Goal: Task Accomplishment & Management: Manage account settings

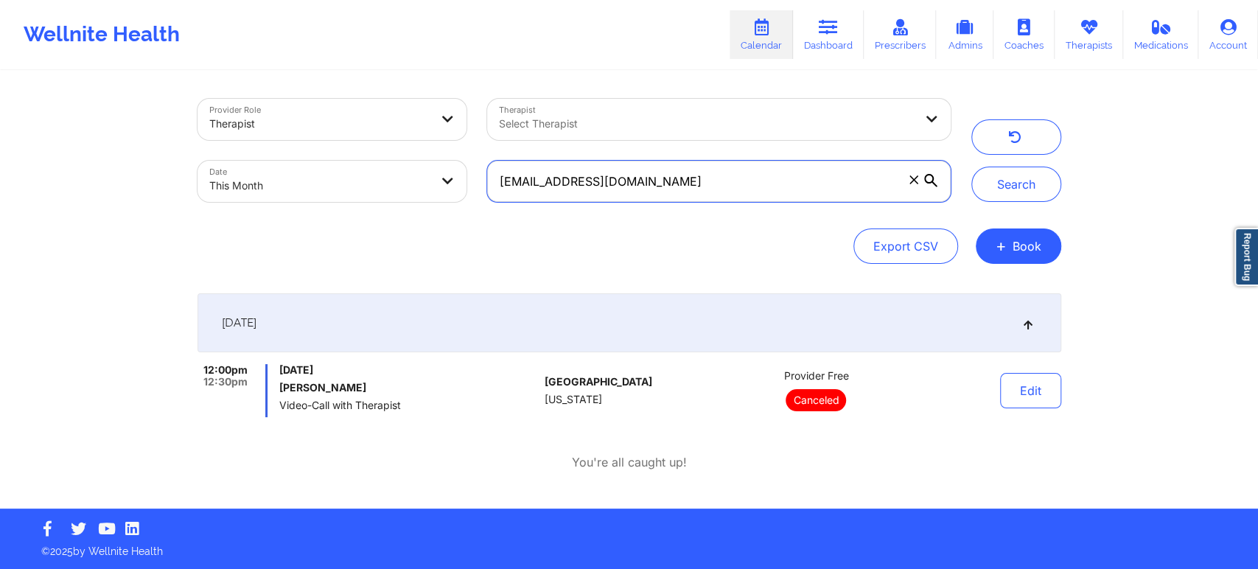
drag, startPoint x: 743, startPoint y: 169, endPoint x: 459, endPoint y: 195, distance: 284.8
click at [459, 195] on div "Provider Role Therapist Therapist Select Therapist Date This Month [EMAIL_ADDRE…" at bounding box center [574, 150] width 774 height 124
paste input "75k.[PERSON_NAME]"
click at [971, 167] on button "Search" at bounding box center [1016, 184] width 90 height 35
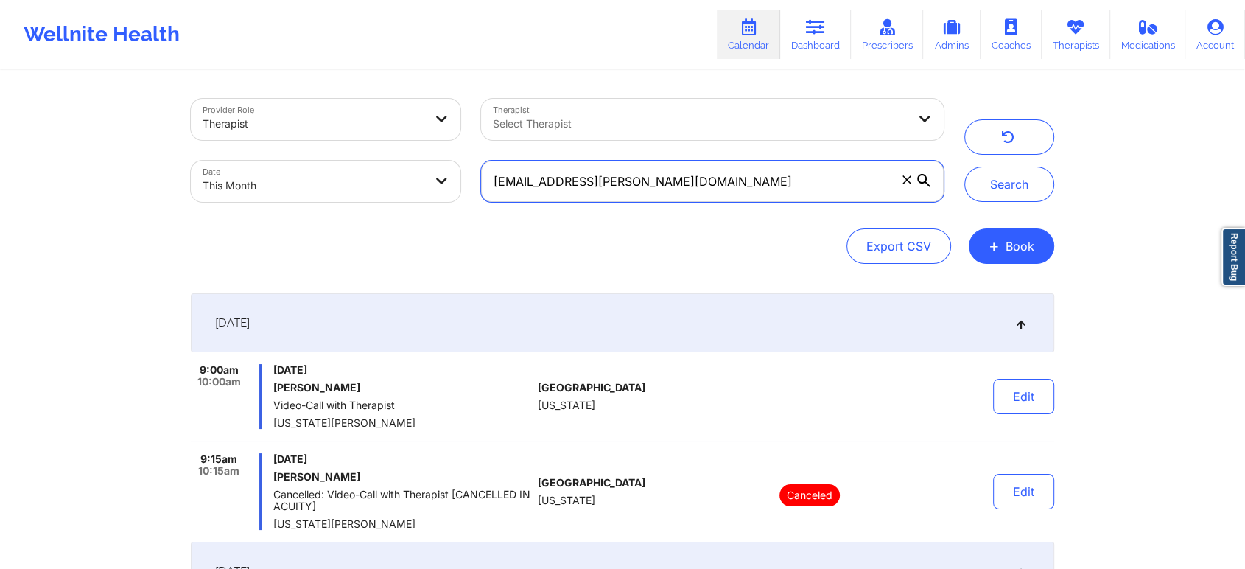
scroll to position [323, 0]
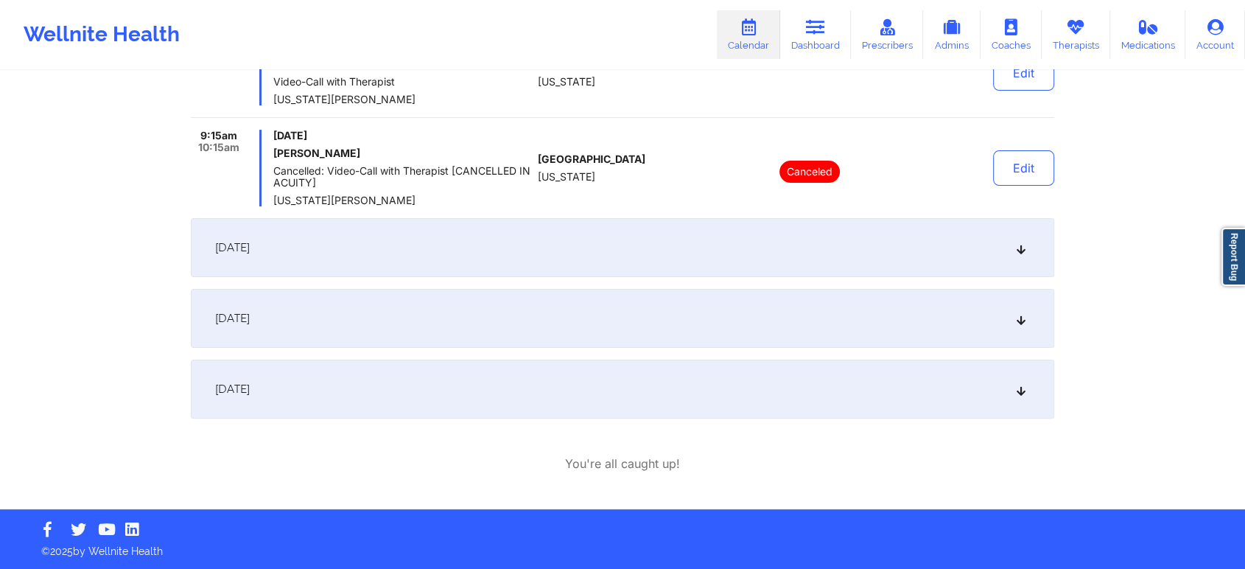
click at [533, 400] on div "[DATE]" at bounding box center [623, 389] width 864 height 59
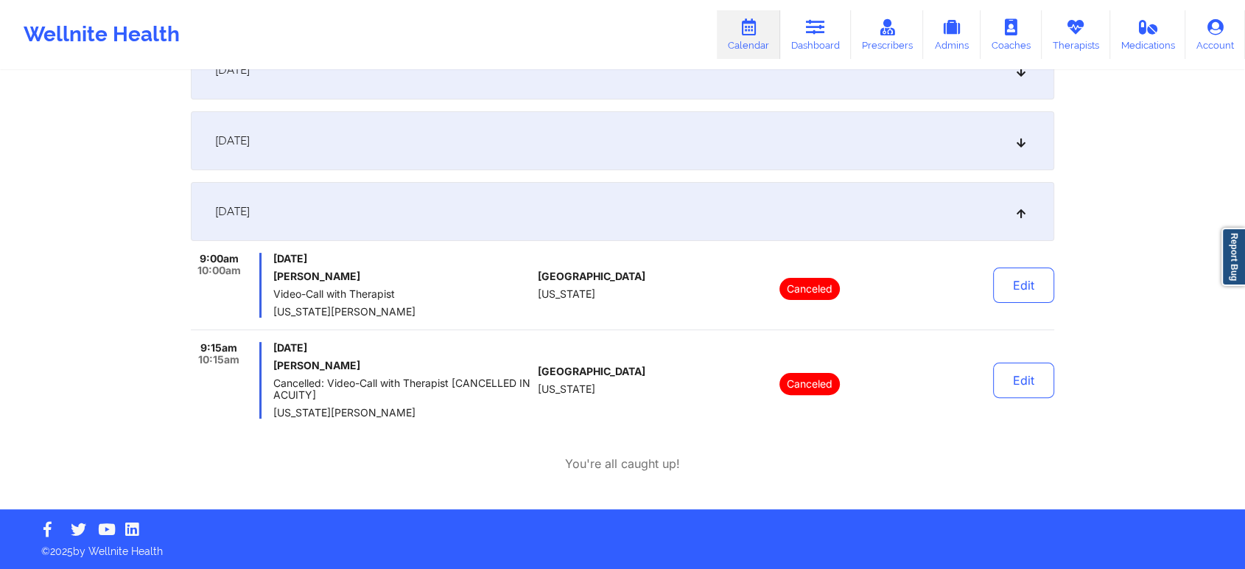
click at [583, 161] on div "[DATE]" at bounding box center [623, 140] width 864 height 59
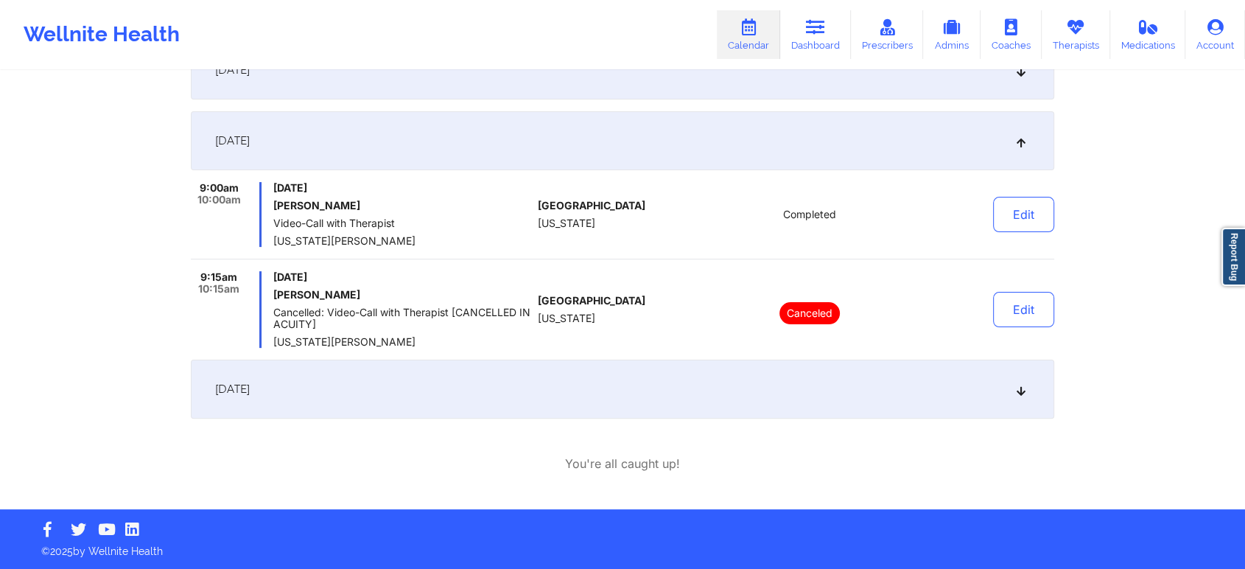
click at [469, 391] on div "[DATE]" at bounding box center [623, 389] width 864 height 59
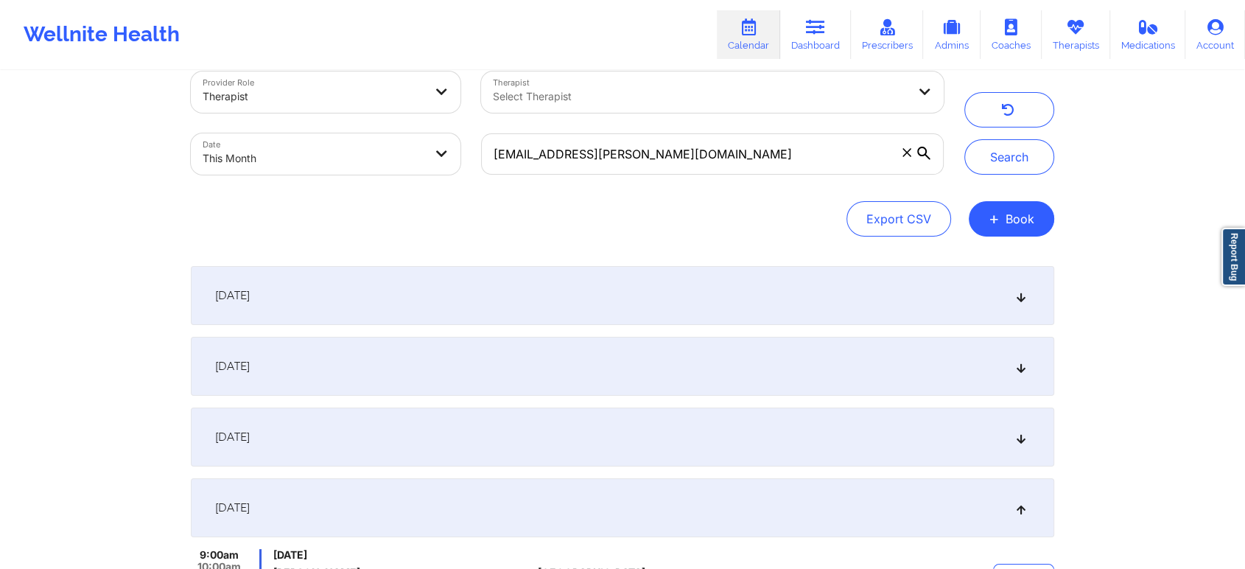
scroll to position [0, 0]
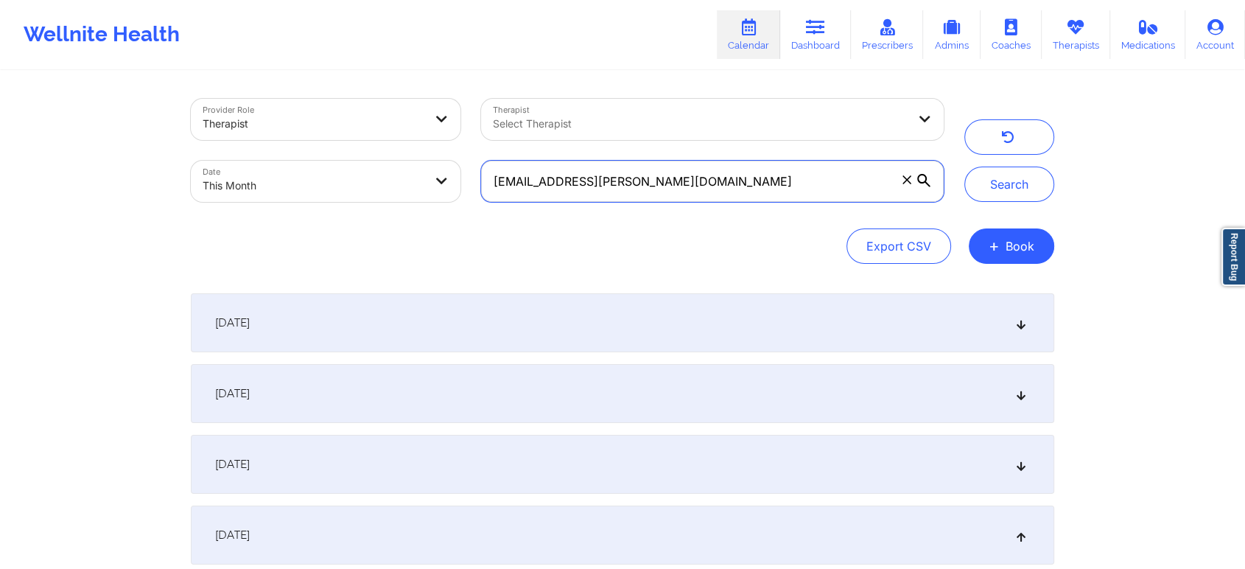
drag, startPoint x: 623, startPoint y: 178, endPoint x: 630, endPoint y: 174, distance: 7.6
click at [630, 174] on input "[EMAIL_ADDRESS][PERSON_NAME][DOMAIN_NAME]" at bounding box center [712, 181] width 463 height 41
drag, startPoint x: 648, startPoint y: 183, endPoint x: 449, endPoint y: 140, distance: 203.5
click at [449, 140] on div "Provider Role Therapist Therapist Select Therapist Date This Month [EMAIL_ADDRE…" at bounding box center [568, 150] width 774 height 124
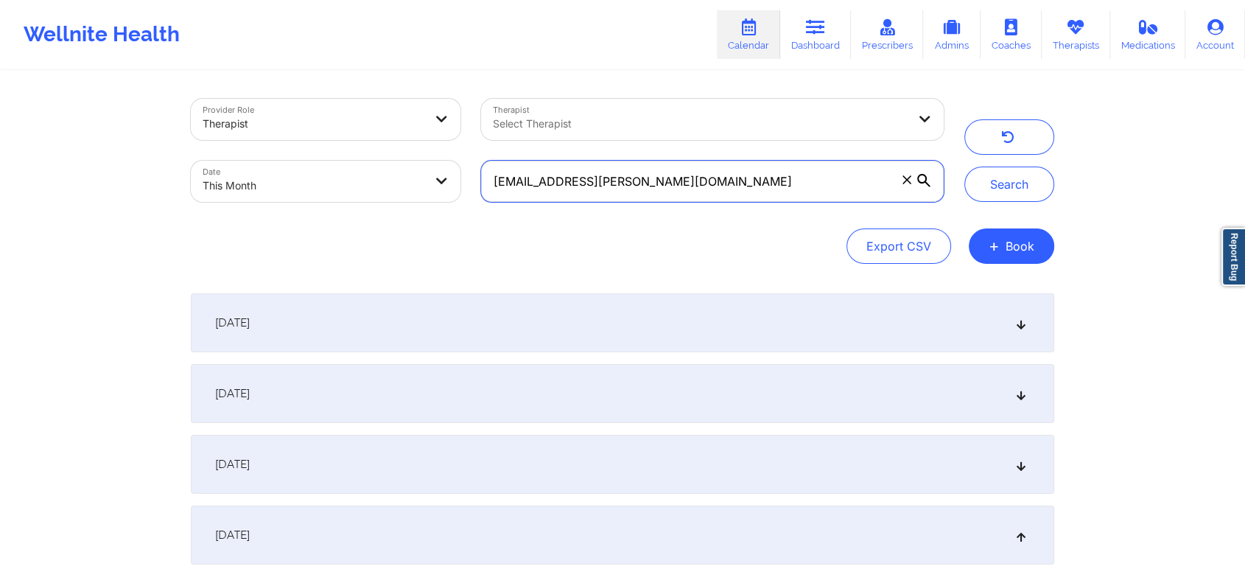
paste input "[EMAIL_ADDRESS]"
click at [965, 167] on button "Search" at bounding box center [1010, 184] width 90 height 35
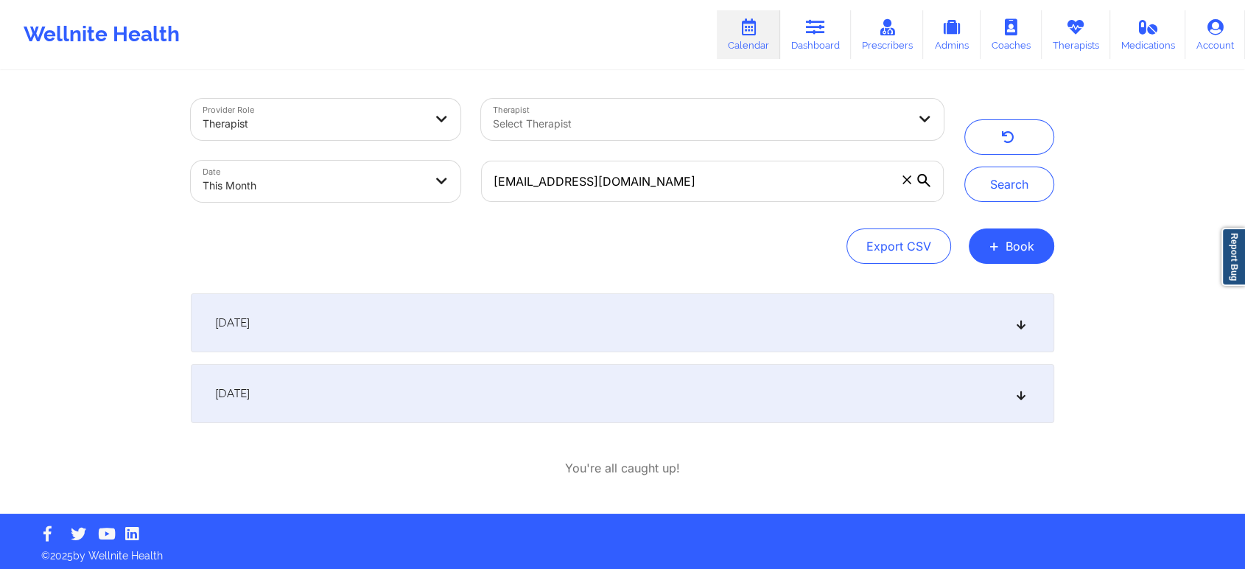
click at [438, 342] on div "[DATE]" at bounding box center [623, 322] width 864 height 59
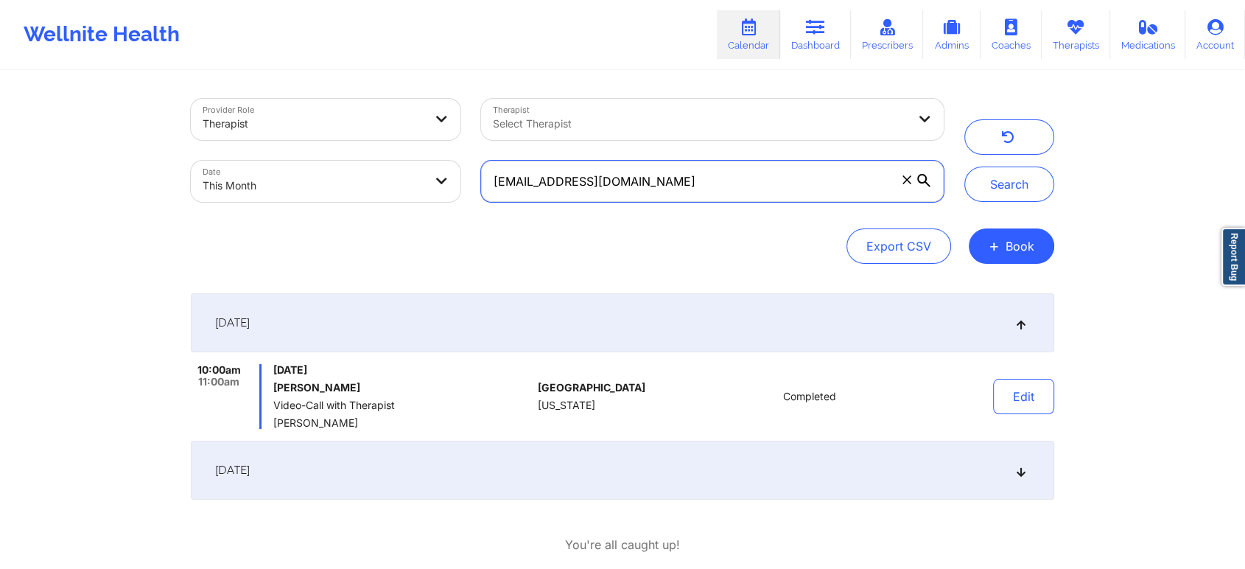
drag, startPoint x: 699, startPoint y: 175, endPoint x: 352, endPoint y: 199, distance: 347.2
click at [352, 199] on div "Provider Role Therapist Therapist Select Therapist Date This Month [EMAIL_ADDRE…" at bounding box center [568, 150] width 774 height 124
paste input "[EMAIL_ADDRESS]"
type input "[EMAIL_ADDRESS][DOMAIN_NAME]"
click at [965, 167] on button "Search" at bounding box center [1010, 184] width 90 height 35
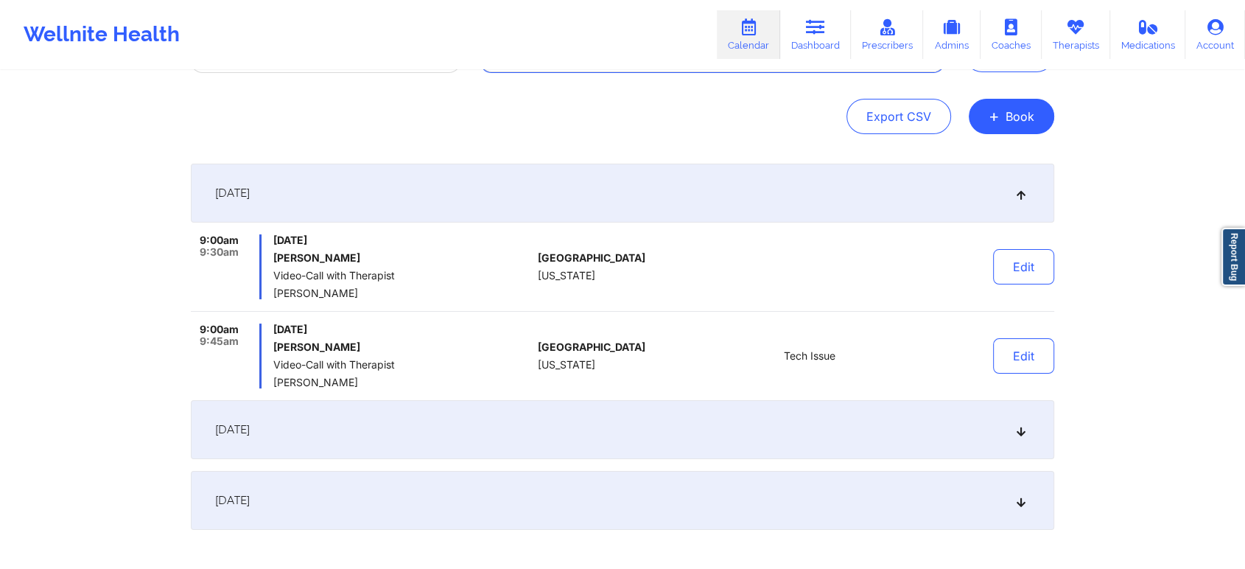
scroll to position [106, 0]
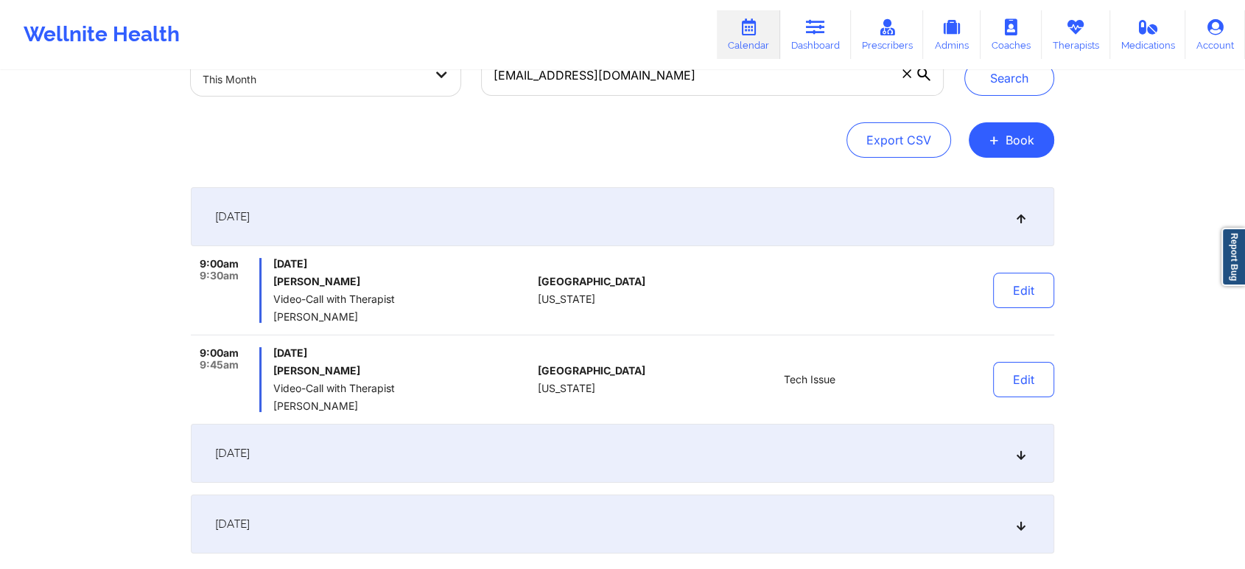
click at [881, 455] on div "[DATE]" at bounding box center [623, 453] width 864 height 59
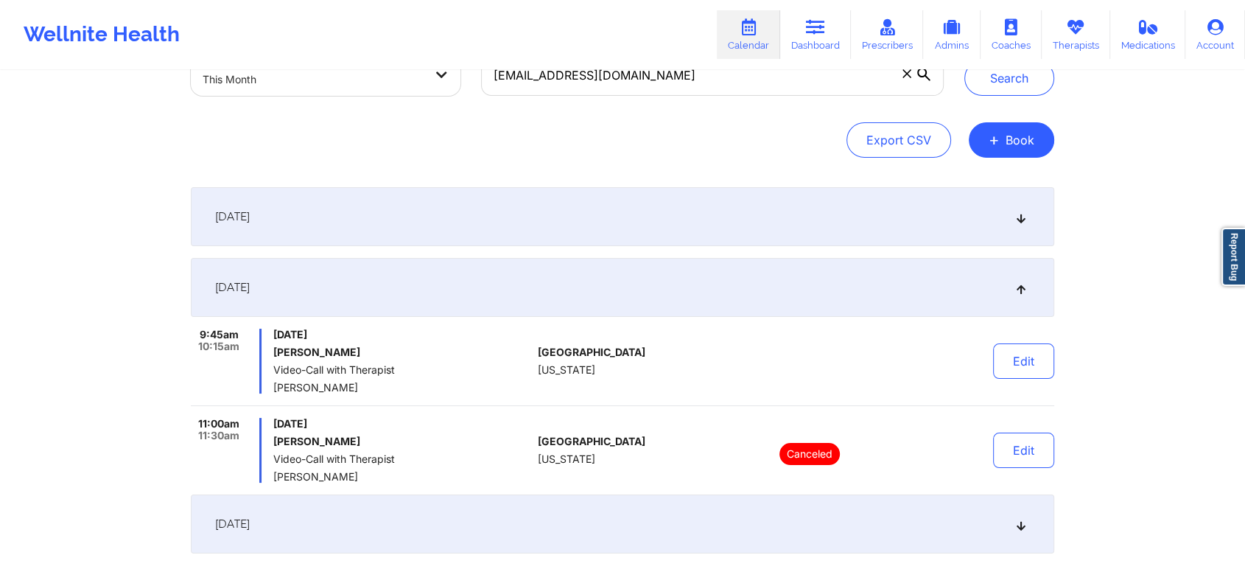
scroll to position [241, 0]
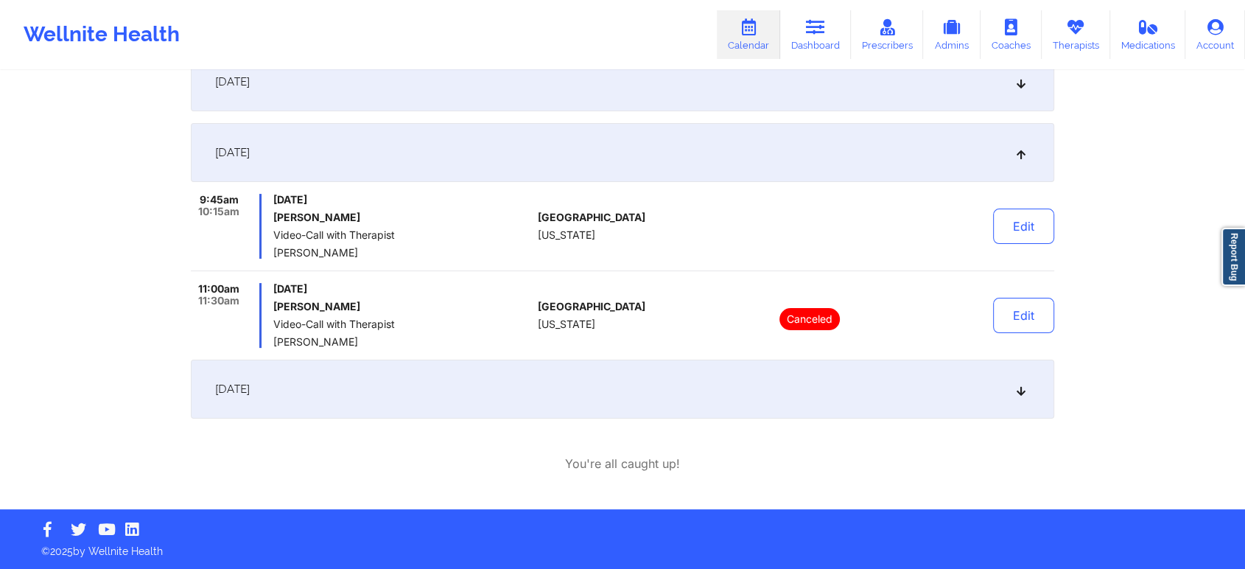
click at [731, 380] on div "[DATE]" at bounding box center [623, 389] width 864 height 59
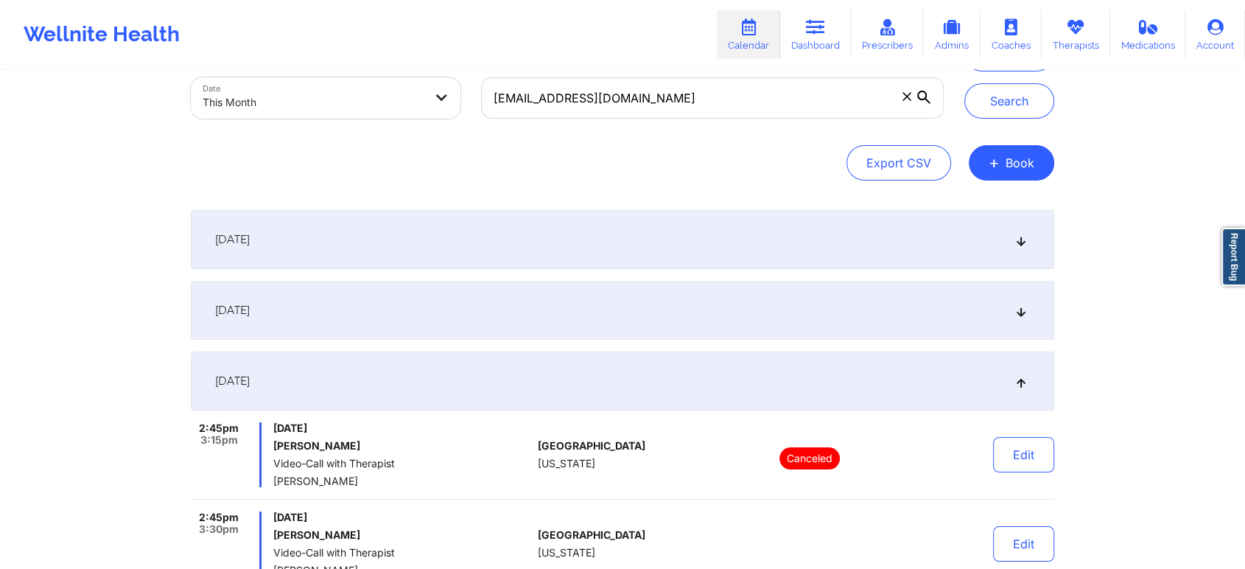
scroll to position [0, 0]
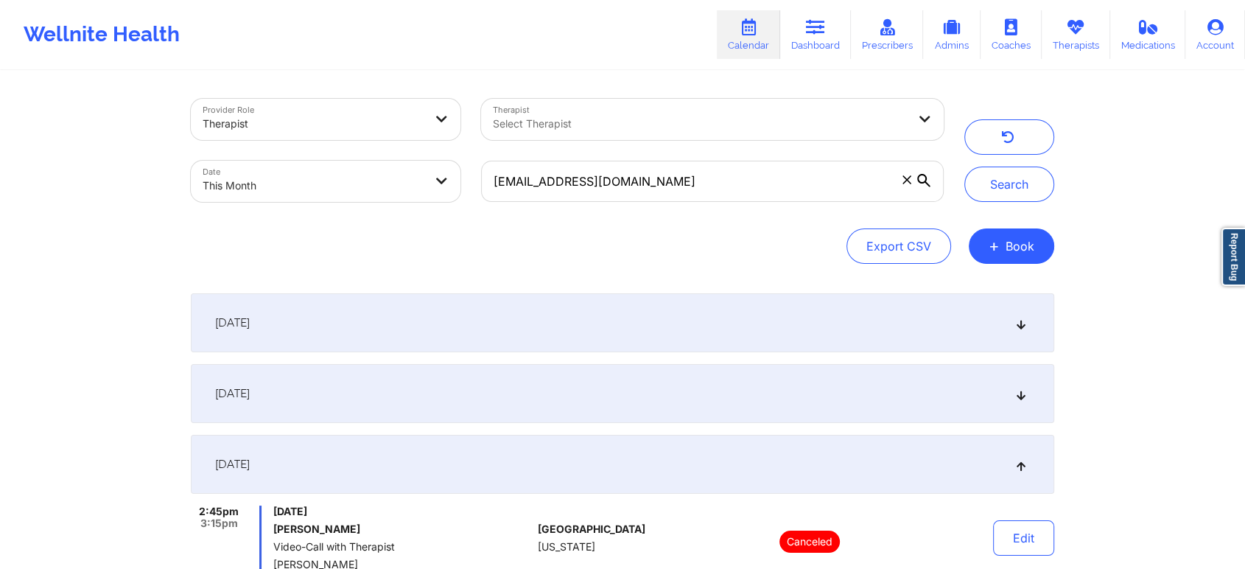
click at [489, 310] on div "[DATE]" at bounding box center [623, 322] width 864 height 59
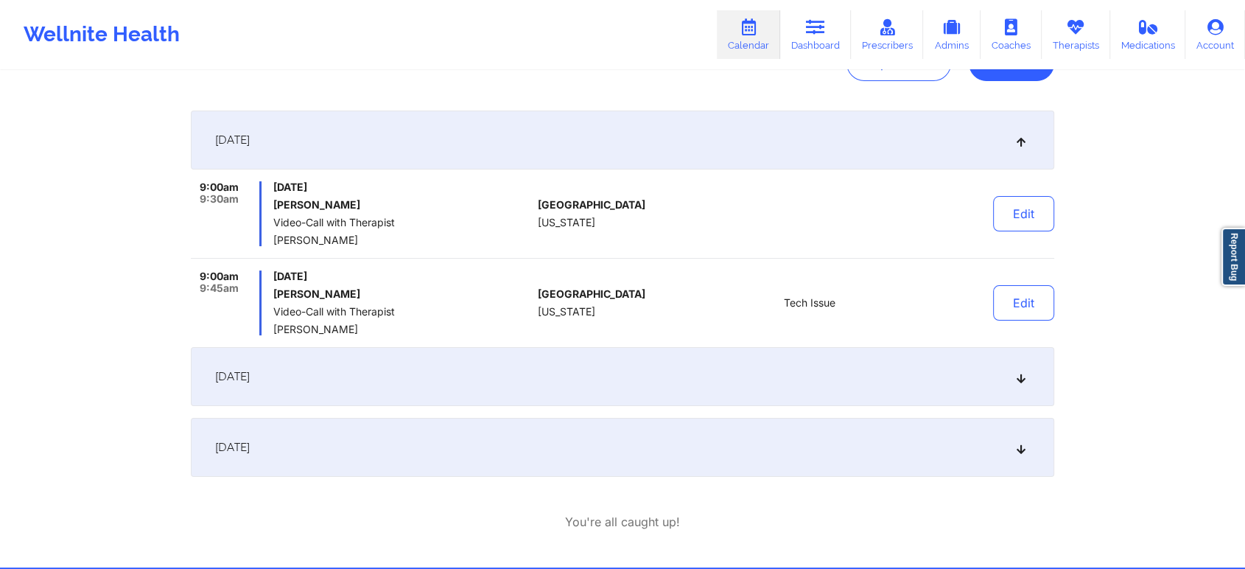
scroll to position [188, 0]
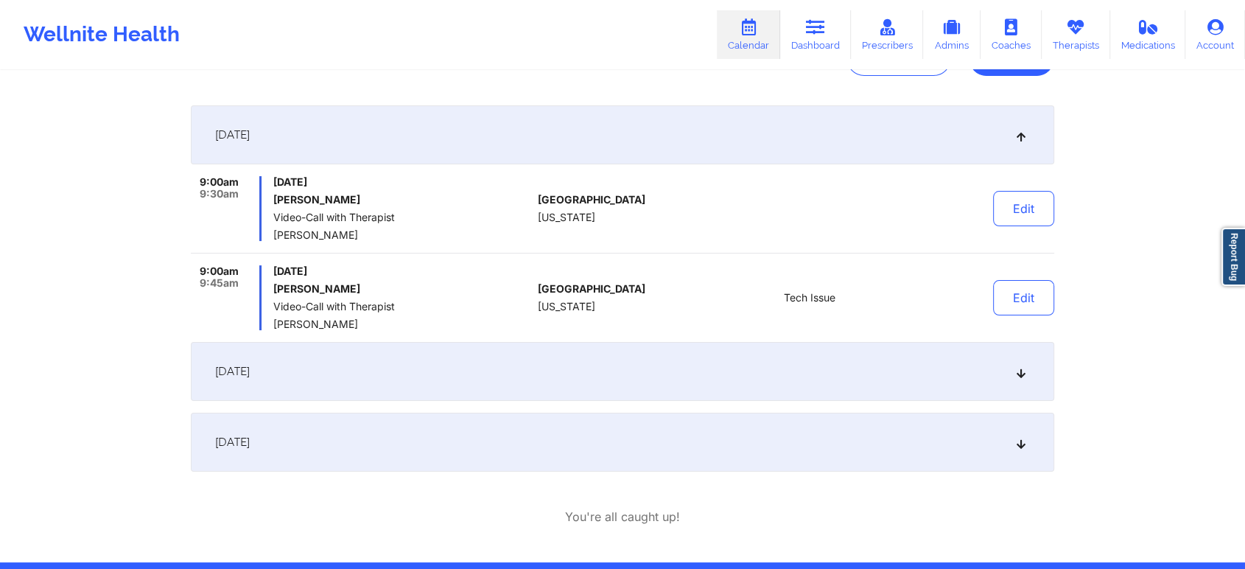
click at [648, 387] on div "[DATE]" at bounding box center [623, 371] width 864 height 59
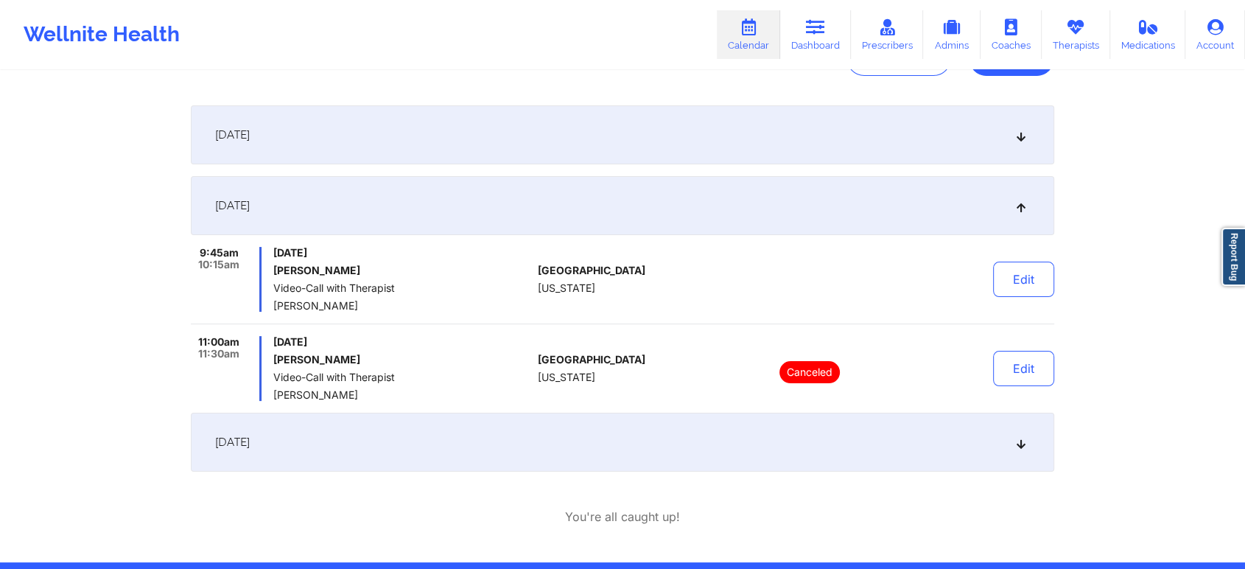
click at [552, 119] on div "[DATE]" at bounding box center [623, 134] width 864 height 59
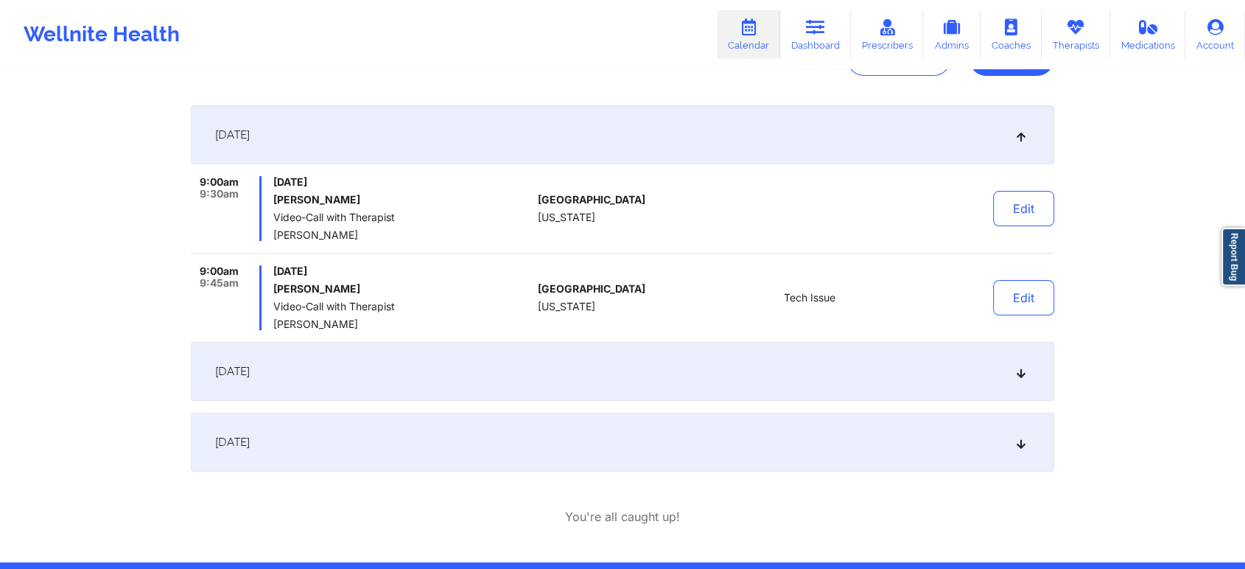
click at [448, 364] on div "[DATE]" at bounding box center [623, 371] width 864 height 59
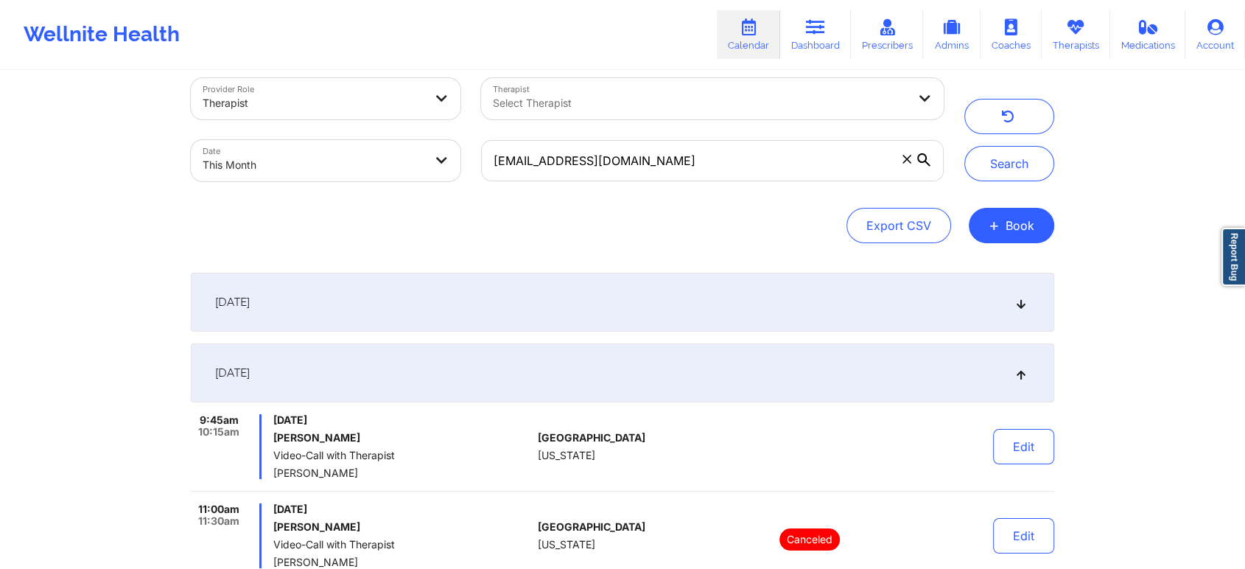
scroll to position [0, 0]
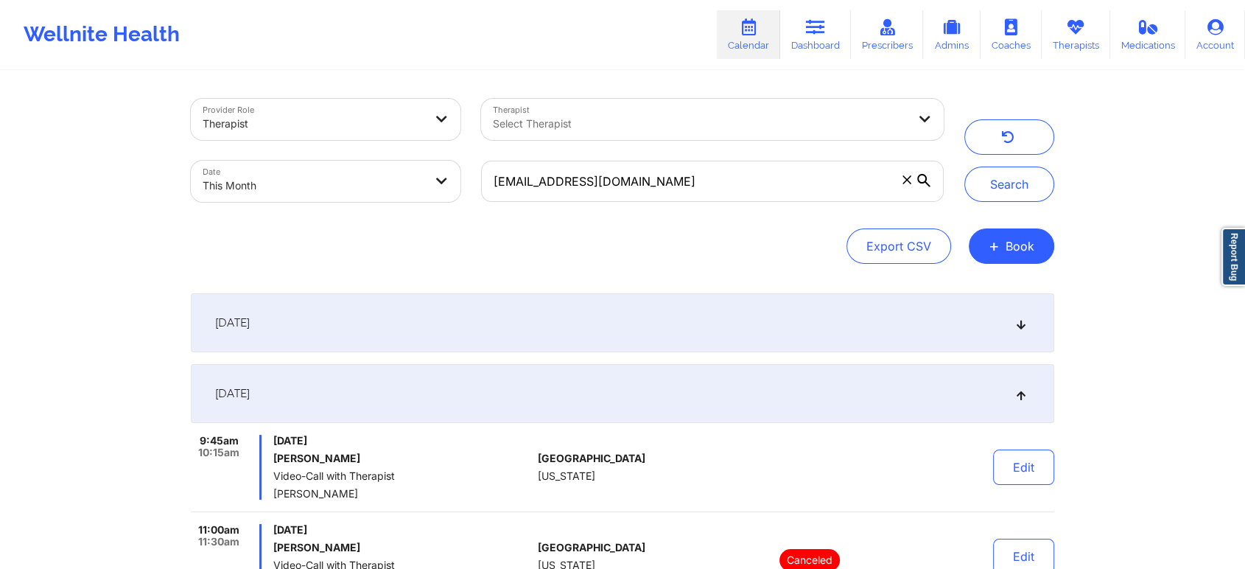
click at [721, 343] on div "[DATE]" at bounding box center [623, 322] width 864 height 59
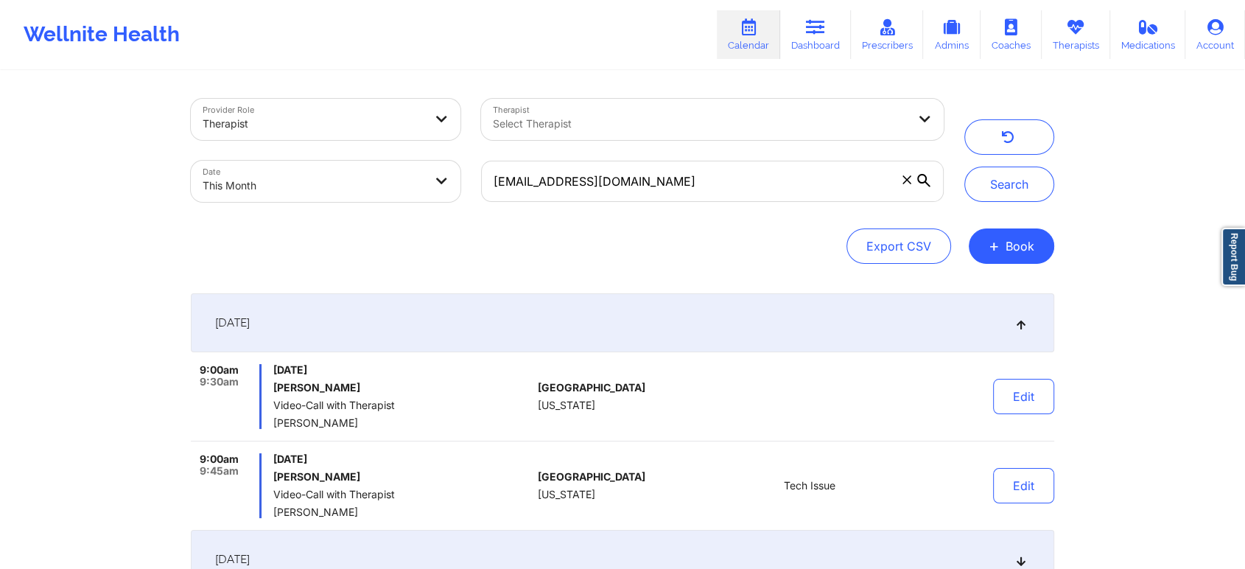
click at [1031, 373] on div "Edit" at bounding box center [986, 396] width 136 height 65
click at [1027, 382] on button "Edit" at bounding box center [1023, 396] width 61 height 35
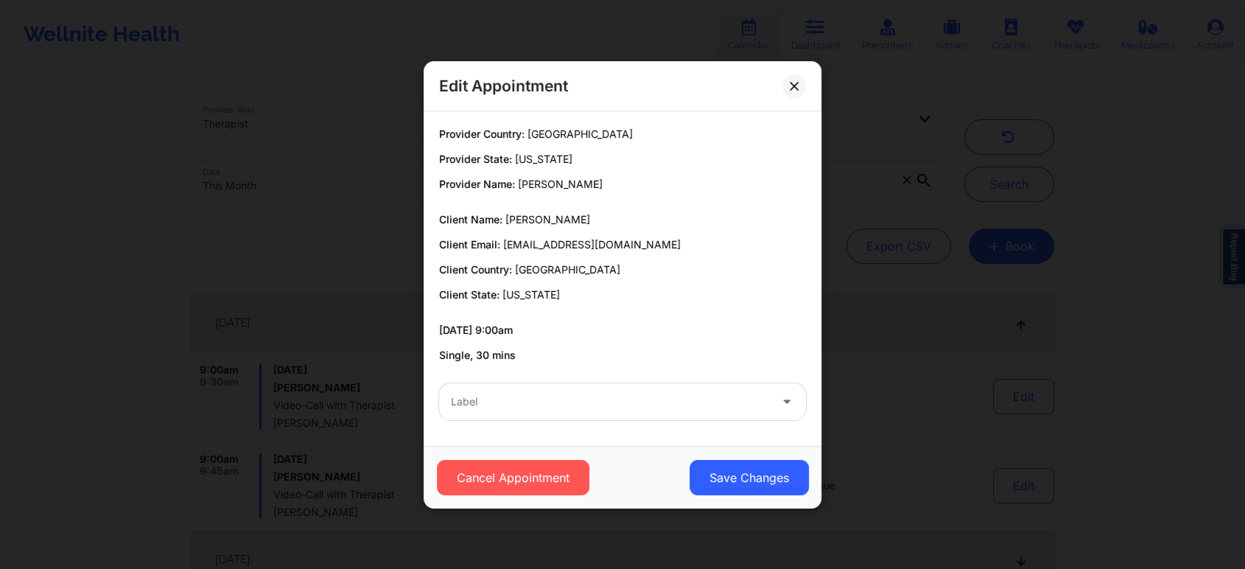
click at [690, 423] on div "Label" at bounding box center [623, 401] width 388 height 57
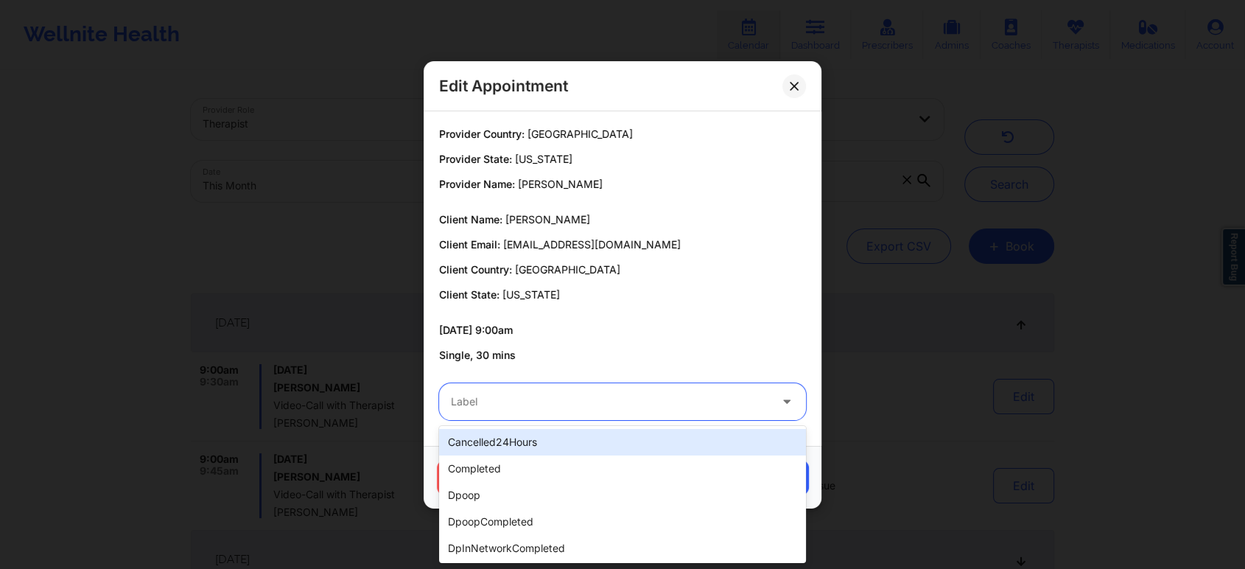
click at [719, 387] on div "Label" at bounding box center [605, 401] width 332 height 37
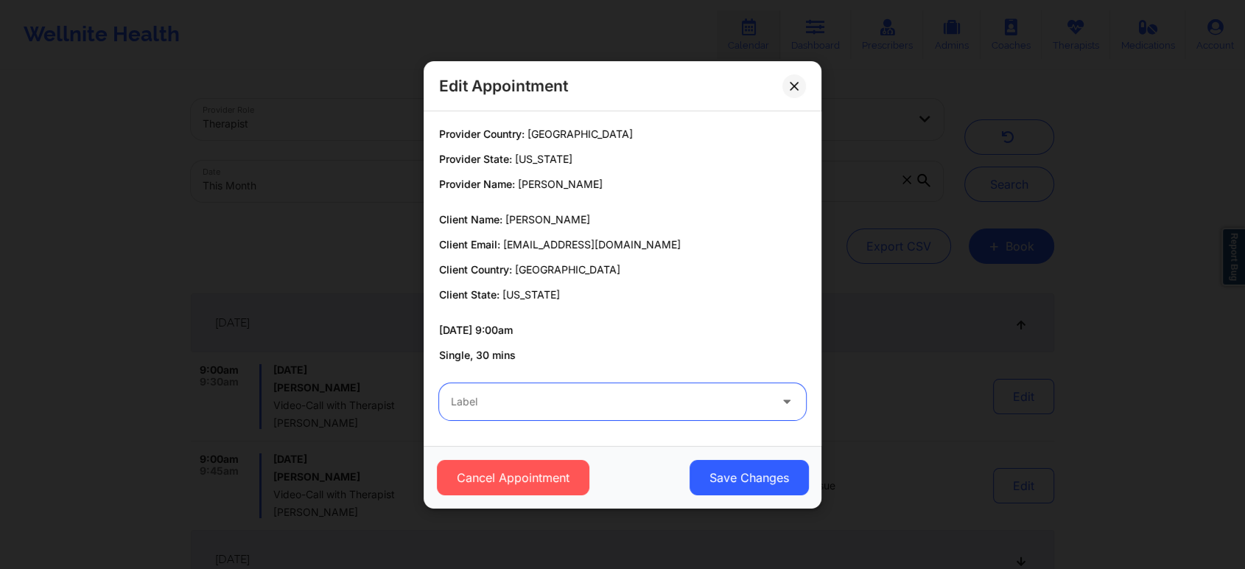
click at [719, 387] on div "Label" at bounding box center [605, 401] width 332 height 37
click at [779, 377] on div "Label" at bounding box center [623, 401] width 388 height 57
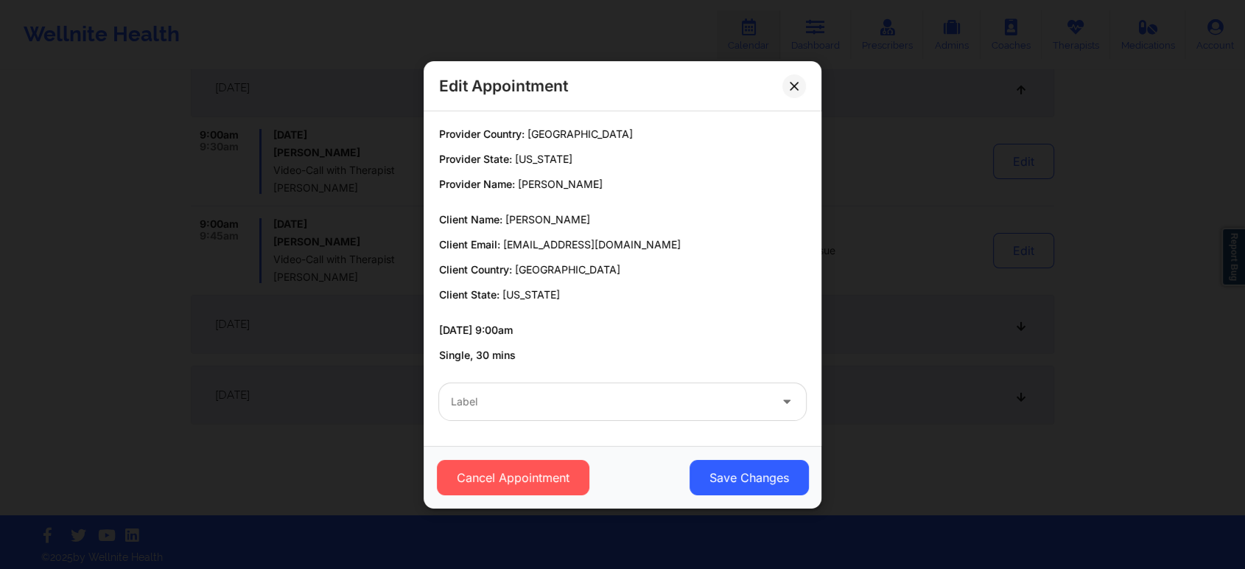
scroll to position [241, 0]
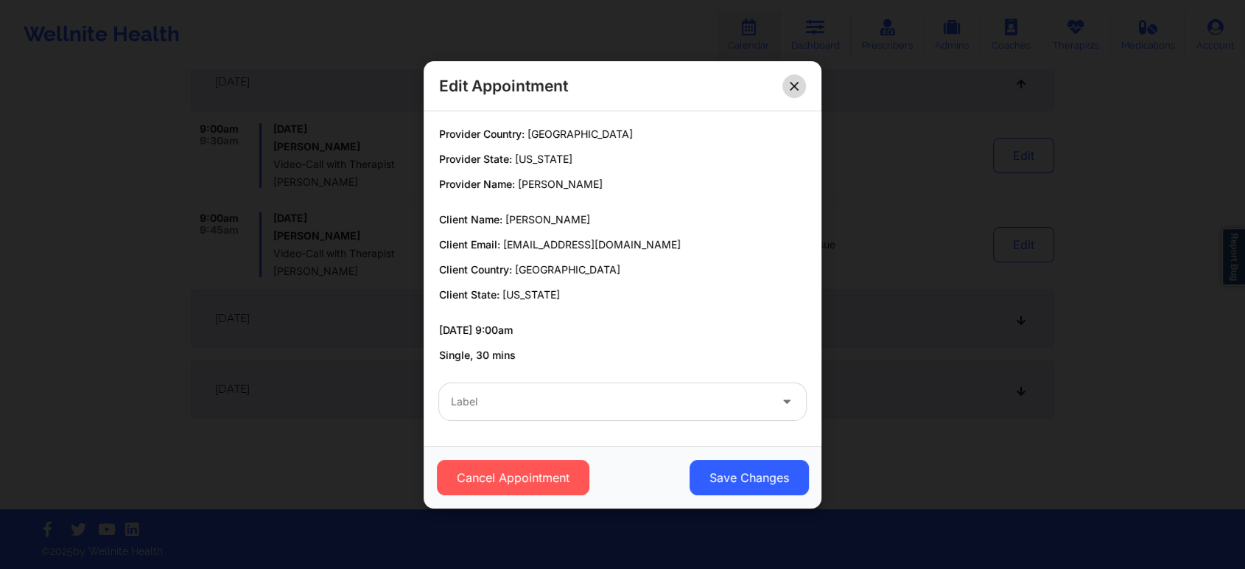
click at [797, 81] on icon at bounding box center [794, 85] width 9 height 9
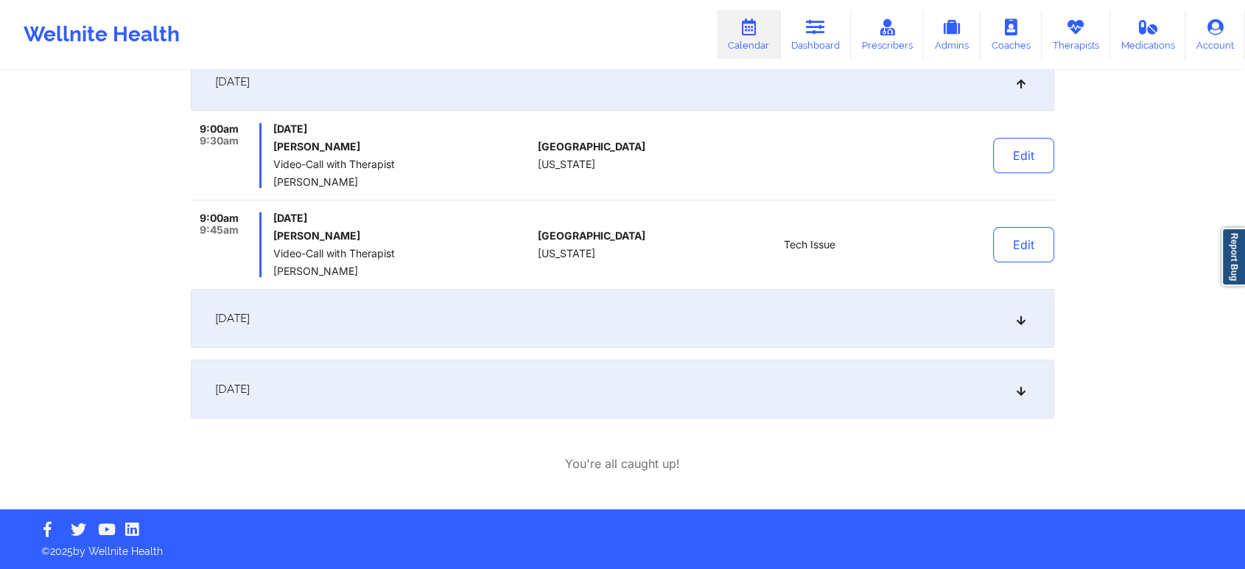
click at [537, 314] on div "[DATE]" at bounding box center [623, 318] width 864 height 59
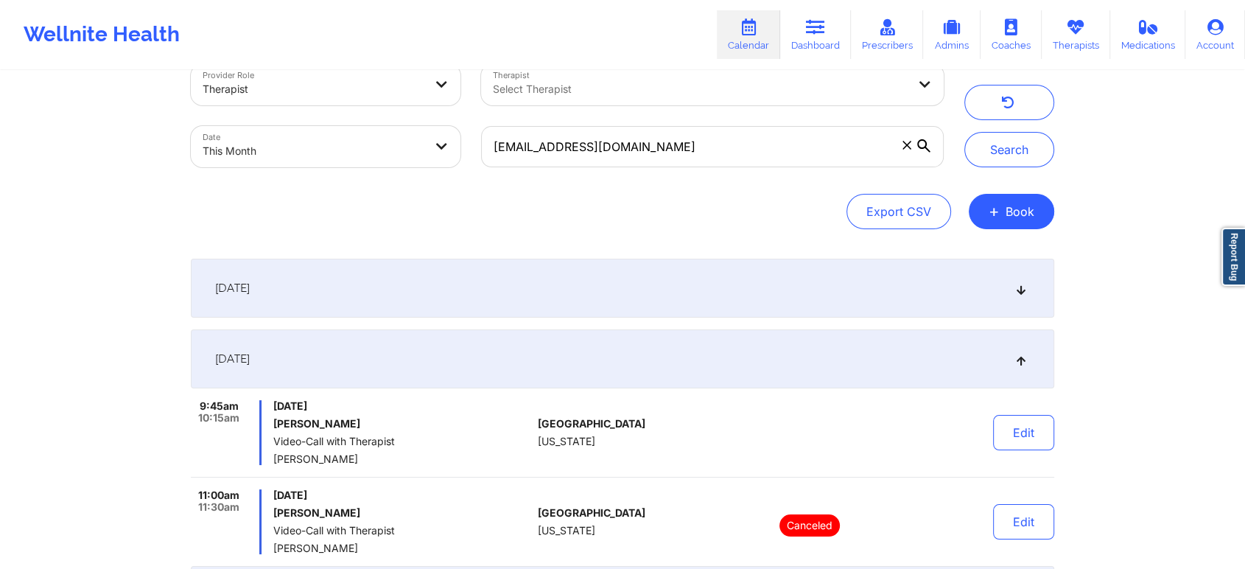
scroll to position [33, 0]
click at [605, 322] on div "[DATE] 9:00am 9:30am [DATE] [PERSON_NAME] Video-Call with Therapist [PERSON_NAM…" at bounding box center [623, 443] width 864 height 366
click at [539, 290] on div "[DATE]" at bounding box center [623, 289] width 864 height 59
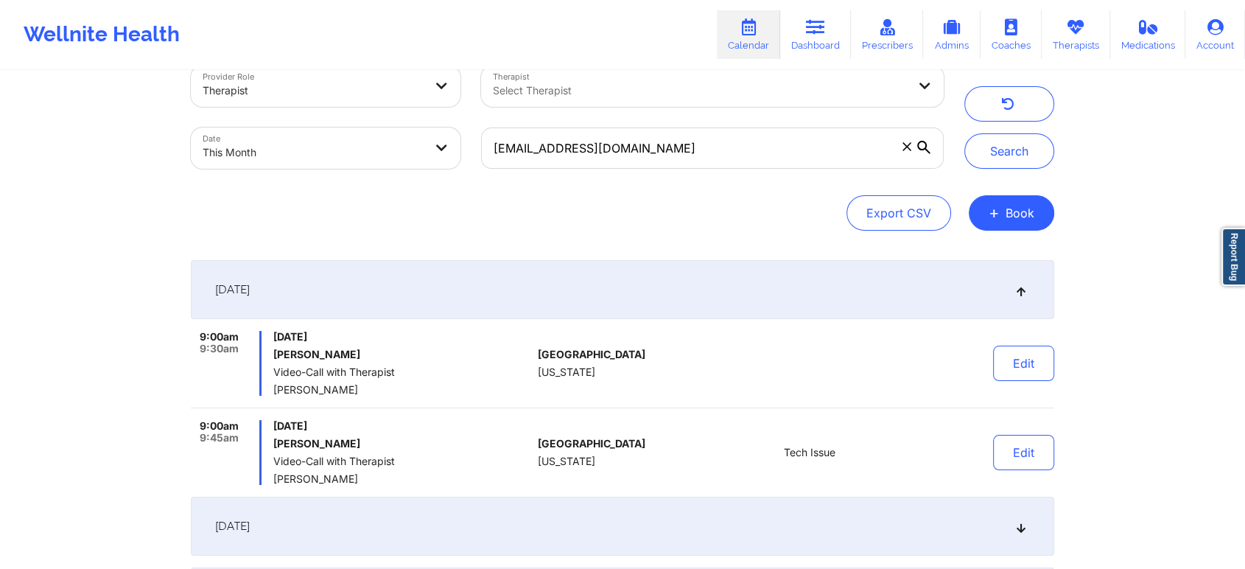
select select "2025-8"
select select "2025-9"
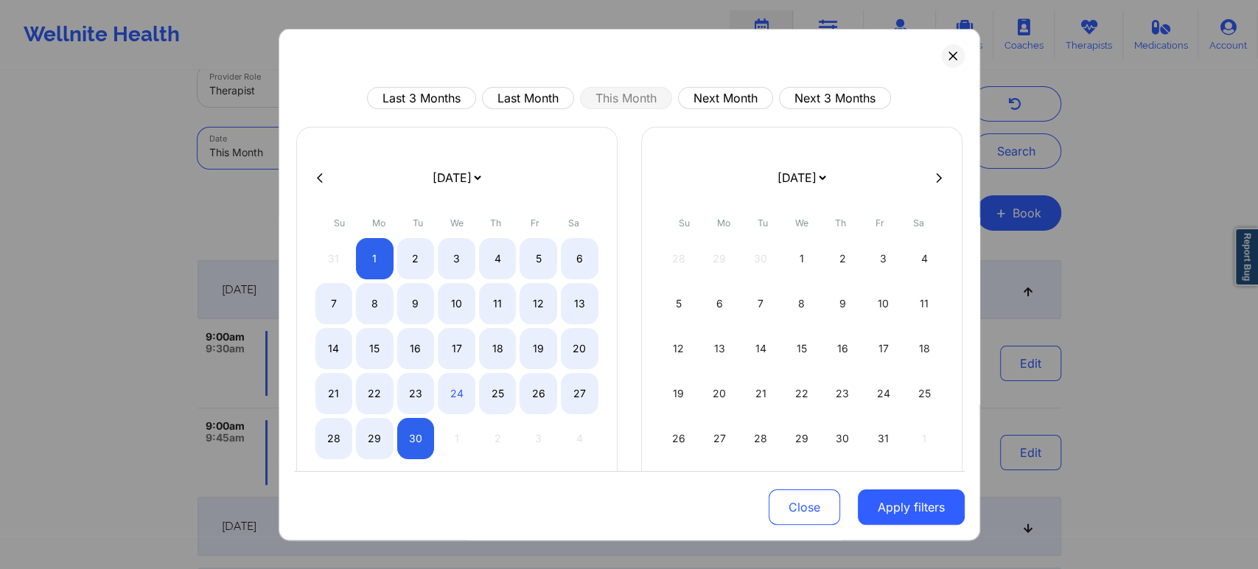
click at [352, 134] on body "Wellnite Health Calendar Dashboard Prescribers Admins Coaches Therapists Medica…" at bounding box center [629, 251] width 1258 height 569
click at [312, 176] on button at bounding box center [319, 177] width 15 height 13
select select "2025-7"
select select "2025-8"
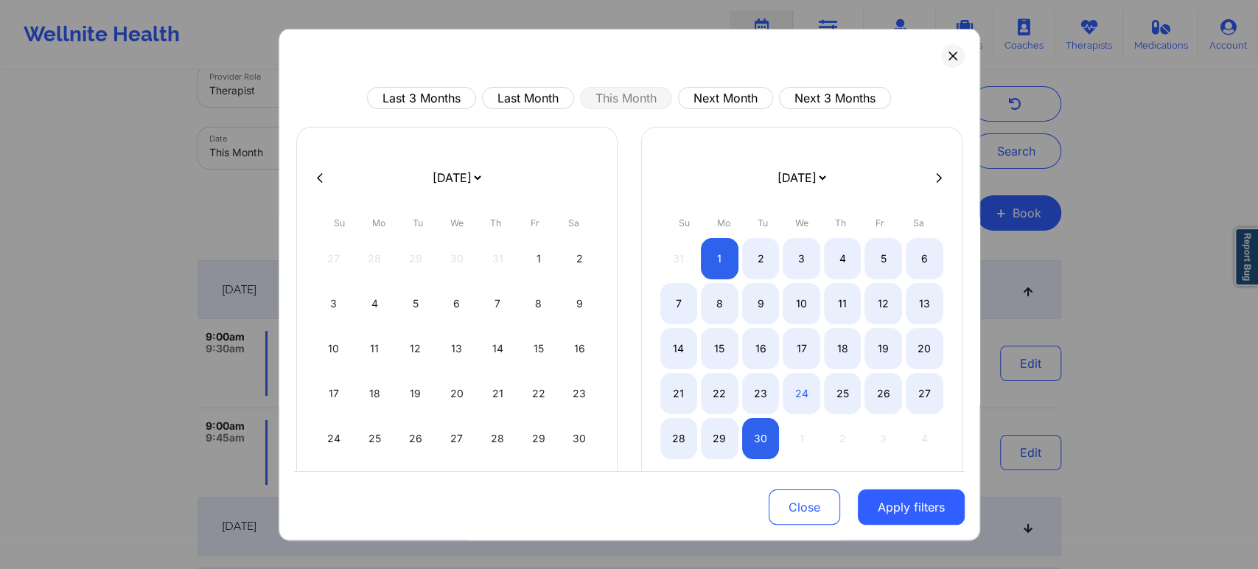
click at [312, 176] on button at bounding box center [319, 177] width 15 height 13
select select "2025-5"
select select "2025-6"
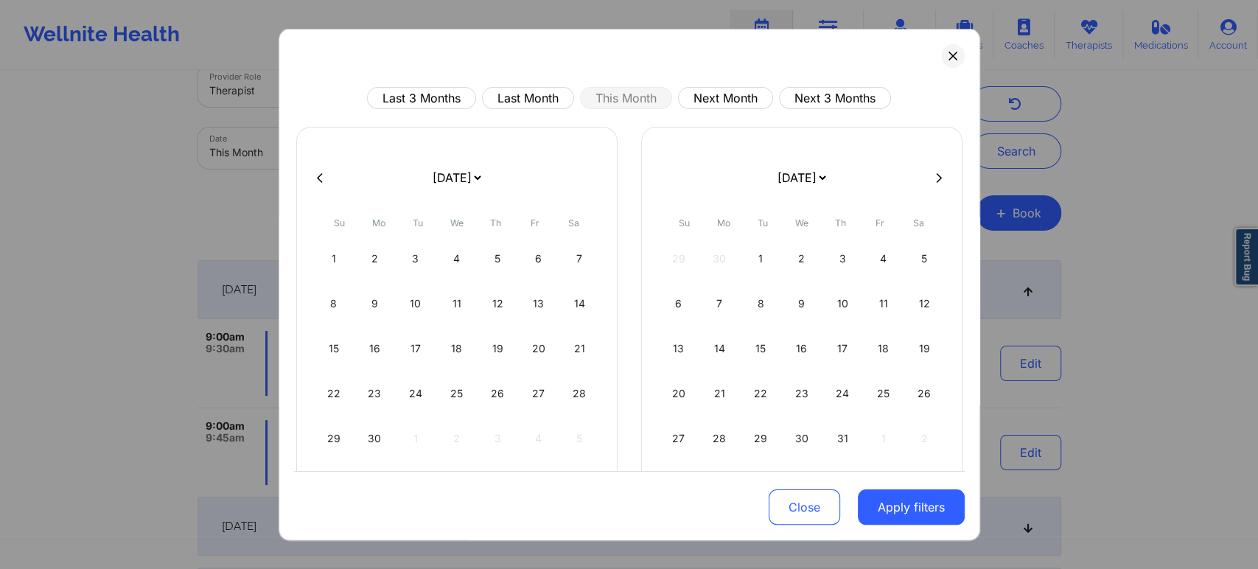
click at [312, 176] on button at bounding box center [319, 177] width 15 height 13
select select "2025-4"
select select "2025-5"
click at [312, 176] on button at bounding box center [319, 177] width 15 height 13
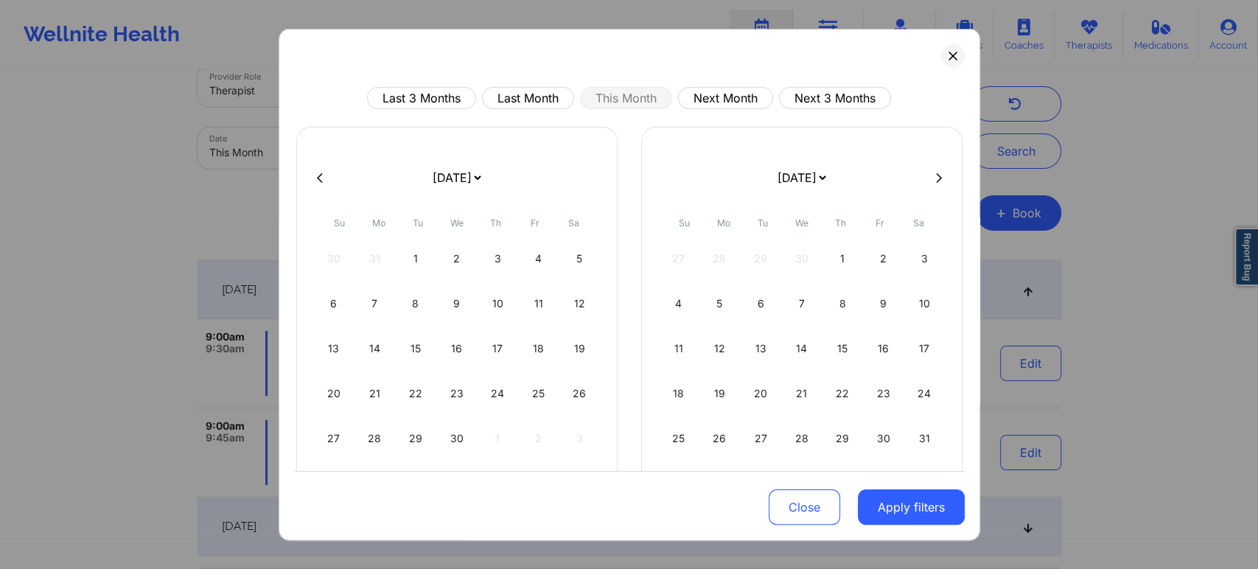
select select "2025-2"
select select "2025-3"
click at [312, 176] on button at bounding box center [319, 177] width 15 height 13
select select "2024-11"
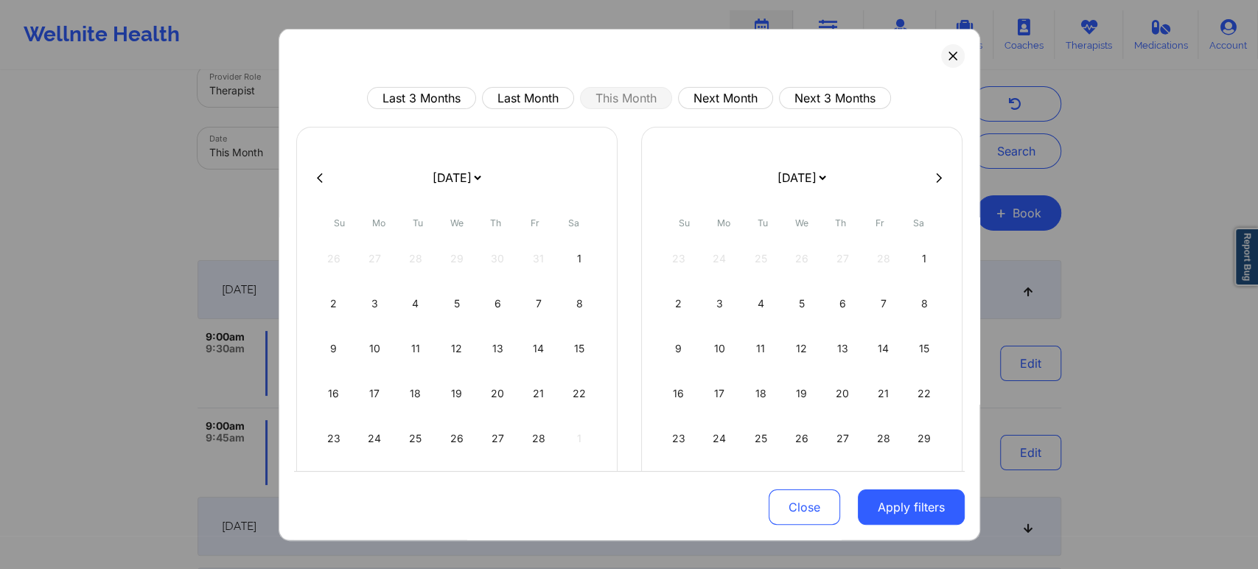
select select "2025-0"
click at [312, 176] on button at bounding box center [319, 177] width 15 height 13
select select "2024-8"
select select "2024-9"
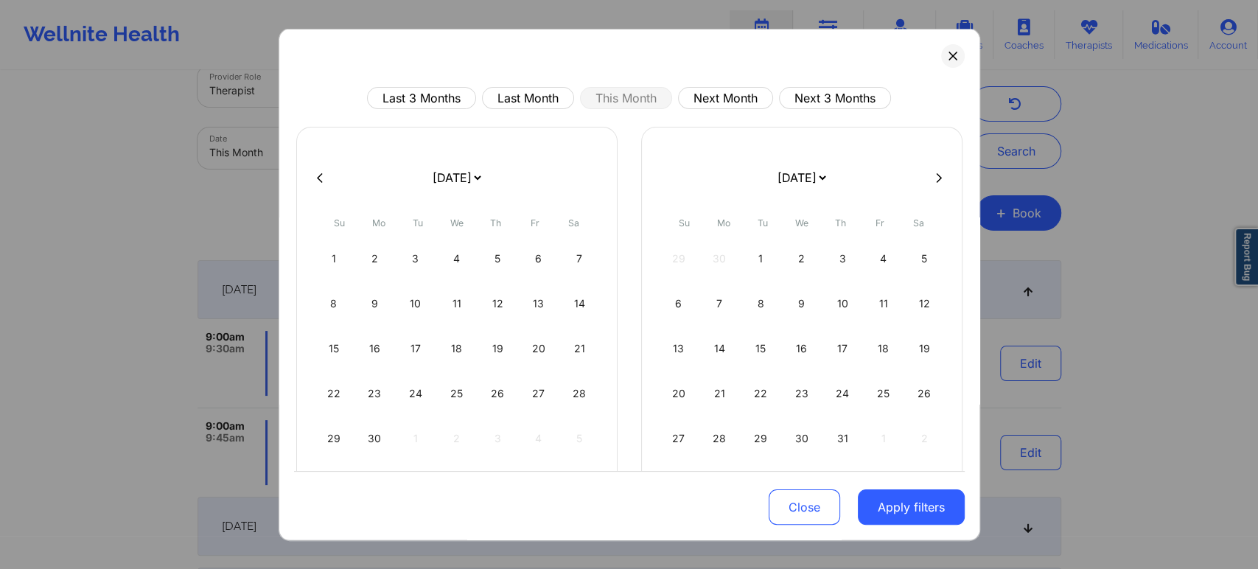
click at [312, 176] on button at bounding box center [319, 177] width 15 height 13
select select "2024-7"
select select "2024-8"
click at [312, 176] on button at bounding box center [319, 177] width 15 height 13
select select "2024-6"
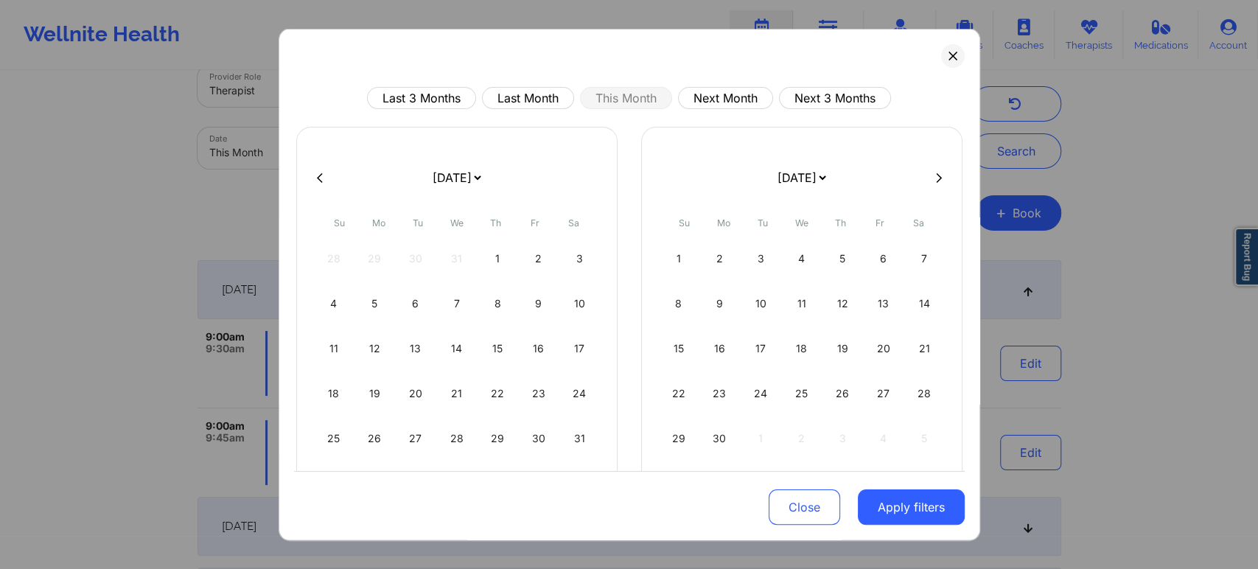
select select "2024-7"
click at [312, 176] on button at bounding box center [319, 177] width 15 height 13
select select "2024-5"
select select "2024-6"
drag, startPoint x: 918, startPoint y: 181, endPoint x: 925, endPoint y: 178, distance: 7.7
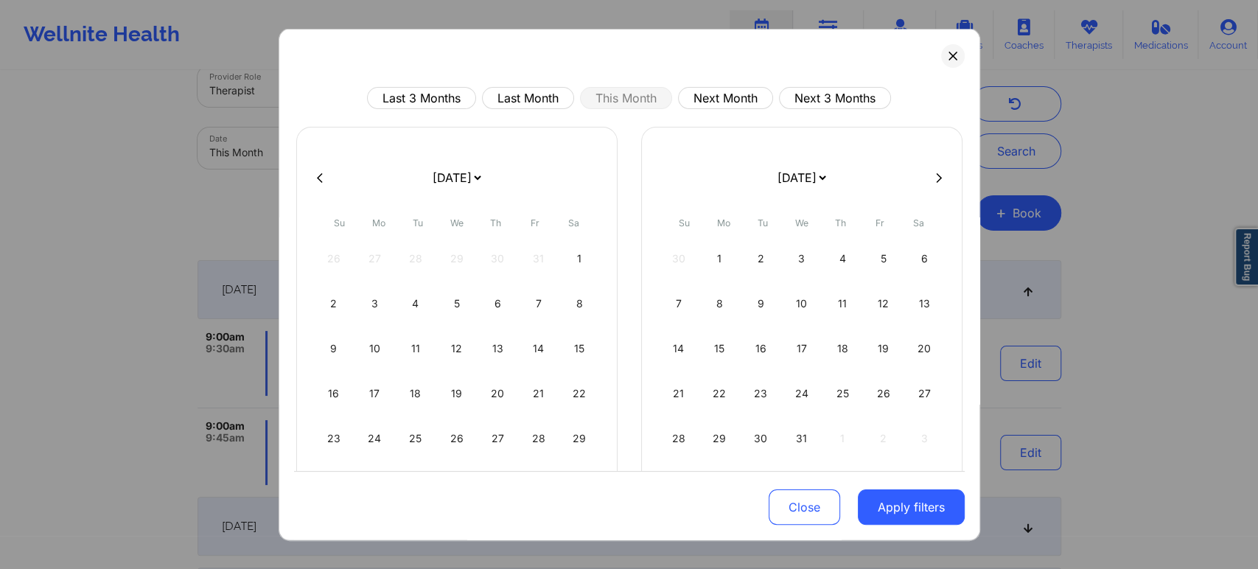
click at [925, 178] on div at bounding box center [629, 178] width 671 height 22
click at [931, 178] on button at bounding box center [938, 177] width 15 height 13
select select "2024-6"
select select "2024-7"
click at [931, 178] on button at bounding box center [938, 177] width 15 height 13
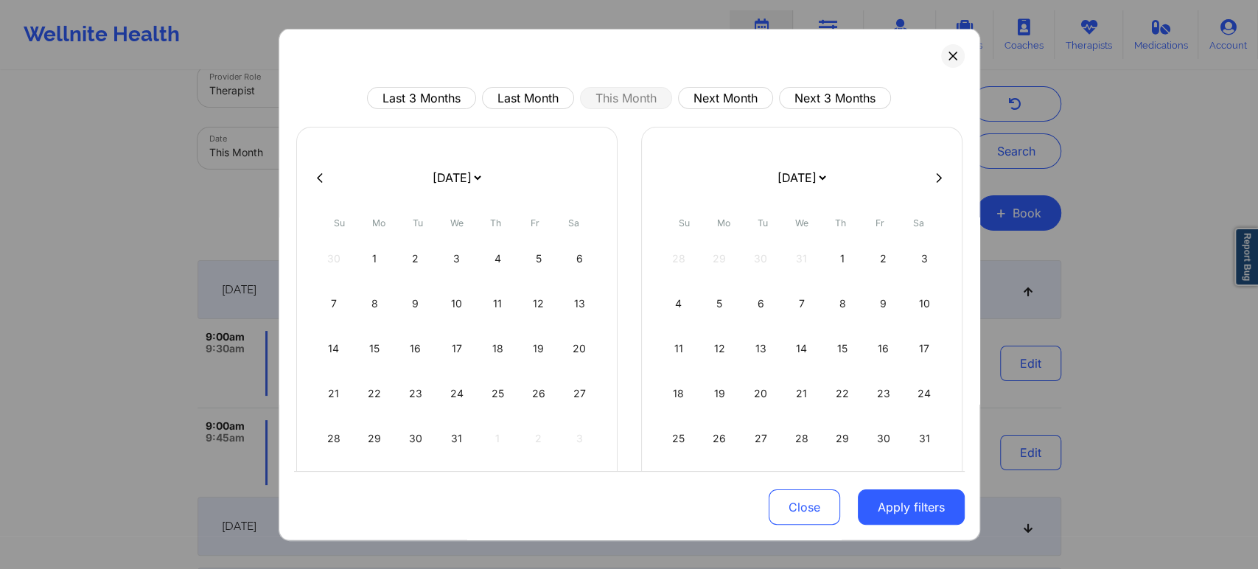
select select "2024-7"
select select "2024-8"
click at [497, 239] on div "1" at bounding box center [498, 258] width 38 height 41
select select "2024-7"
select select "2024-8"
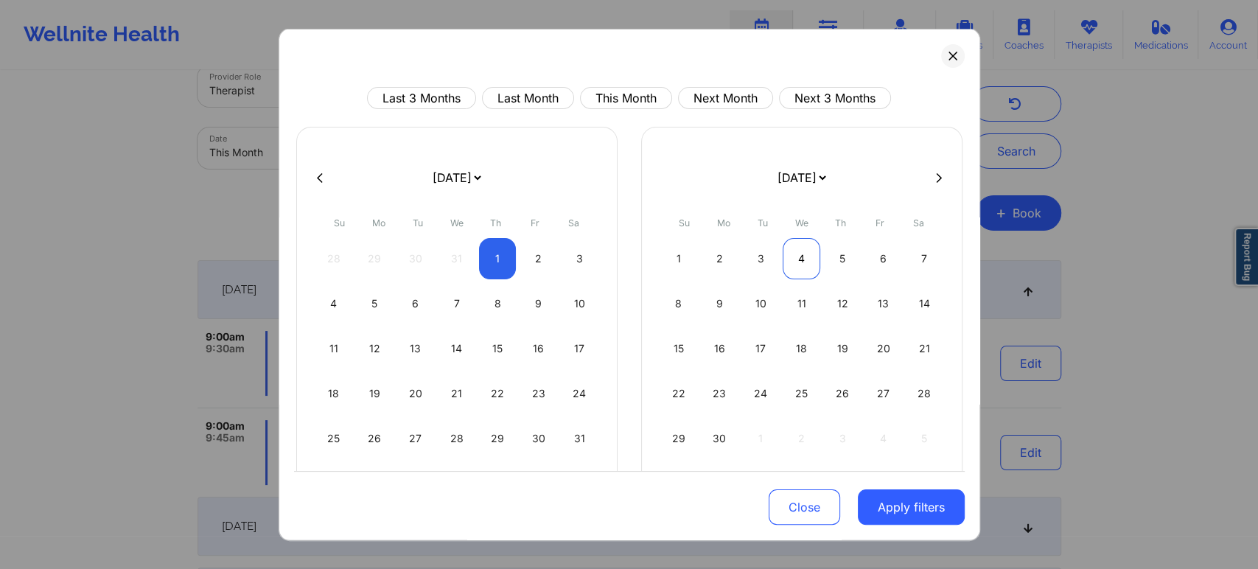
select select "2024-7"
select select "2024-8"
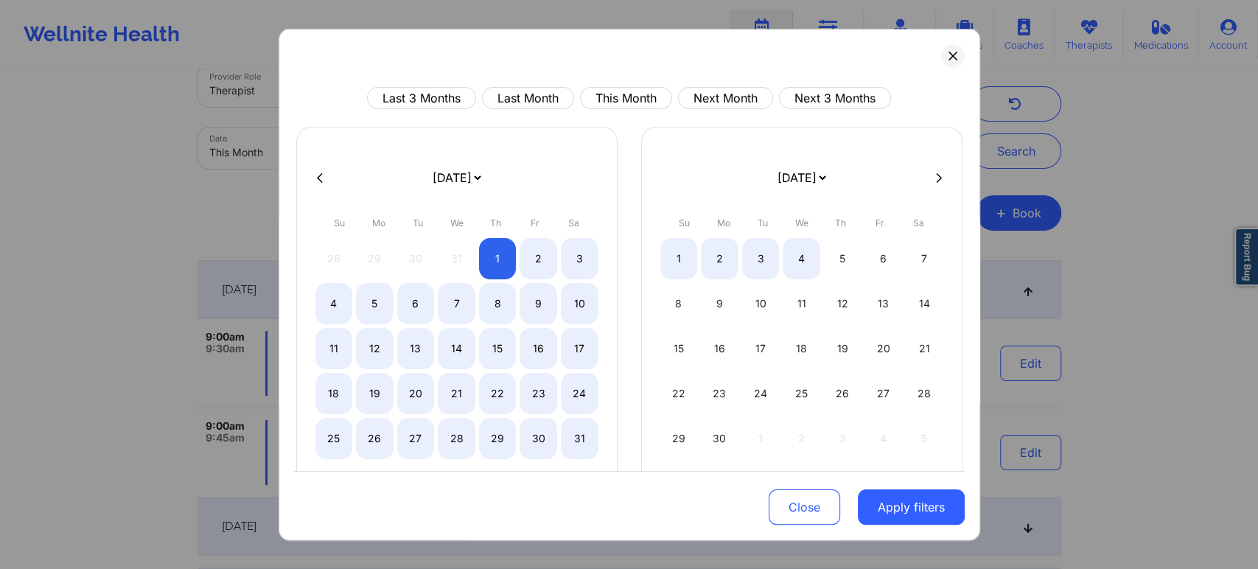
click at [936, 179] on icon at bounding box center [939, 177] width 6 height 11
select select "2024-8"
select select "2024-9"
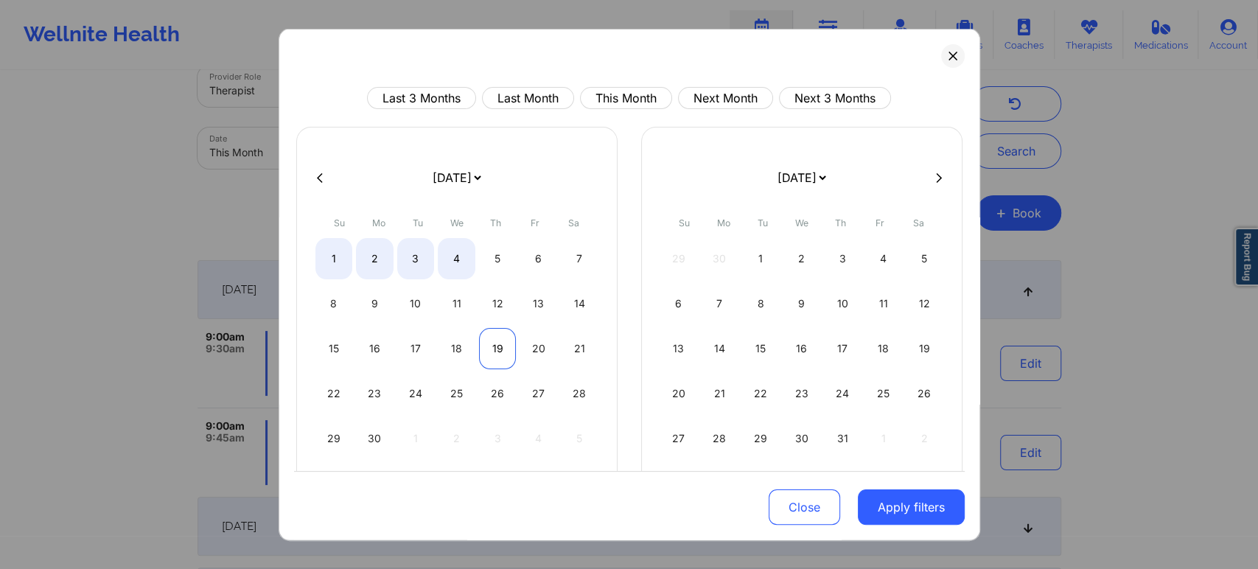
select select "2024-8"
select select "2024-9"
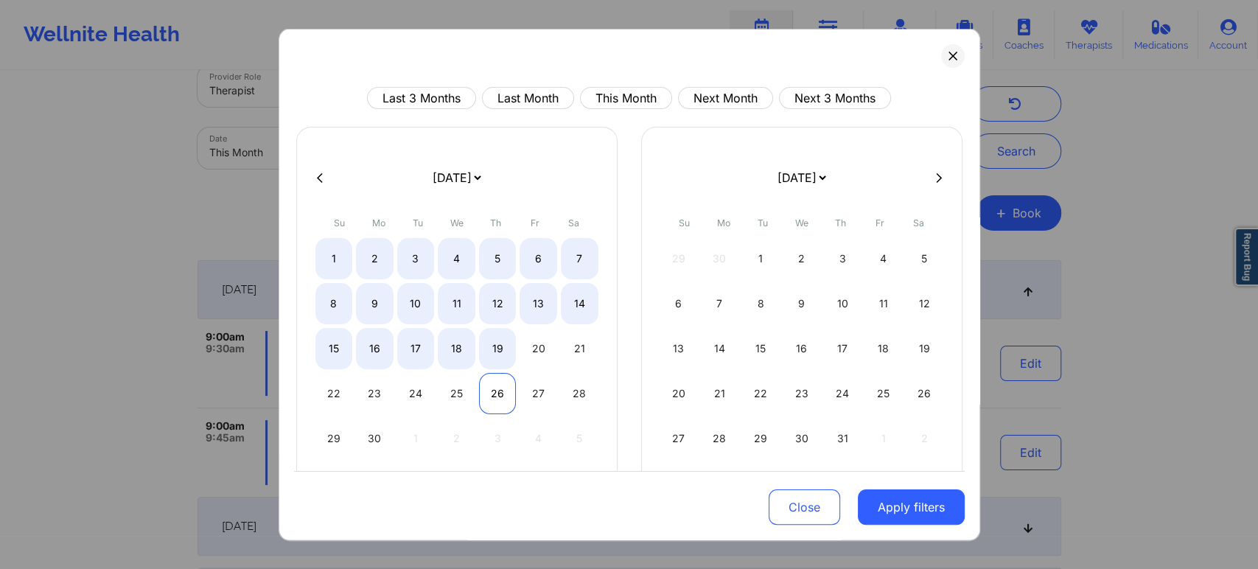
select select "2024-8"
select select "2024-9"
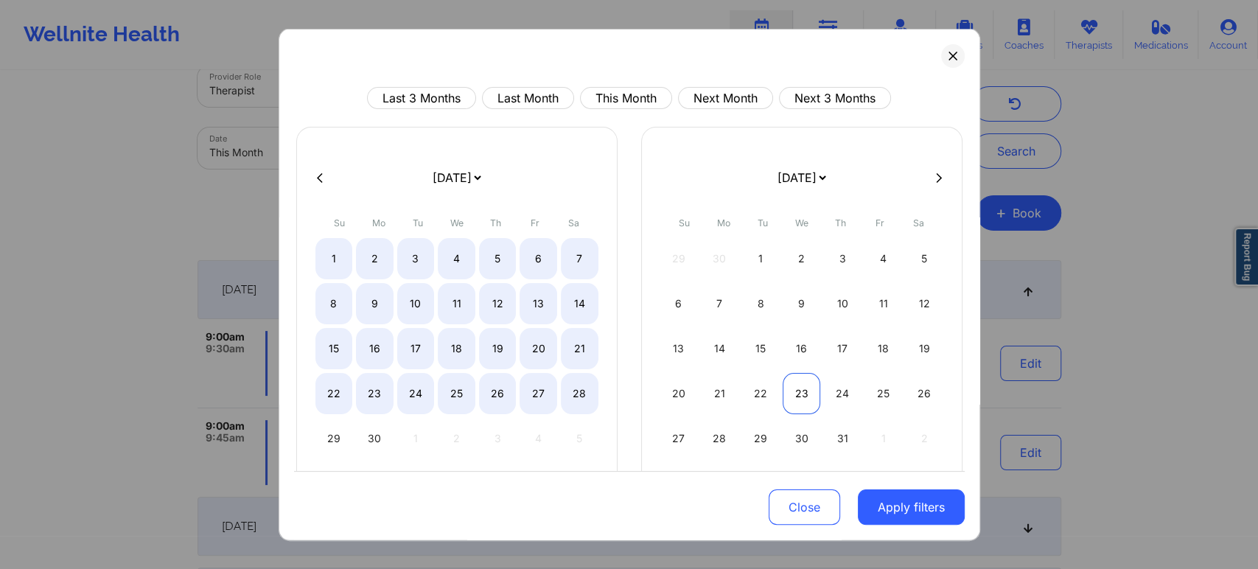
select select "2024-8"
select select "2024-9"
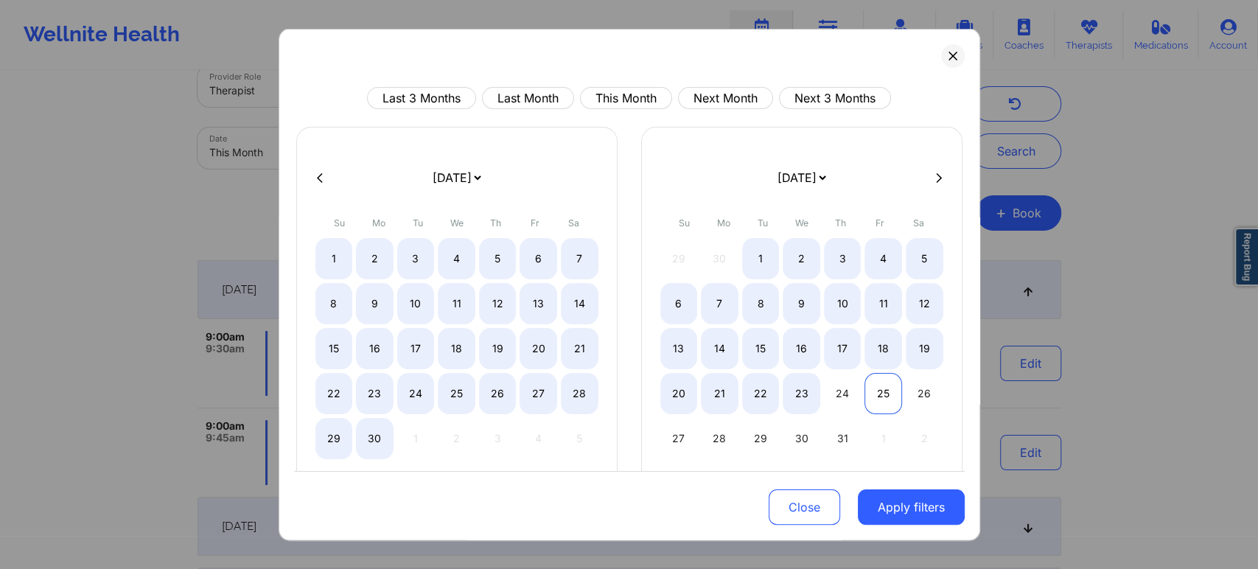
select select "2024-8"
select select "2024-9"
select select "2024-8"
select select "2024-9"
select select "2024-8"
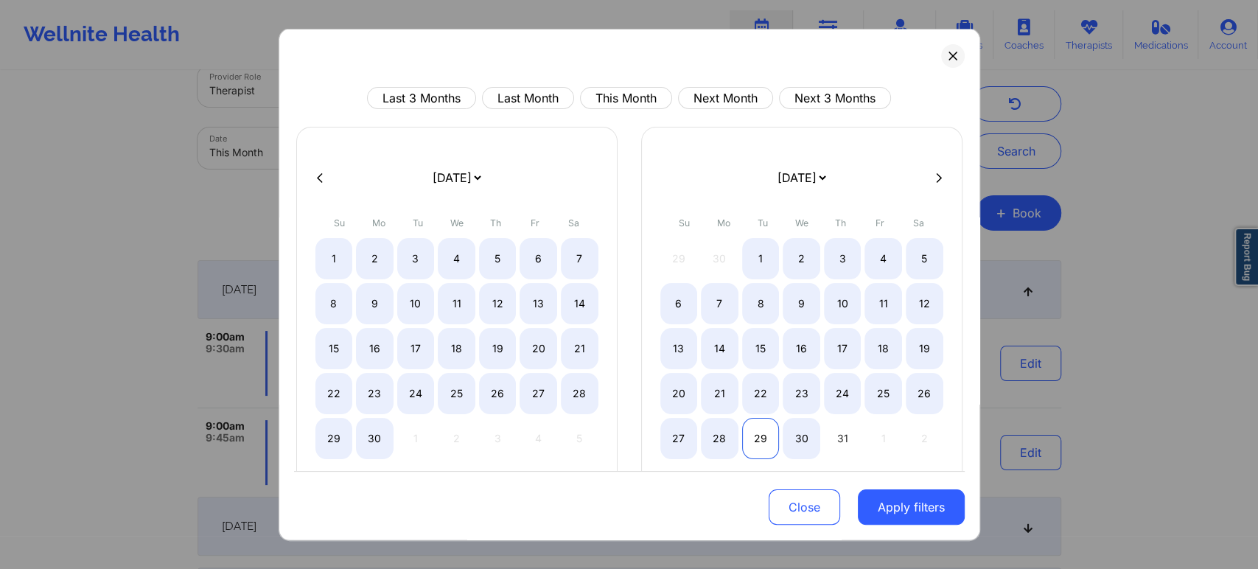
select select "2024-9"
click at [760, 439] on div "29" at bounding box center [761, 438] width 38 height 41
select select "2024-7"
select select "2024-8"
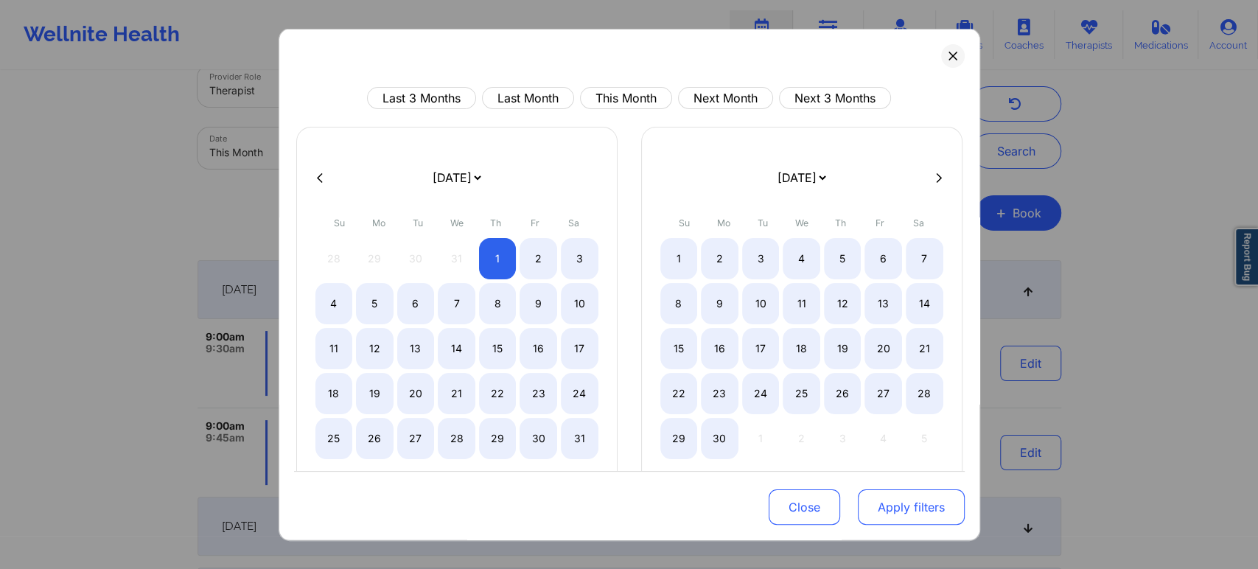
click at [881, 497] on button "Apply filters" at bounding box center [911, 506] width 107 height 35
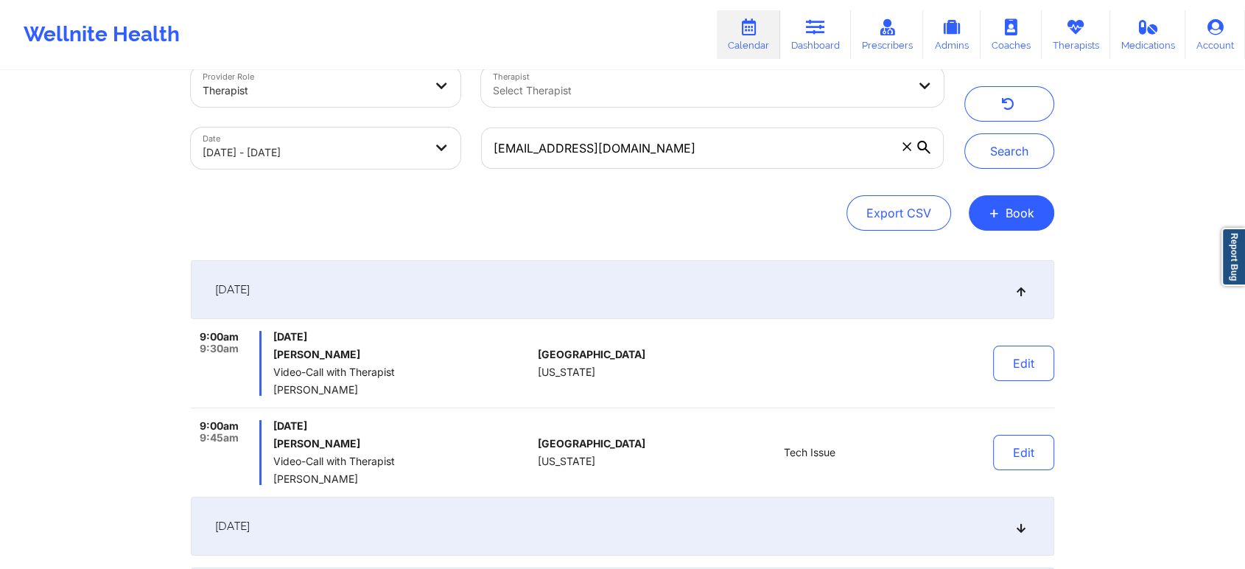
drag, startPoint x: 643, startPoint y: 169, endPoint x: 653, endPoint y: 161, distance: 13.6
click at [653, 161] on div "[EMAIL_ADDRESS][DOMAIN_NAME]" at bounding box center [712, 148] width 483 height 62
click at [653, 161] on input "[EMAIL_ADDRESS][DOMAIN_NAME]" at bounding box center [712, 147] width 463 height 41
click at [965, 133] on button "Search" at bounding box center [1010, 150] width 90 height 35
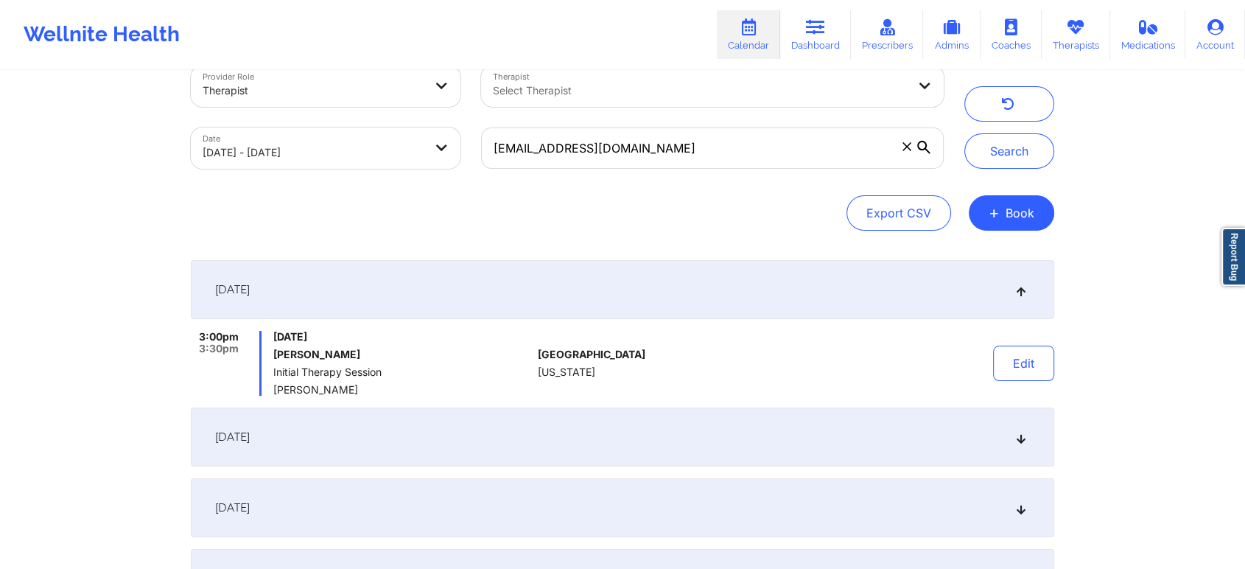
click at [638, 447] on div "[DATE]" at bounding box center [623, 436] width 864 height 59
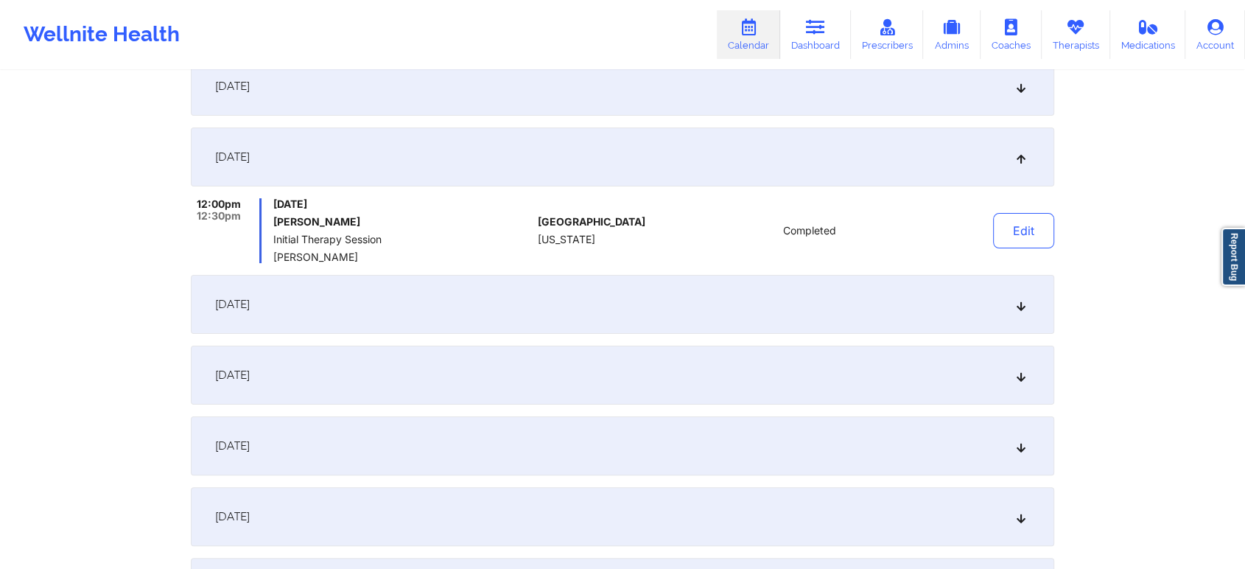
scroll to position [260, 0]
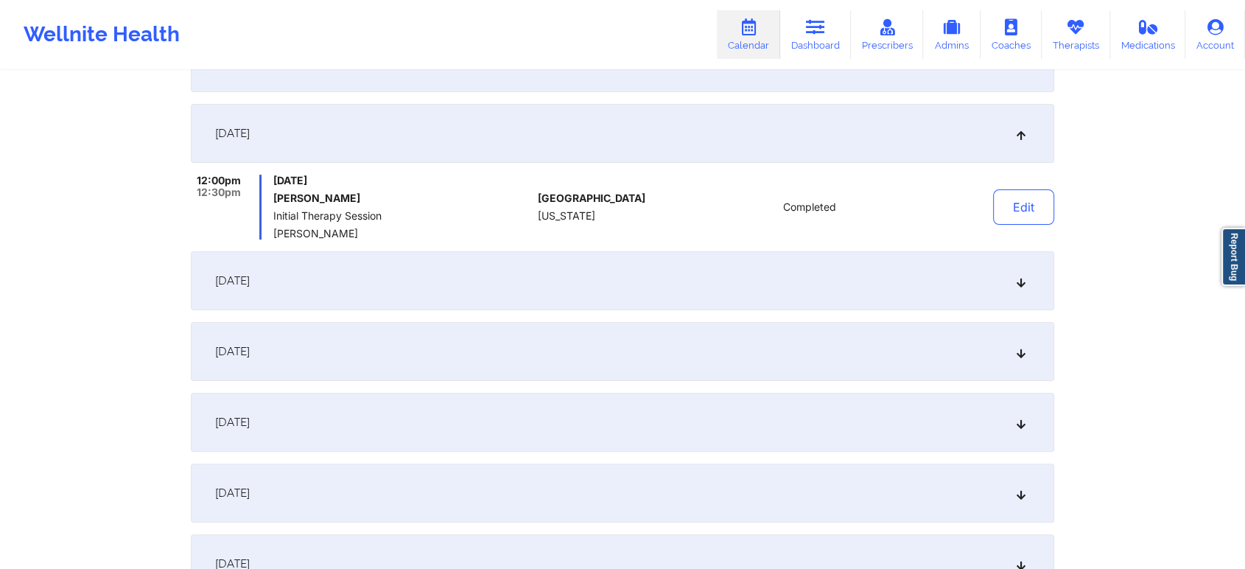
click at [648, 267] on div "[DATE]" at bounding box center [623, 280] width 864 height 59
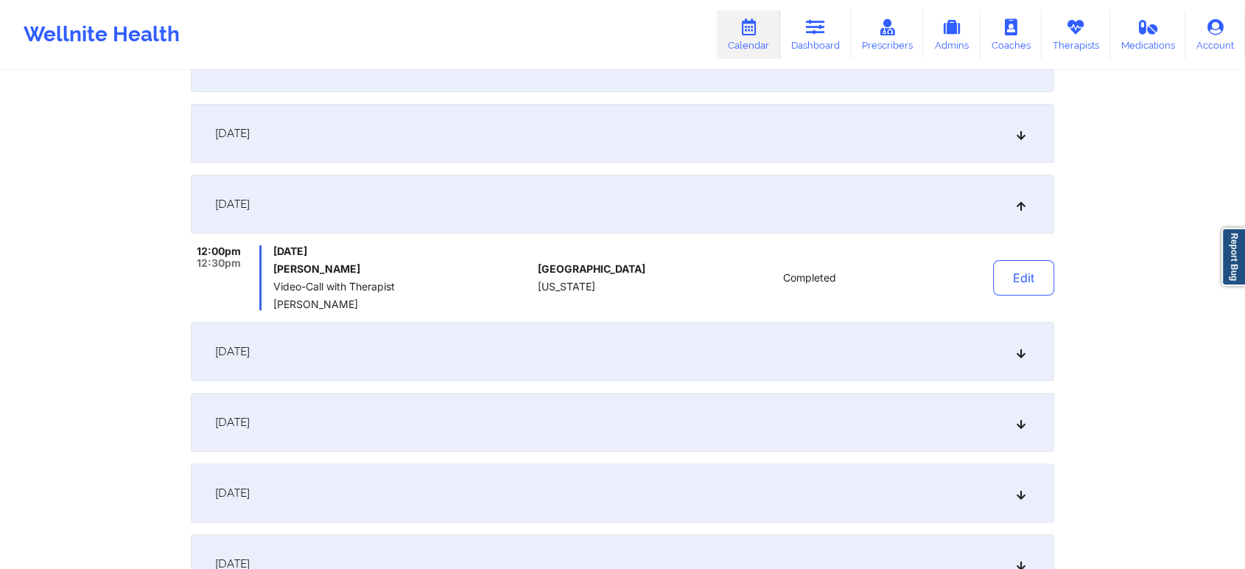
click at [531, 376] on div "[DATE]" at bounding box center [623, 351] width 864 height 59
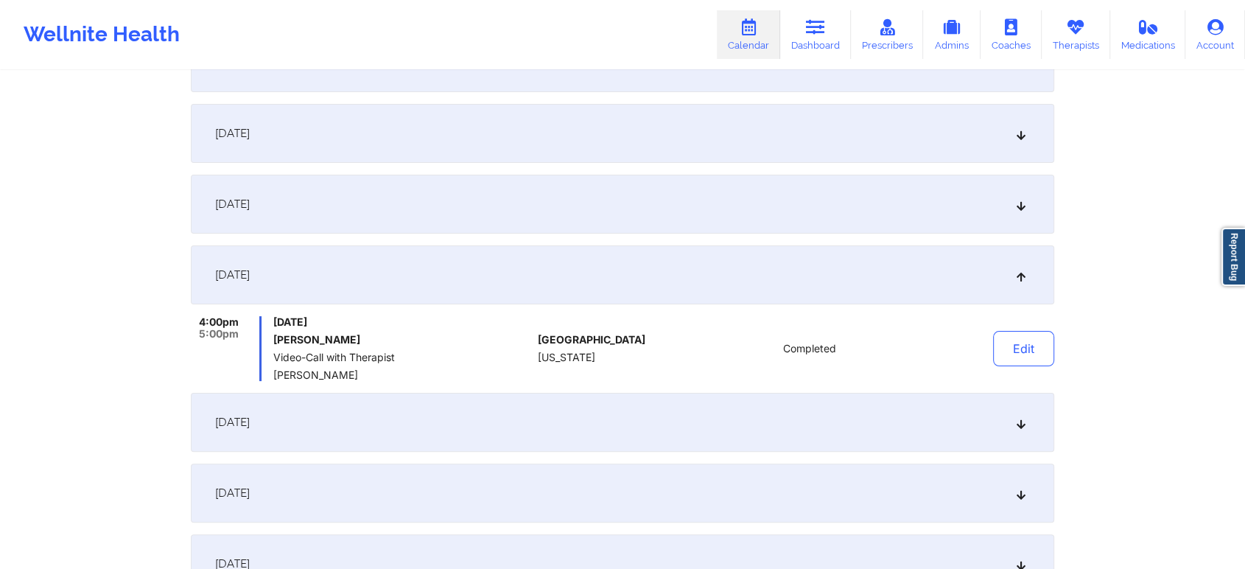
click at [469, 441] on div "[DATE]" at bounding box center [623, 422] width 864 height 59
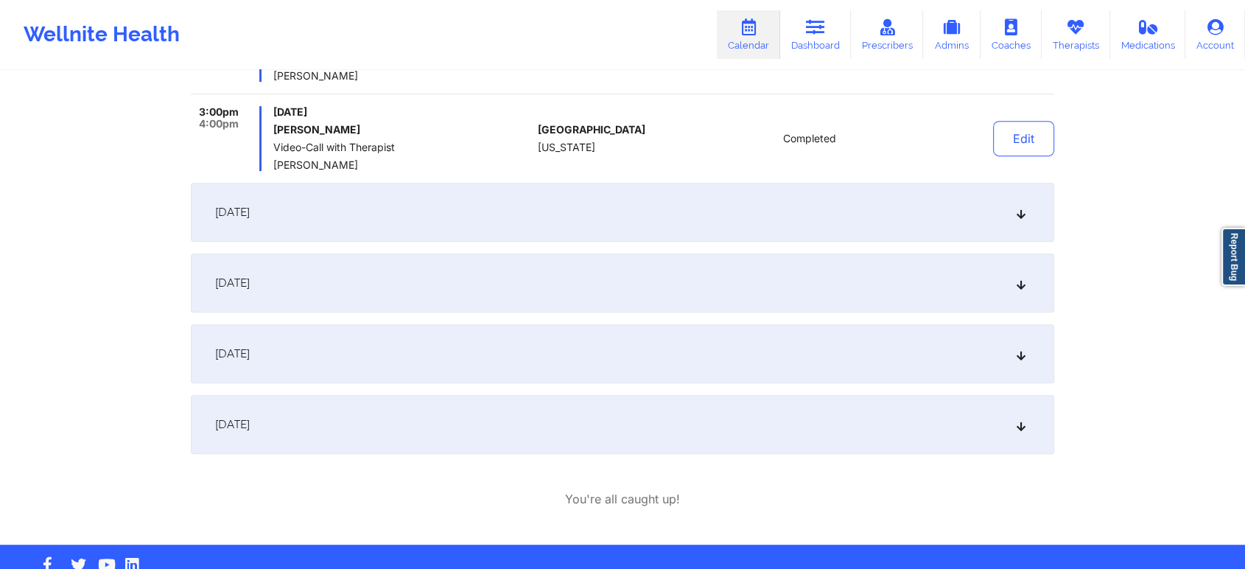
scroll to position [645, 0]
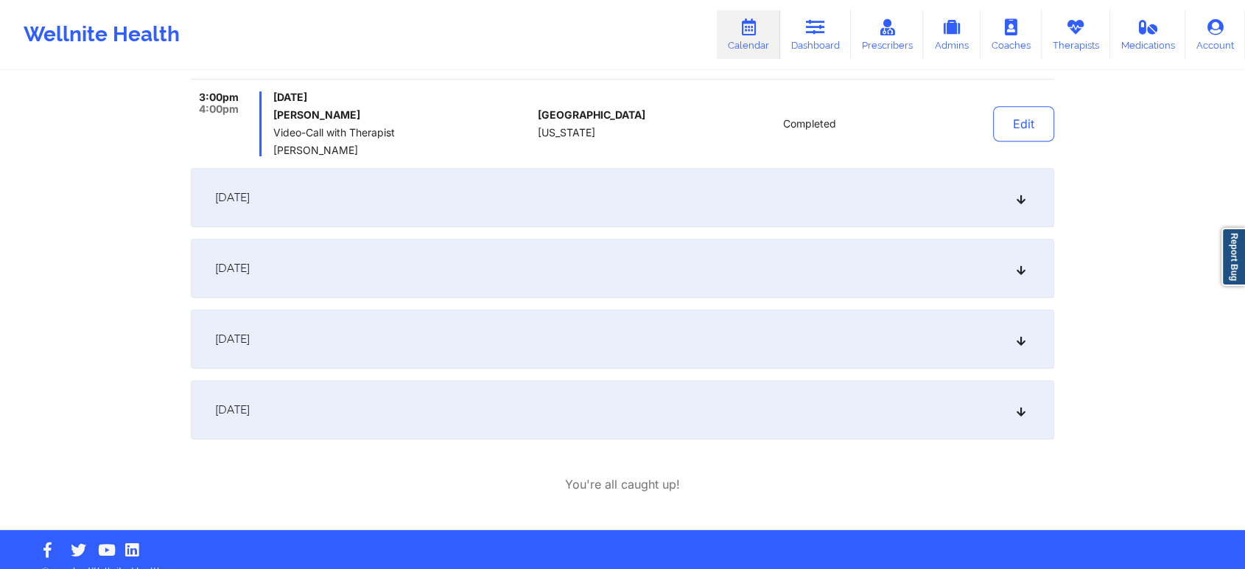
click at [548, 227] on div "[DATE] 3:00pm 3:30pm [DATE] [PERSON_NAME] Initial Therapy Session [PERSON_NAME]…" at bounding box center [623, 44] width 864 height 791
click at [636, 194] on div "[DATE]" at bounding box center [623, 197] width 864 height 59
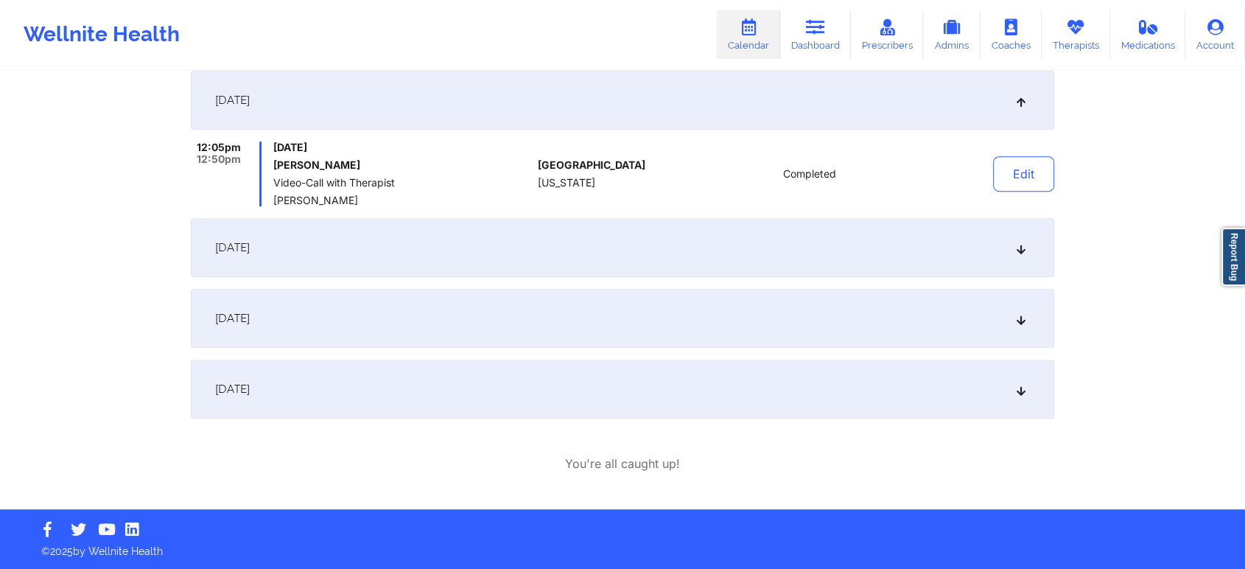
click at [618, 299] on div "[DATE]" at bounding box center [623, 318] width 864 height 59
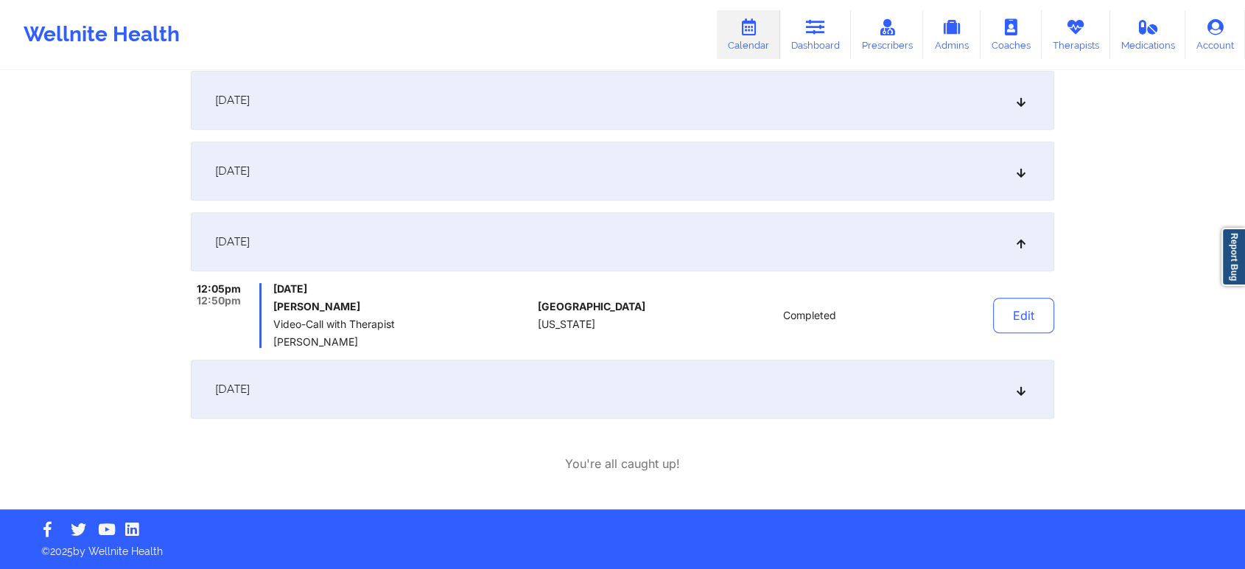
click at [463, 244] on div "[DATE]" at bounding box center [623, 241] width 864 height 59
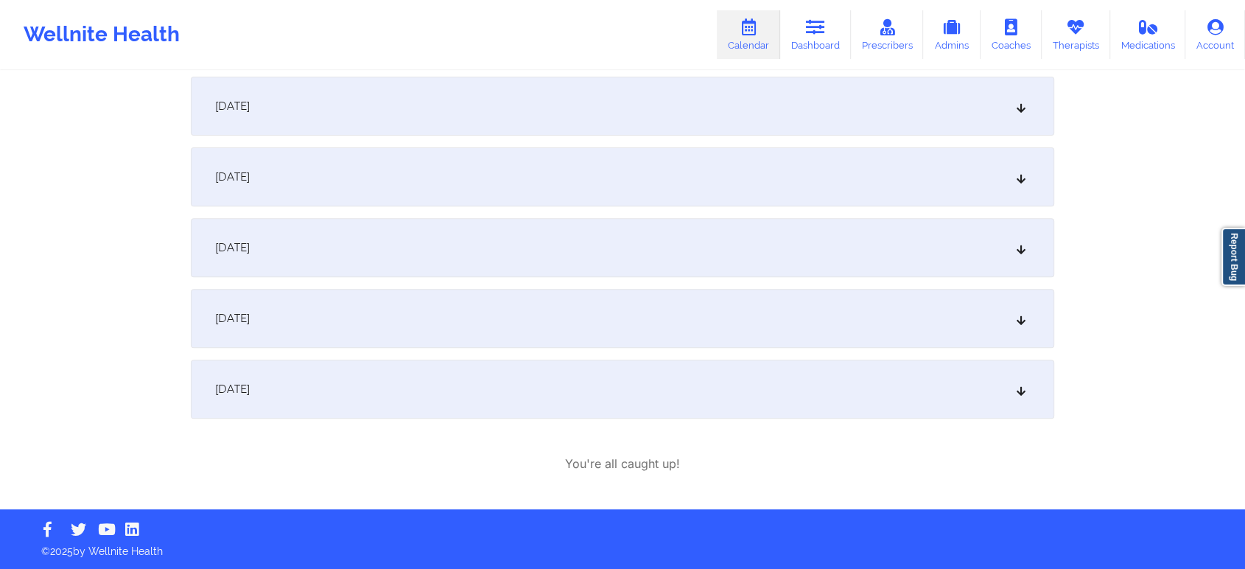
click at [394, 390] on div "[DATE]" at bounding box center [623, 389] width 864 height 59
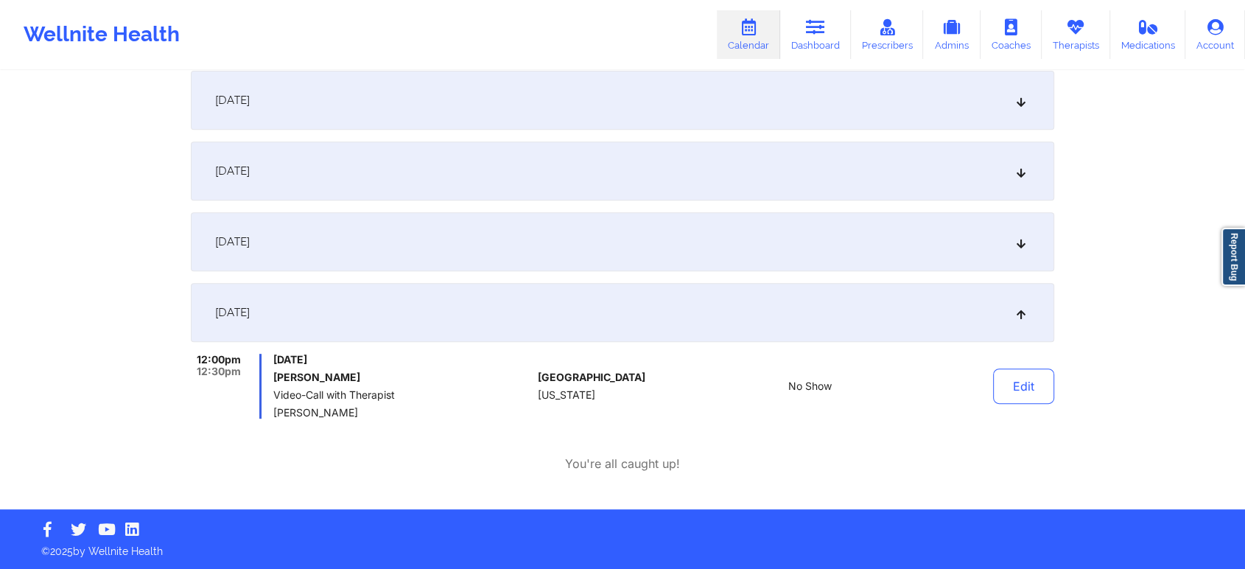
scroll to position [78, 0]
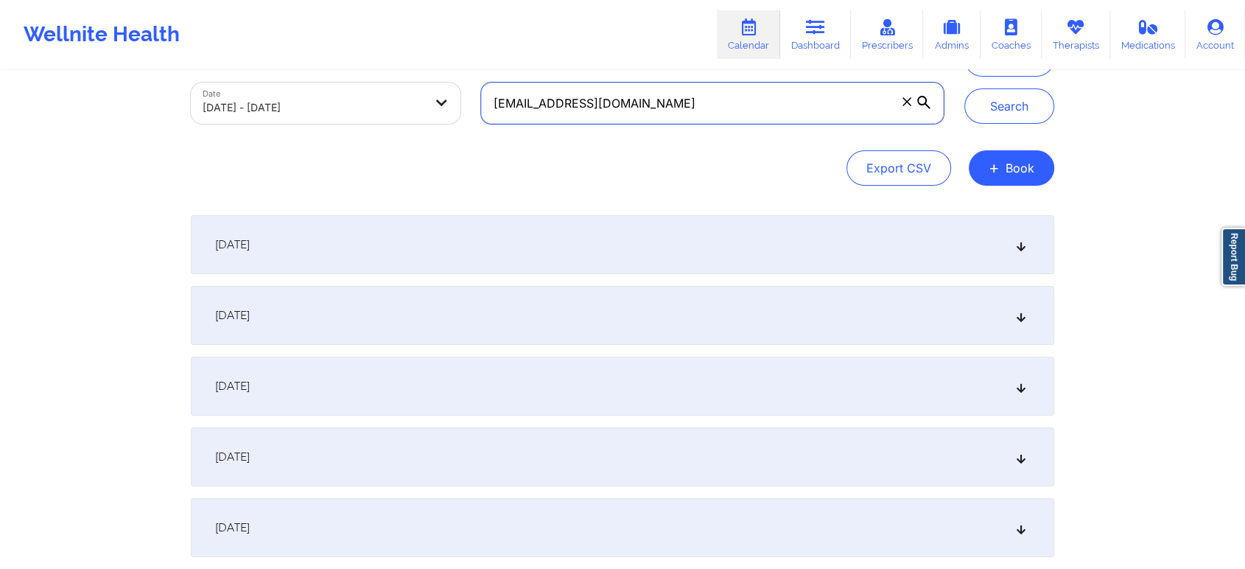
drag, startPoint x: 706, startPoint y: 102, endPoint x: 389, endPoint y: 102, distance: 316.8
click at [389, 102] on div "Provider Role Therapist Therapist Select Therapist Date [DATE] - [DATE] [EMAIL_…" at bounding box center [568, 72] width 774 height 124
paste input "its.dara"
type input "[EMAIL_ADDRESS][DOMAIN_NAME]"
click at [965, 88] on button "Search" at bounding box center [1010, 105] width 90 height 35
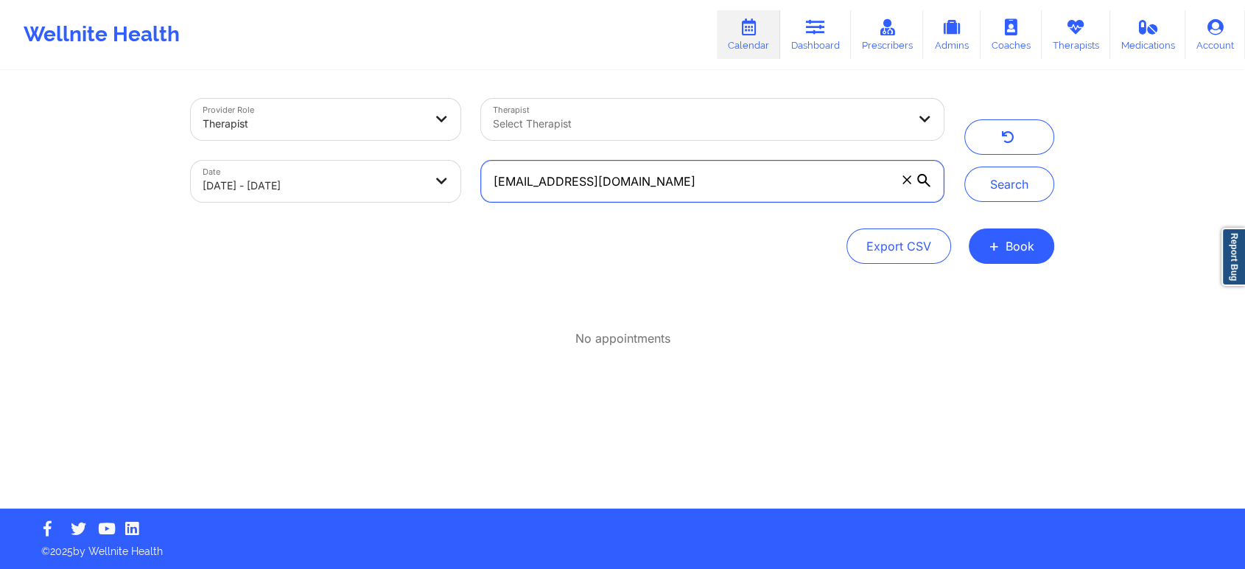
scroll to position [0, 0]
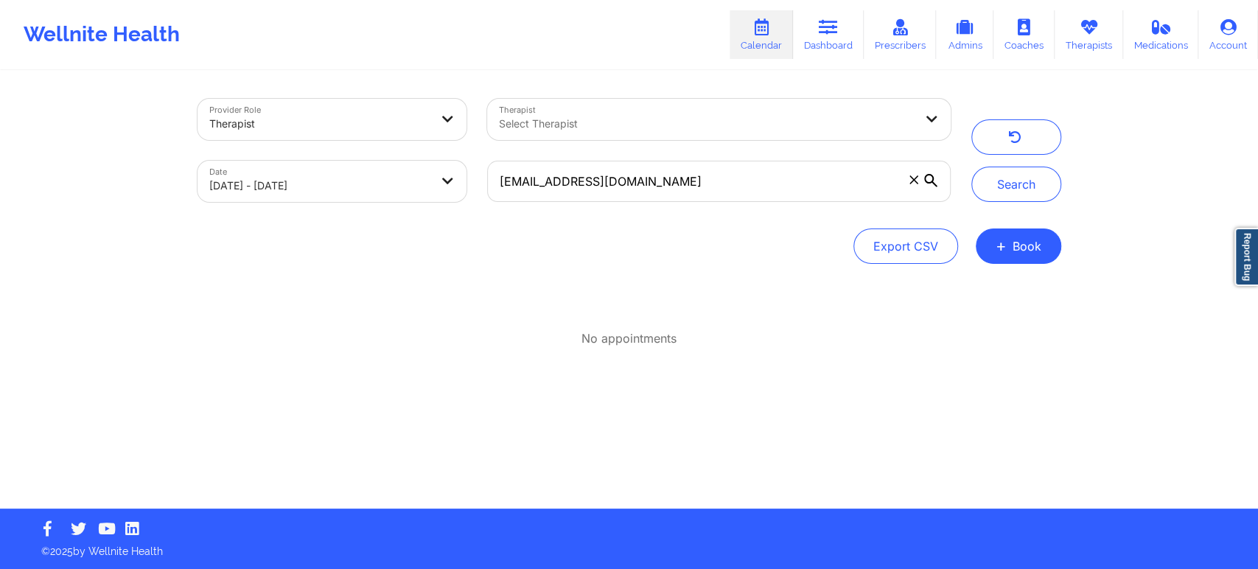
drag, startPoint x: 1256, startPoint y: 108, endPoint x: 1253, endPoint y: 160, distance: 52.4
click at [1253, 160] on div "Provider Role Therapist Therapist Select Therapist Date [DATE] - [DATE] [EMAIL_…" at bounding box center [629, 254] width 1258 height 508
select select "2024-7"
select select "2024-8"
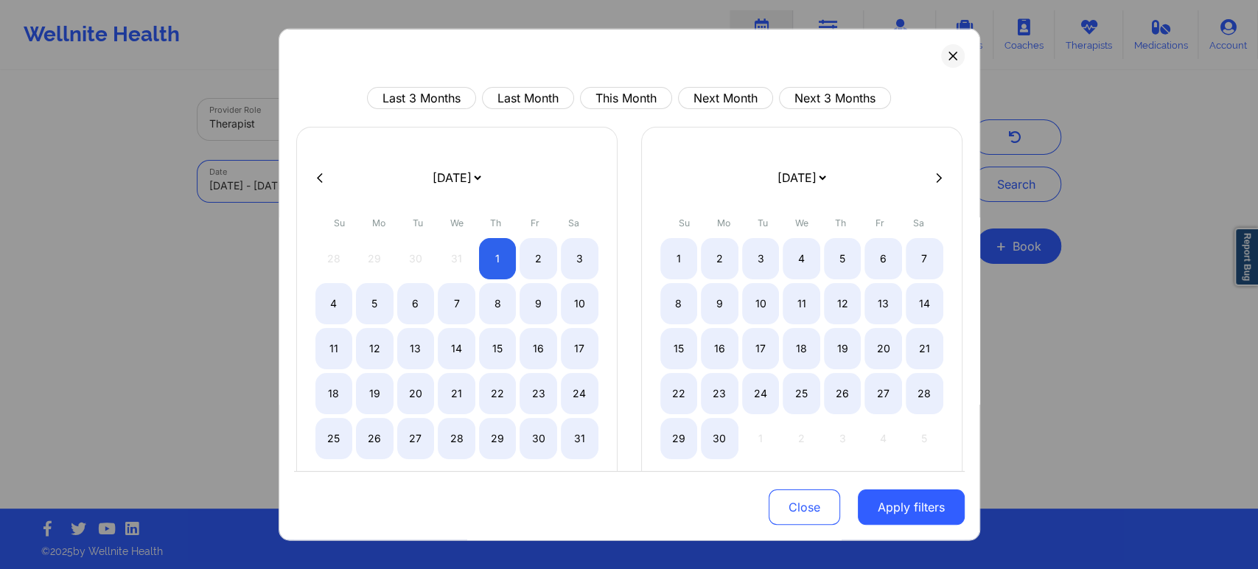
click at [308, 187] on body "Wellnite Health Calendar Dashboard Prescribers Admins Coaches Therapists Medica…" at bounding box center [629, 284] width 1258 height 569
click at [602, 90] on button "This Month" at bounding box center [626, 98] width 92 height 22
select select "2025-8"
select select "2025-9"
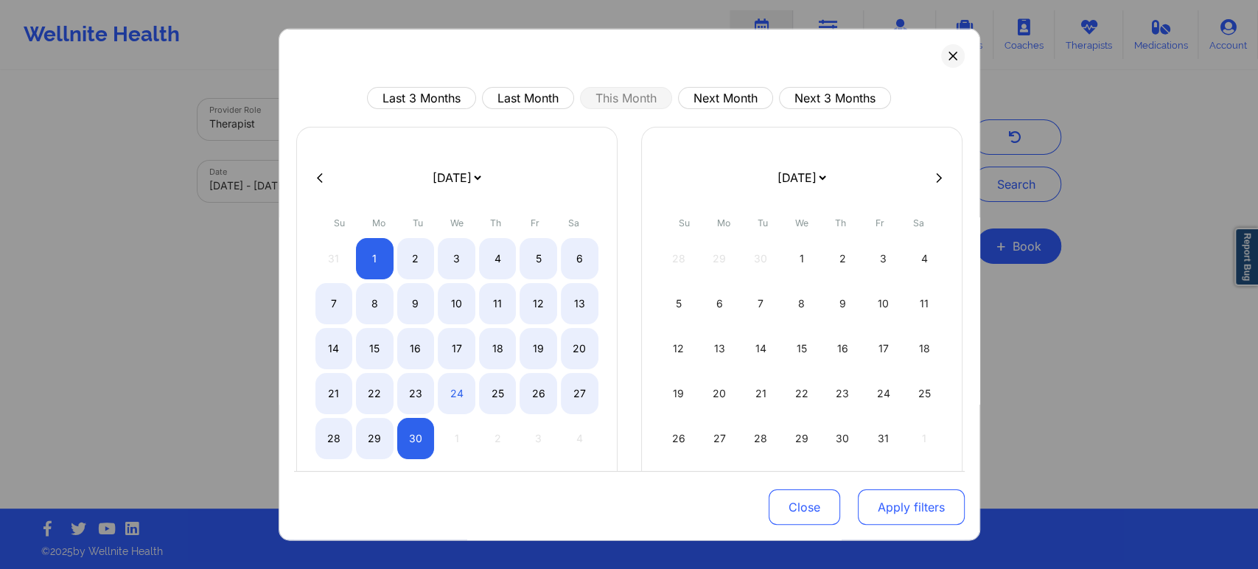
click at [914, 501] on button "Apply filters" at bounding box center [911, 506] width 107 height 35
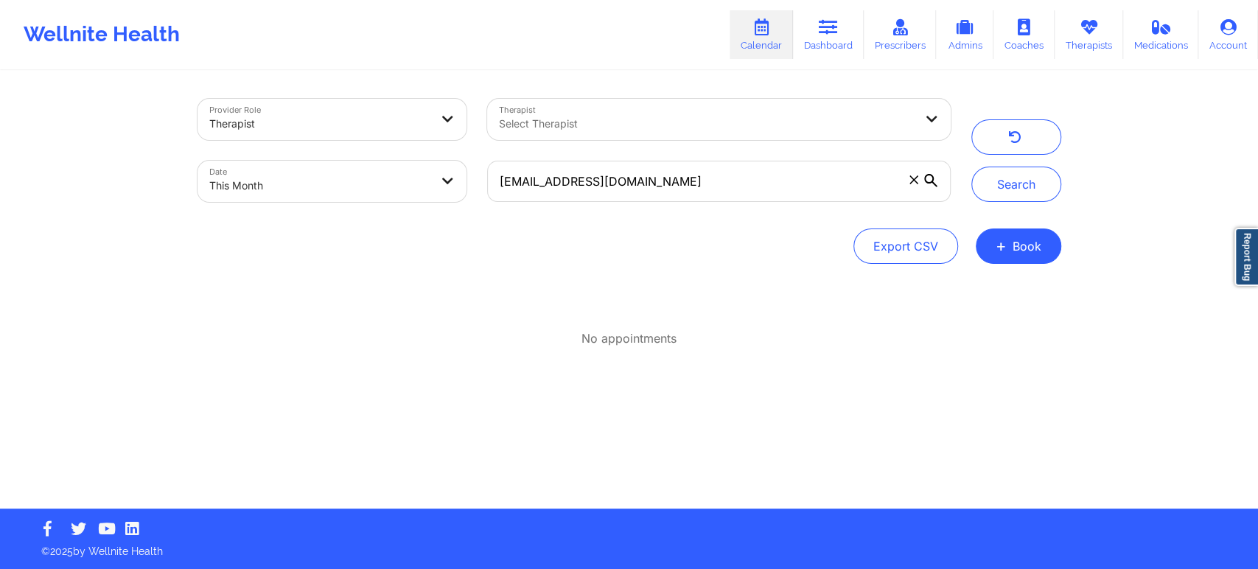
click at [656, 212] on div "Provider Role Therapist Therapist Select Therapist Date This Month [EMAIL_ADDRE…" at bounding box center [629, 181] width 864 height 165
click at [682, 190] on input "[EMAIL_ADDRESS][DOMAIN_NAME]" at bounding box center [718, 181] width 463 height 41
click at [971, 167] on button "Search" at bounding box center [1016, 184] width 90 height 35
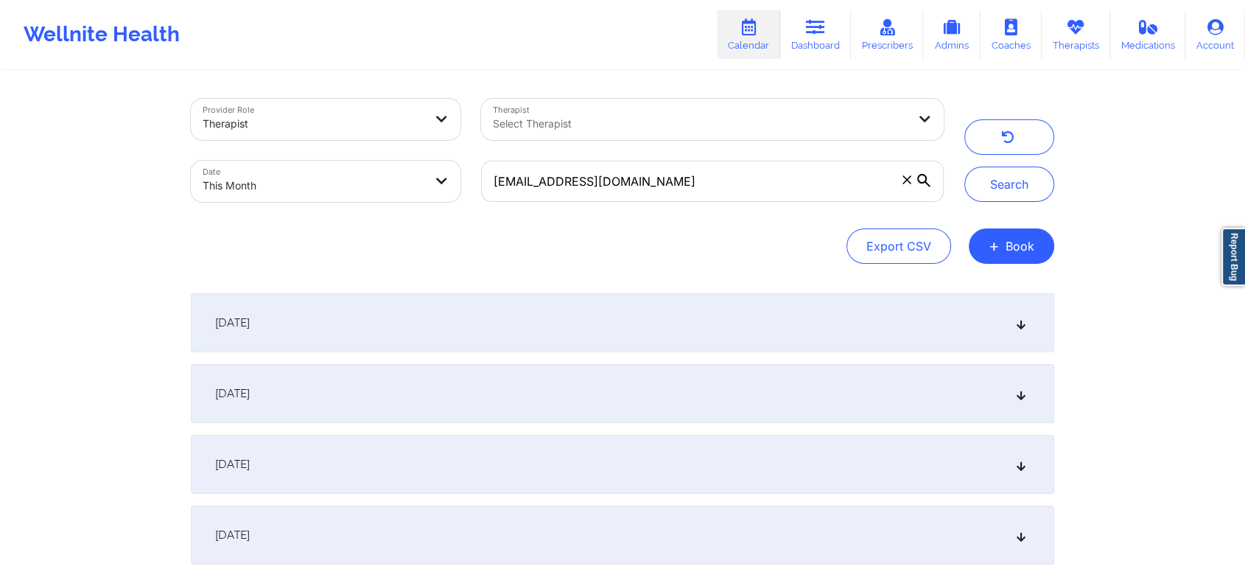
click at [559, 395] on div "[DATE]" at bounding box center [623, 393] width 864 height 59
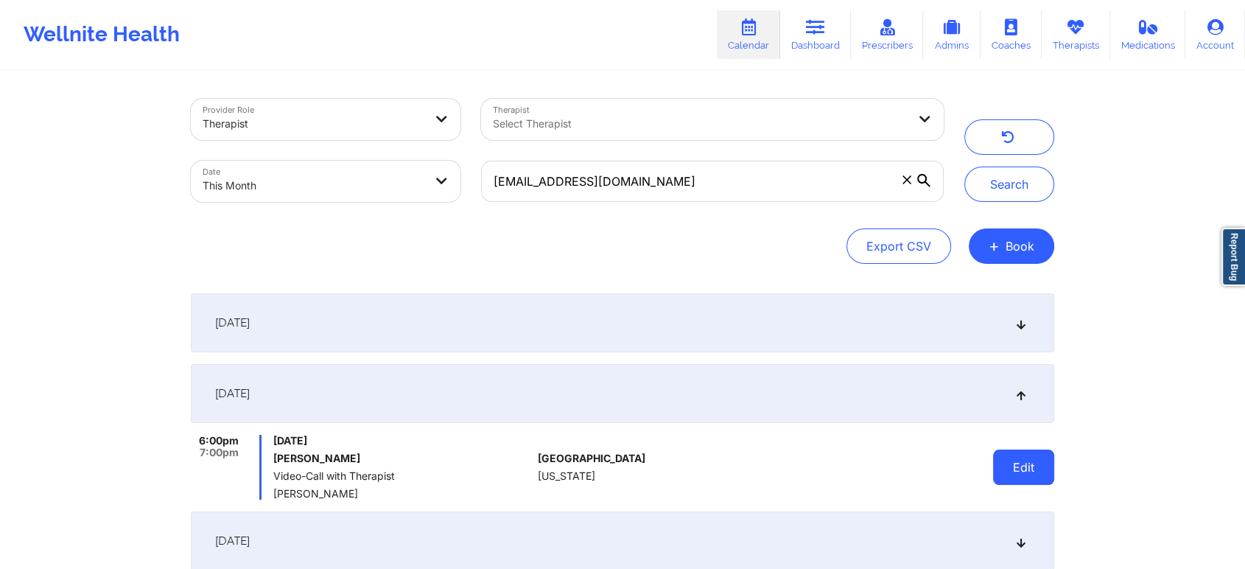
click at [1009, 469] on button "Edit" at bounding box center [1023, 466] width 61 height 35
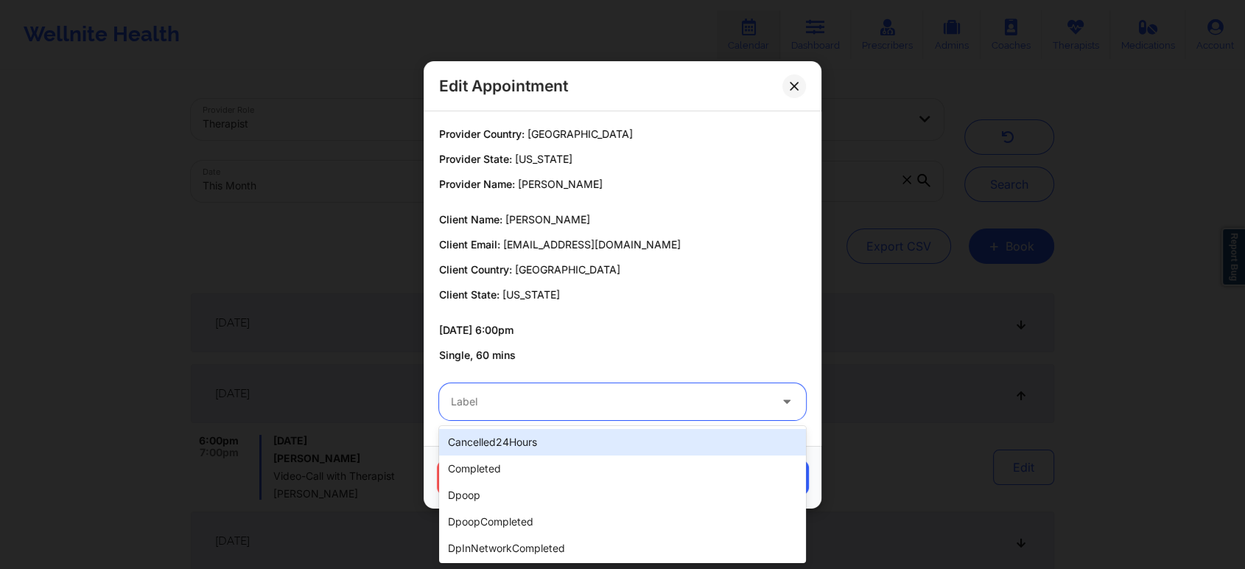
click at [514, 402] on div at bounding box center [610, 402] width 318 height 18
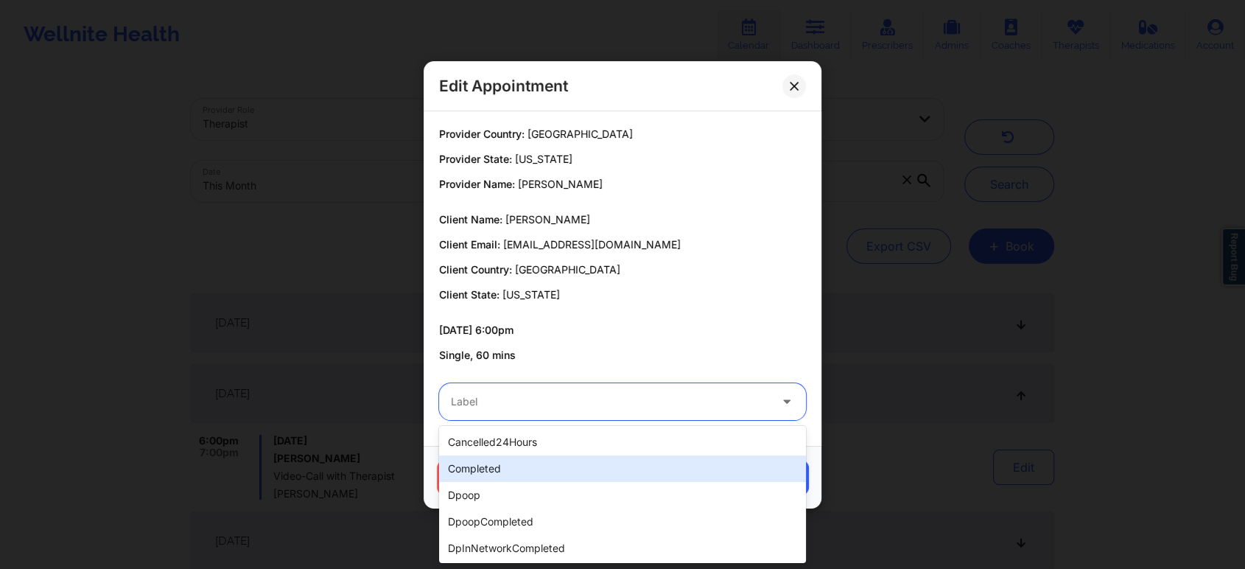
click at [496, 475] on div "completed" at bounding box center [622, 468] width 367 height 27
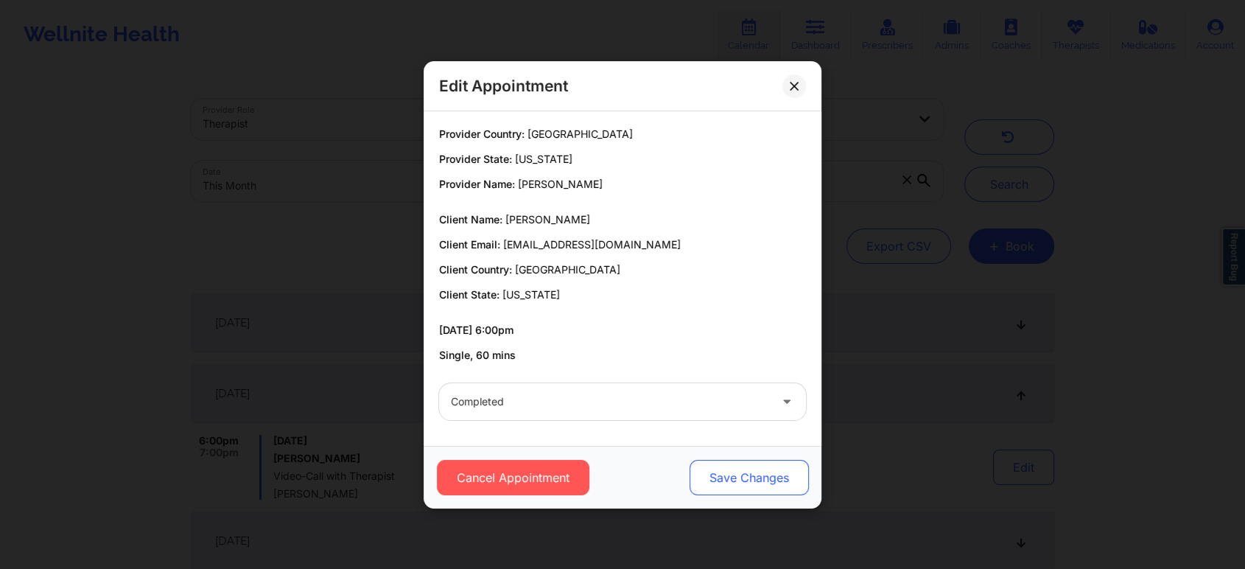
click at [747, 470] on button "Save Changes" at bounding box center [749, 477] width 119 height 35
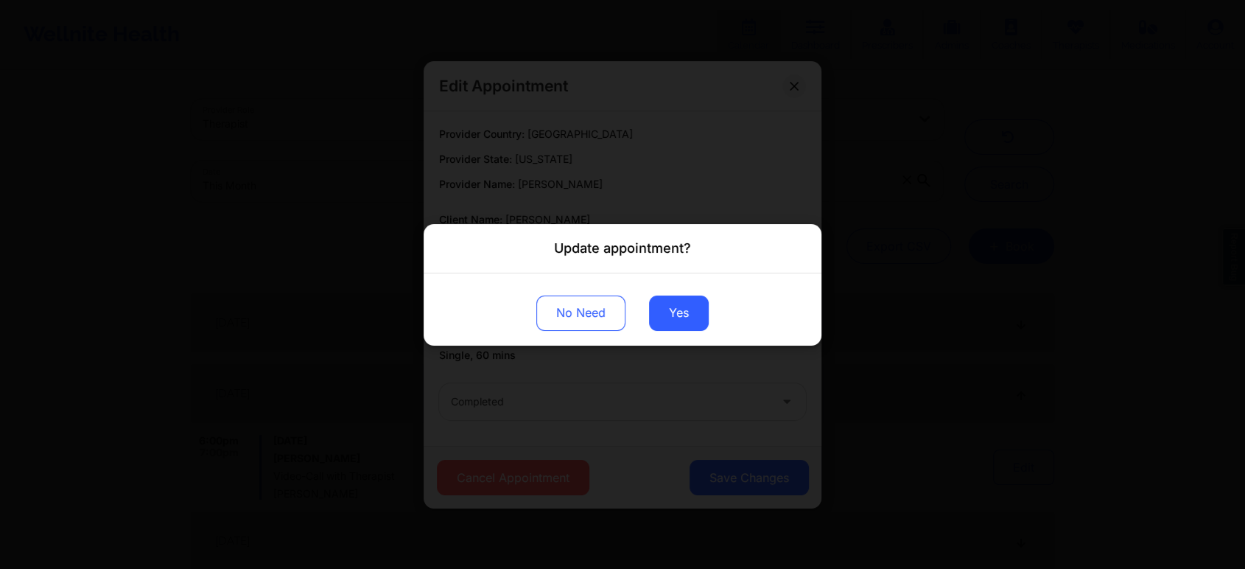
click at [660, 409] on div "Update appointment? No Need Yes" at bounding box center [622, 284] width 1245 height 569
click at [596, 328] on button "No Need" at bounding box center [580, 312] width 89 height 35
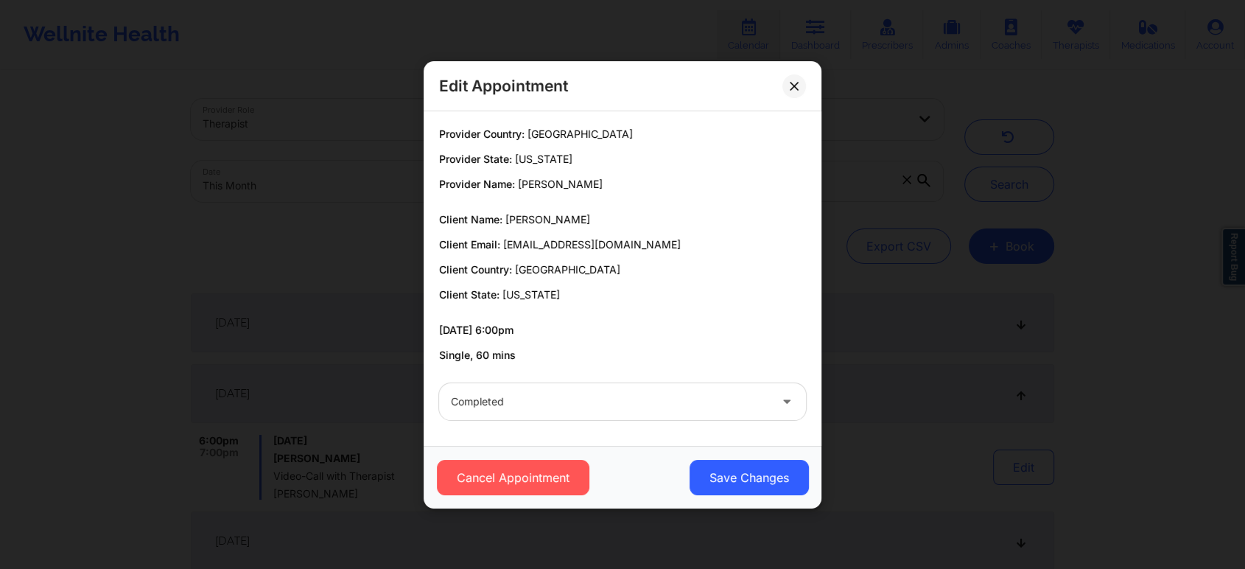
click at [365, 371] on div "Edit Appointment Provider Country: [GEOGRAPHIC_DATA] Provider State: [US_STATE]…" at bounding box center [622, 284] width 1245 height 569
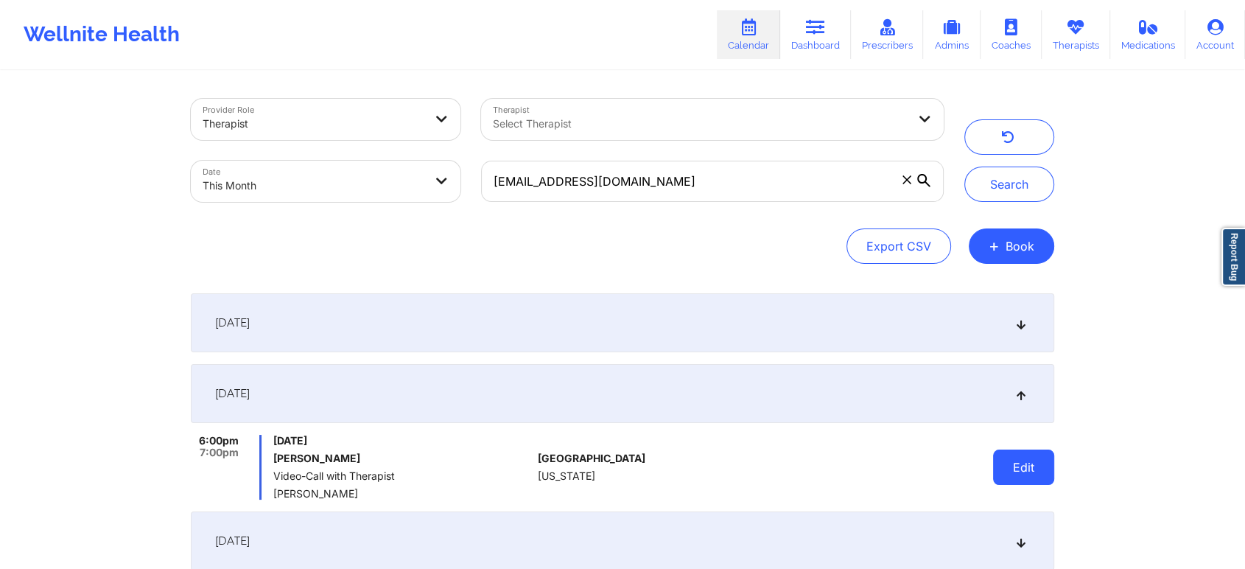
click at [1029, 466] on button "Edit" at bounding box center [1023, 466] width 61 height 35
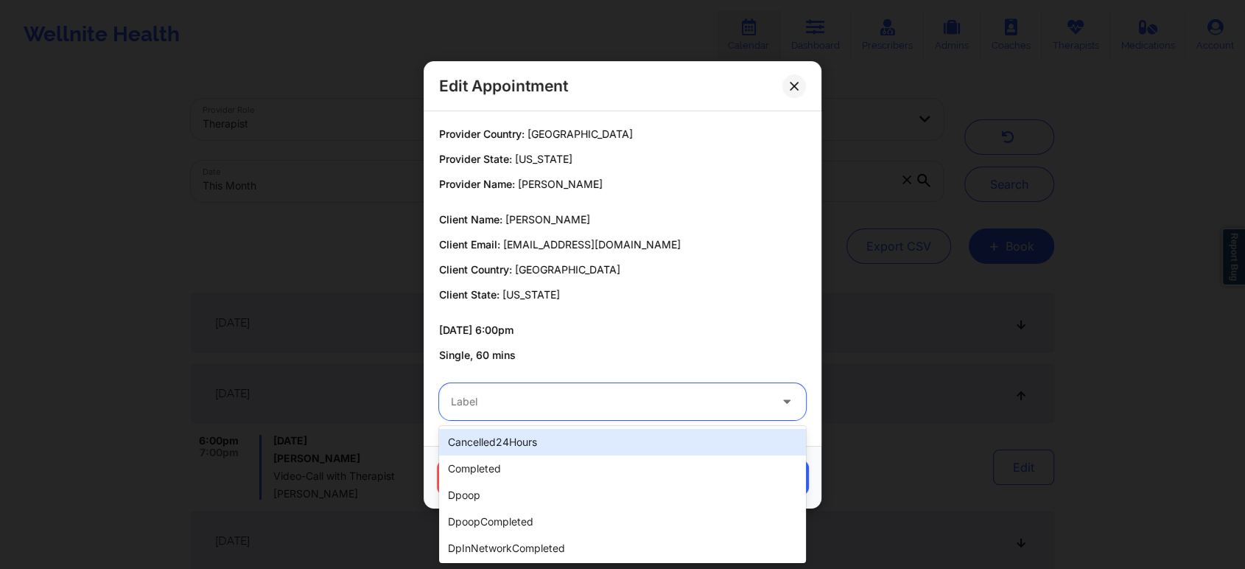
click at [550, 403] on div at bounding box center [610, 402] width 318 height 18
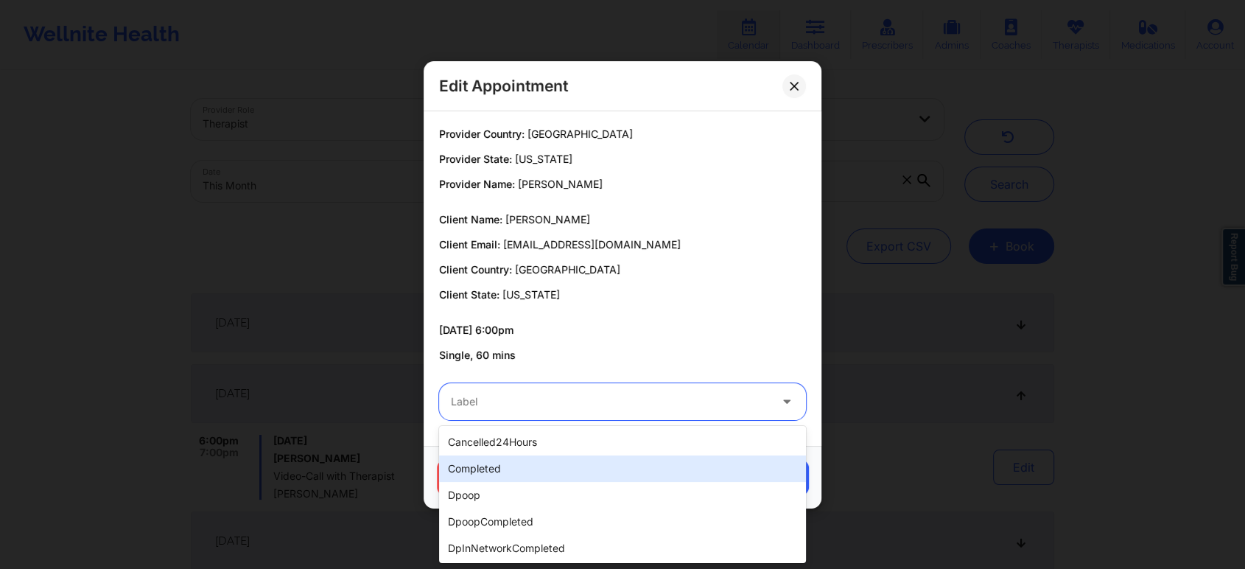
click at [505, 465] on div "completed" at bounding box center [622, 468] width 367 height 27
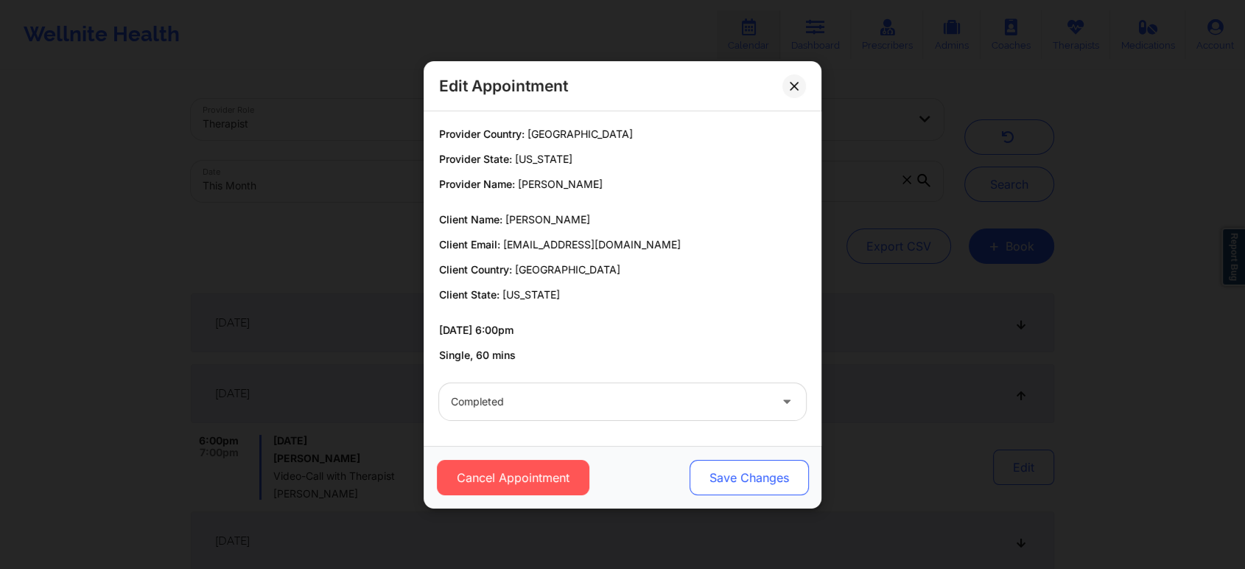
drag, startPoint x: 685, startPoint y: 480, endPoint x: 738, endPoint y: 480, distance: 53.1
click at [738, 480] on div "Cancel Appointment Save Changes" at bounding box center [622, 477] width 377 height 35
click at [738, 480] on button "Save Changes" at bounding box center [749, 477] width 119 height 35
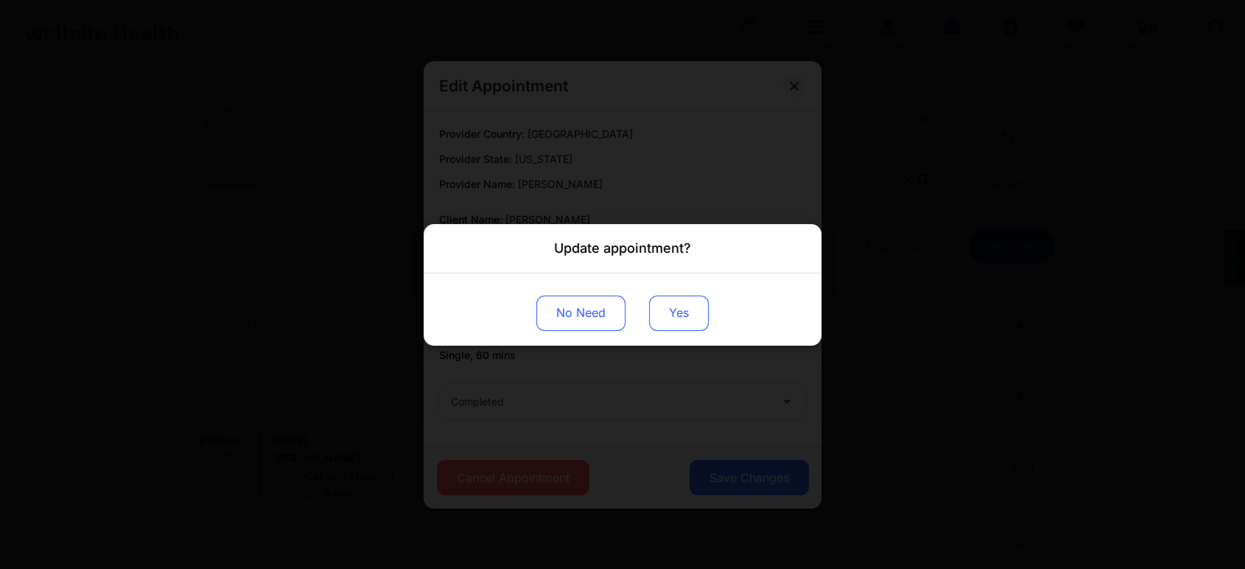
click at [664, 299] on button "Yes" at bounding box center [679, 312] width 60 height 35
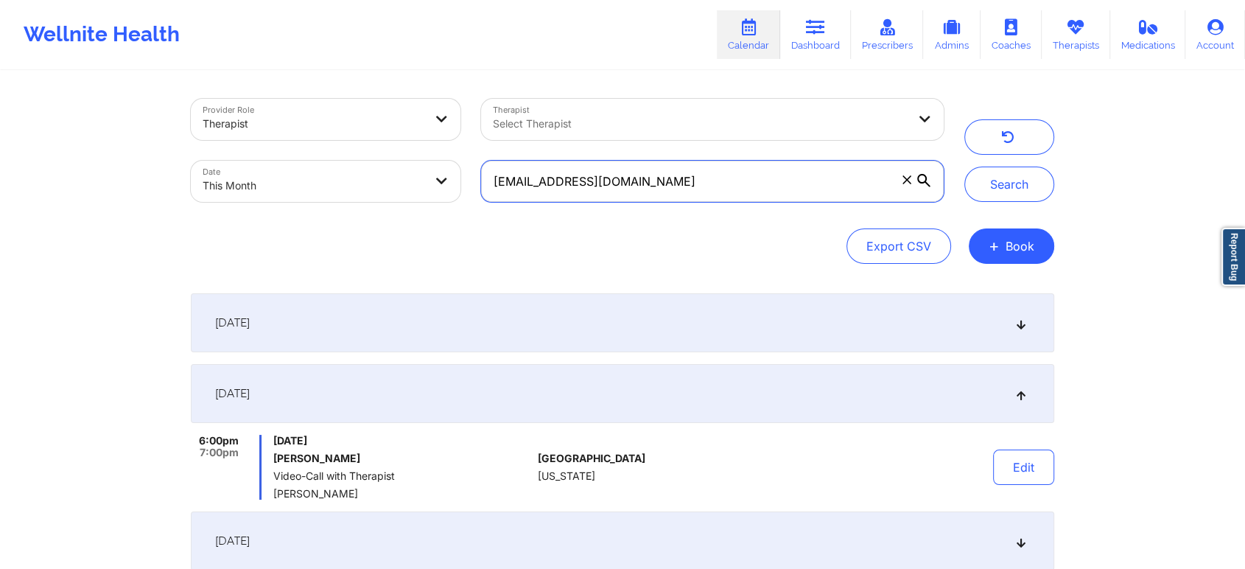
drag, startPoint x: 693, startPoint y: 175, endPoint x: 438, endPoint y: 209, distance: 258.0
click at [438, 209] on div "Provider Role Therapist Therapist Select Therapist Date This Month [EMAIL_ADDRE…" at bounding box center [568, 150] width 774 height 124
click at [965, 167] on button "Search" at bounding box center [1010, 184] width 90 height 35
drag, startPoint x: 607, startPoint y: 171, endPoint x: 419, endPoint y: 182, distance: 189.0
click at [419, 182] on div "Provider Role Therapist Therapist Select Therapist Date This Month [EMAIL_ADDRE…" at bounding box center [568, 150] width 774 height 124
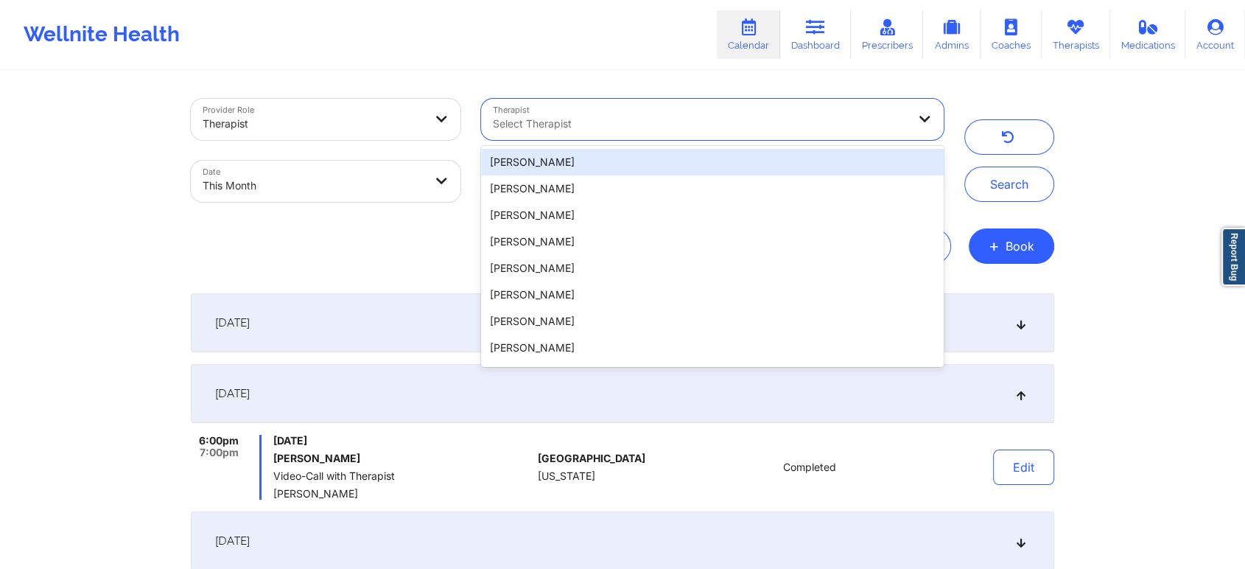
click at [589, 116] on div at bounding box center [700, 124] width 415 height 18
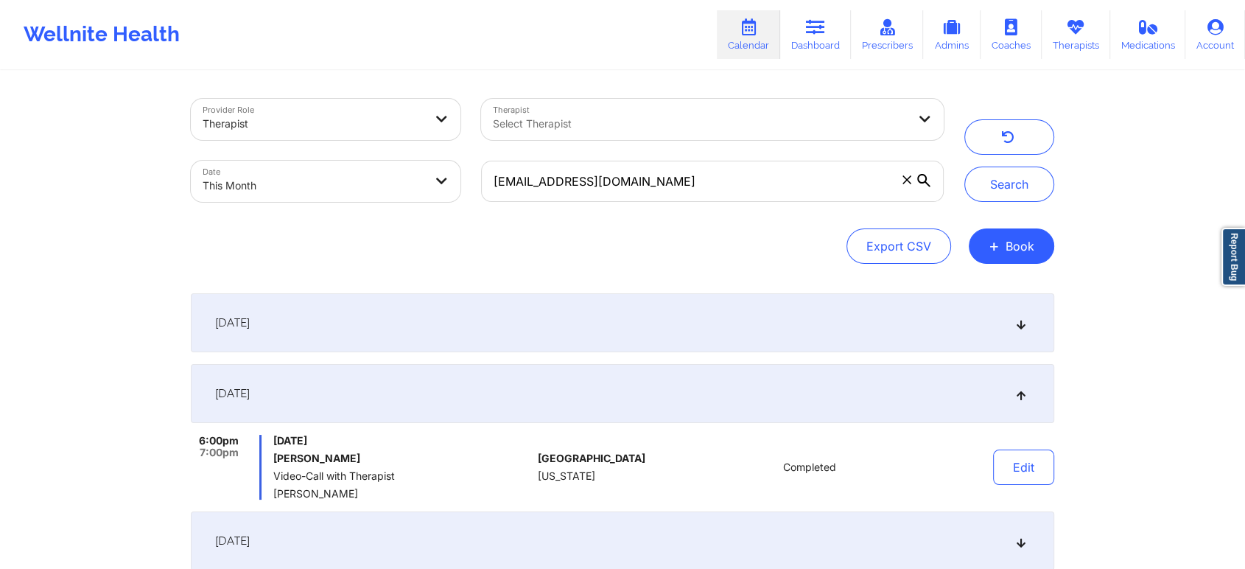
click at [318, 246] on div "Export CSV + Book" at bounding box center [623, 245] width 864 height 35
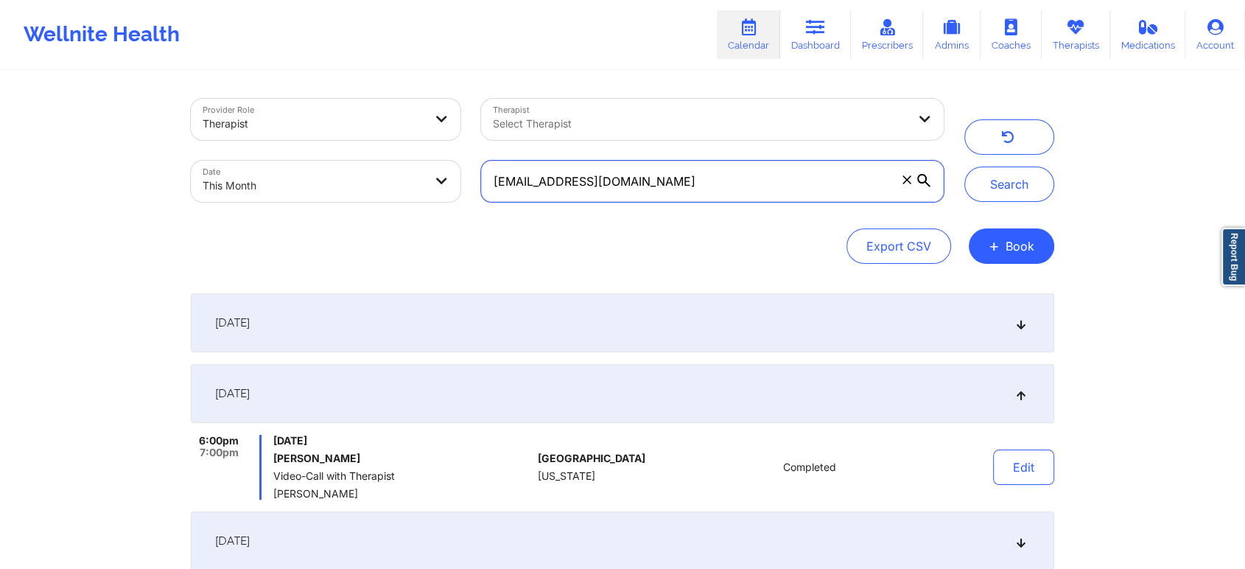
drag, startPoint x: 671, startPoint y: 178, endPoint x: 377, endPoint y: 168, distance: 294.2
click at [377, 168] on div "Provider Role Therapist Therapist Select Therapist Date This Month [EMAIL_ADDRE…" at bounding box center [568, 150] width 774 height 124
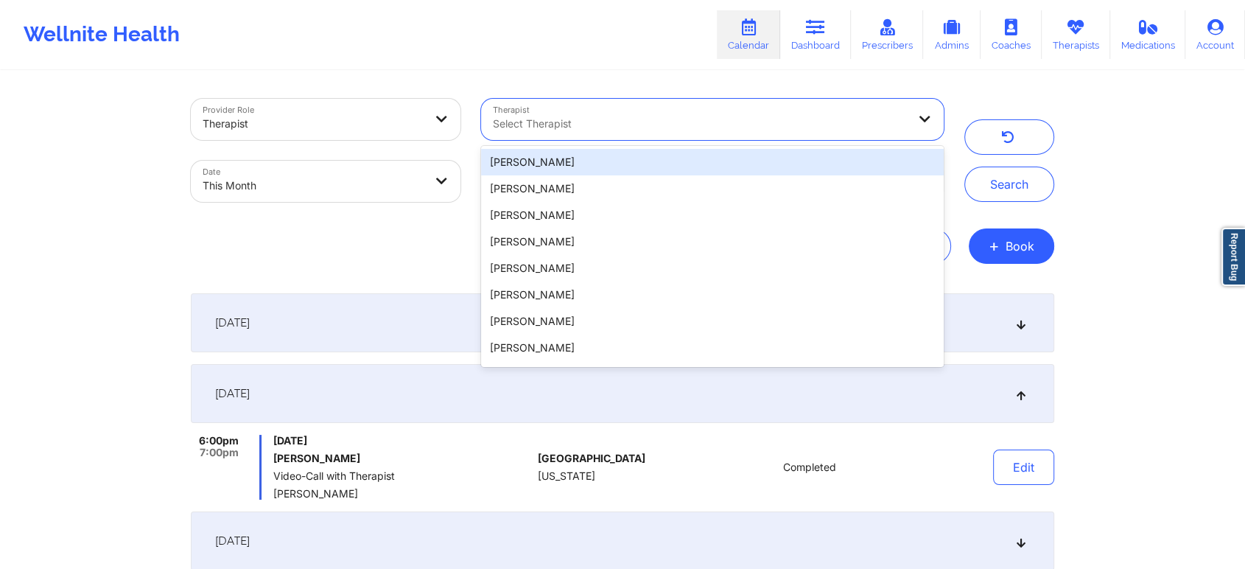
click at [563, 107] on div "Select Therapist" at bounding box center [695, 119] width 428 height 41
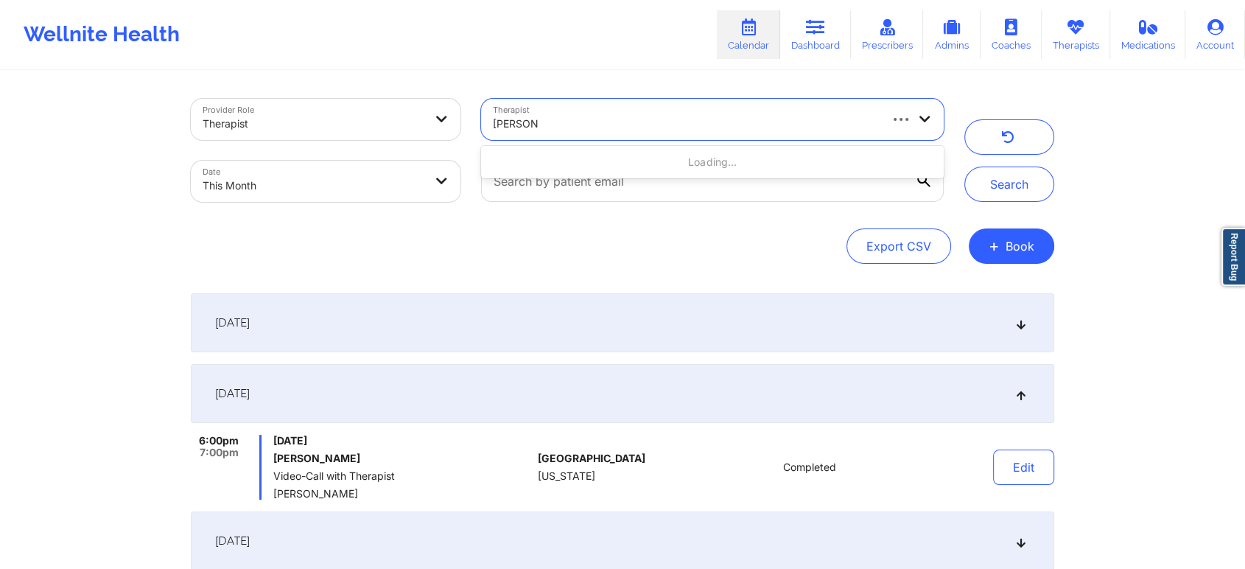
type input "[PERSON_NAME]"
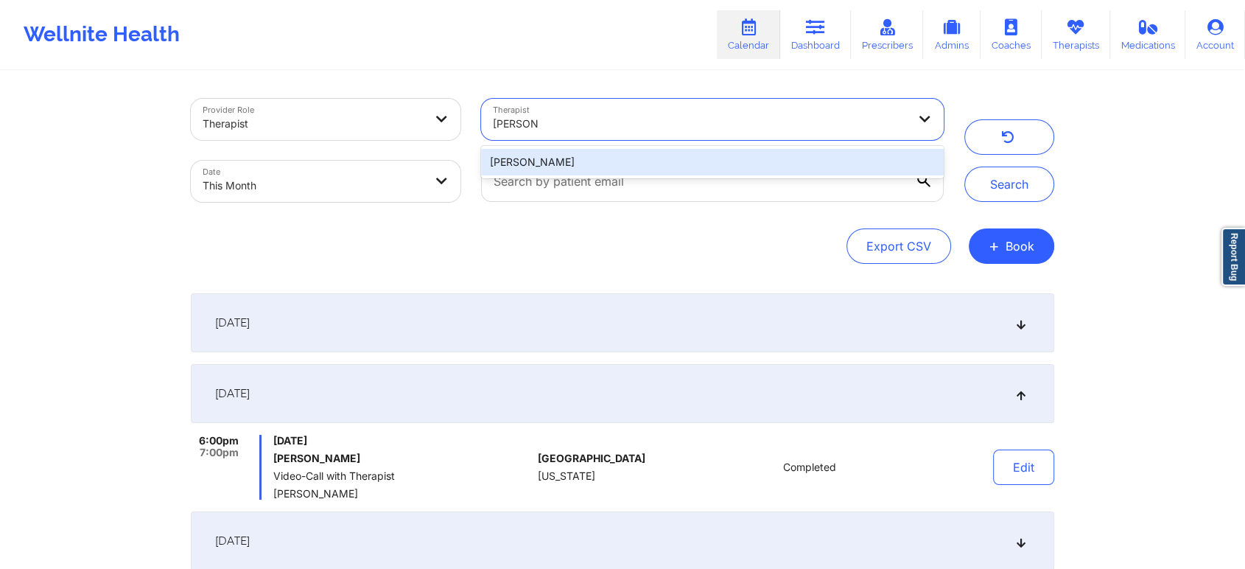
click at [551, 157] on div "[PERSON_NAME]" at bounding box center [712, 162] width 463 height 27
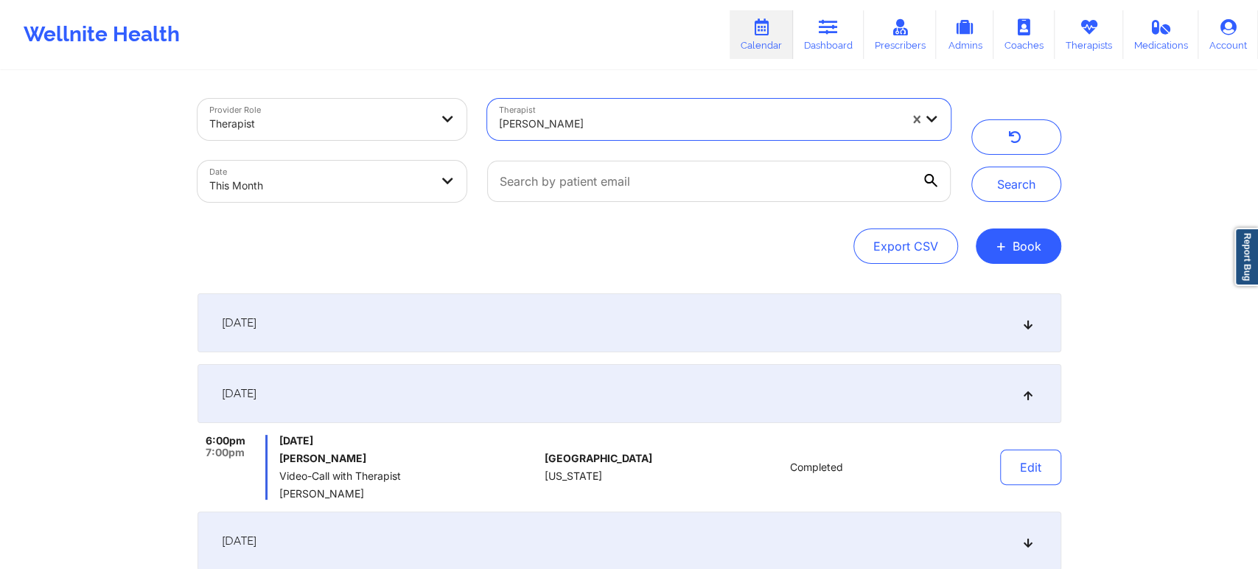
click at [316, 178] on body "Wellnite Health Calendar Dashboard Prescribers Admins Coaches Therapists Medica…" at bounding box center [629, 284] width 1258 height 569
select select "2025-8"
select select "2025-9"
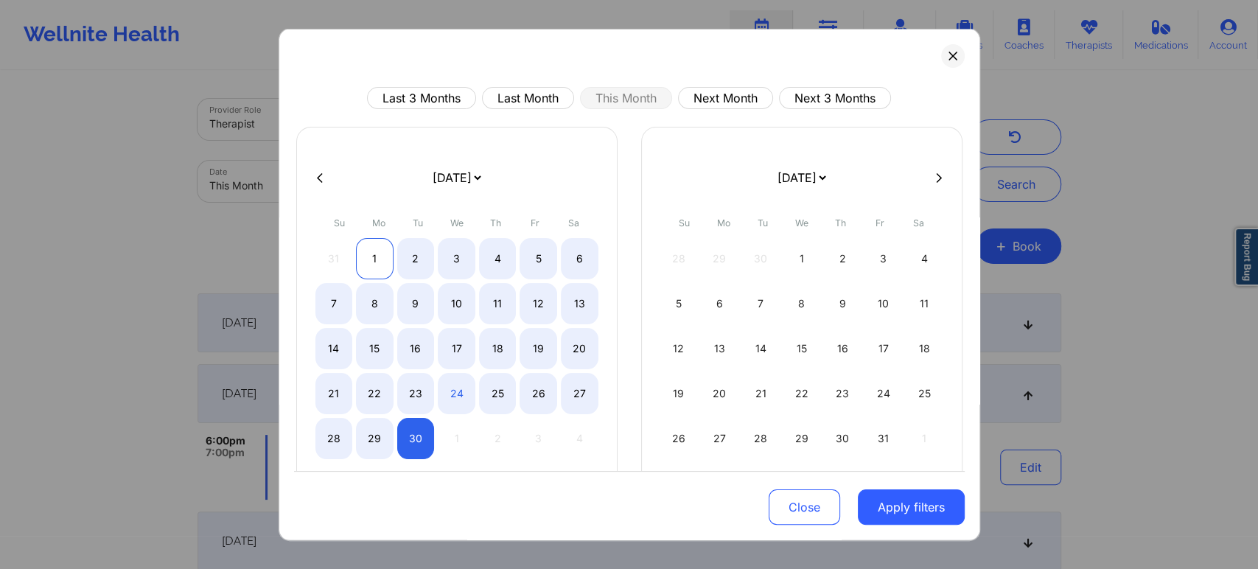
click at [381, 261] on div "1" at bounding box center [375, 258] width 38 height 41
select select "2025-8"
select select "2025-9"
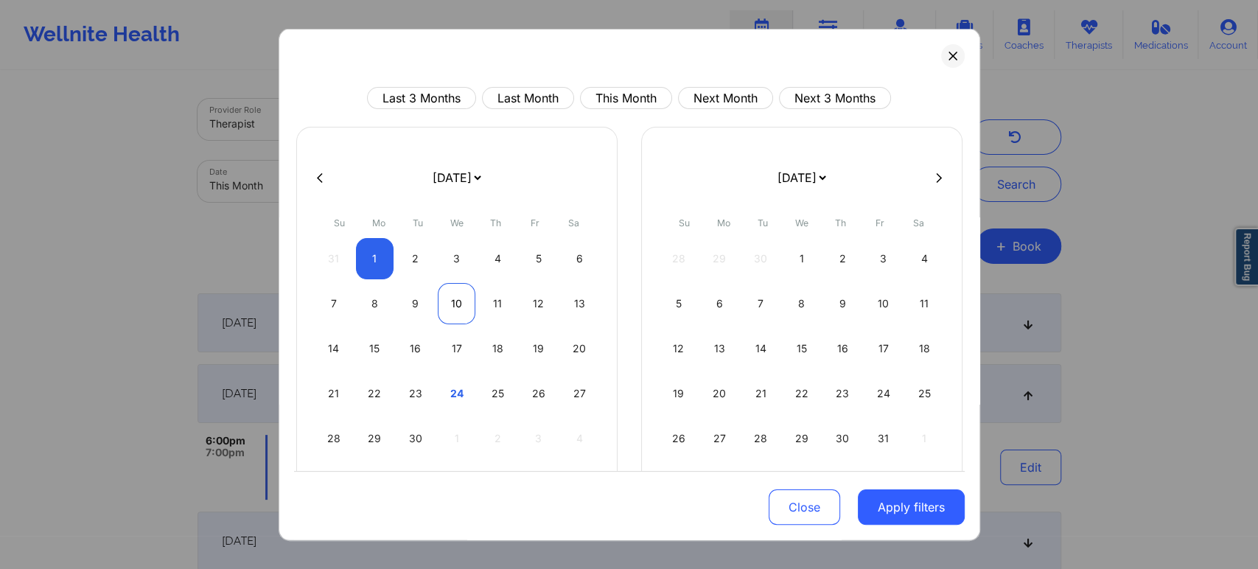
select select "2025-8"
select select "2025-9"
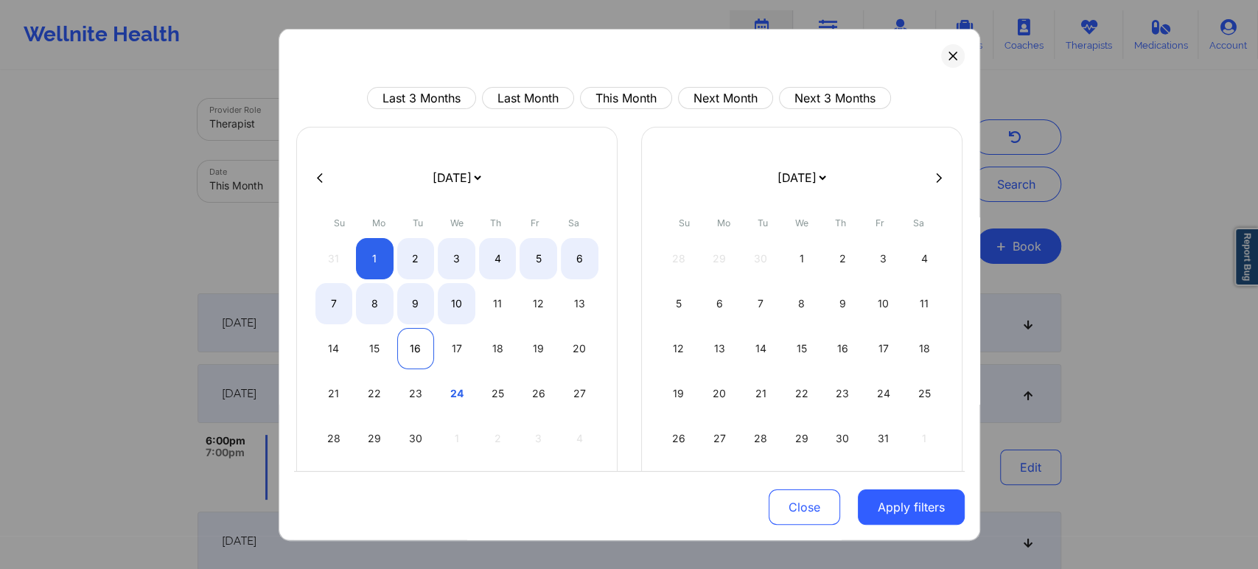
select select "2025-8"
select select "2025-9"
select select "2025-8"
select select "2025-9"
click at [374, 352] on div "15" at bounding box center [375, 348] width 38 height 41
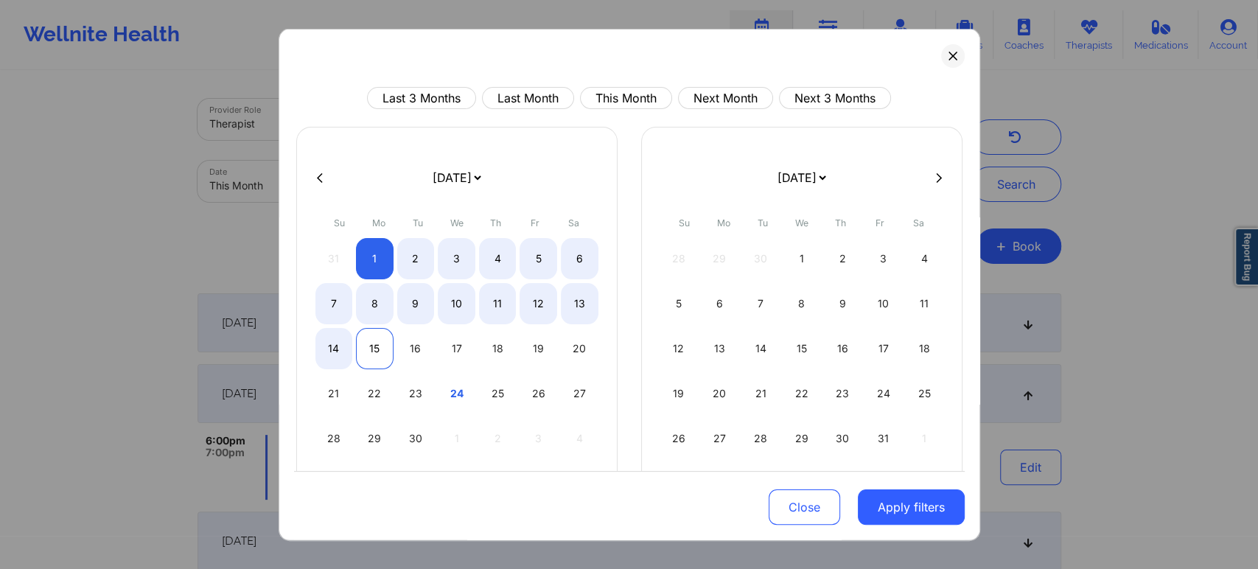
select select "2025-8"
select select "2025-9"
click at [948, 504] on button "Apply filters" at bounding box center [911, 506] width 107 height 35
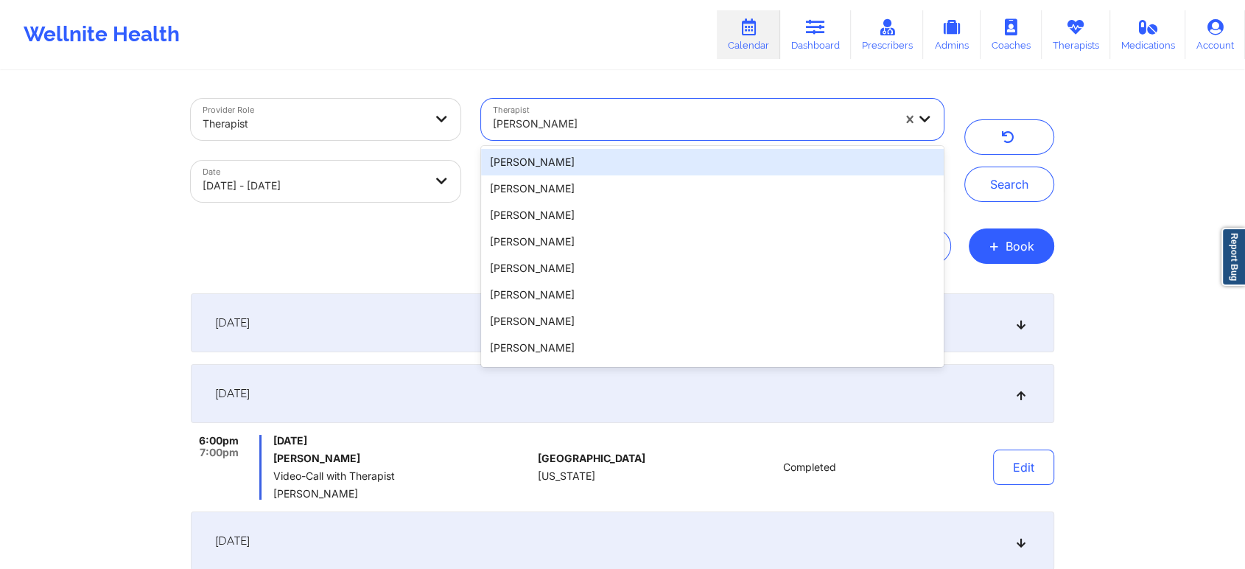
click at [752, 125] on div at bounding box center [693, 124] width 400 height 18
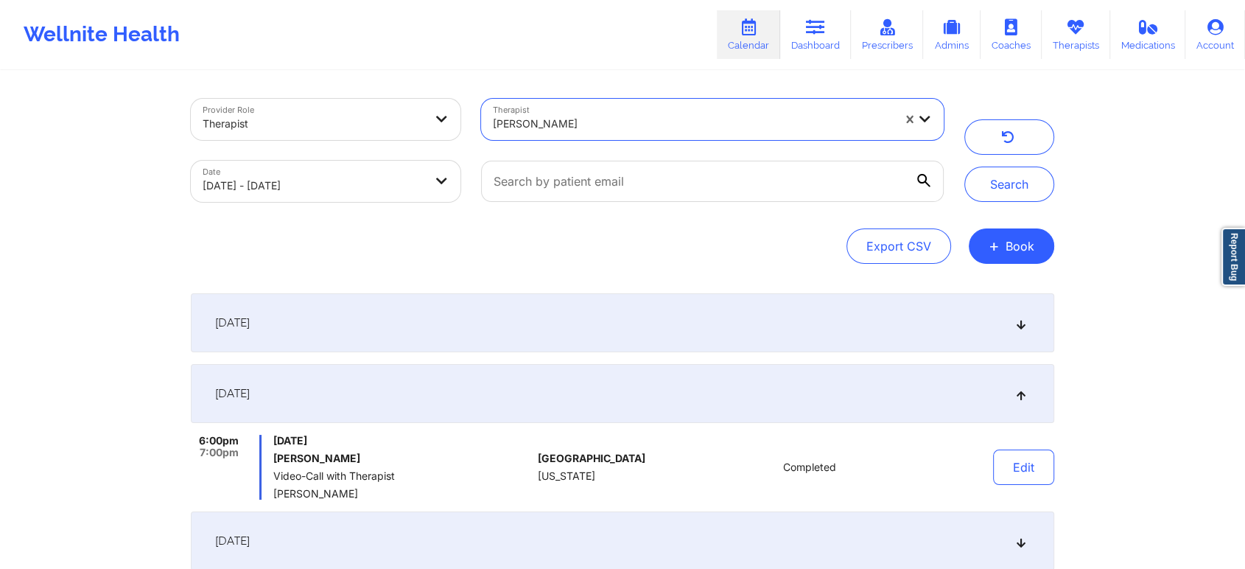
click at [752, 125] on div at bounding box center [693, 124] width 400 height 18
click at [965, 167] on button "Search" at bounding box center [1010, 184] width 90 height 35
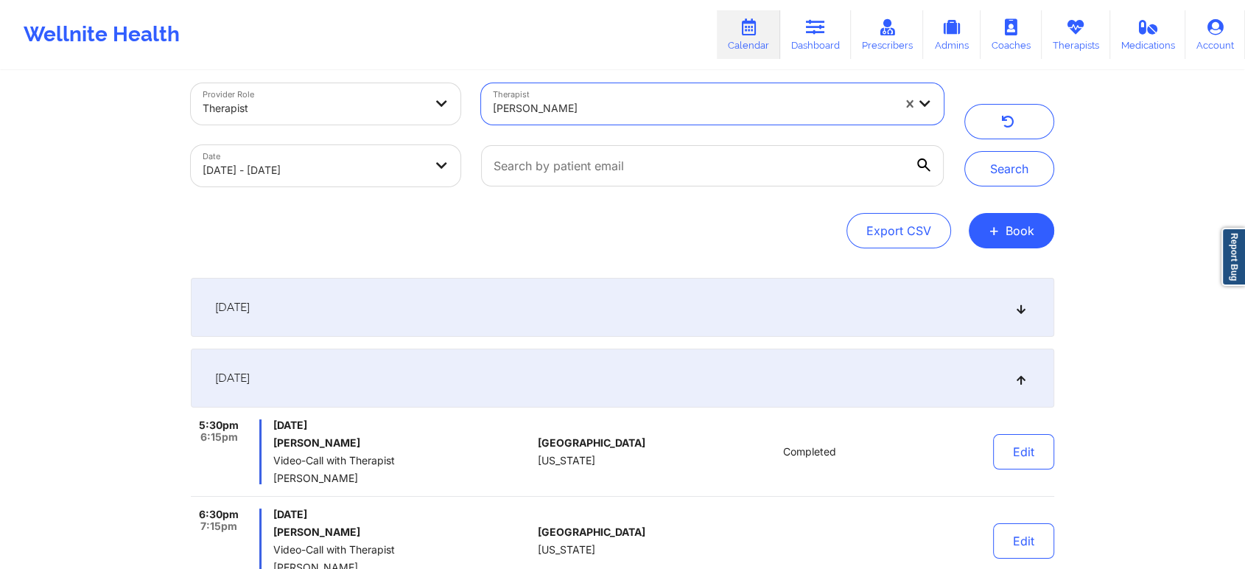
scroll to position [7, 0]
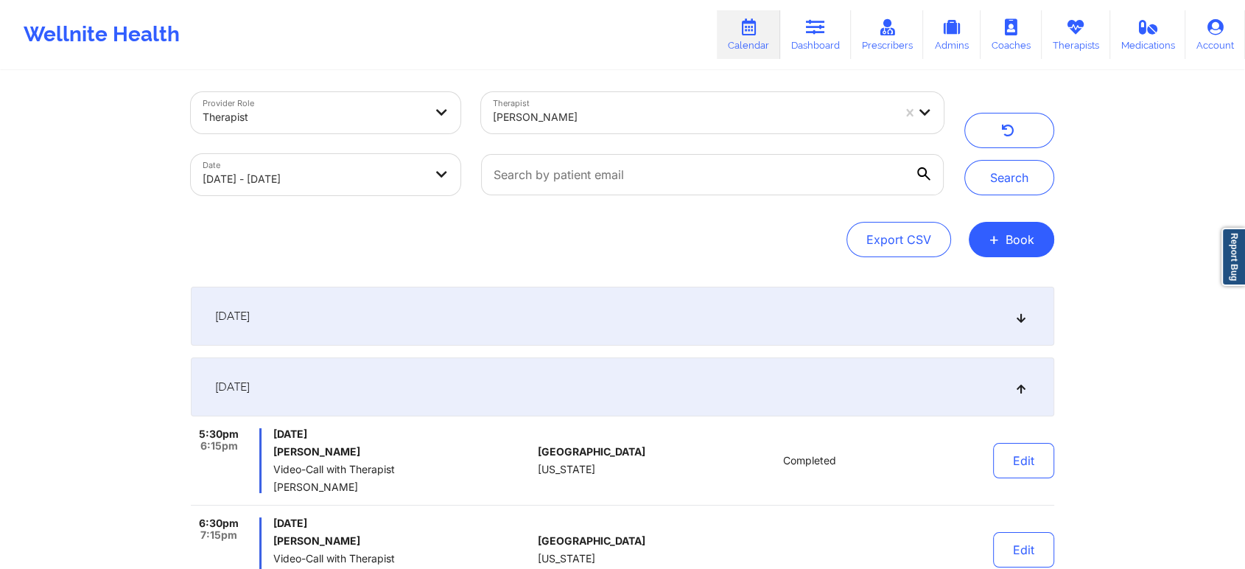
click at [601, 315] on div "[DATE]" at bounding box center [623, 316] width 864 height 59
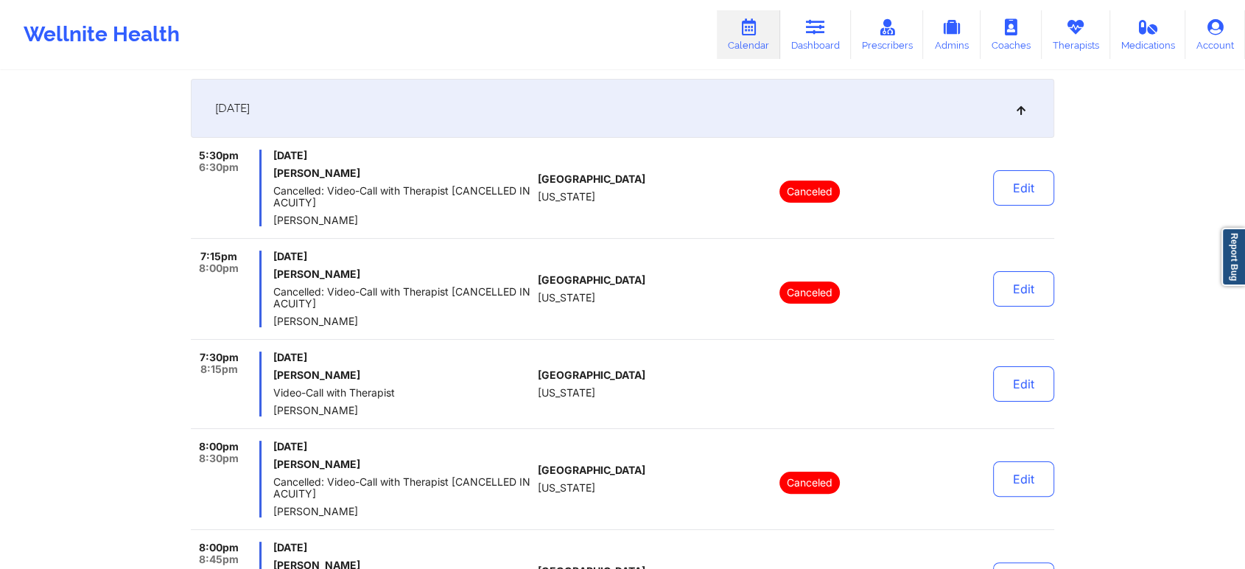
scroll to position [217, 0]
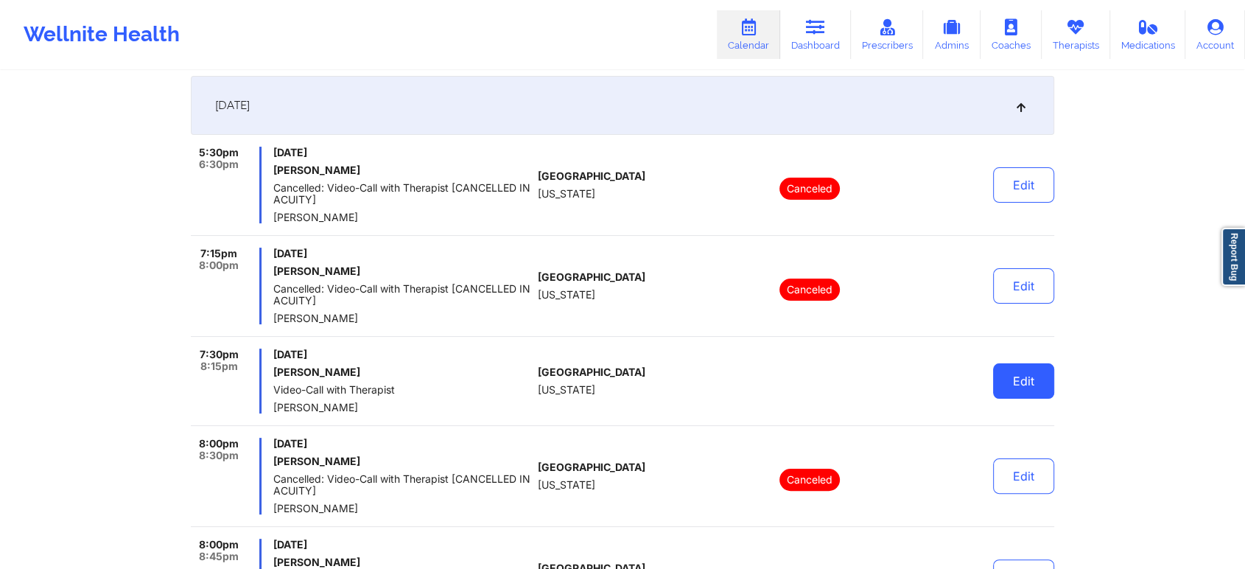
click at [1016, 379] on button "Edit" at bounding box center [1023, 380] width 61 height 35
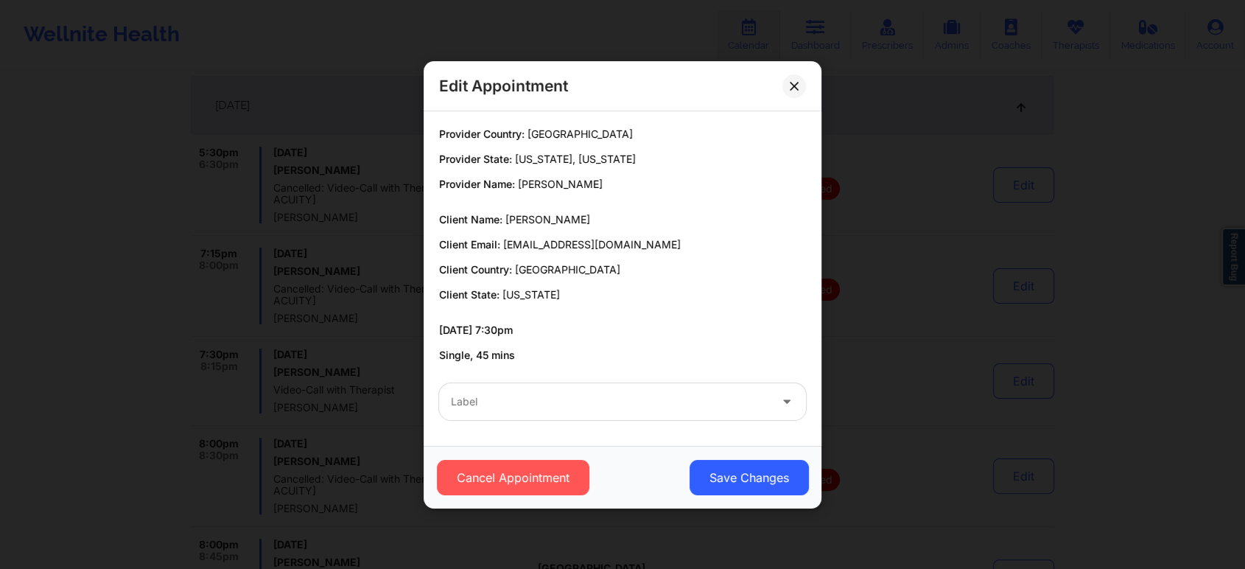
click at [472, 399] on div at bounding box center [610, 402] width 318 height 18
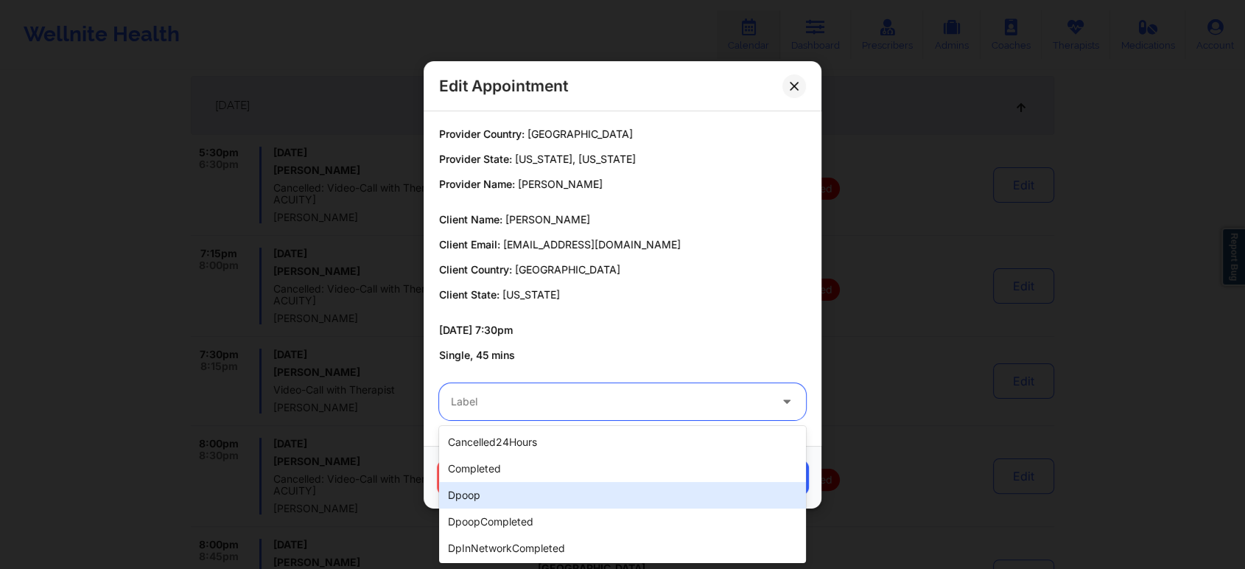
click at [485, 482] on div "dpoop" at bounding box center [622, 495] width 367 height 27
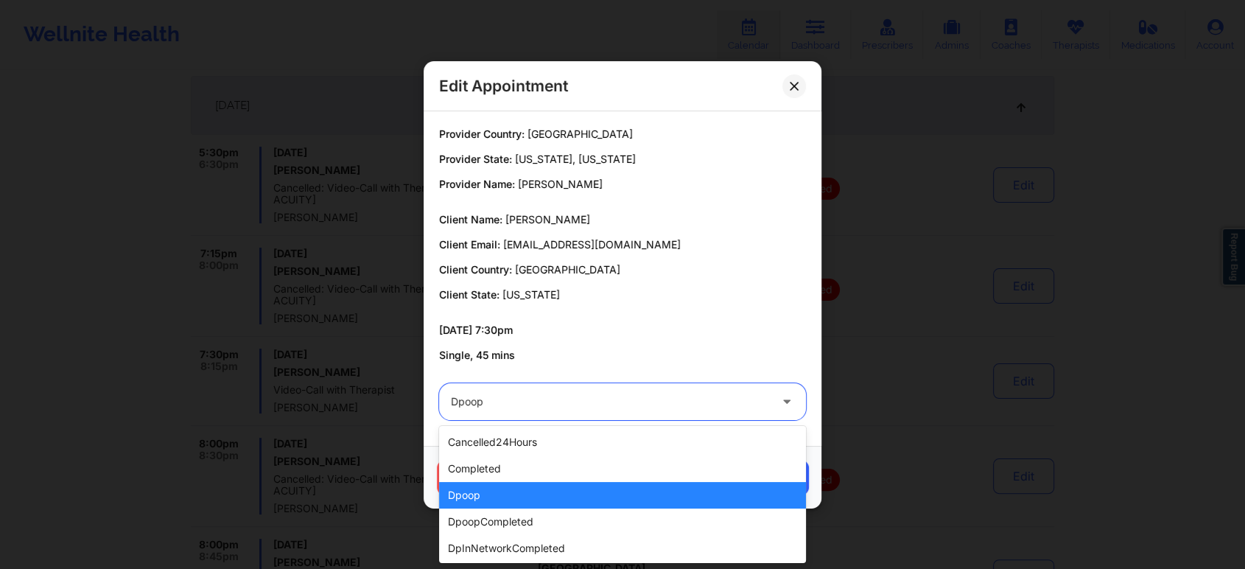
click at [554, 419] on div "dpoop" at bounding box center [610, 401] width 318 height 37
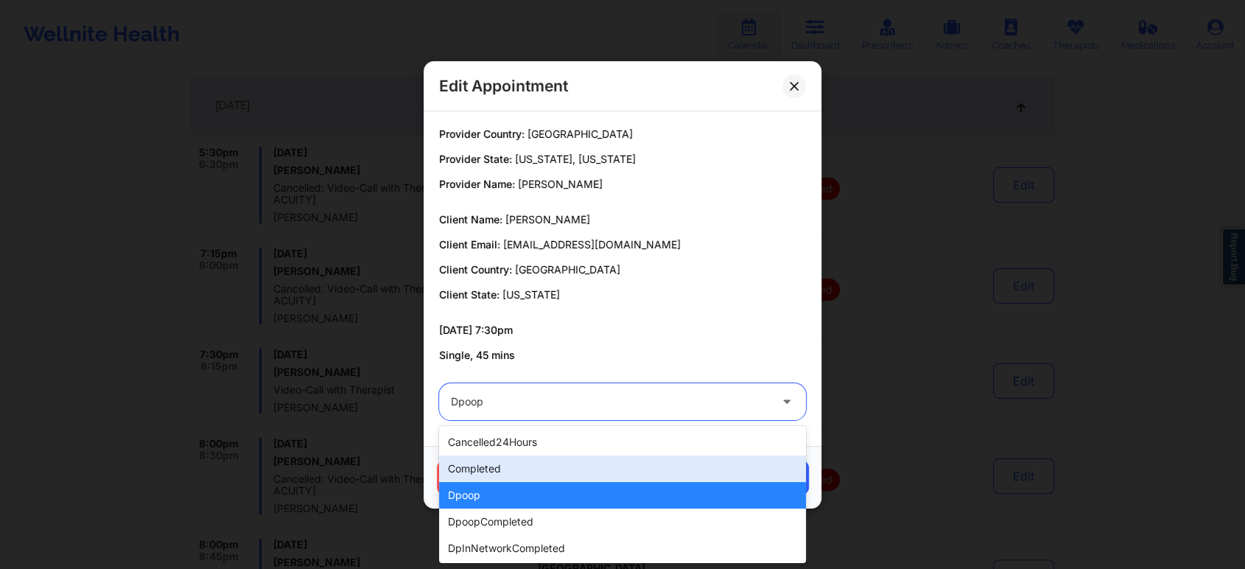
click at [503, 461] on div "completed" at bounding box center [622, 468] width 367 height 27
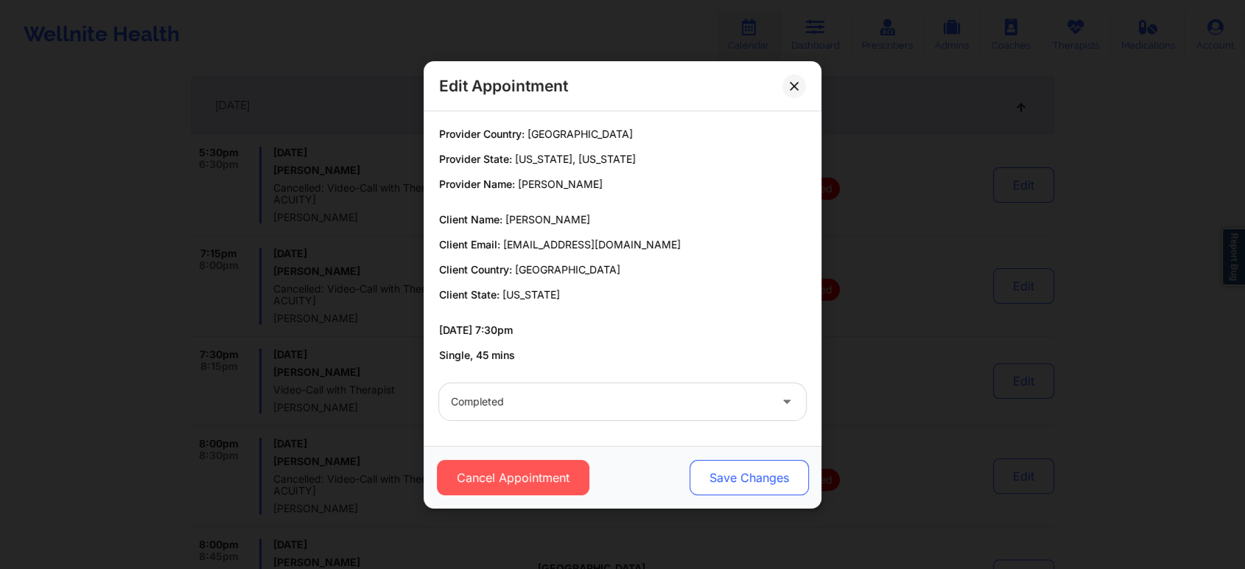
click at [745, 486] on button "Save Changes" at bounding box center [749, 477] width 119 height 35
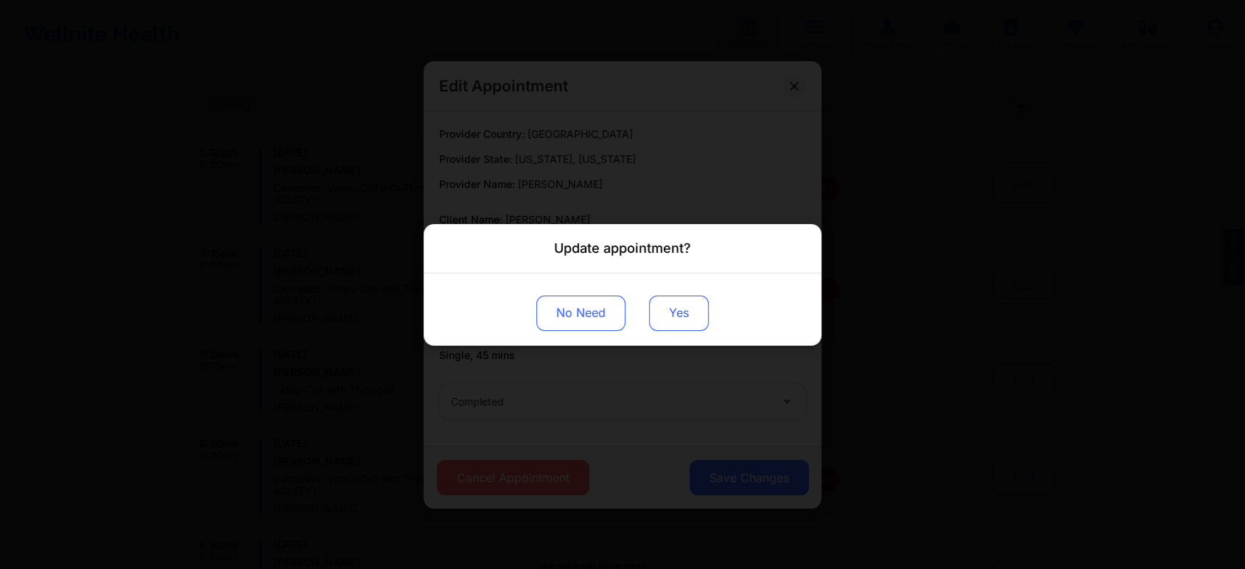
click at [690, 305] on button "Yes" at bounding box center [679, 312] width 60 height 35
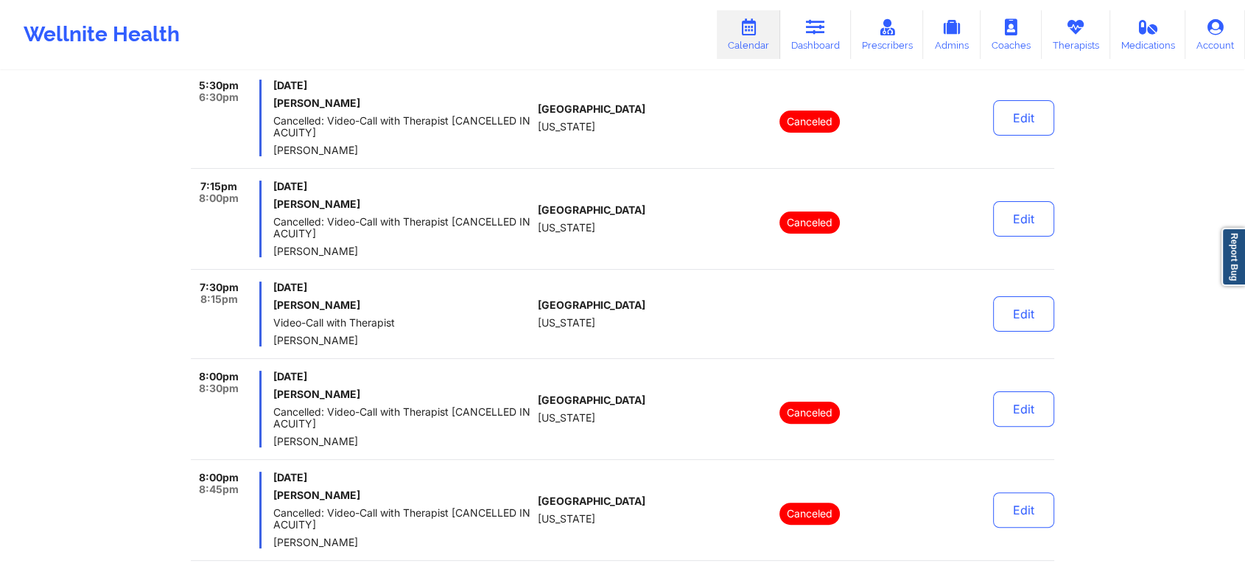
scroll to position [287, 0]
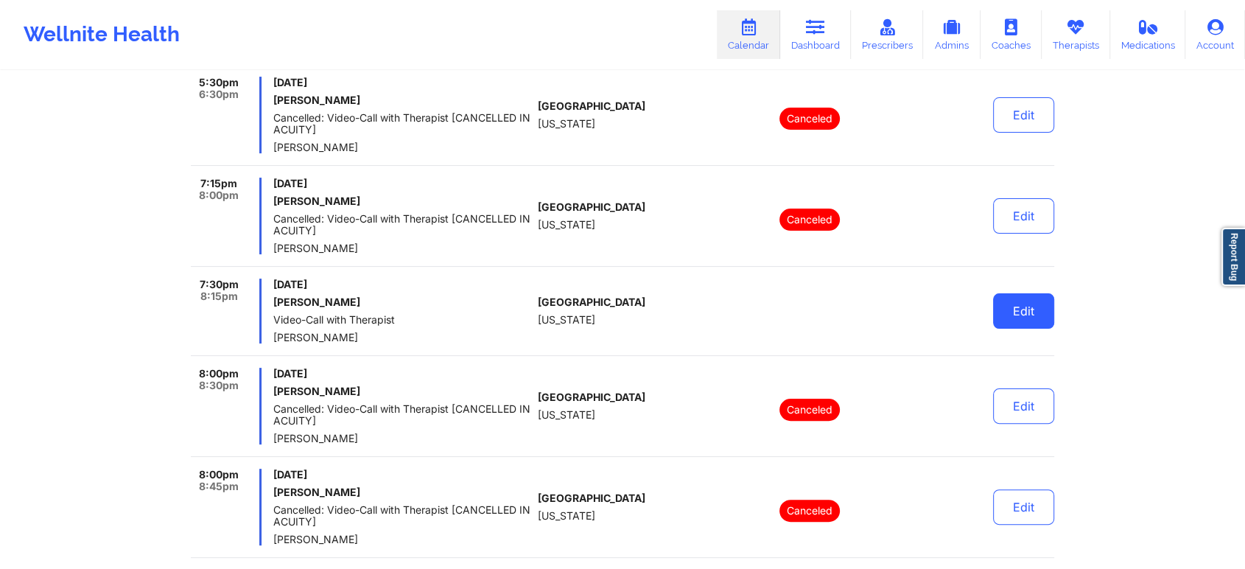
click at [1040, 323] on button "Edit" at bounding box center [1023, 310] width 61 height 35
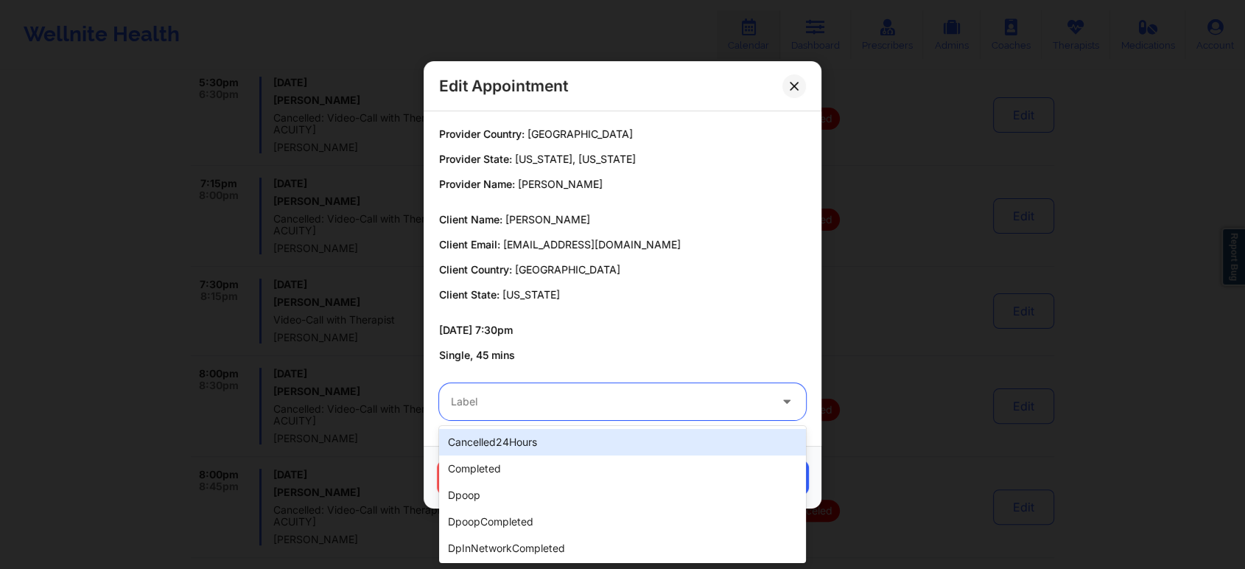
click at [662, 405] on div at bounding box center [610, 402] width 318 height 18
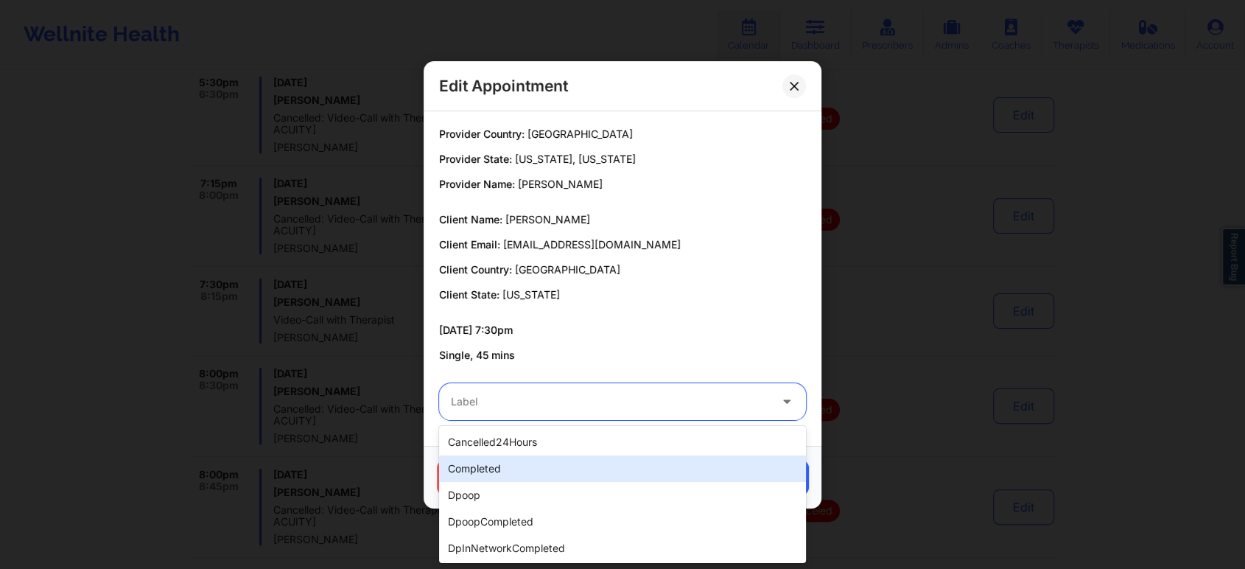
click at [566, 471] on div "completed" at bounding box center [622, 468] width 367 height 27
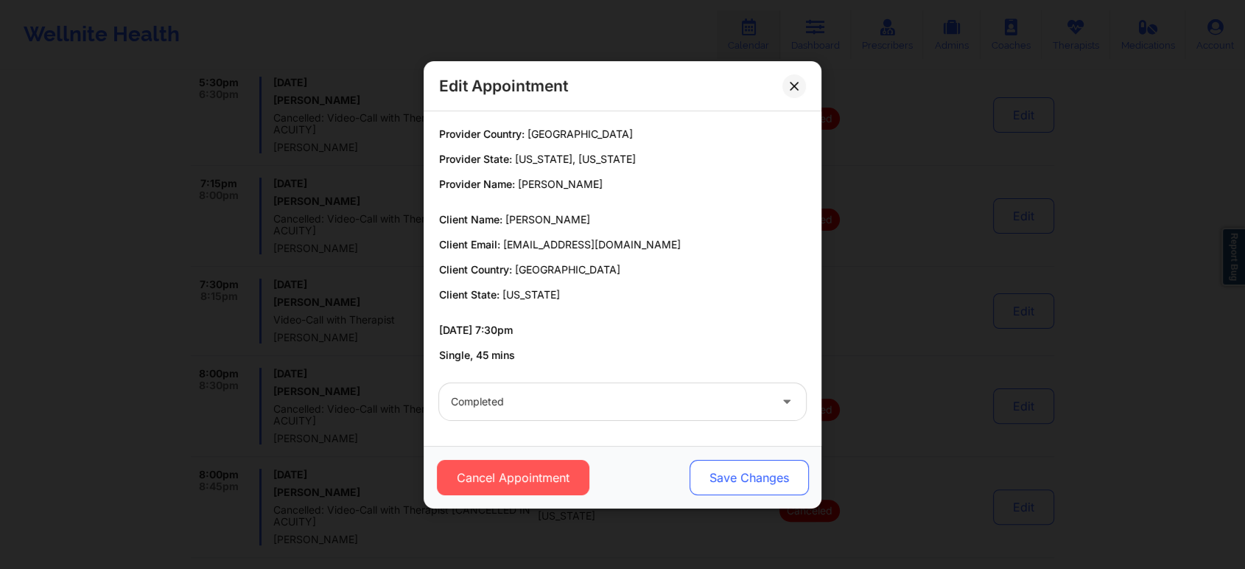
click at [734, 472] on button "Save Changes" at bounding box center [749, 477] width 119 height 35
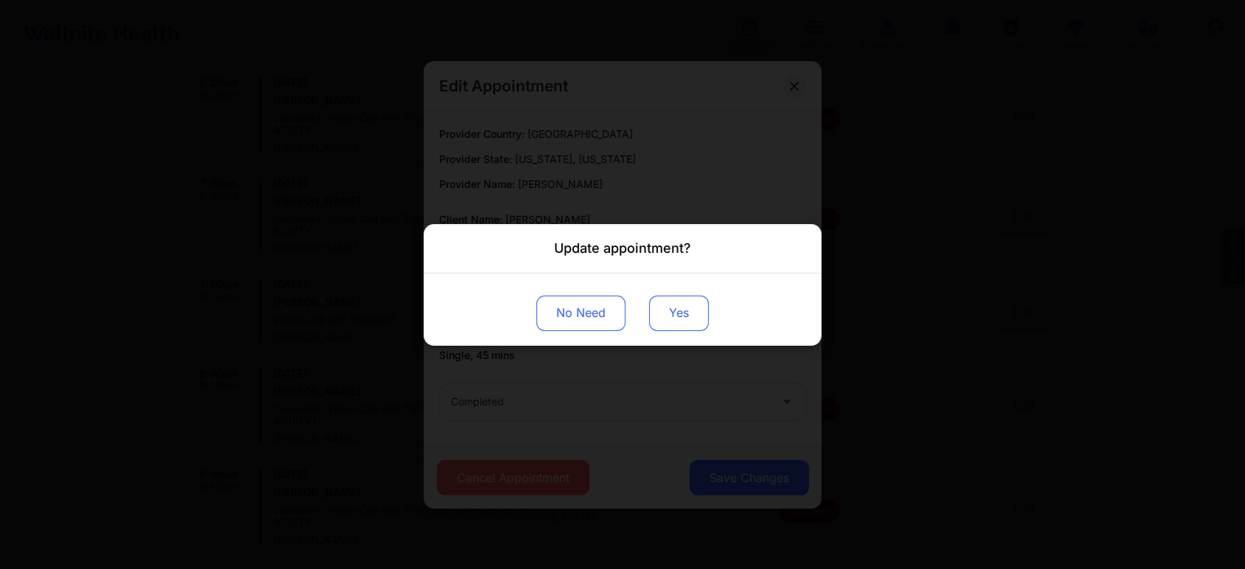
click at [649, 314] on button "Yes" at bounding box center [679, 312] width 60 height 35
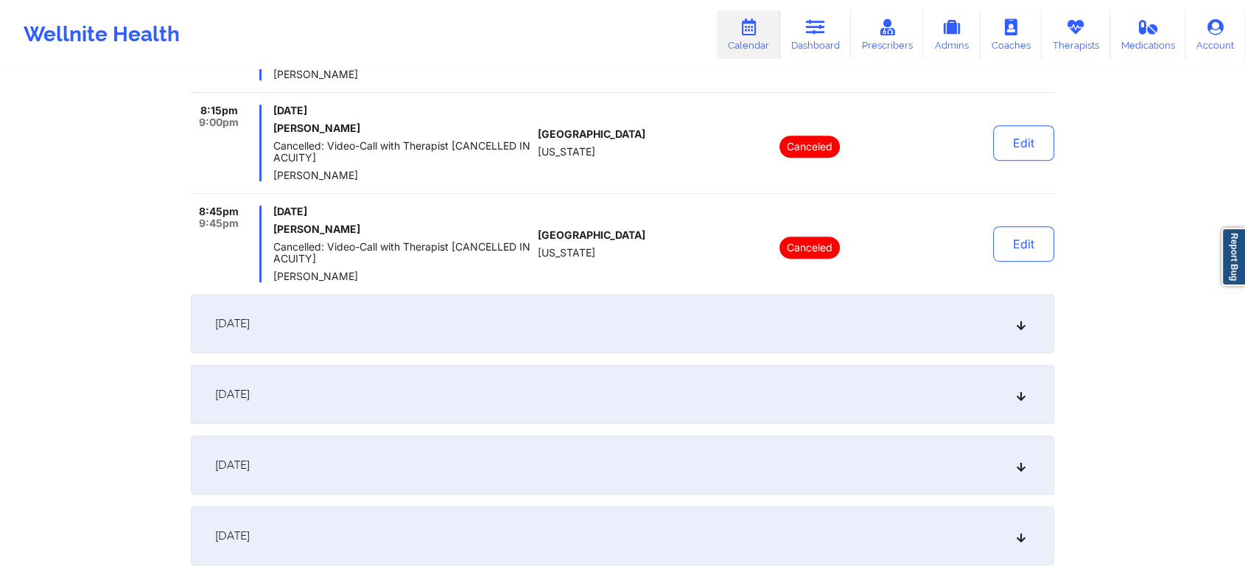
scroll to position [880, 0]
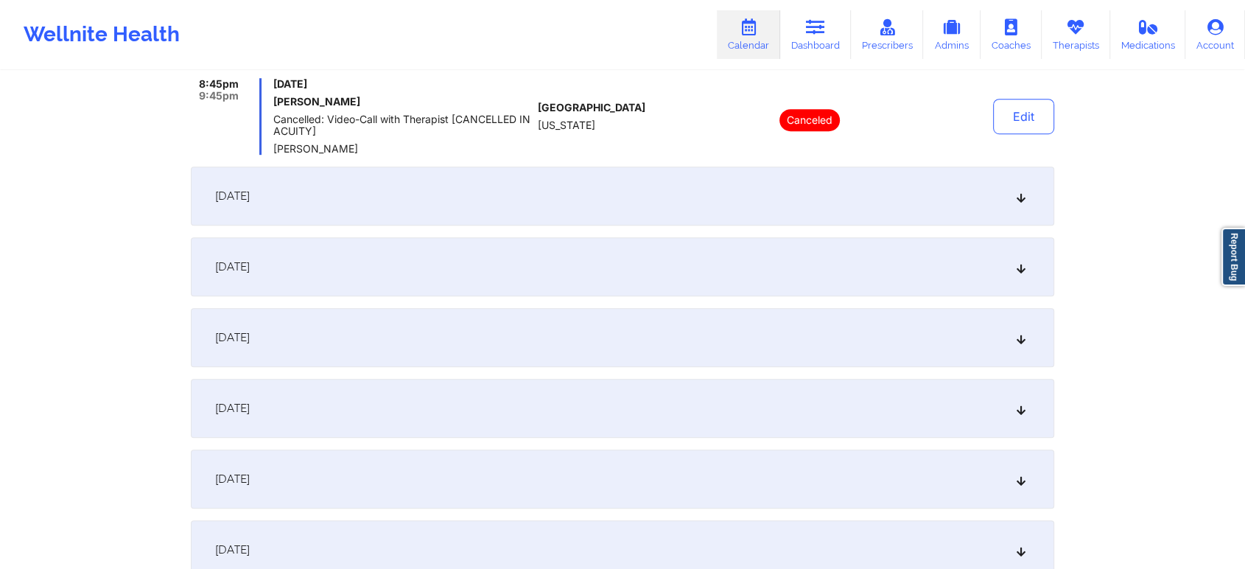
click at [576, 208] on div "[DATE]" at bounding box center [623, 196] width 864 height 59
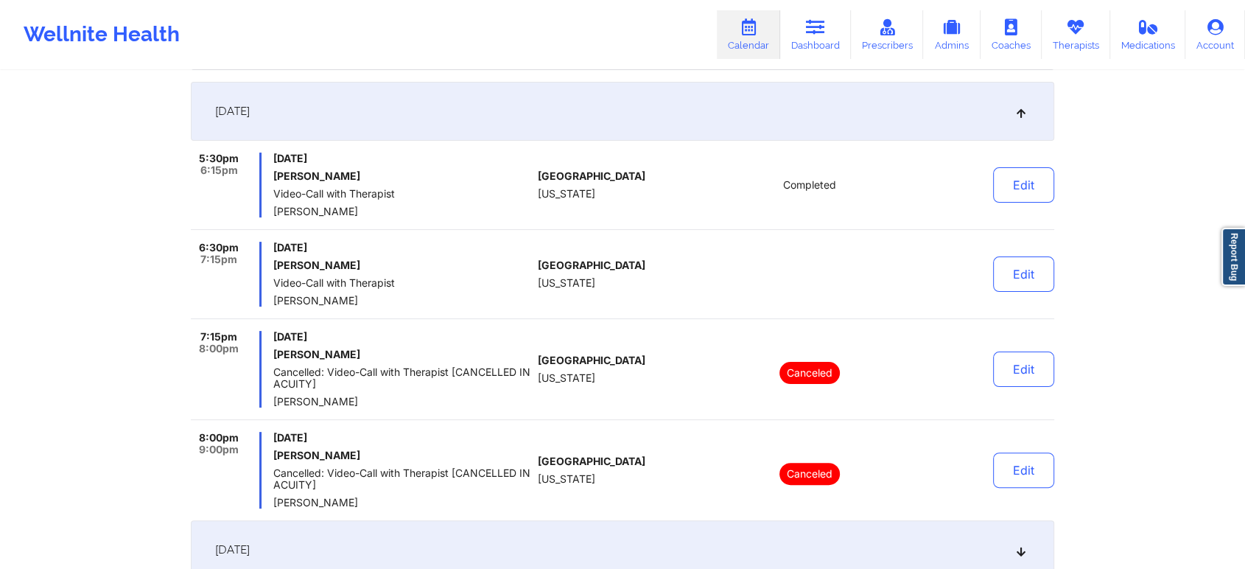
scroll to position [280, 0]
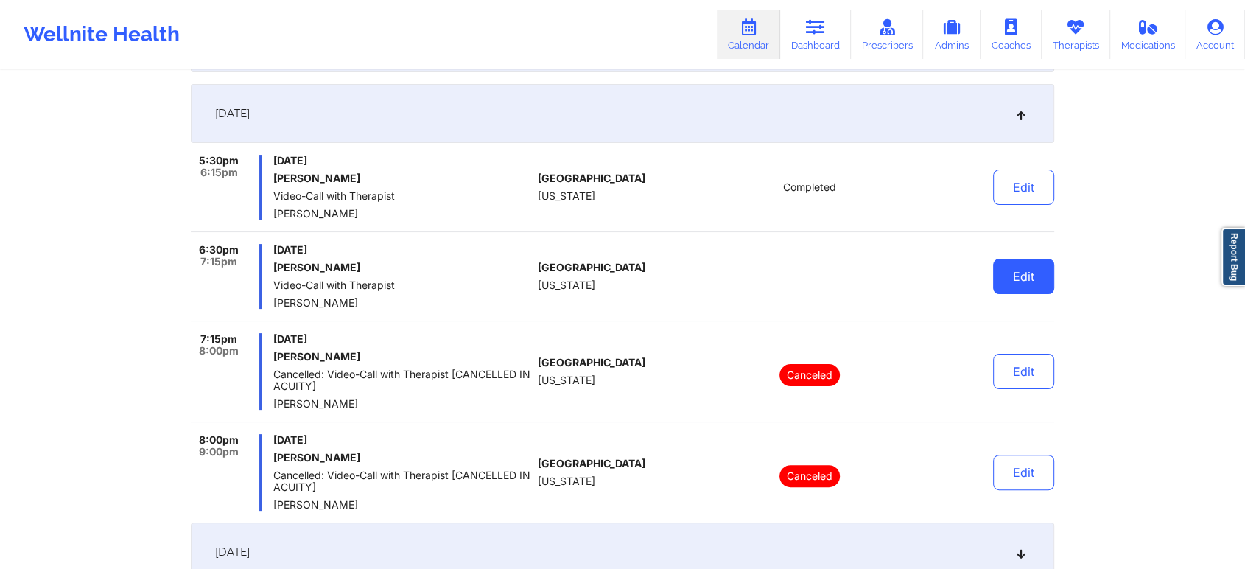
click at [1023, 282] on button "Edit" at bounding box center [1023, 276] width 61 height 35
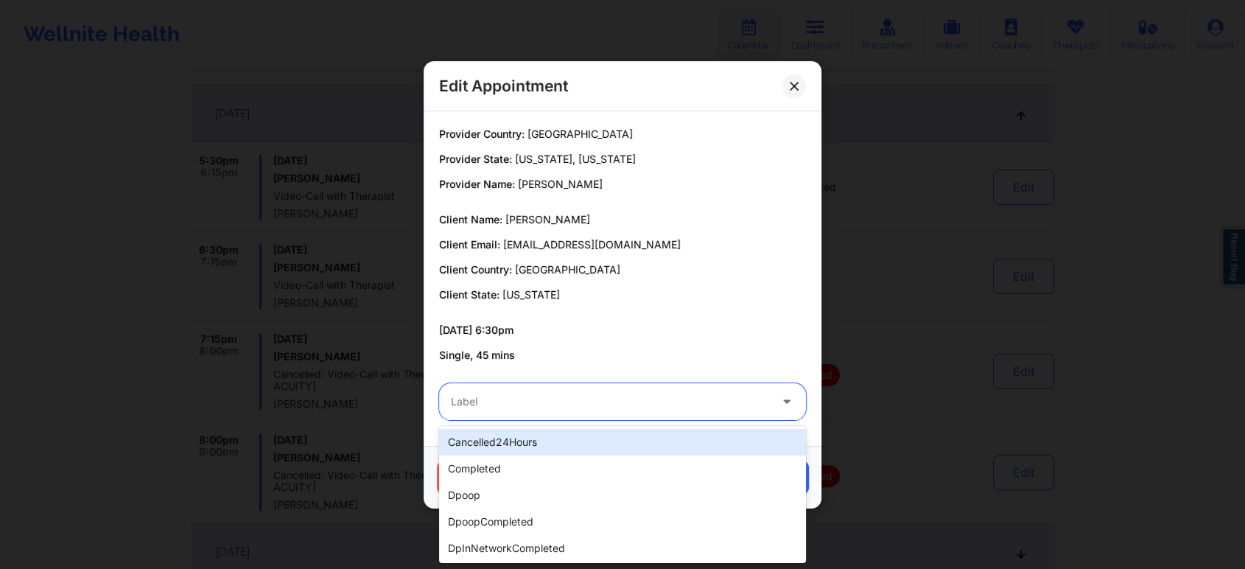
click at [542, 405] on div at bounding box center [610, 402] width 318 height 18
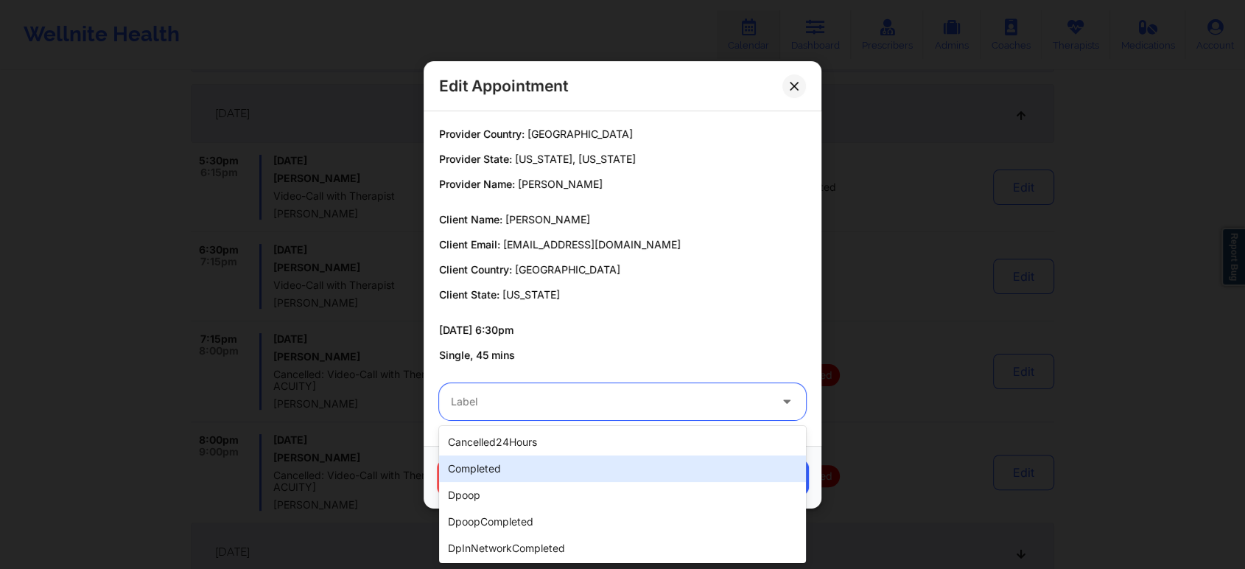
click at [511, 461] on div "completed" at bounding box center [622, 468] width 367 height 27
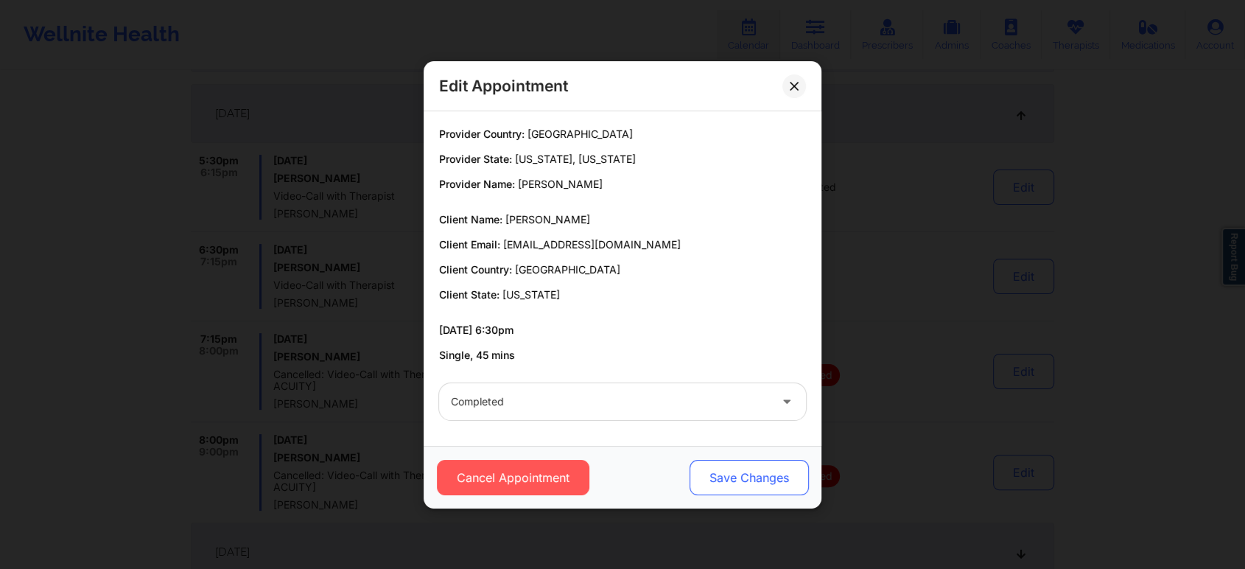
click at [770, 479] on button "Save Changes" at bounding box center [749, 477] width 119 height 35
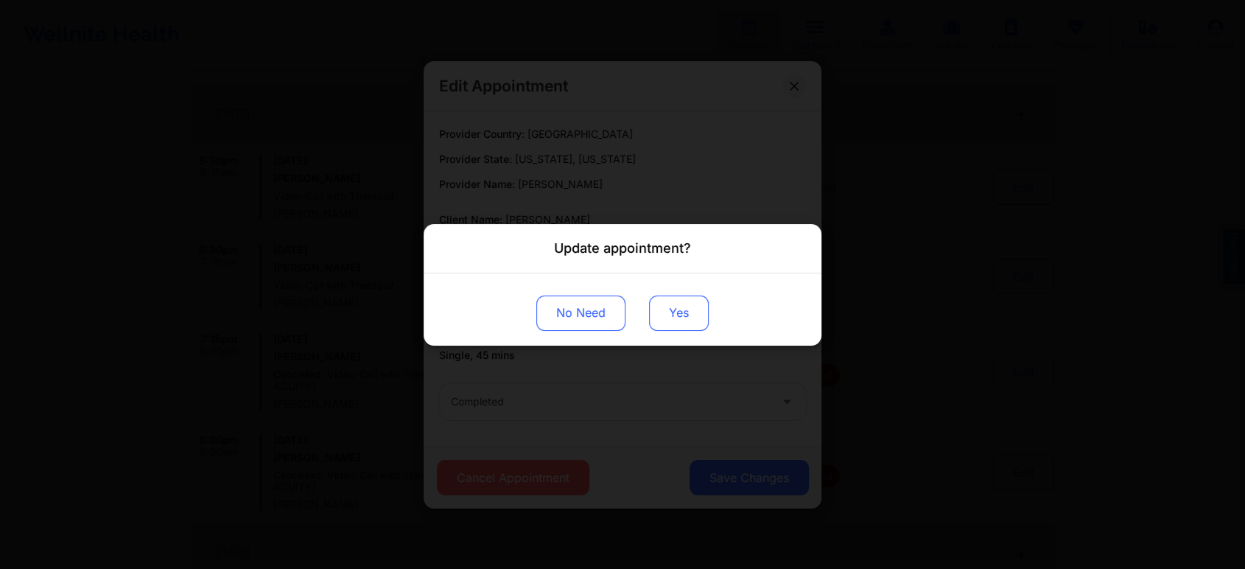
click at [673, 299] on button "Yes" at bounding box center [679, 312] width 60 height 35
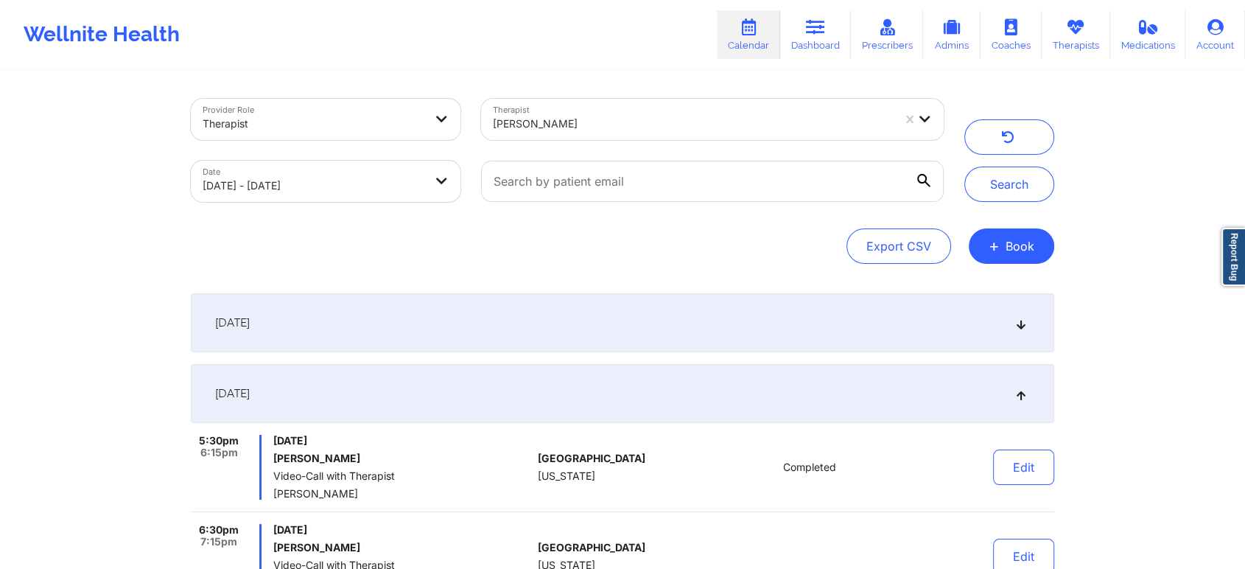
select select "2025-8"
select select "2025-9"
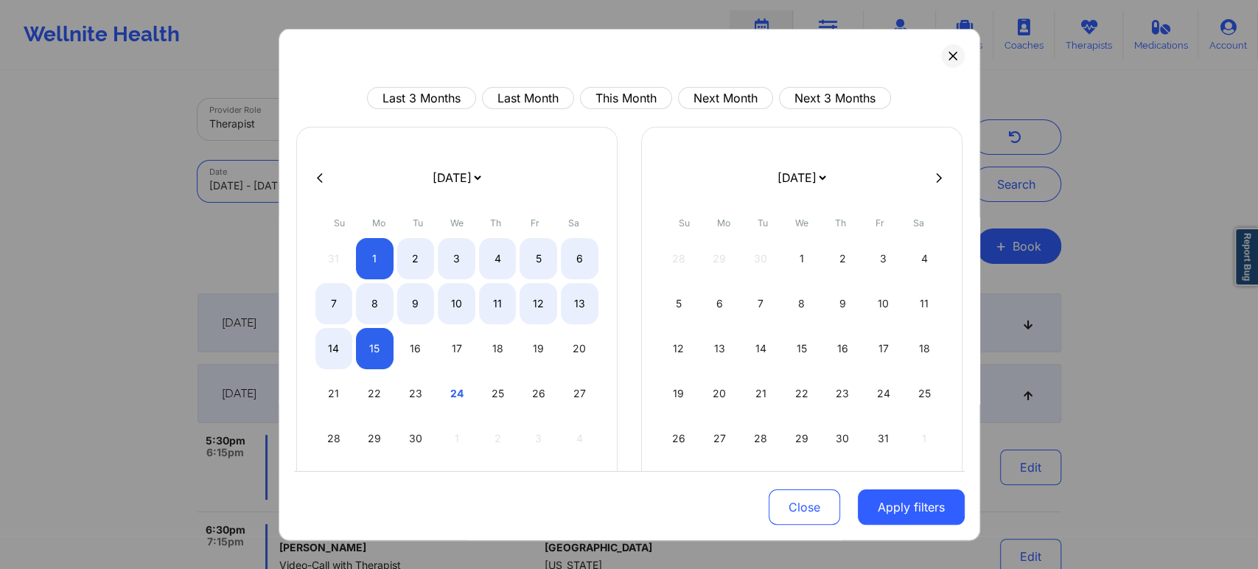
click at [266, 167] on body "Wellnite Health Calendar Dashboard Prescribers Admins Coaches Therapists Medica…" at bounding box center [629, 284] width 1258 height 569
click at [371, 245] on div "1" at bounding box center [375, 258] width 38 height 41
select select "2025-8"
select select "2025-9"
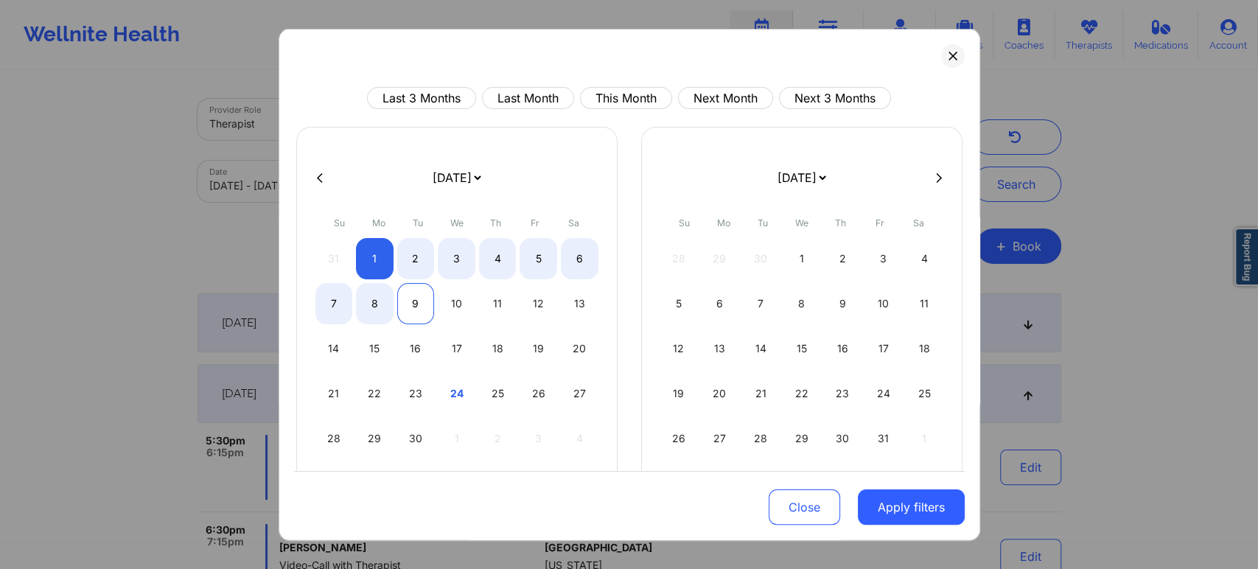
select select "2025-8"
select select "2025-9"
select select "2025-8"
select select "2025-9"
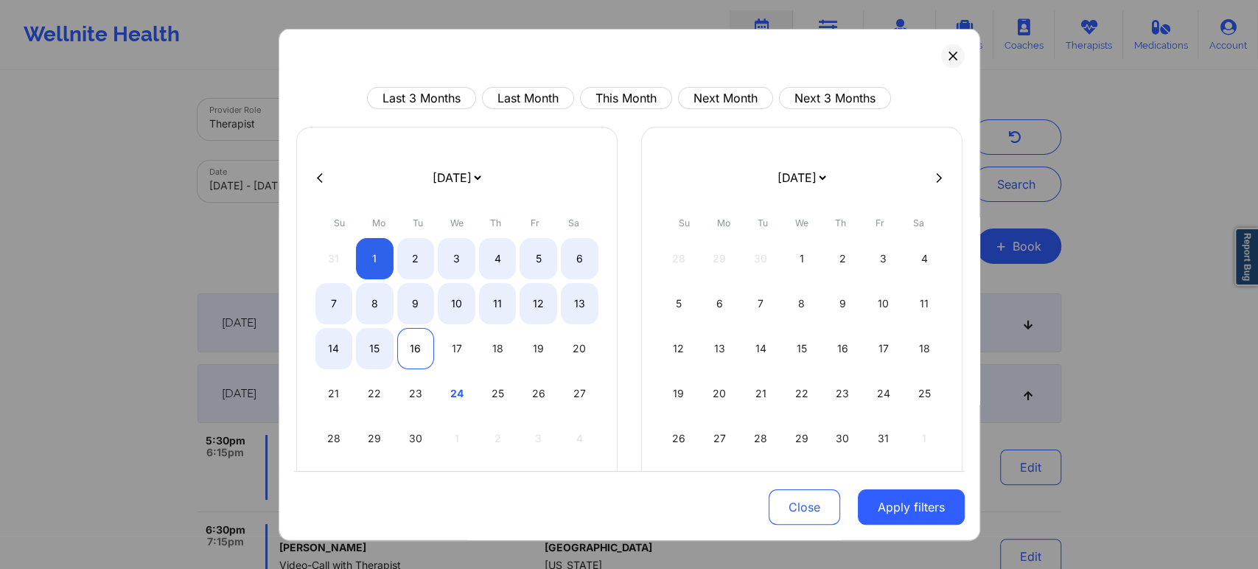
click at [407, 352] on div "16" at bounding box center [416, 348] width 38 height 41
select select "2025-8"
select select "2025-9"
click at [911, 503] on button "Apply filters" at bounding box center [911, 506] width 107 height 35
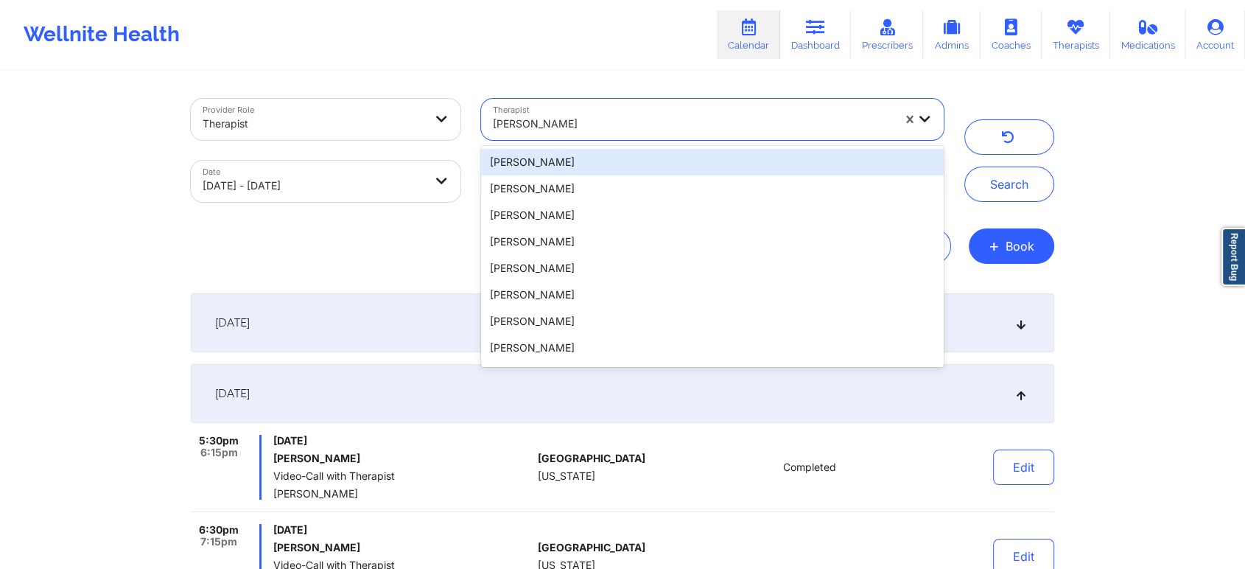
click at [743, 108] on div "[PERSON_NAME]" at bounding box center [693, 124] width 400 height 32
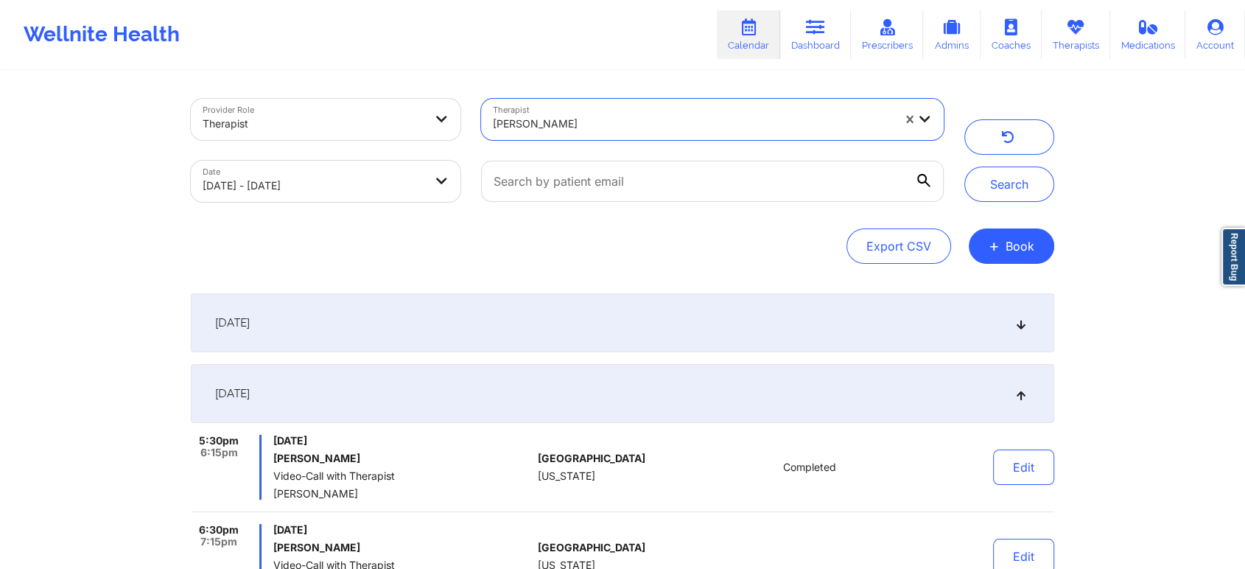
click at [743, 108] on div "[PERSON_NAME]" at bounding box center [693, 124] width 400 height 32
click at [965, 167] on button "Search" at bounding box center [1010, 184] width 90 height 35
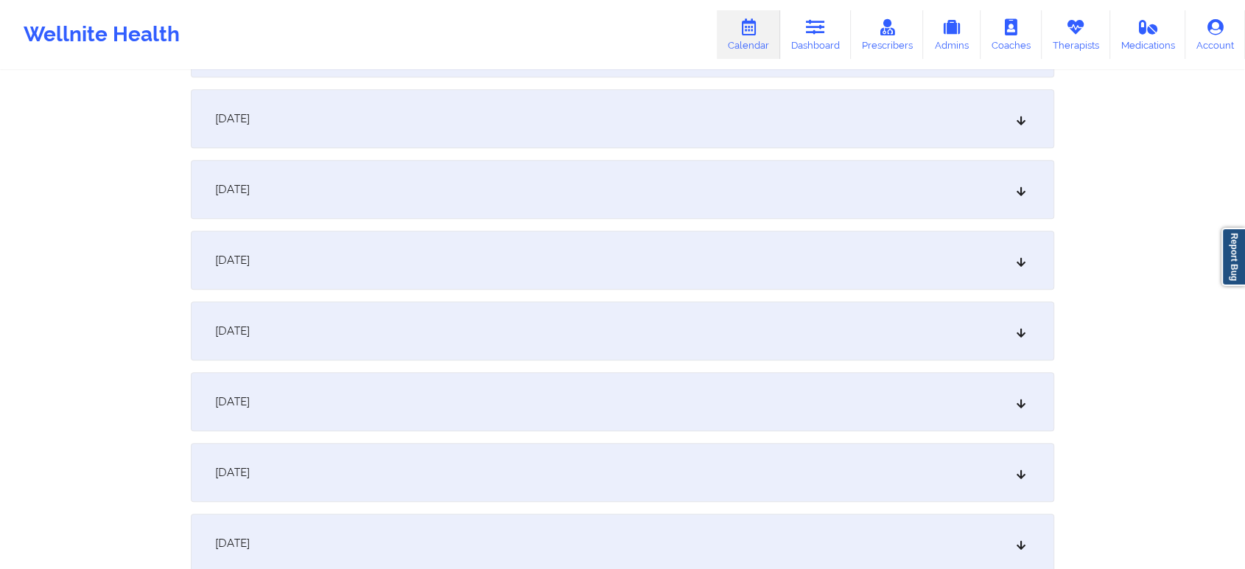
scroll to position [1291, 0]
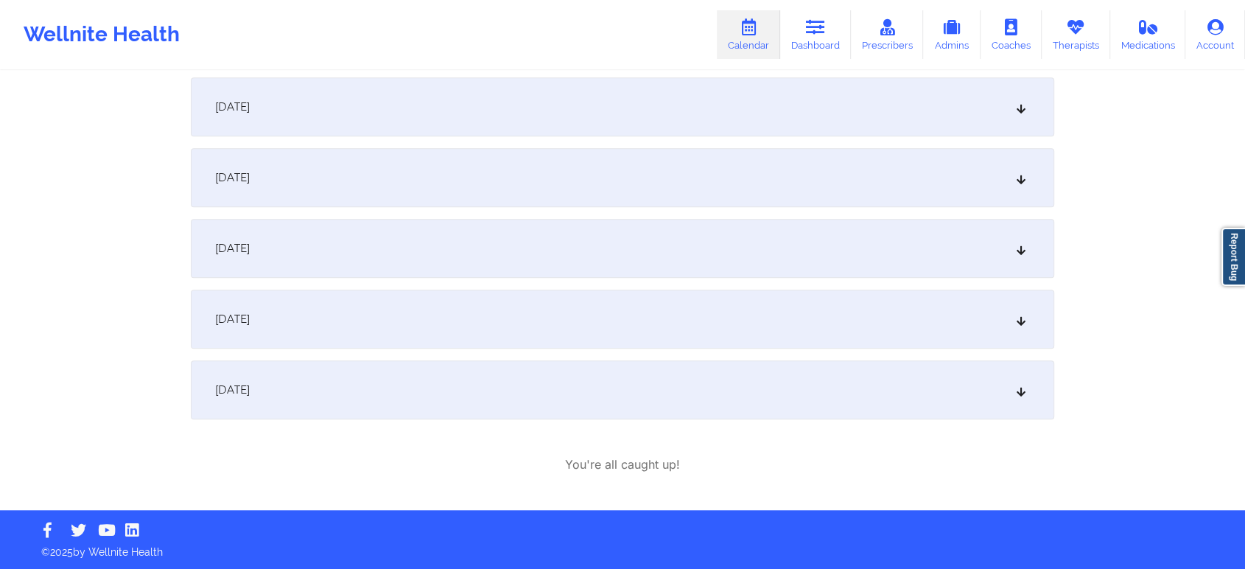
click at [711, 393] on div "[DATE]" at bounding box center [623, 389] width 864 height 59
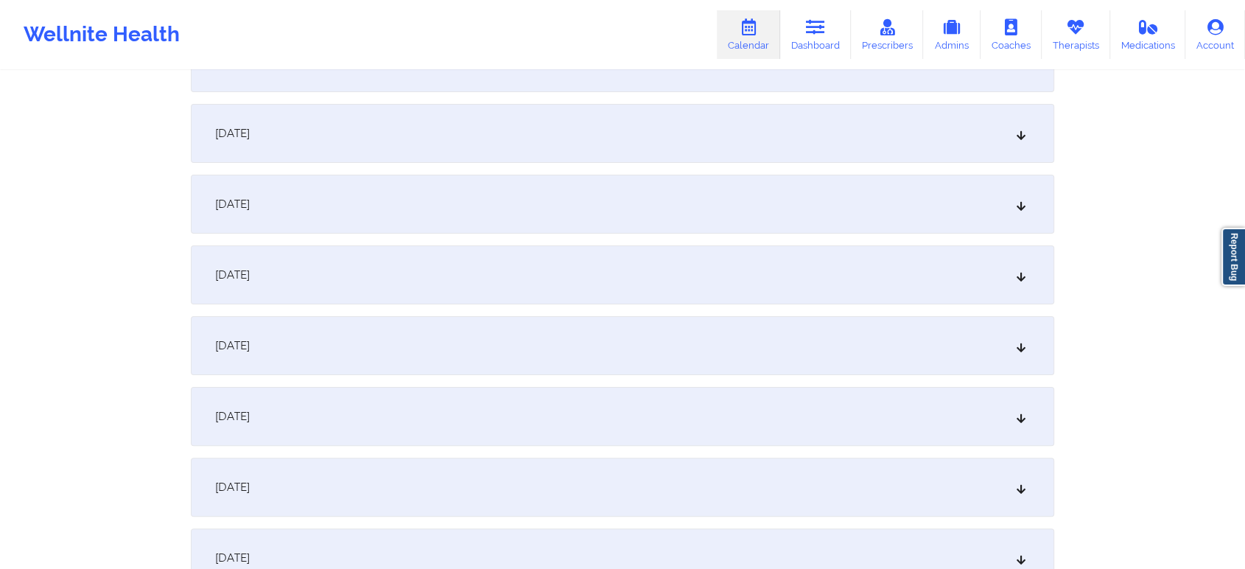
scroll to position [0, 0]
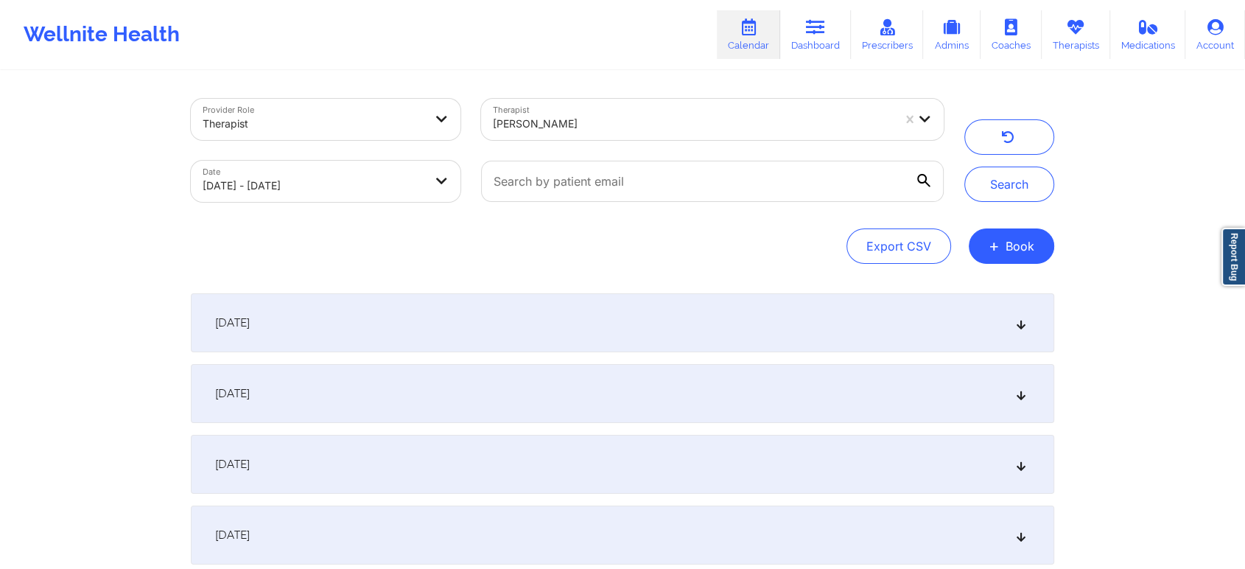
select select "2025-8"
select select "2025-9"
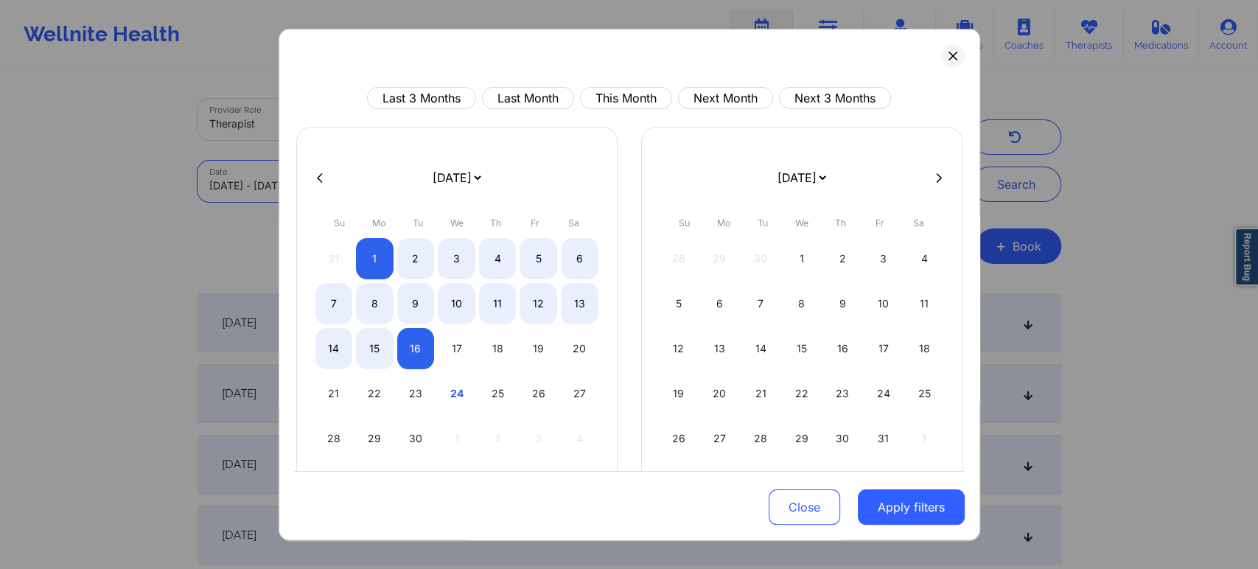
click at [295, 189] on body "Wellnite Health Calendar Dashboard Prescribers Admins Coaches Therapists Medica…" at bounding box center [629, 284] width 1258 height 569
click at [374, 261] on div "1" at bounding box center [375, 258] width 38 height 41
select select "2025-8"
select select "2025-9"
select select "2025-8"
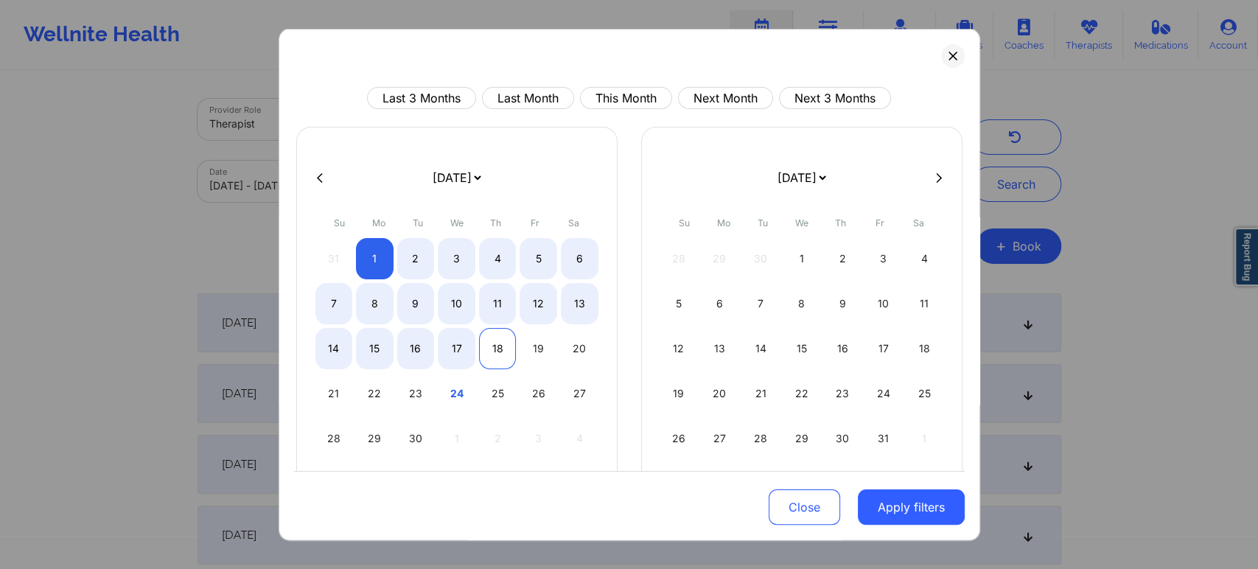
select select "2025-9"
click at [488, 346] on div "18" at bounding box center [498, 348] width 38 height 41
select select "2025-8"
select select "2025-9"
click at [911, 508] on button "Apply filters" at bounding box center [911, 506] width 107 height 35
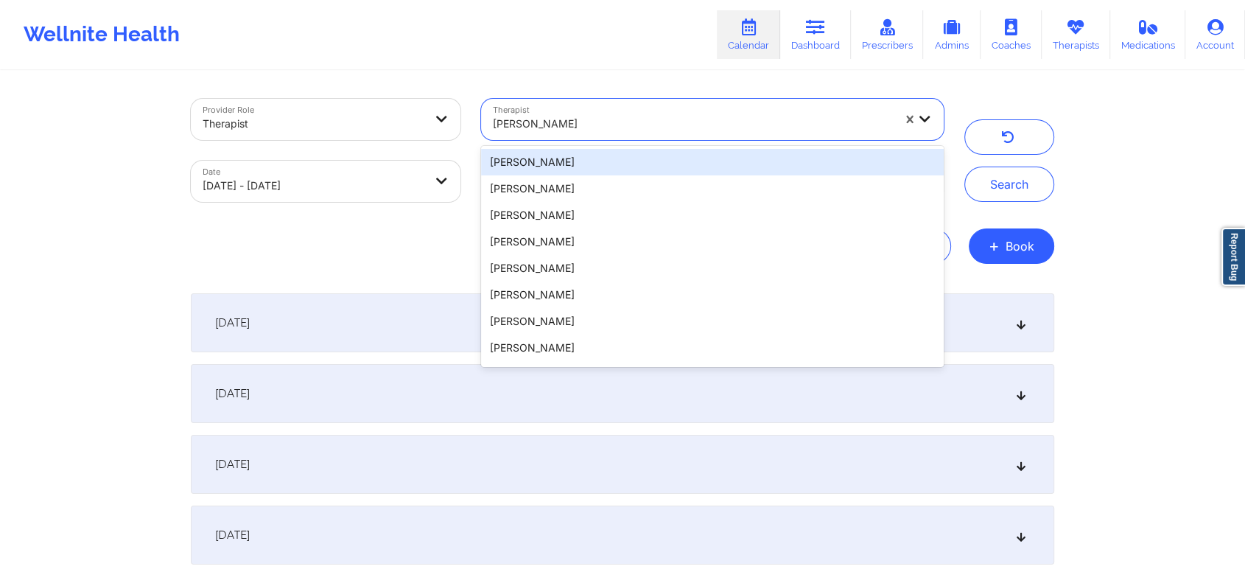
click at [671, 124] on div at bounding box center [693, 124] width 400 height 18
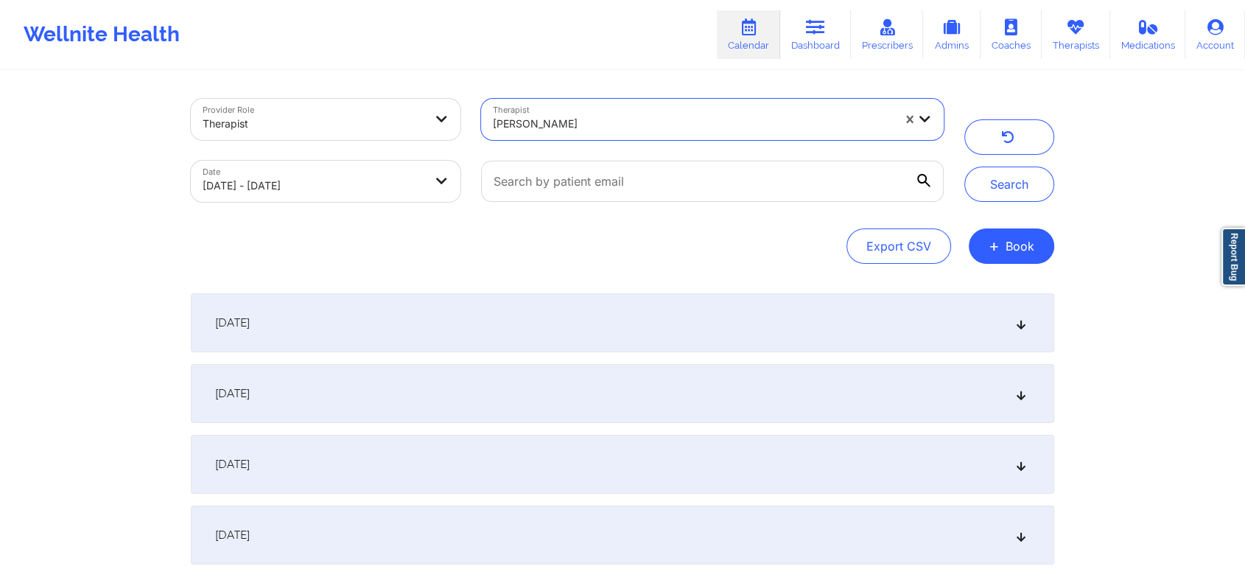
click at [671, 124] on div at bounding box center [693, 124] width 400 height 18
click at [965, 167] on button "Search" at bounding box center [1010, 184] width 90 height 35
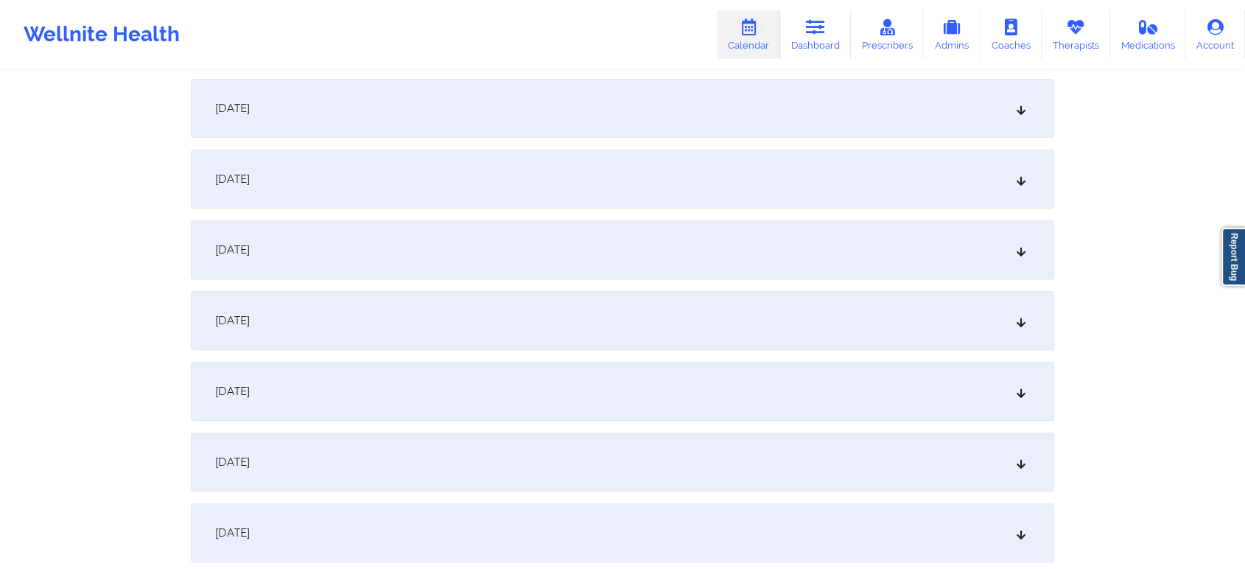
scroll to position [1161, 0]
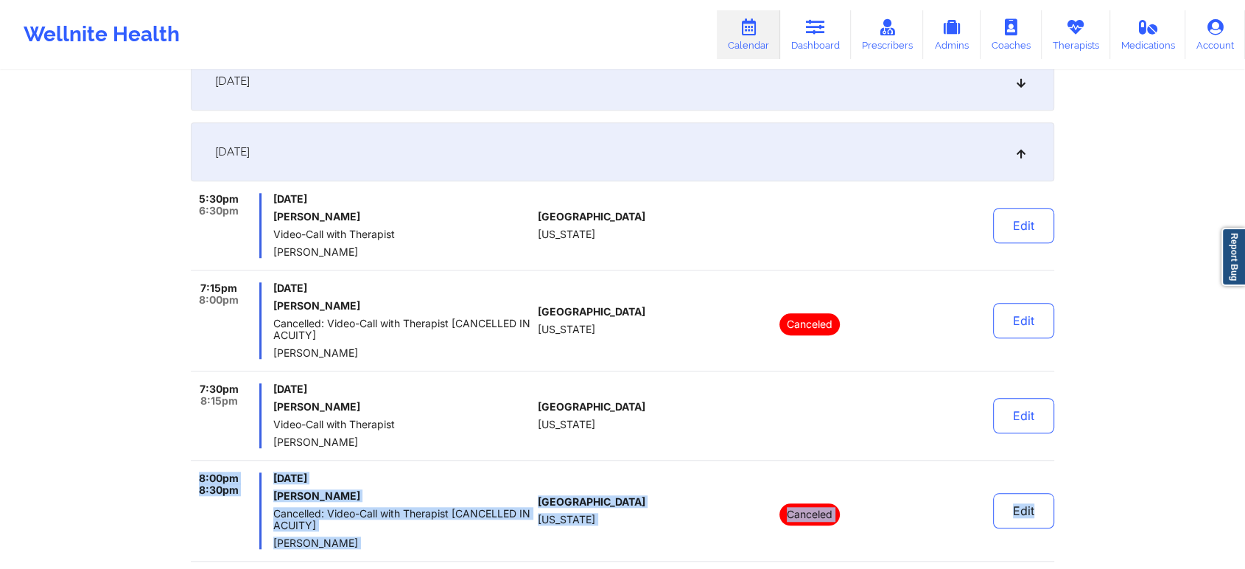
drag, startPoint x: 1223, startPoint y: 525, endPoint x: 1256, endPoint y: 408, distance: 121.8
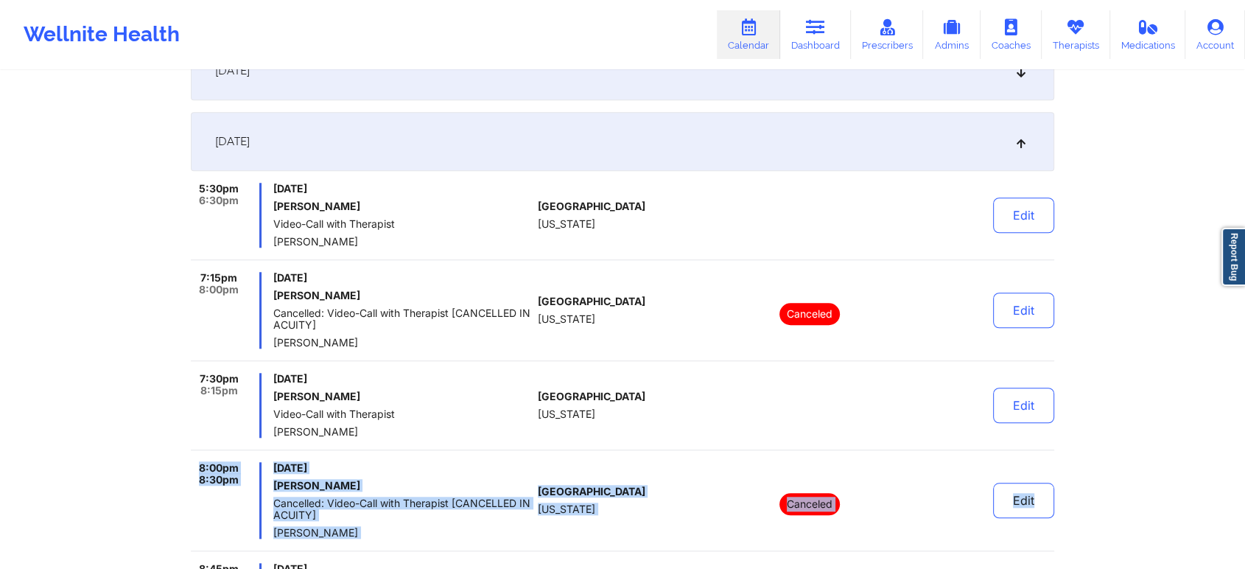
scroll to position [1189, 0]
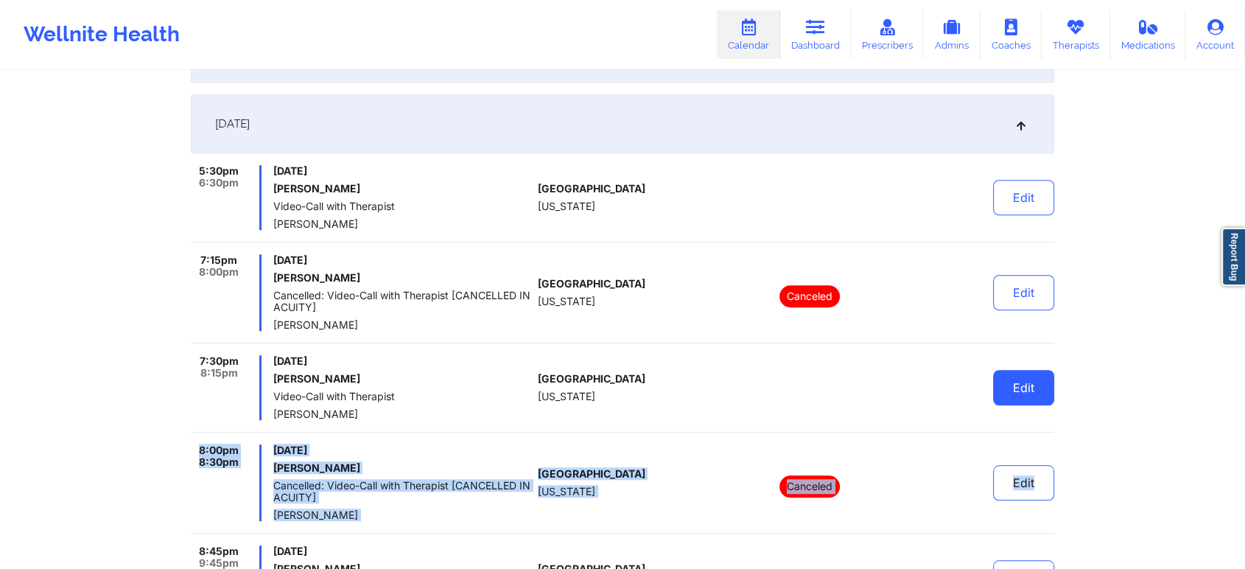
click at [1040, 386] on button "Edit" at bounding box center [1023, 387] width 61 height 35
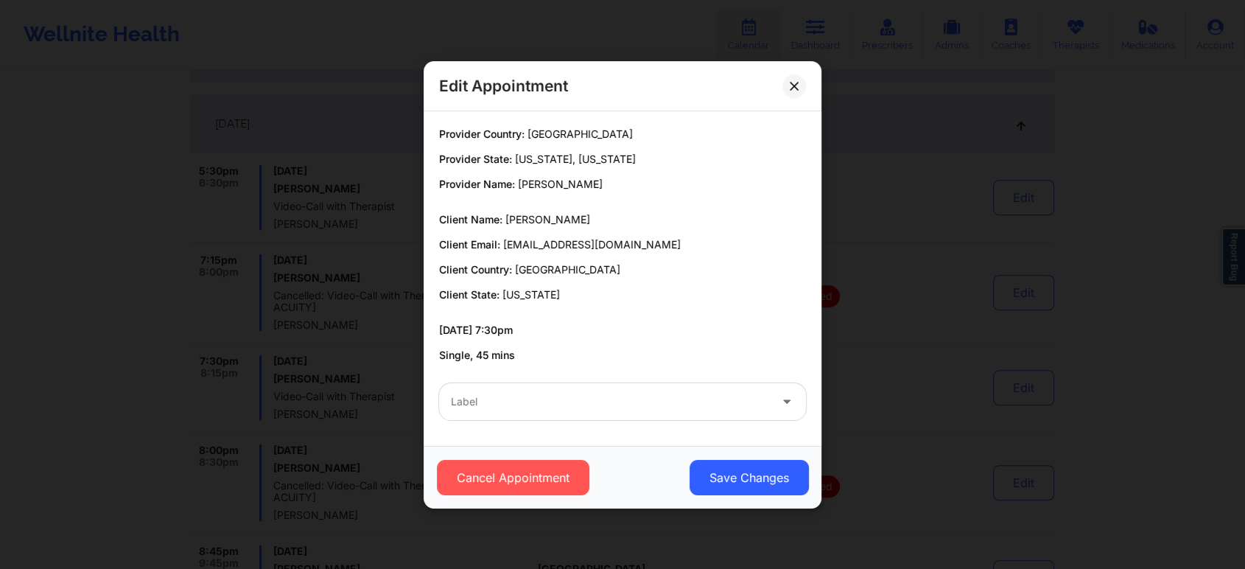
click at [562, 419] on div "Label" at bounding box center [623, 401] width 388 height 57
click at [505, 407] on div at bounding box center [610, 402] width 318 height 18
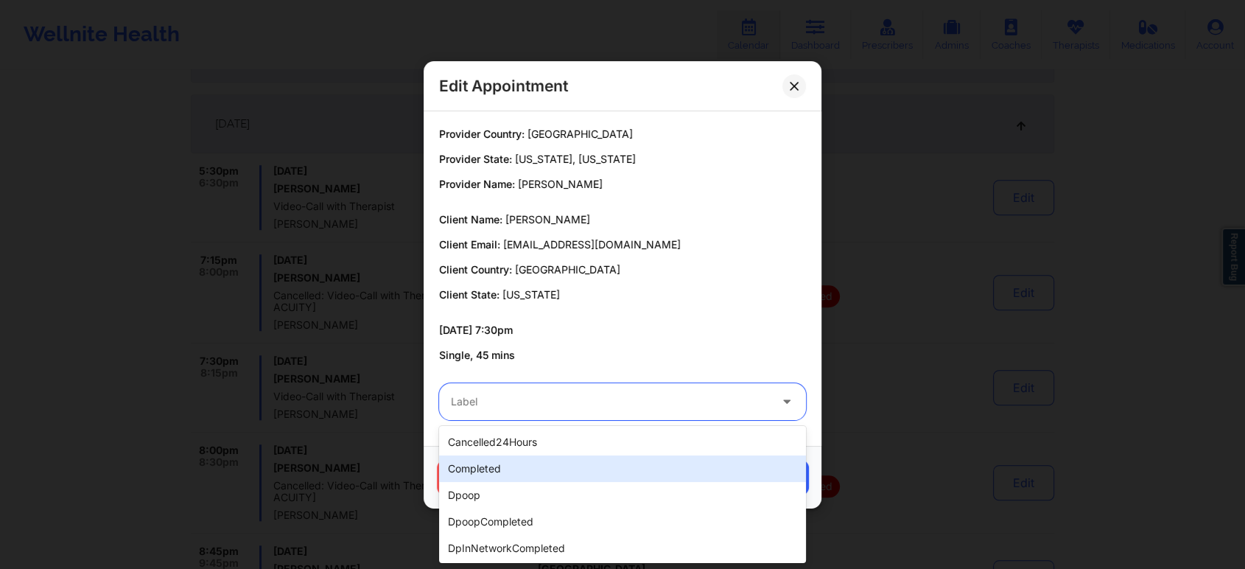
click at [493, 465] on div "completed" at bounding box center [622, 468] width 367 height 27
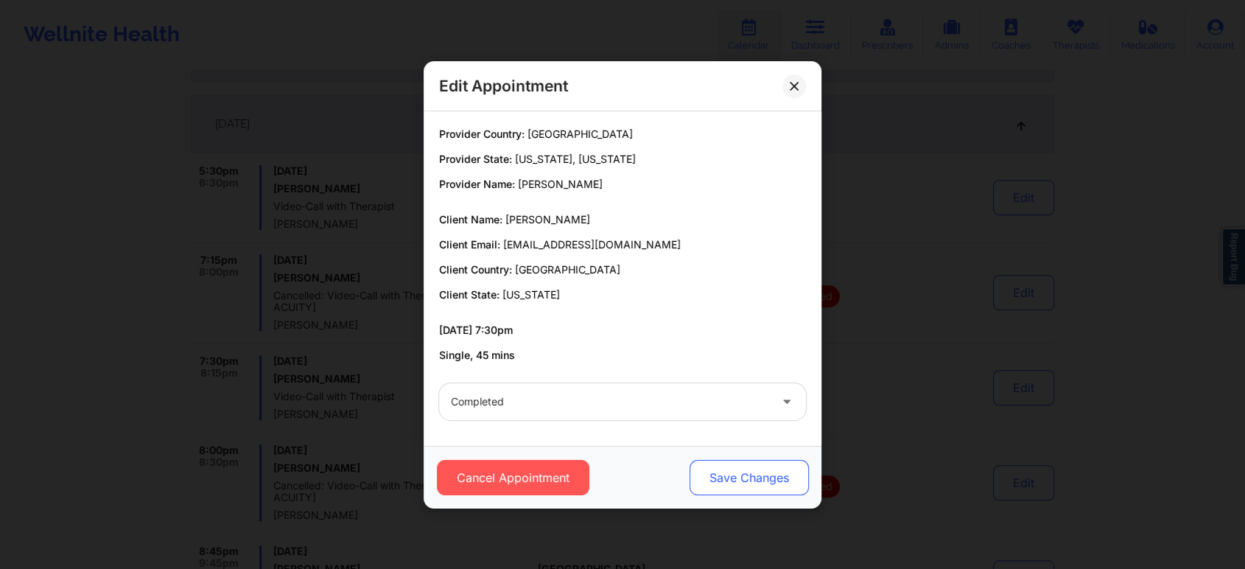
click at [734, 466] on button "Save Changes" at bounding box center [749, 477] width 119 height 35
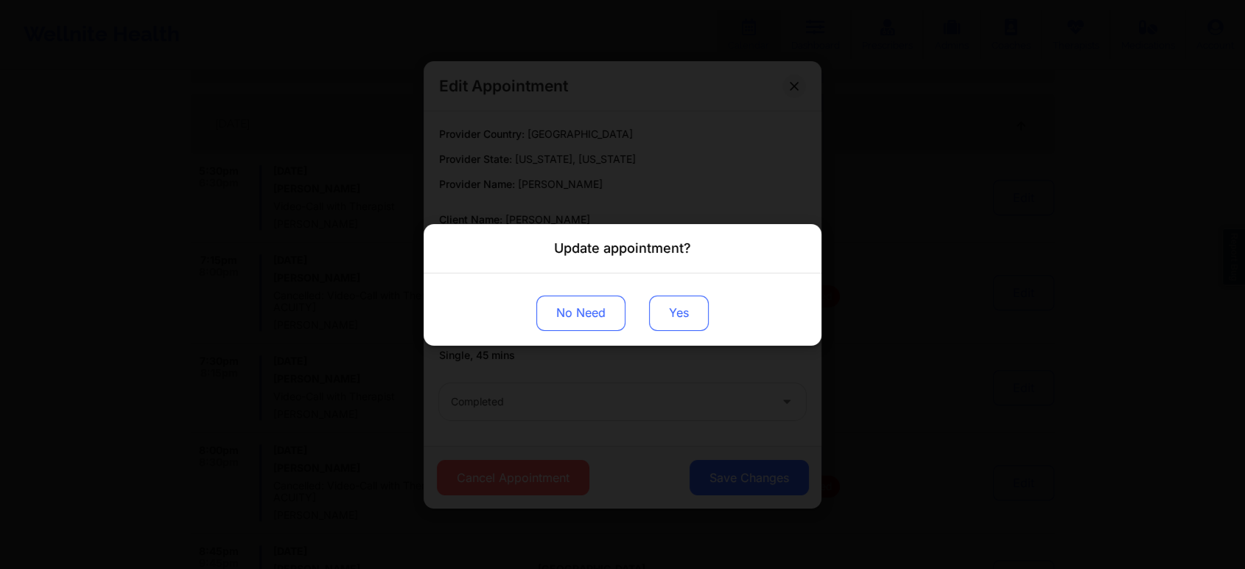
click at [702, 302] on button "Yes" at bounding box center [679, 312] width 60 height 35
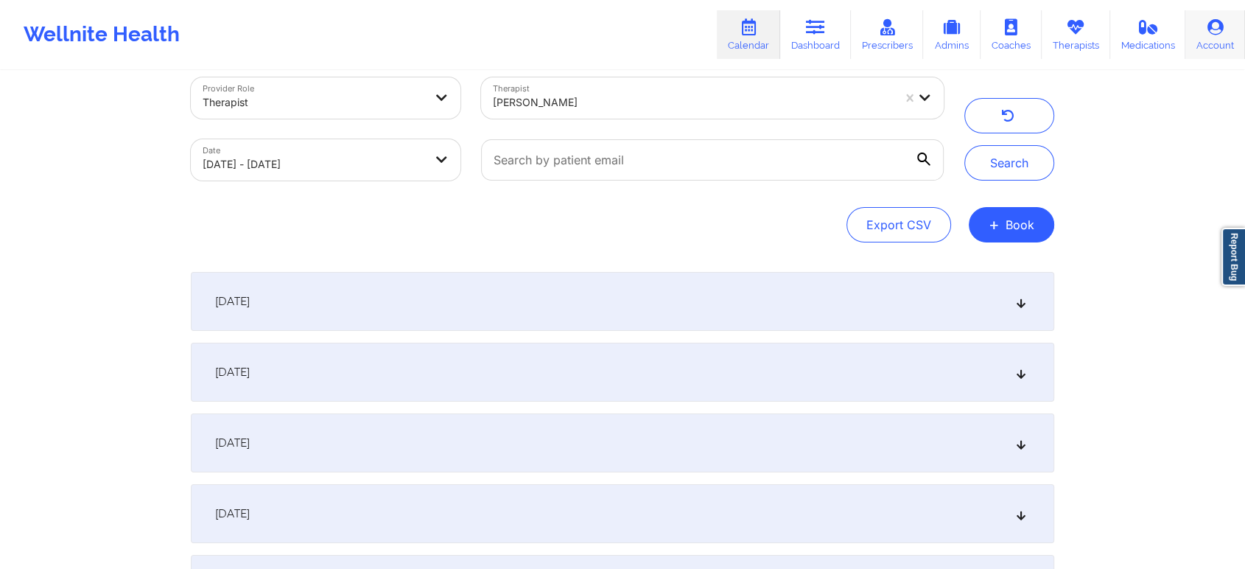
scroll to position [0, 0]
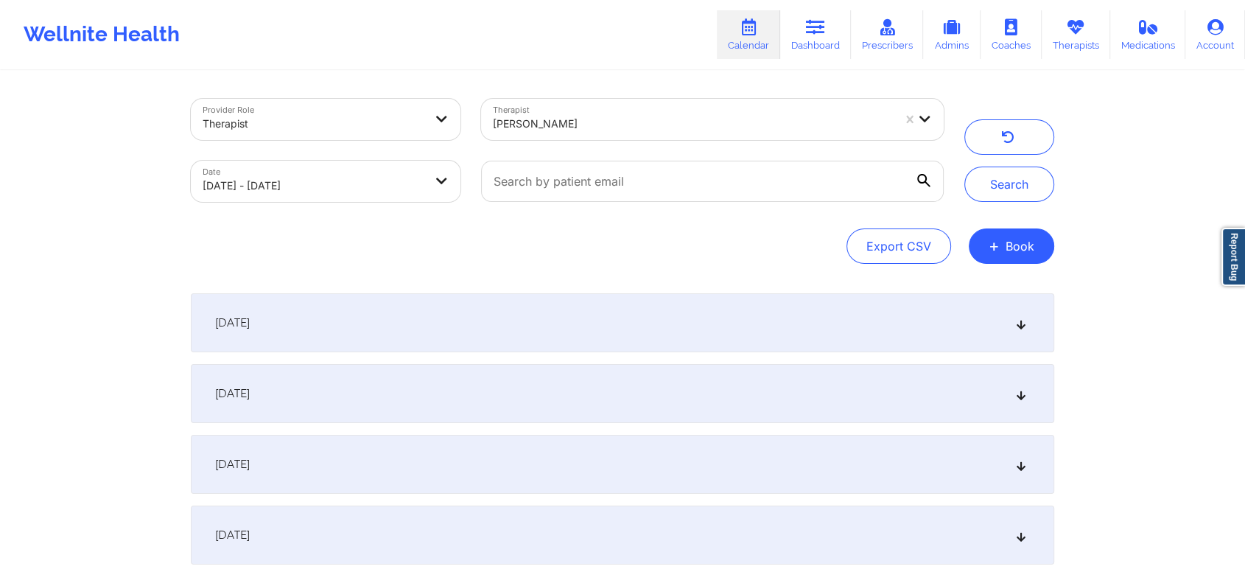
click at [477, 384] on div "[DATE]" at bounding box center [623, 393] width 864 height 59
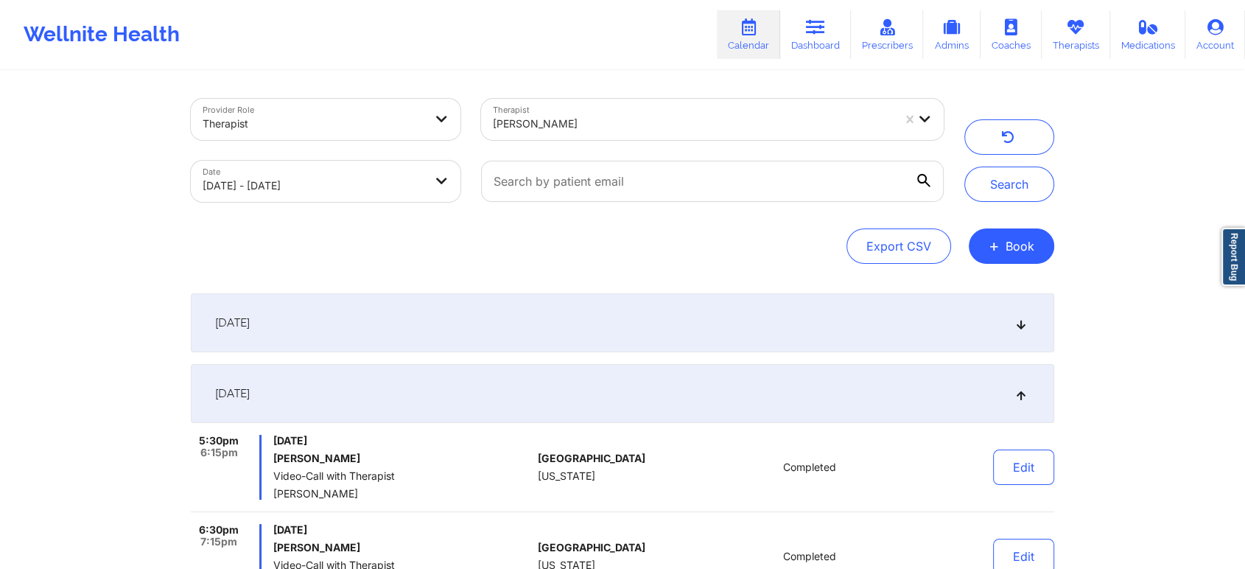
click at [477, 384] on div "[DATE]" at bounding box center [623, 393] width 864 height 59
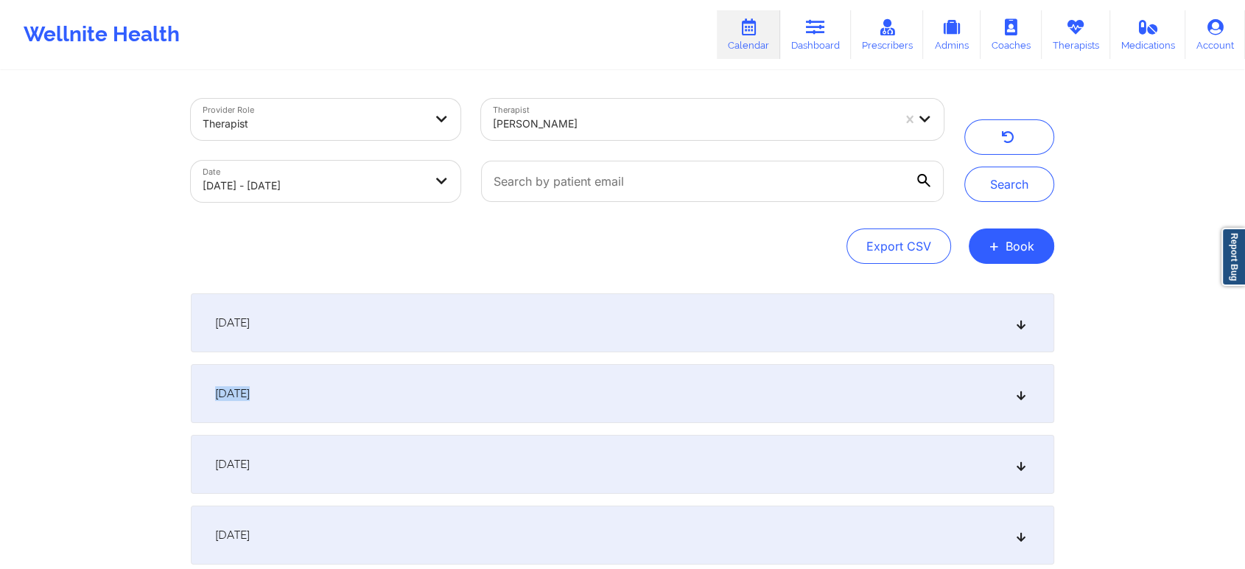
click at [477, 384] on div "[DATE]" at bounding box center [623, 393] width 864 height 59
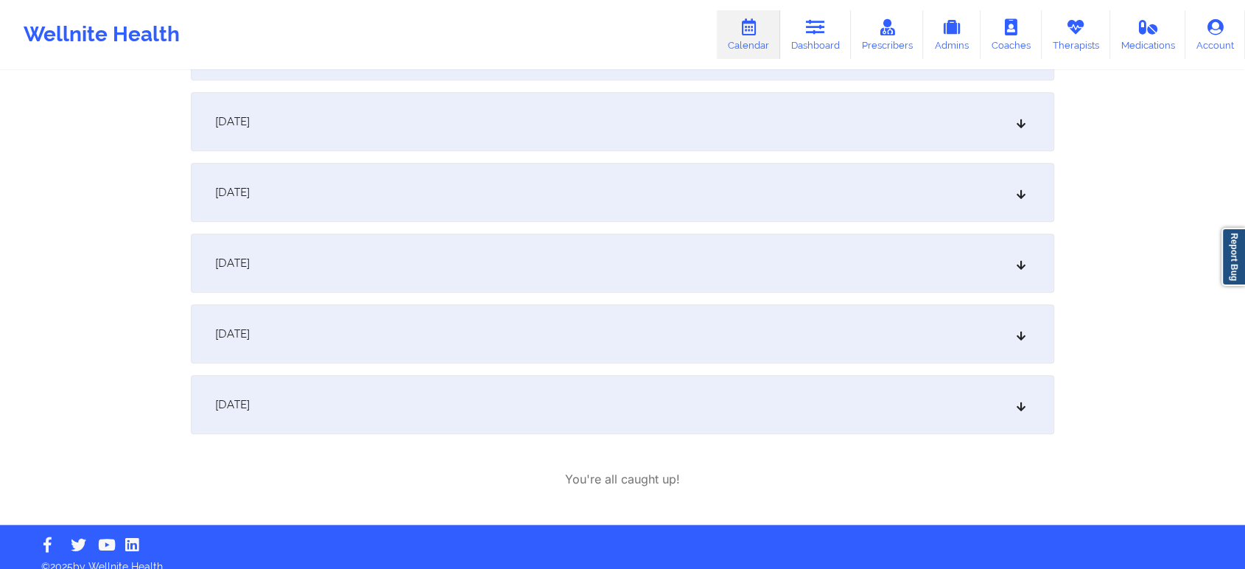
scroll to position [1432, 0]
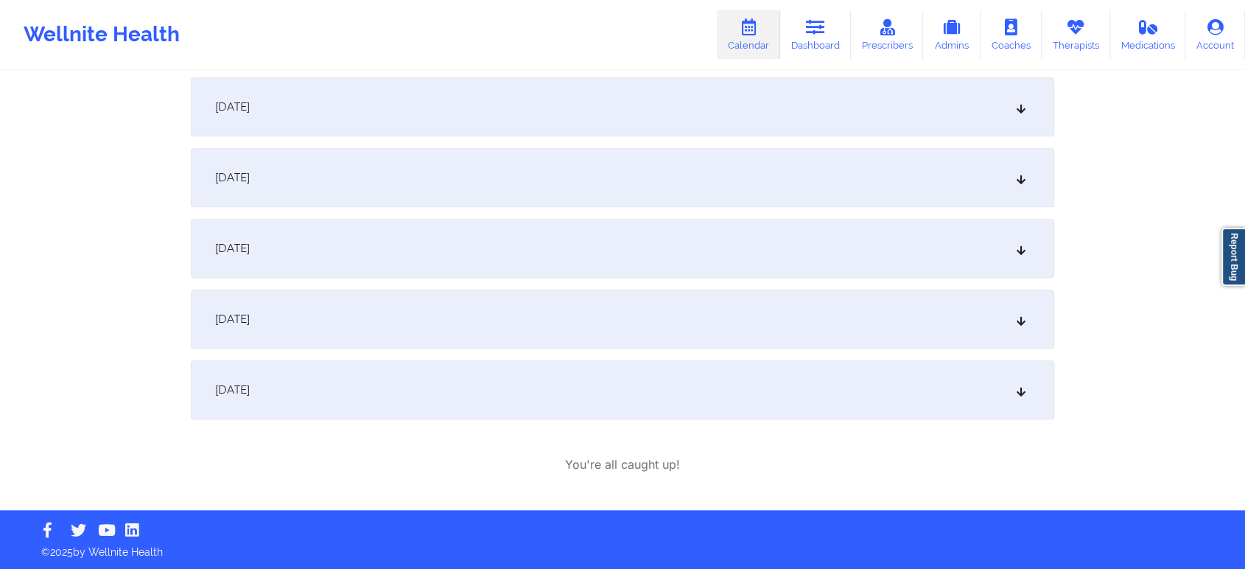
click at [547, 338] on div "[DATE]" at bounding box center [623, 319] width 864 height 59
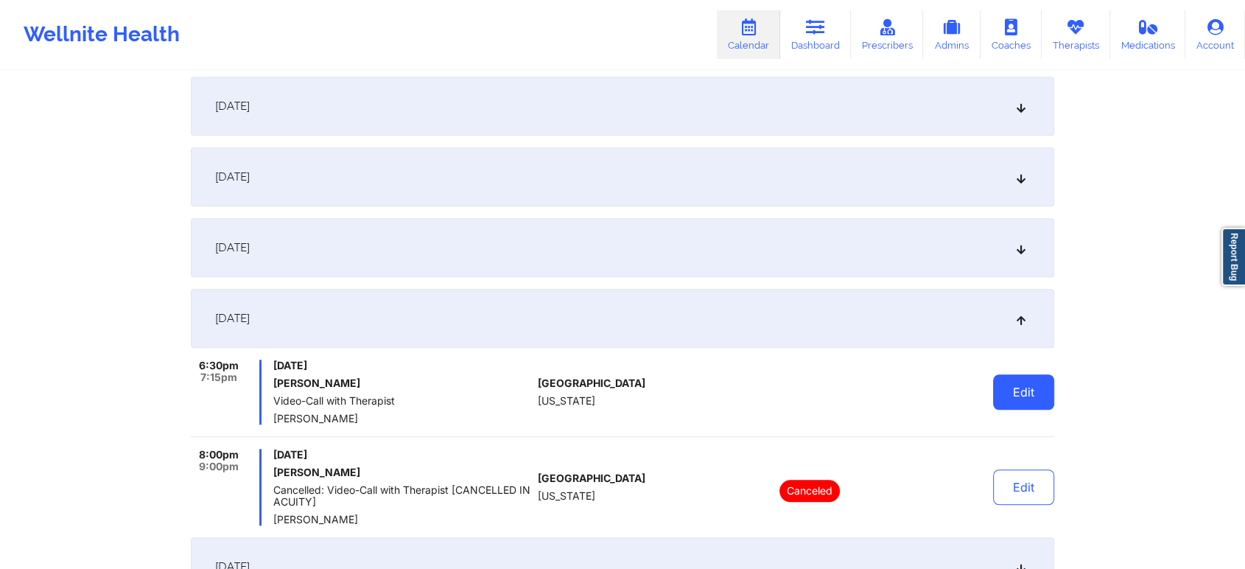
click at [1026, 394] on button "Edit" at bounding box center [1023, 391] width 61 height 35
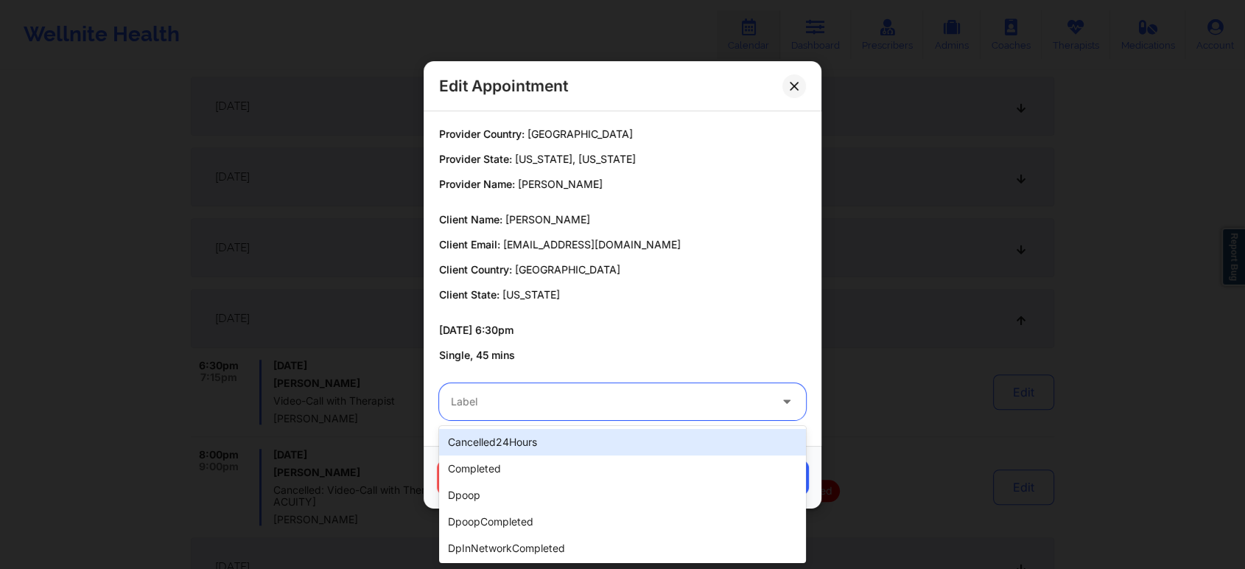
click at [554, 410] on div at bounding box center [610, 402] width 318 height 18
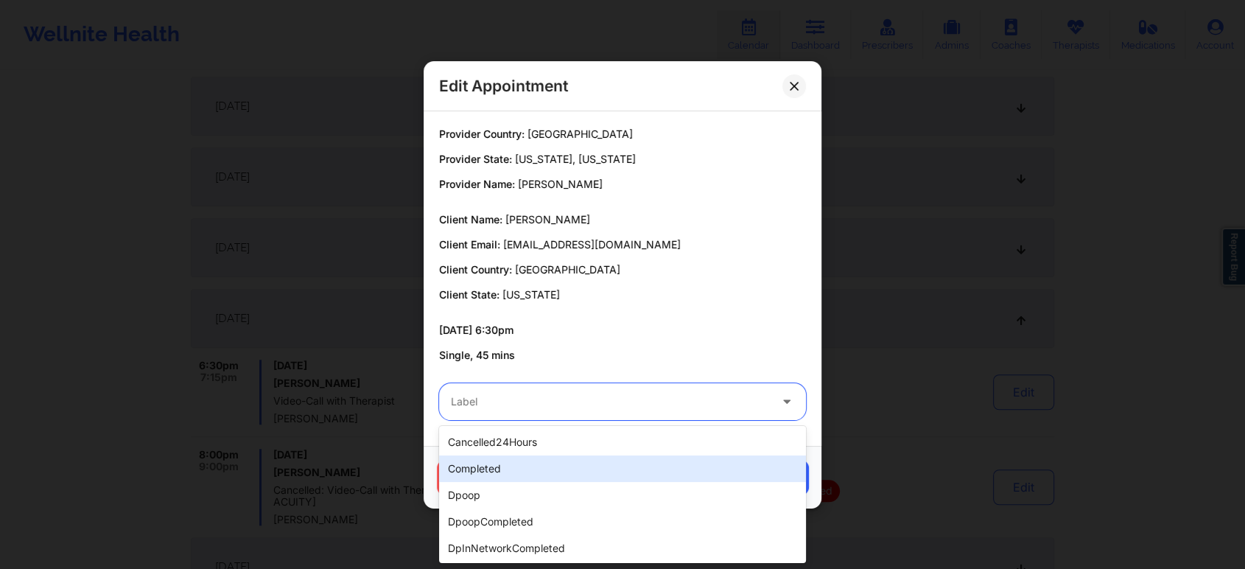
click at [480, 470] on div "completed" at bounding box center [622, 468] width 367 height 27
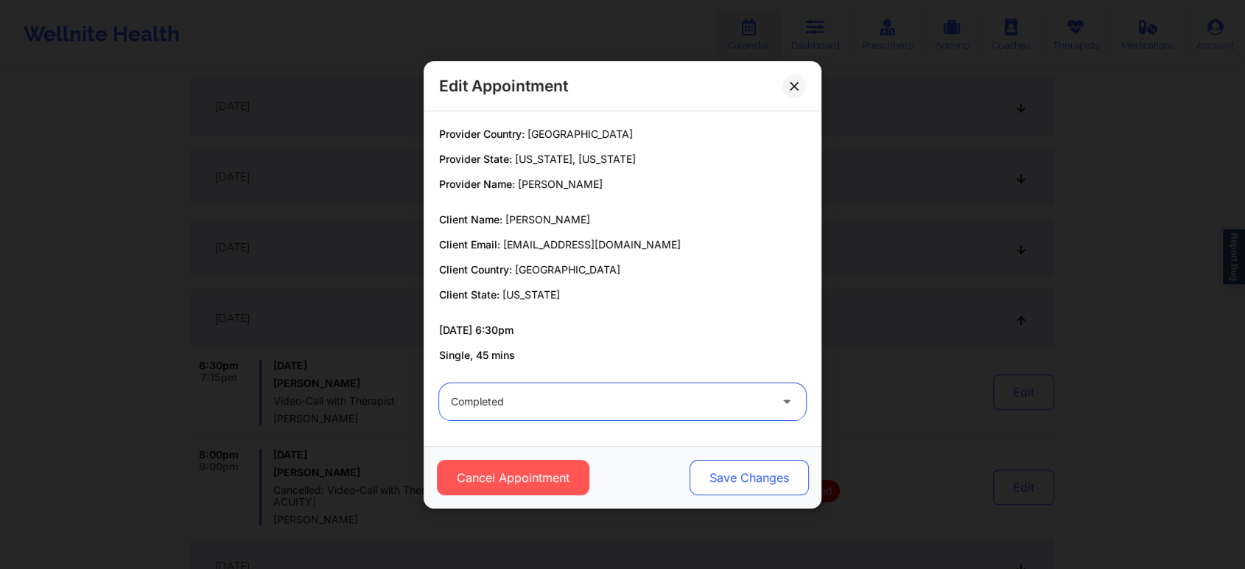
click at [757, 466] on button "Save Changes" at bounding box center [749, 477] width 119 height 35
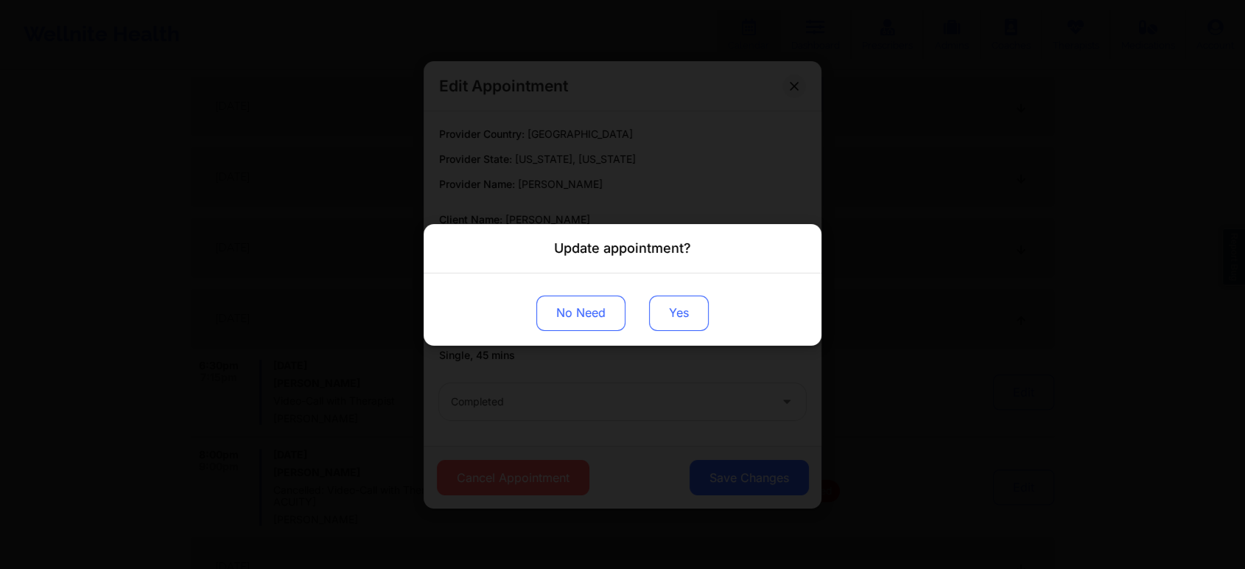
click at [688, 323] on button "Yes" at bounding box center [679, 312] width 60 height 35
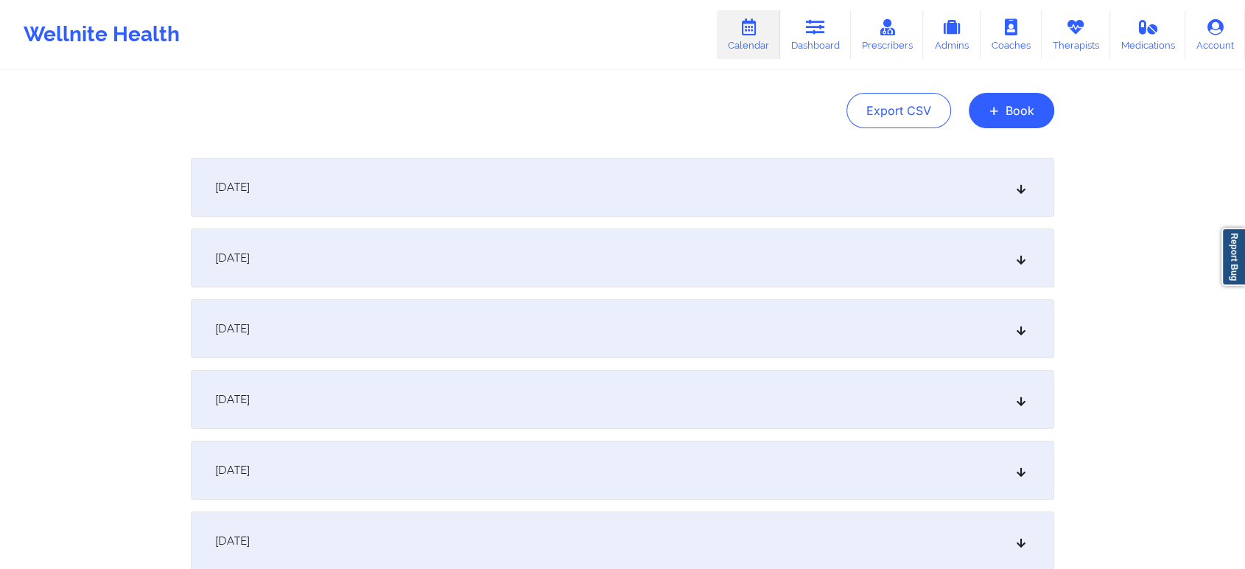
scroll to position [74, 0]
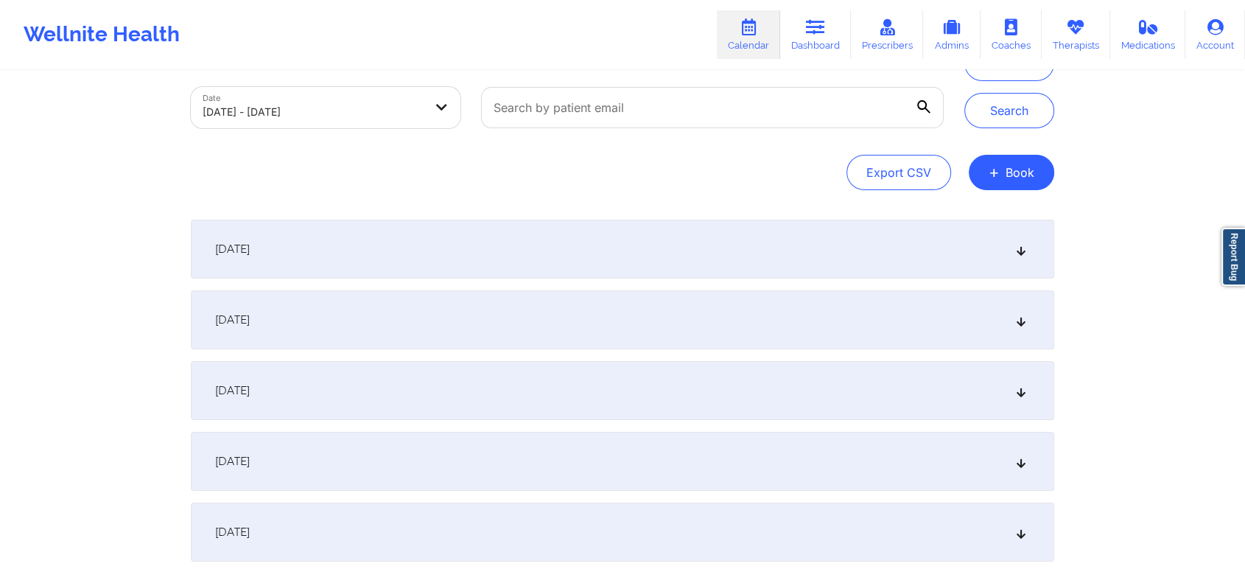
click at [743, 327] on div "[DATE]" at bounding box center [623, 319] width 864 height 59
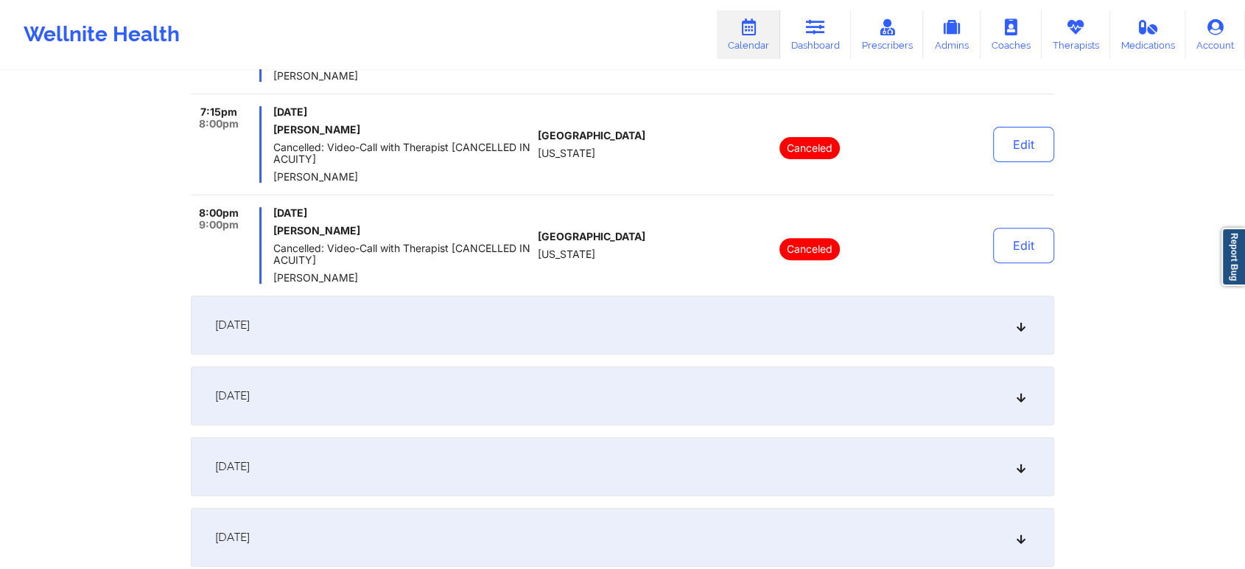
scroll to position [527, 0]
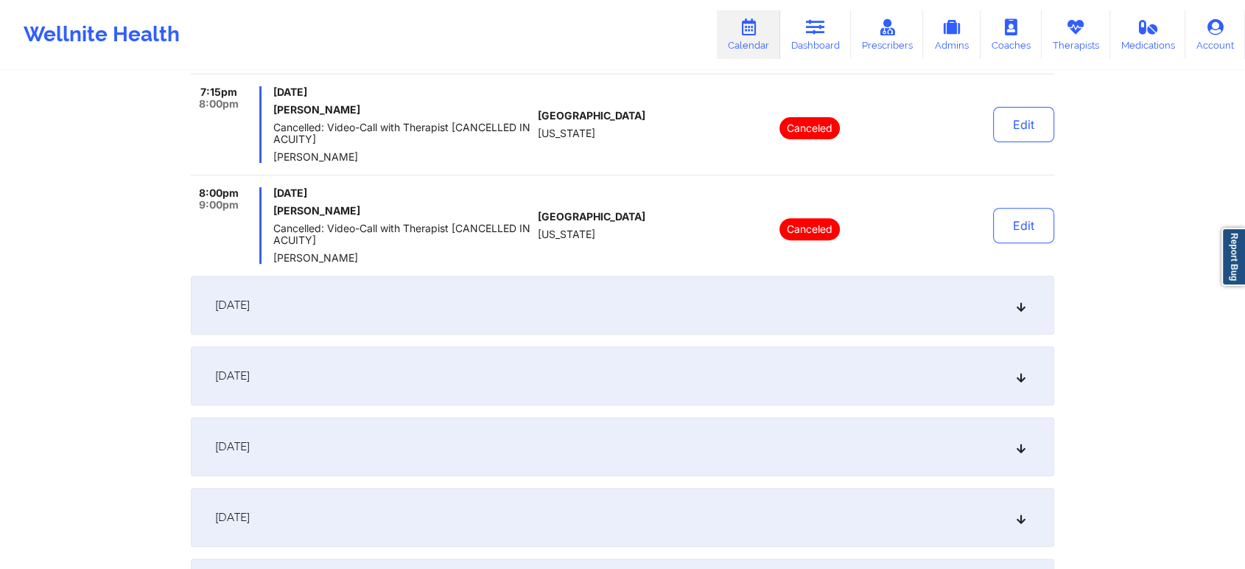
click at [674, 313] on div "[DATE]" at bounding box center [623, 305] width 864 height 59
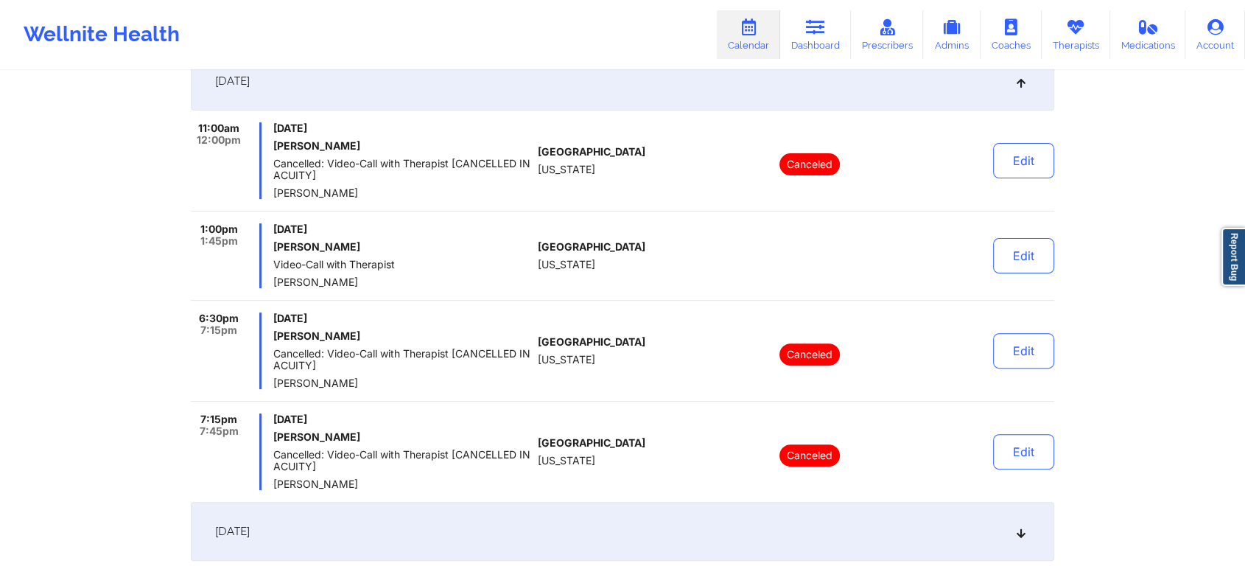
scroll to position [356, 0]
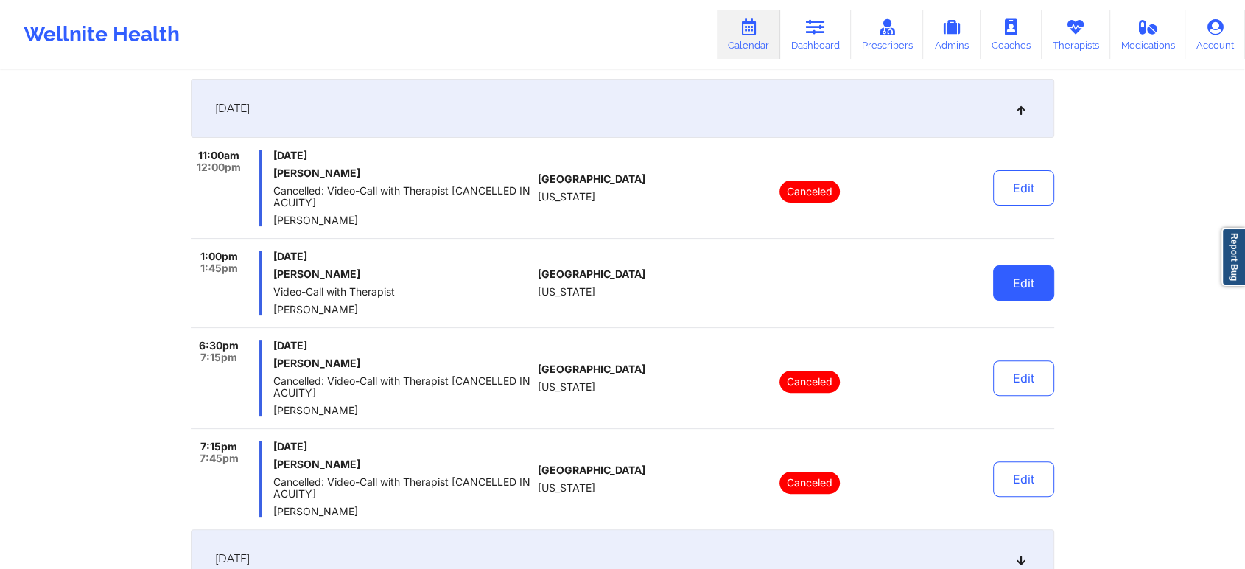
click at [1013, 298] on button "Edit" at bounding box center [1023, 282] width 61 height 35
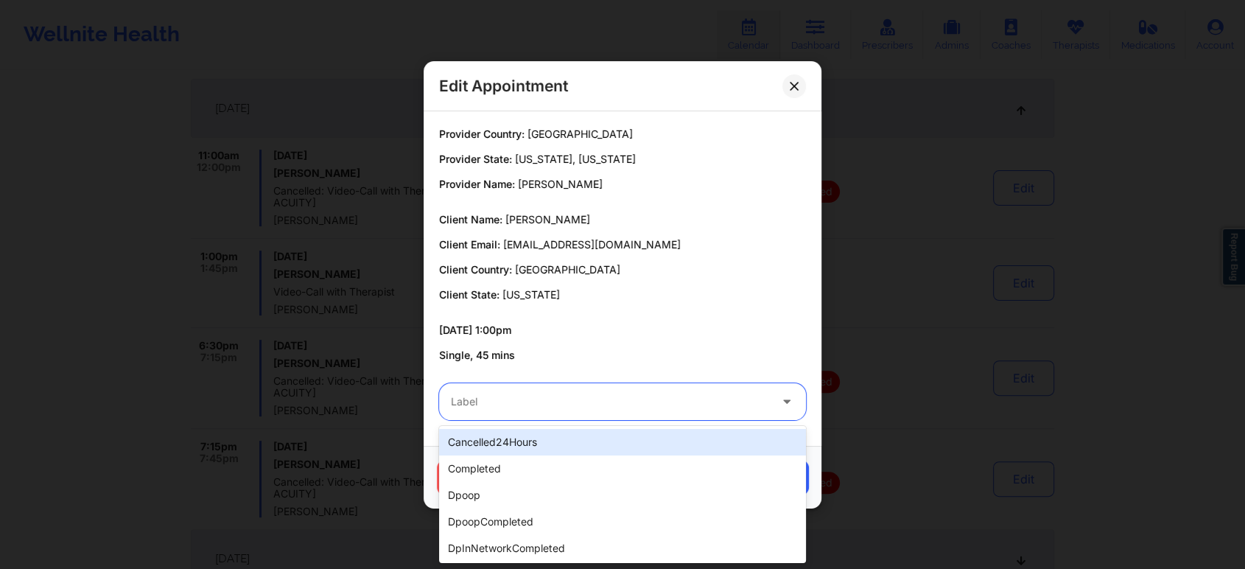
click at [547, 394] on div at bounding box center [610, 402] width 318 height 18
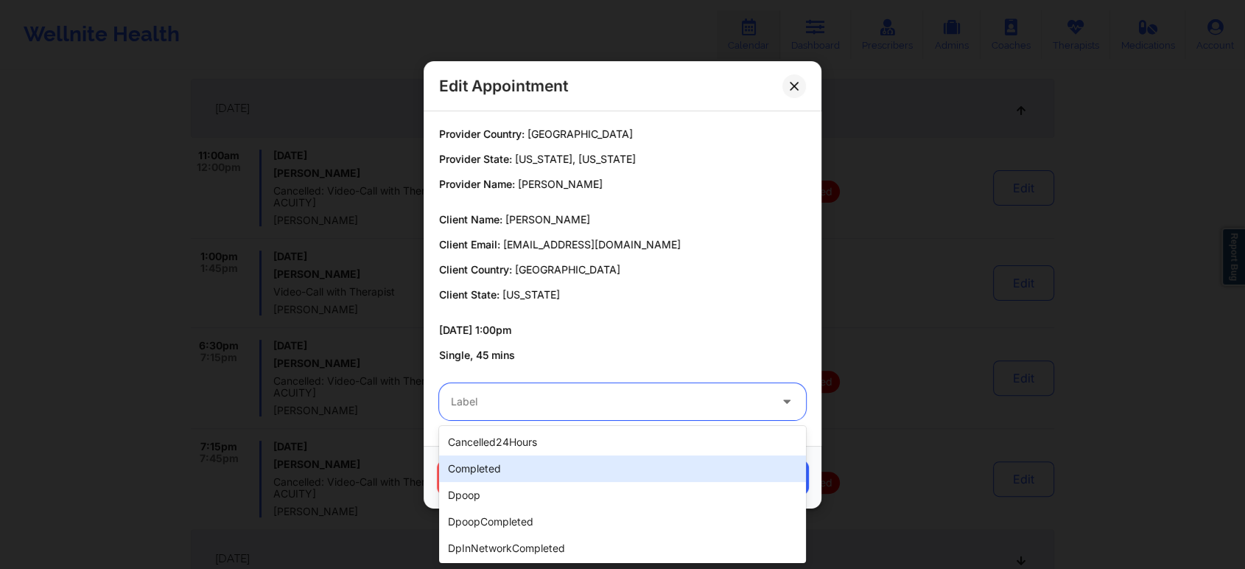
click at [500, 466] on div "completed" at bounding box center [622, 468] width 367 height 27
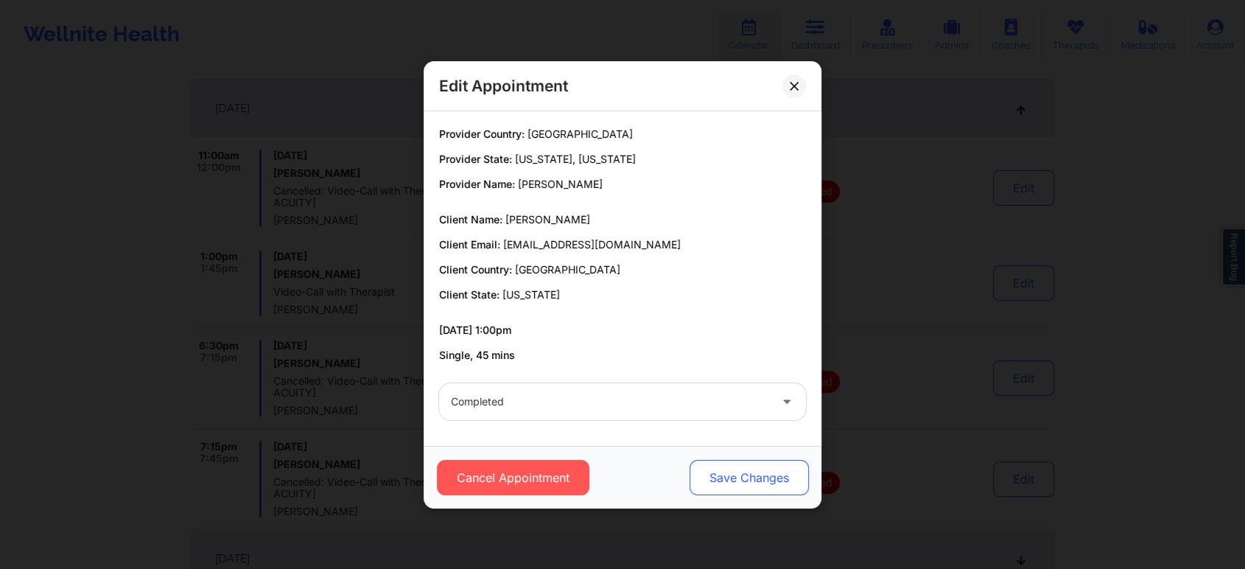
click at [727, 473] on button "Save Changes" at bounding box center [749, 477] width 119 height 35
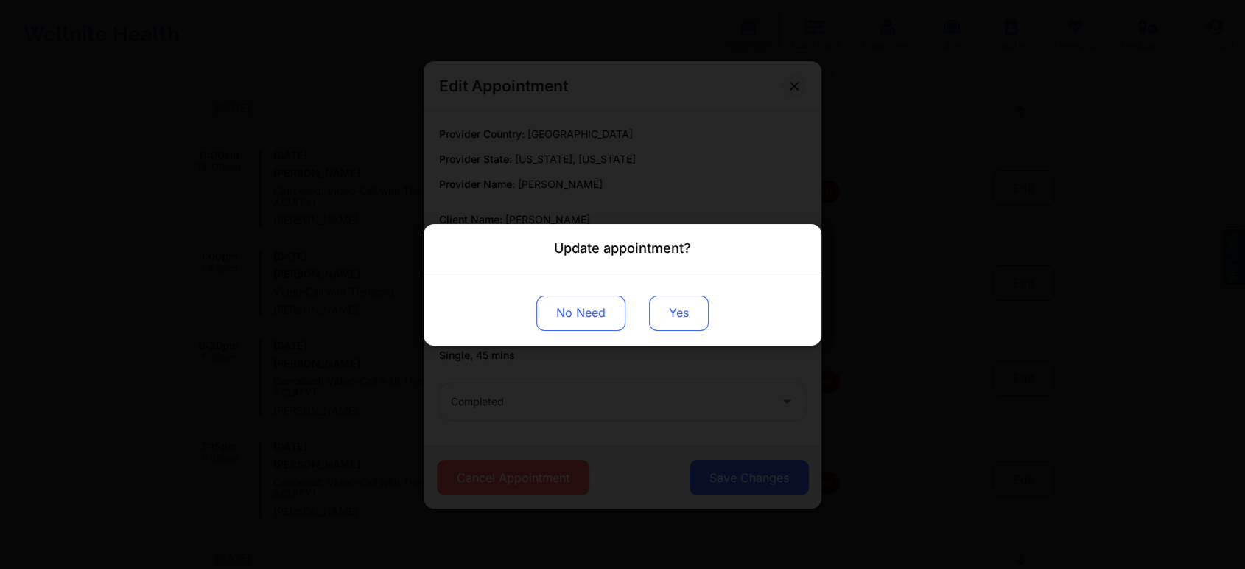
click at [687, 304] on button "Yes" at bounding box center [679, 312] width 60 height 35
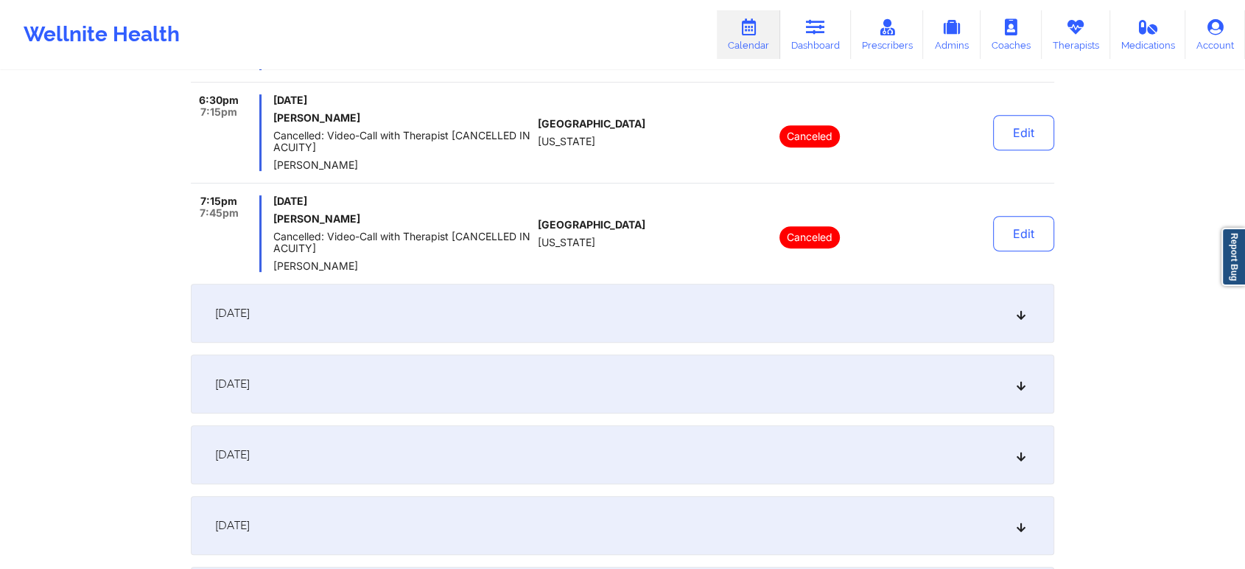
scroll to position [606, 0]
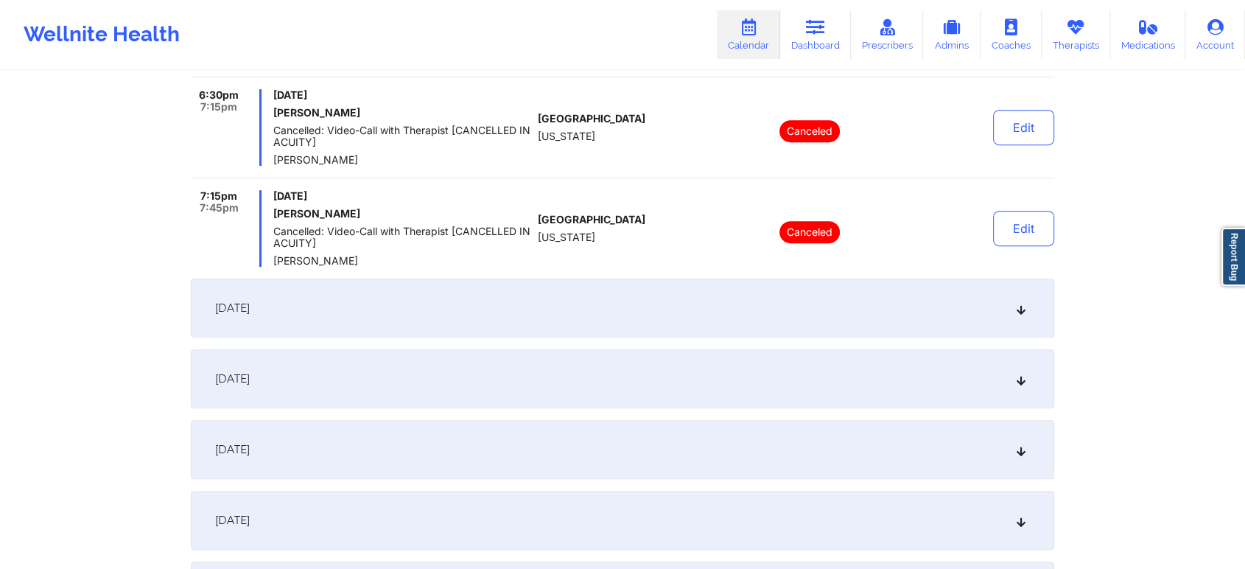
click at [560, 307] on div "[DATE]" at bounding box center [623, 308] width 864 height 59
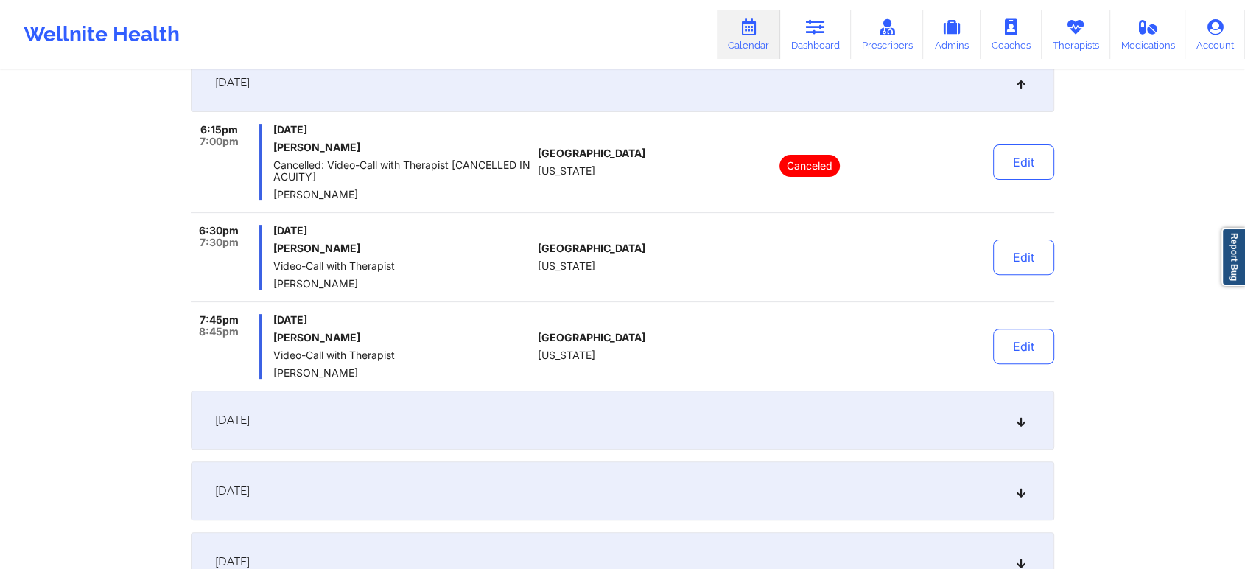
scroll to position [436, 0]
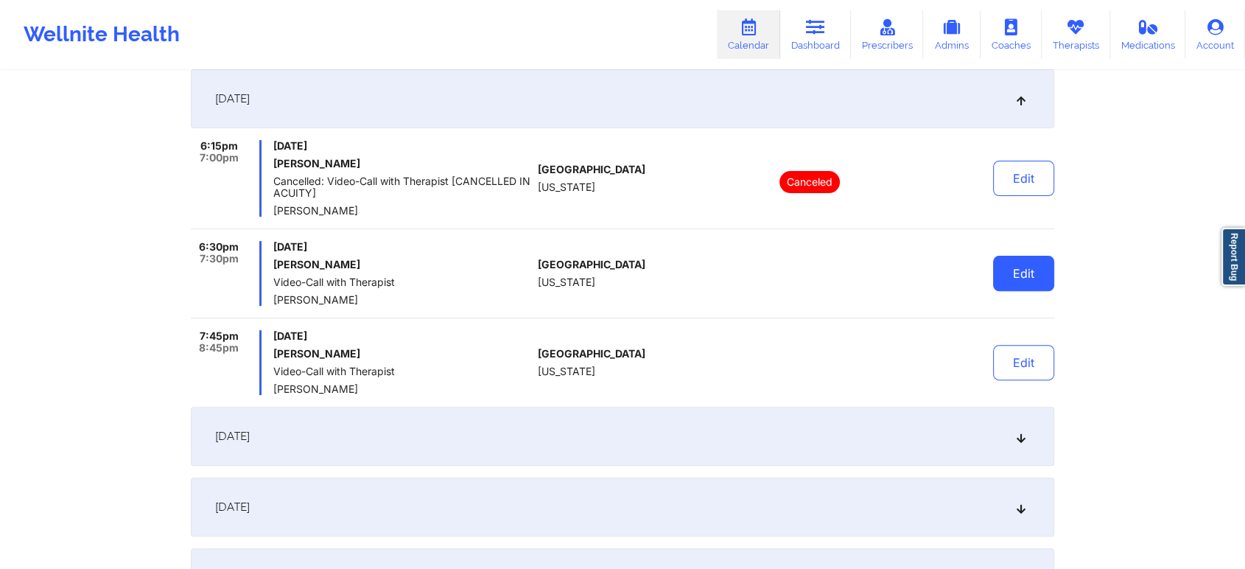
click at [1011, 276] on button "Edit" at bounding box center [1023, 273] width 61 height 35
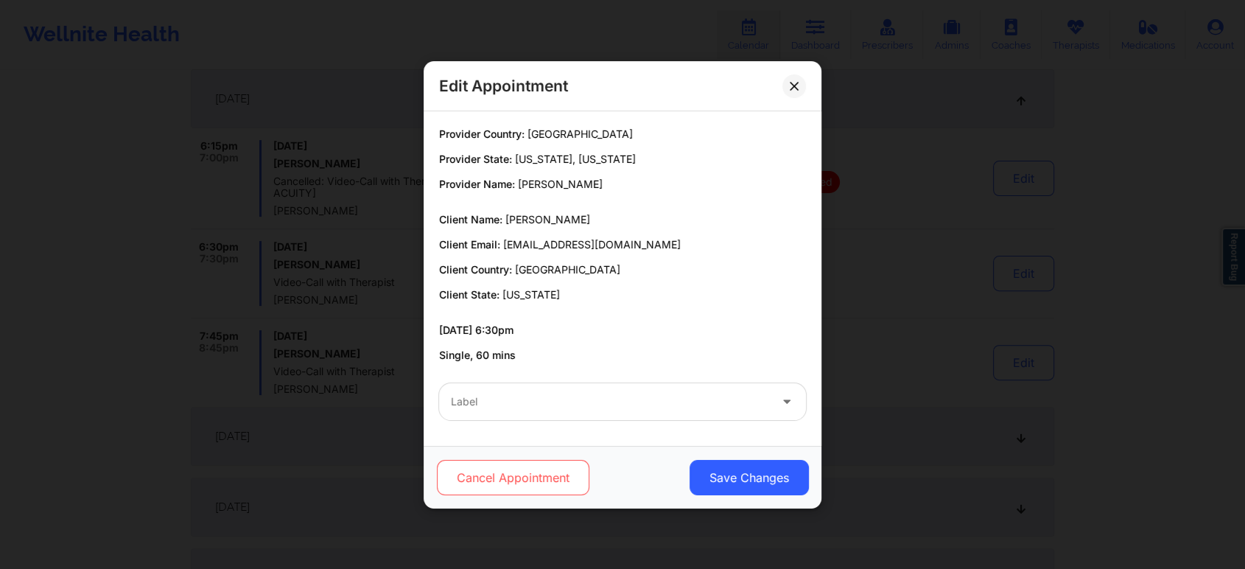
click at [516, 476] on button "Cancel Appointment" at bounding box center [513, 477] width 153 height 35
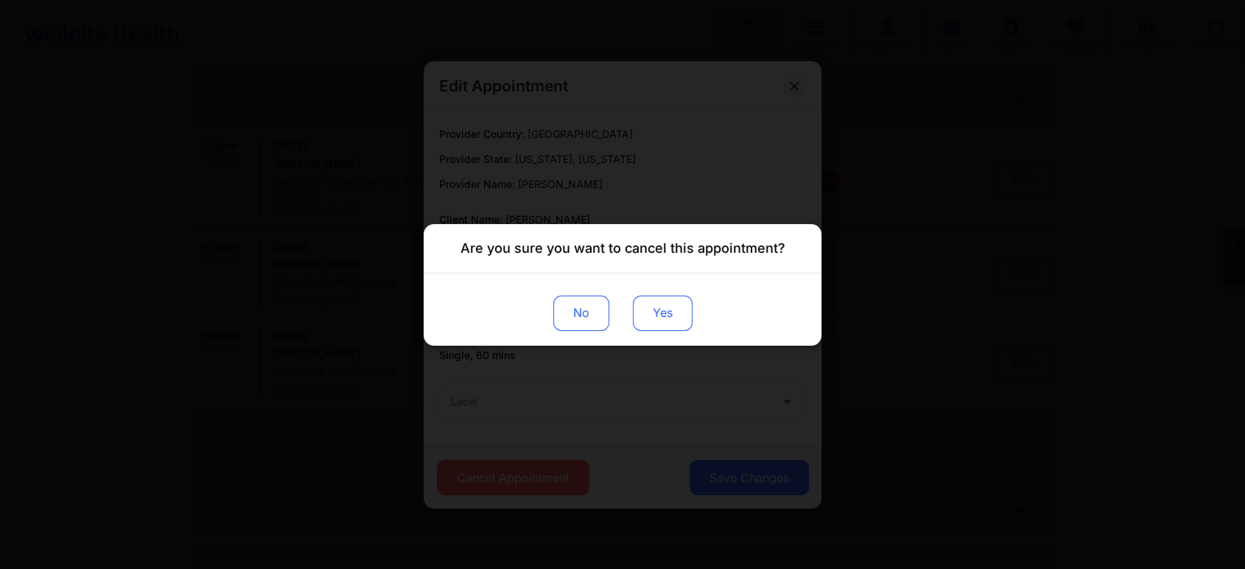
click at [676, 310] on button "Yes" at bounding box center [663, 312] width 60 height 35
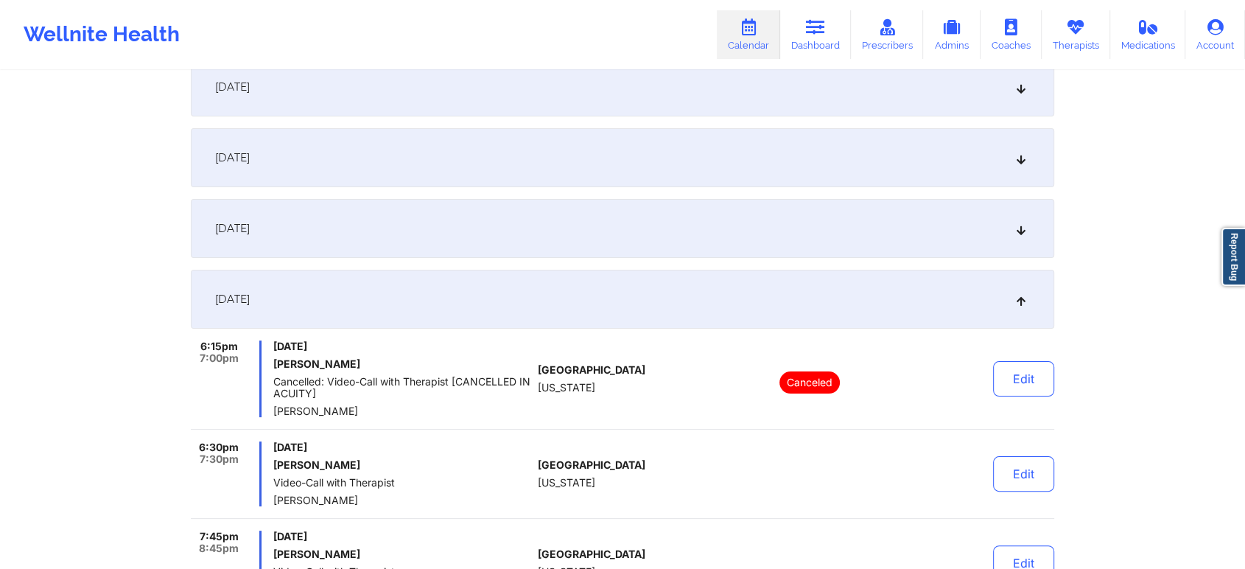
scroll to position [231, 0]
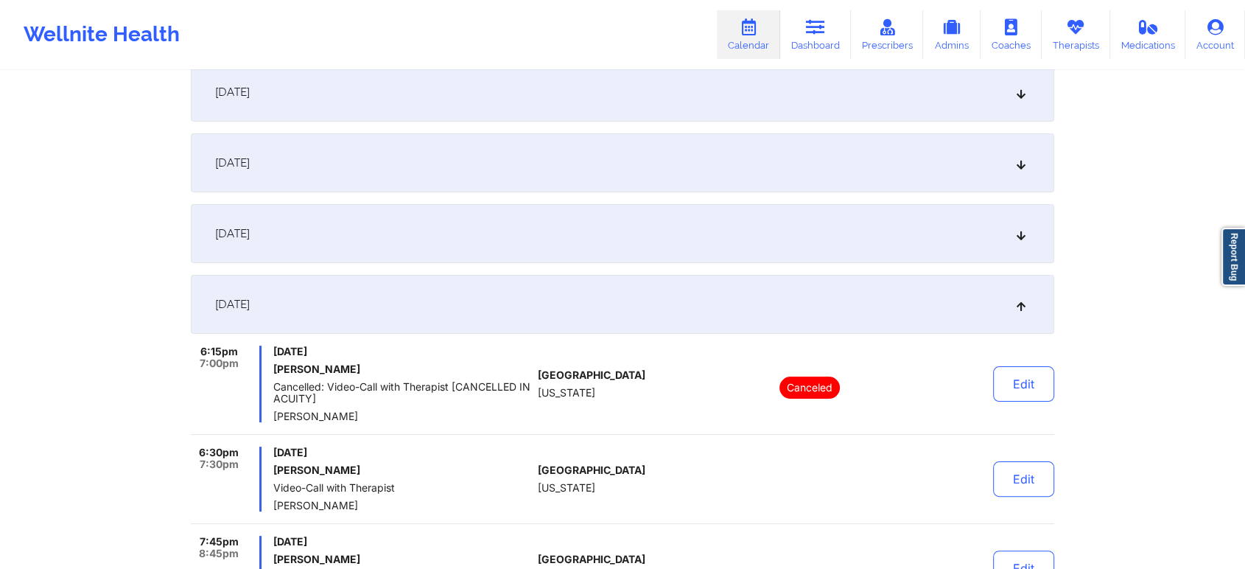
click at [684, 253] on div "[DATE]" at bounding box center [623, 233] width 864 height 59
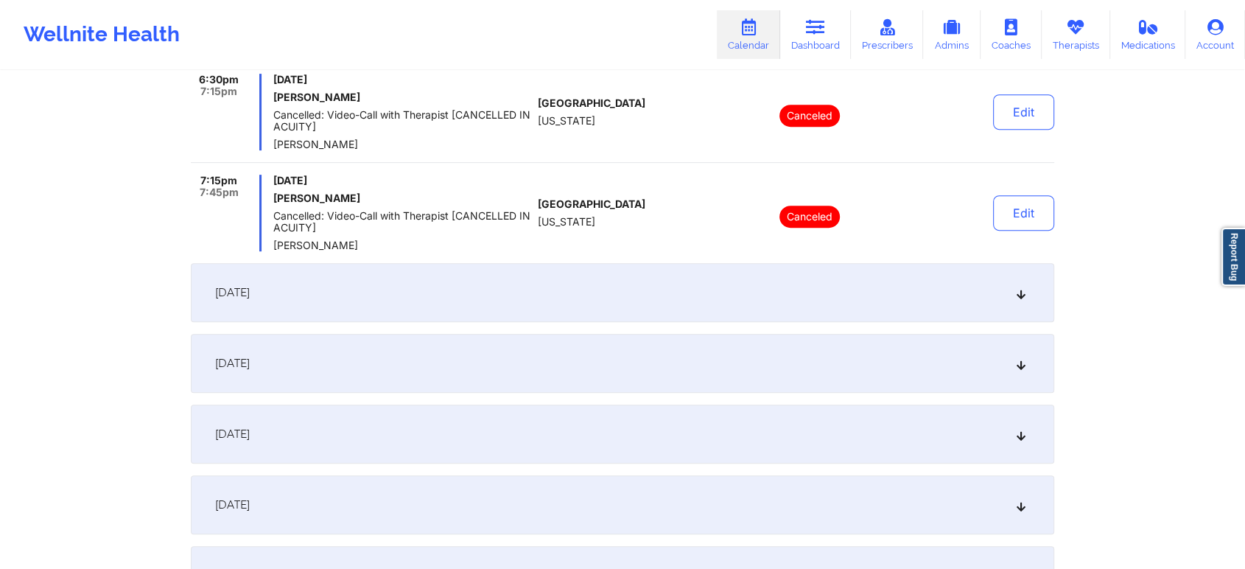
scroll to position [631, 0]
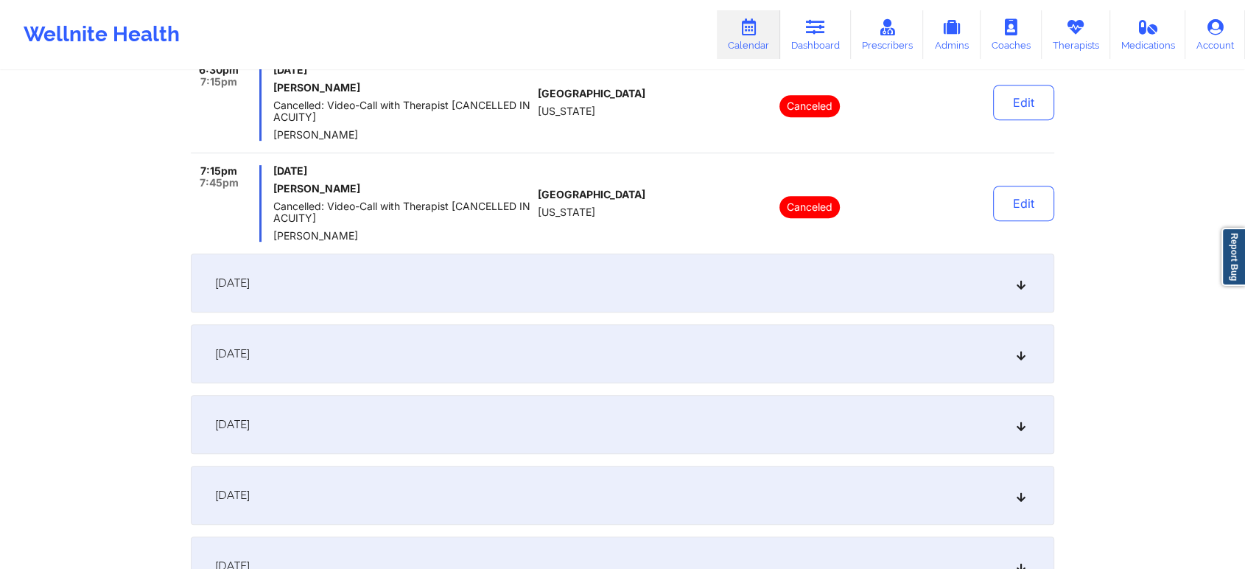
click at [747, 276] on div "[DATE]" at bounding box center [623, 282] width 864 height 59
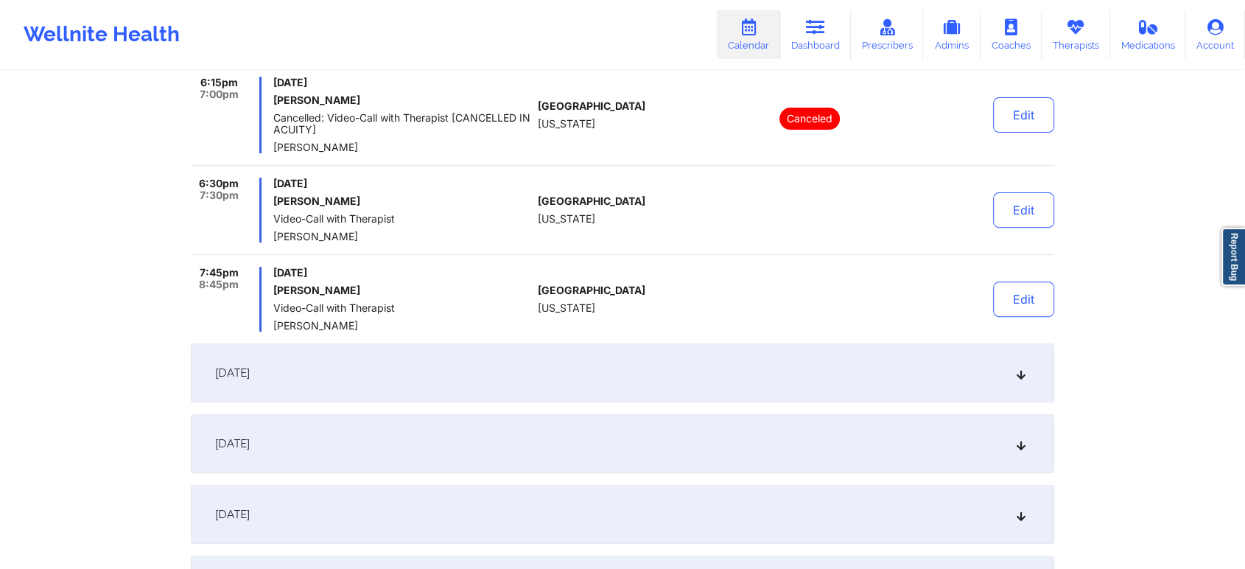
scroll to position [504, 0]
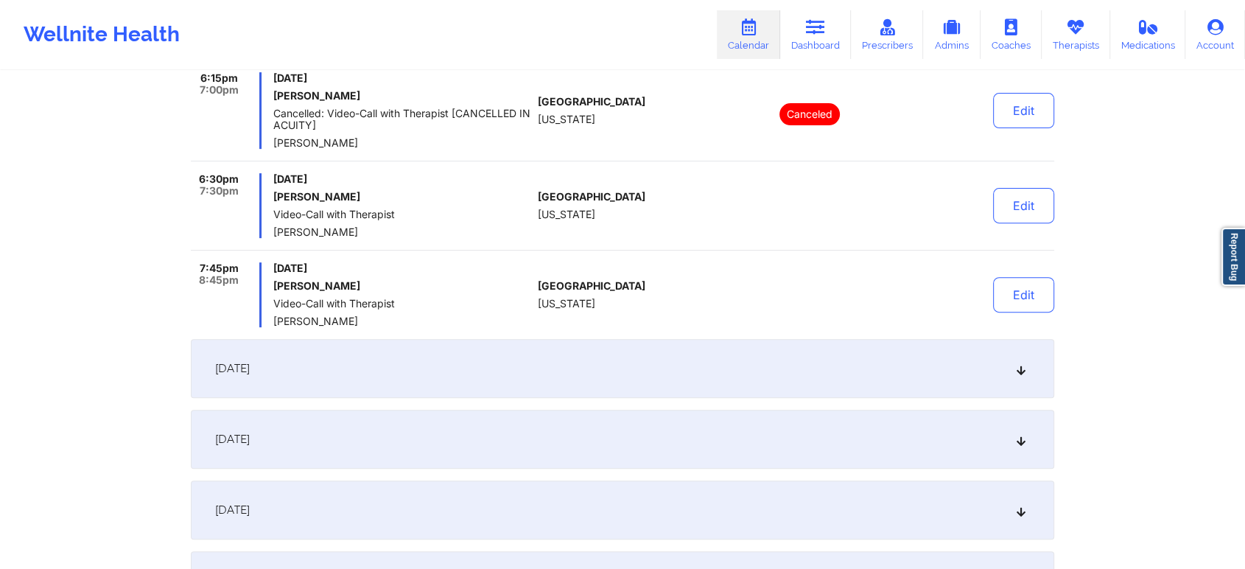
click at [617, 357] on div "[DATE]" at bounding box center [623, 368] width 864 height 59
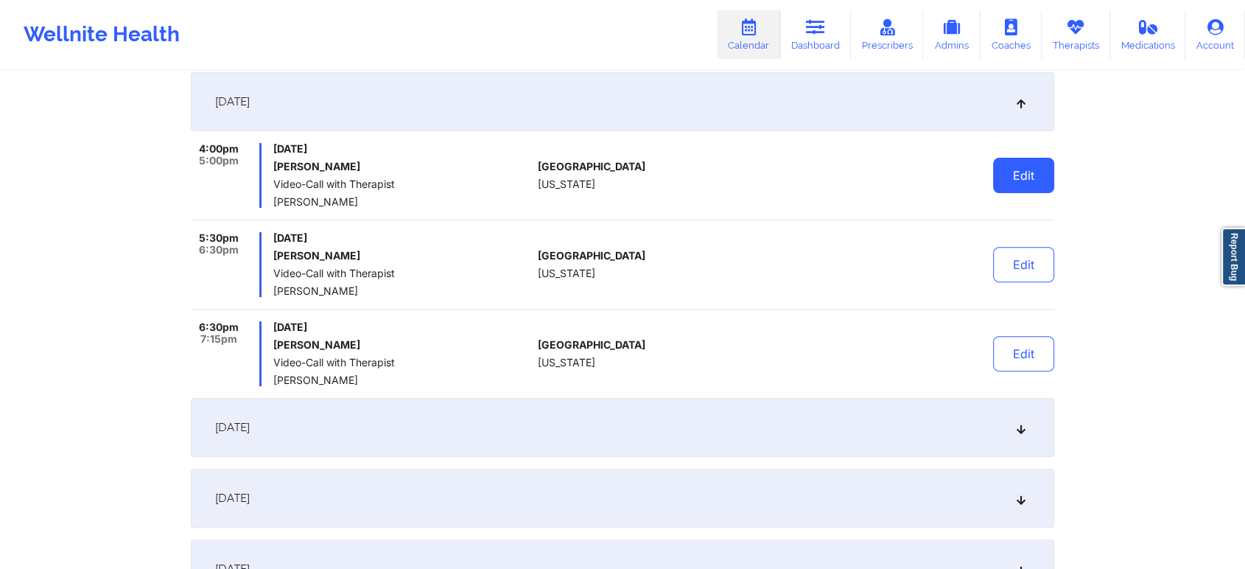
click at [1008, 177] on button "Edit" at bounding box center [1023, 175] width 61 height 35
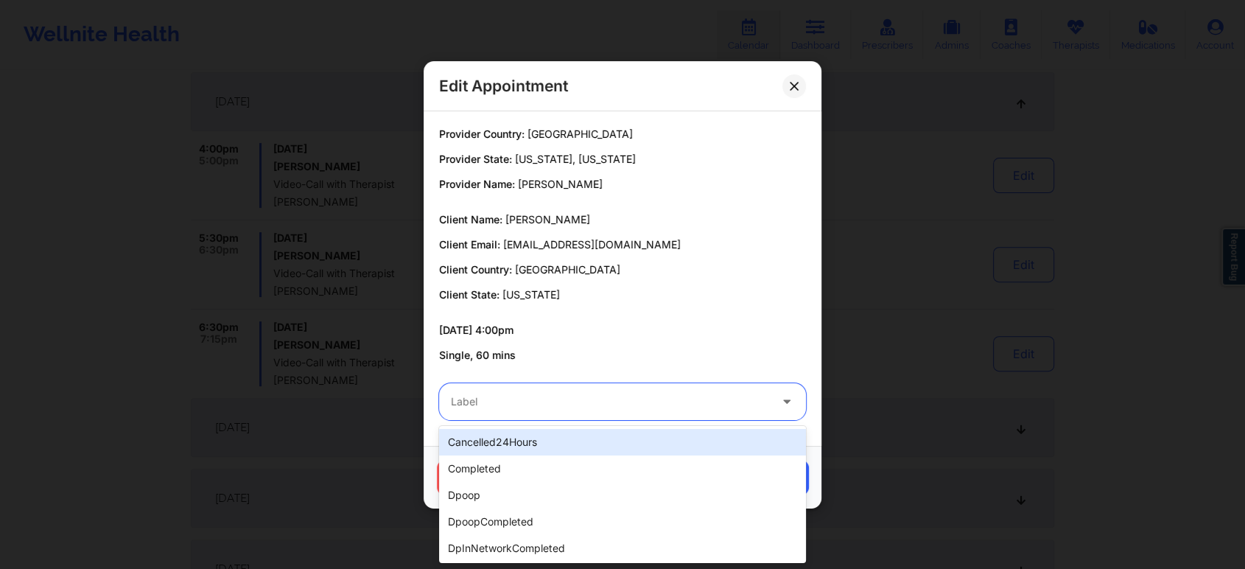
click at [495, 388] on div "Label" at bounding box center [605, 401] width 332 height 37
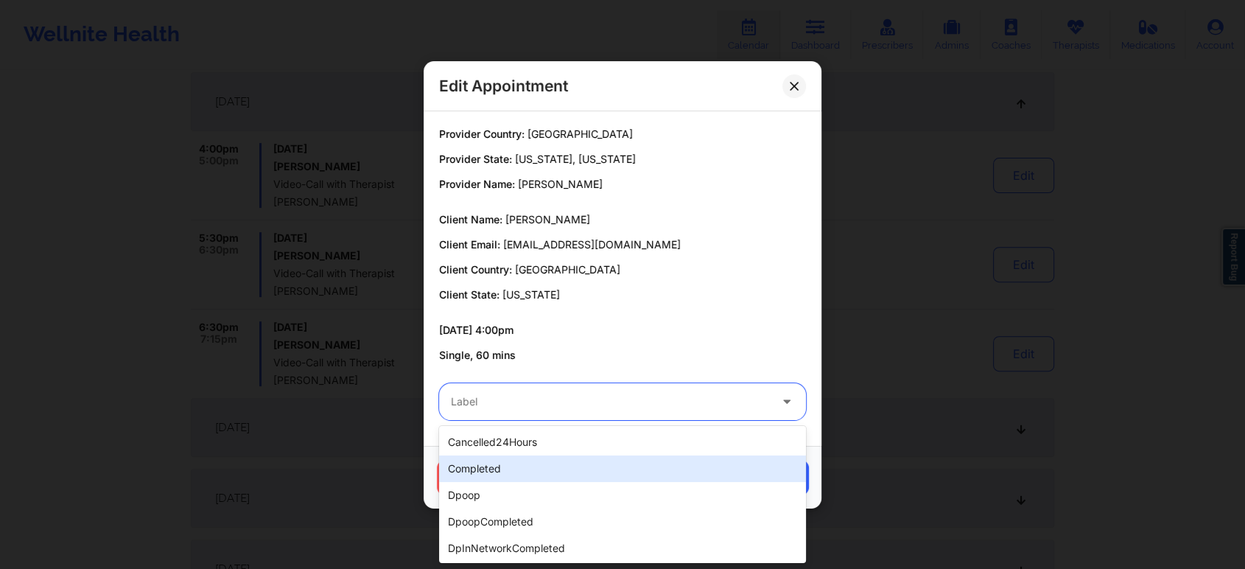
click at [471, 471] on div "completed" at bounding box center [622, 468] width 367 height 27
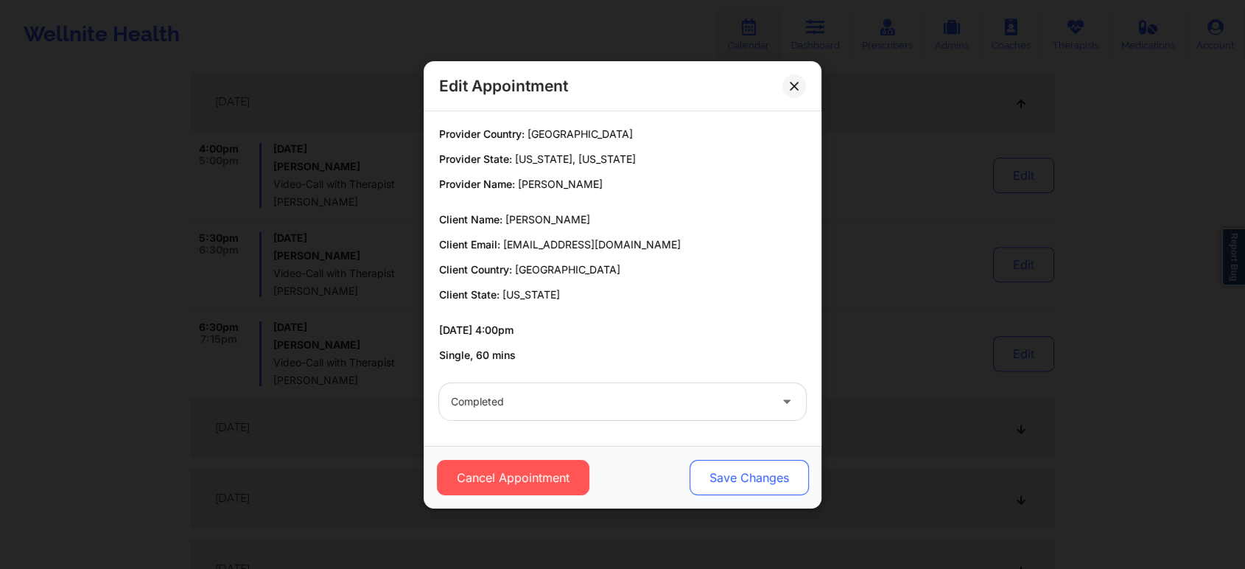
click at [708, 470] on button "Save Changes" at bounding box center [749, 477] width 119 height 35
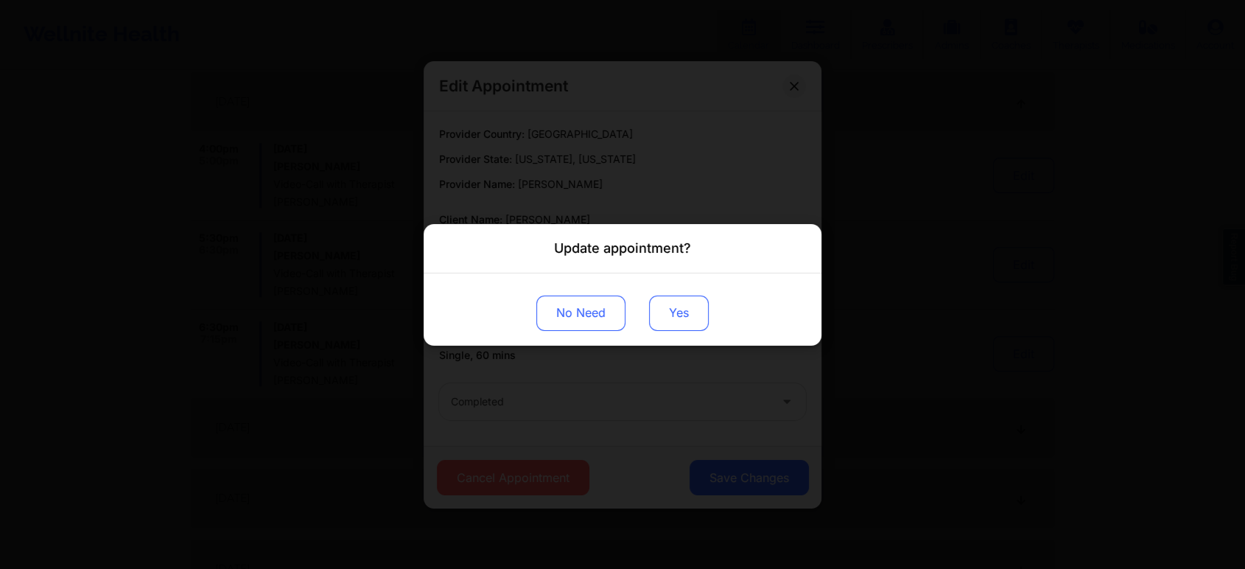
click at [673, 311] on button "Yes" at bounding box center [679, 312] width 60 height 35
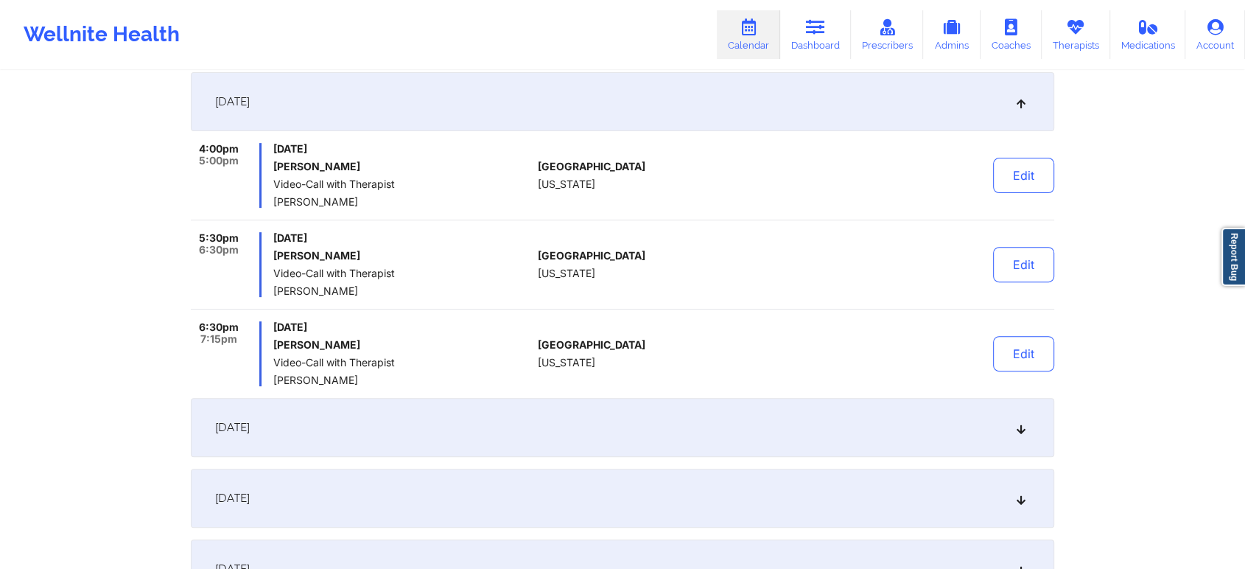
scroll to position [466, 0]
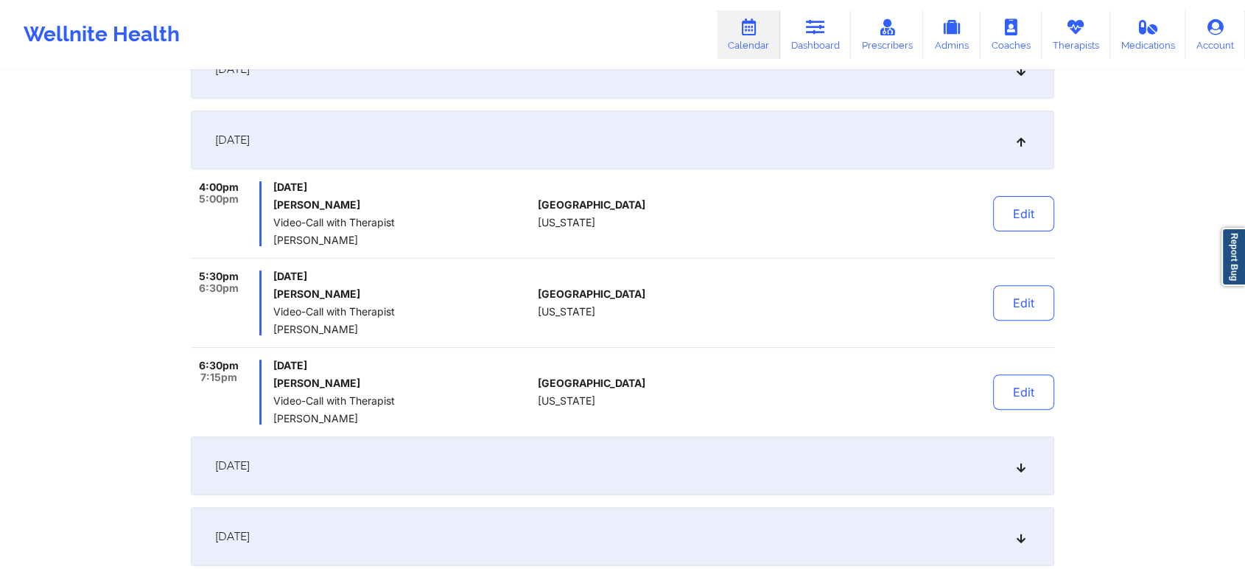
click at [10, 500] on div "Provider Role Therapist Therapist [PERSON_NAME] Date [DATE] - [DATE] Search Exp…" at bounding box center [622, 449] width 1245 height 1830
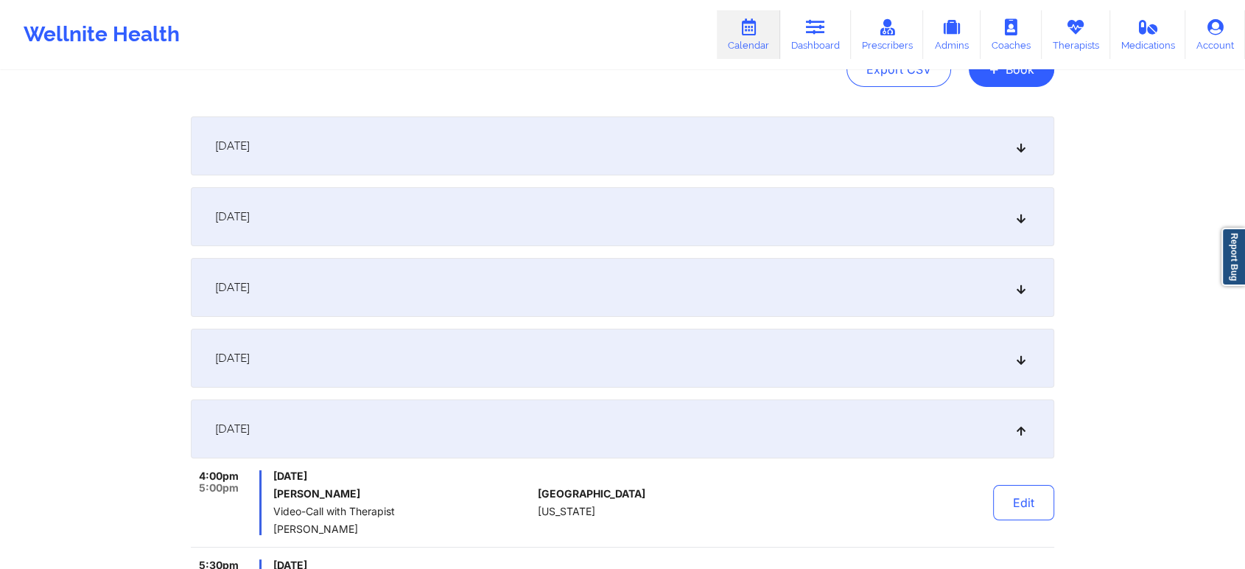
scroll to position [0, 0]
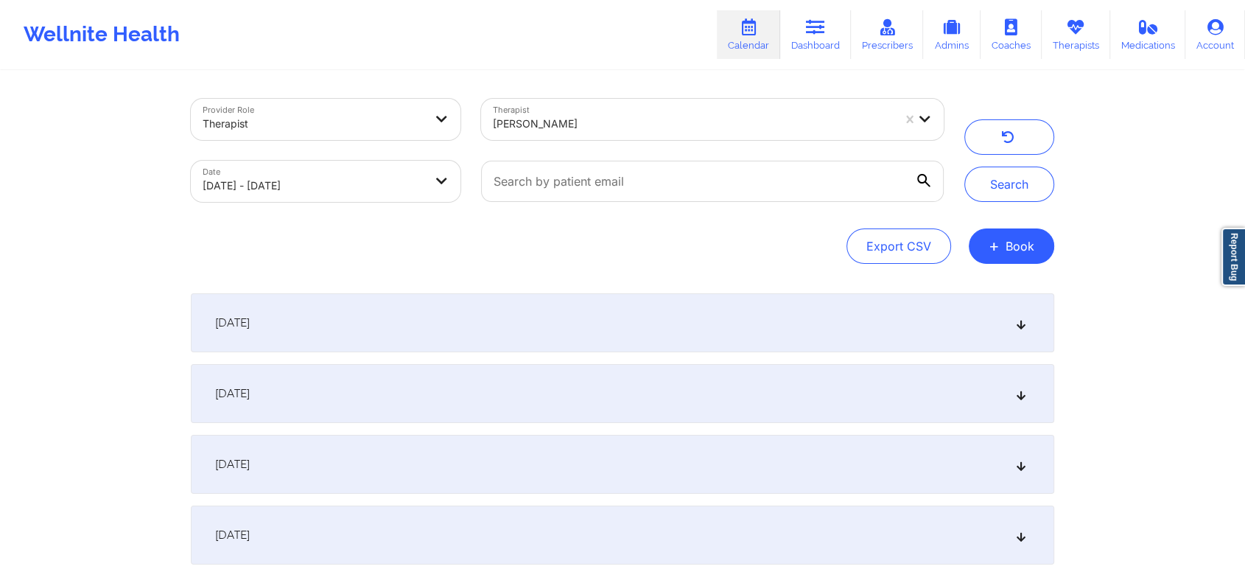
click at [312, 168] on body "Wellnite Health Calendar Dashboard Prescribers Admins Coaches Therapists Medica…" at bounding box center [622, 284] width 1245 height 569
select select "2025-8"
select select "2025-9"
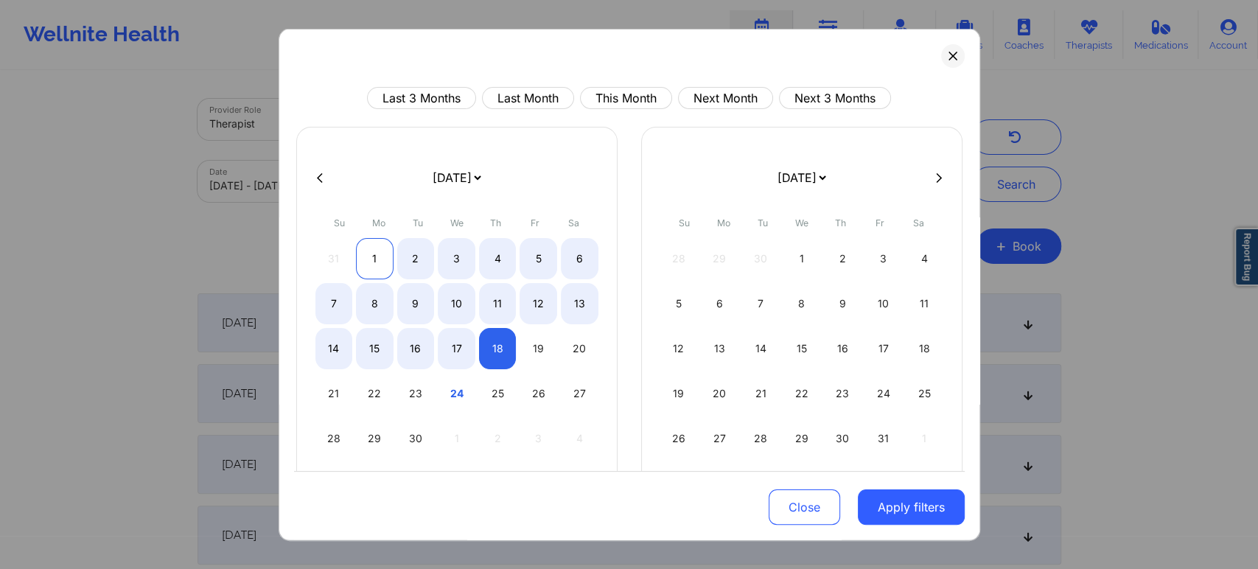
click at [360, 255] on div "1" at bounding box center [375, 258] width 38 height 41
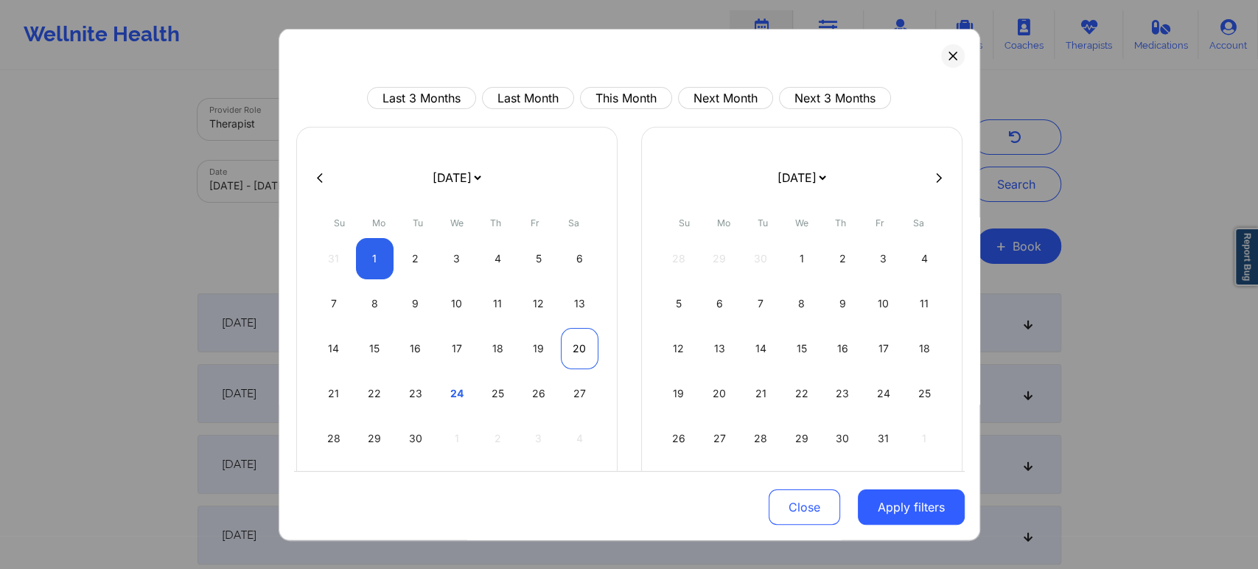
select select "2025-8"
select select "2025-9"
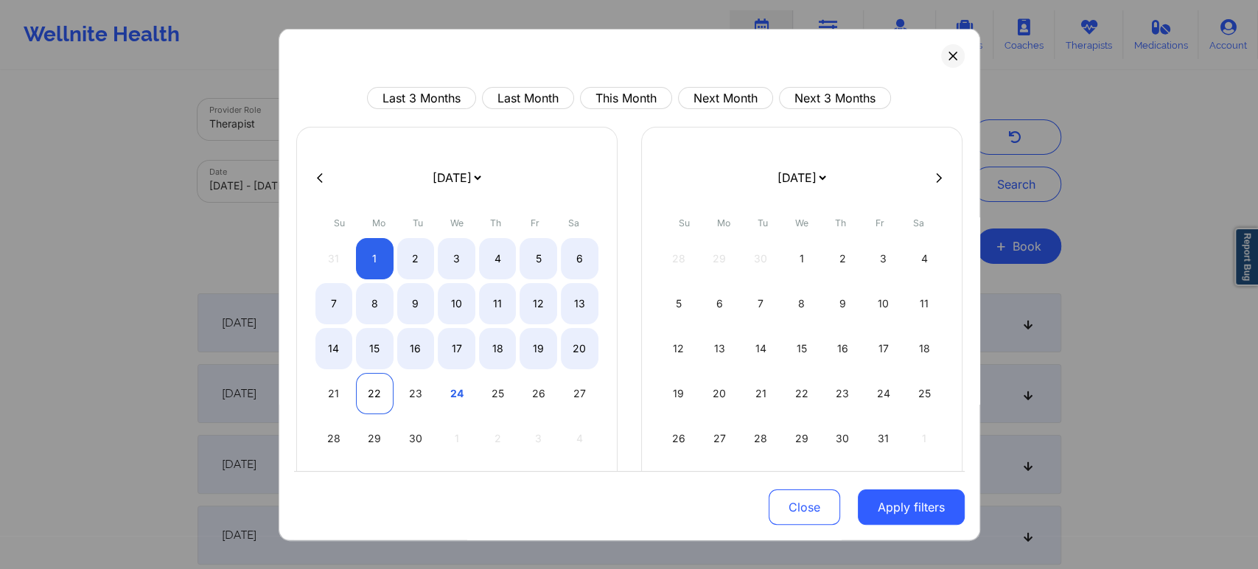
select select "2025-8"
select select "2025-9"
click at [371, 393] on div "22" at bounding box center [375, 393] width 38 height 41
select select "2025-8"
select select "2025-9"
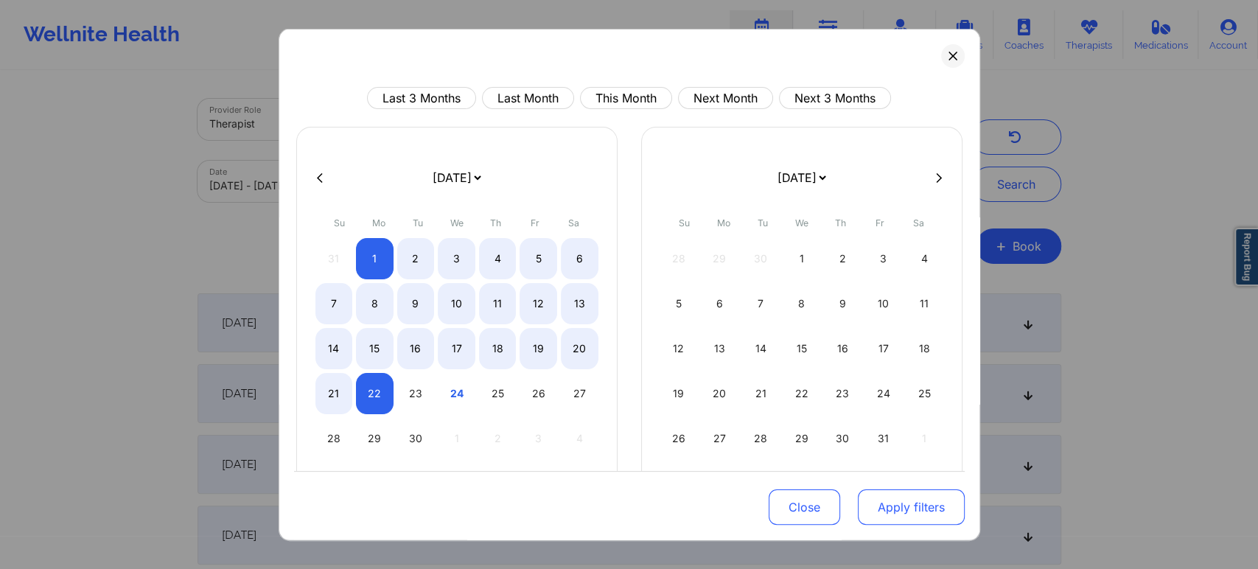
click at [869, 503] on button "Apply filters" at bounding box center [911, 506] width 107 height 35
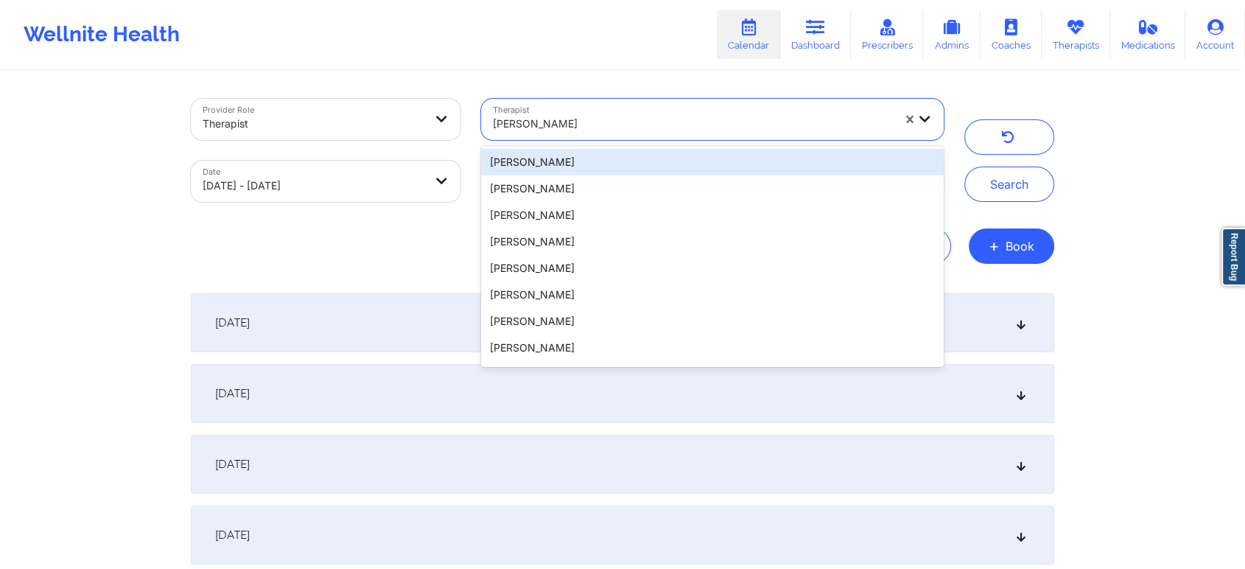
click at [608, 120] on div at bounding box center [693, 124] width 400 height 18
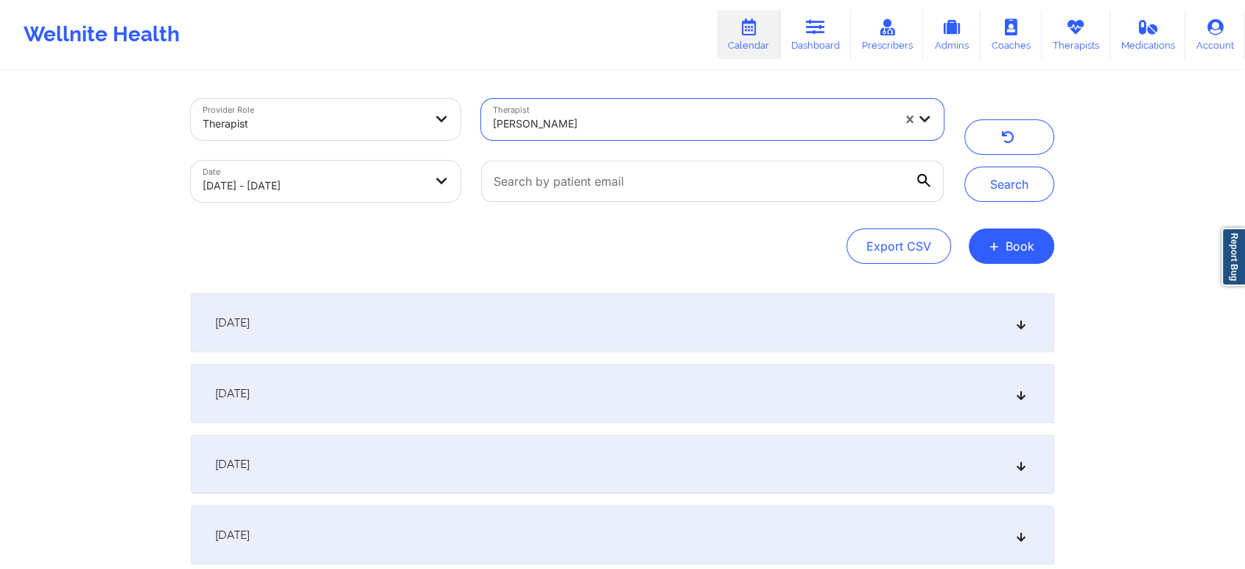
click at [608, 120] on div at bounding box center [693, 124] width 400 height 18
click at [965, 167] on button "Search" at bounding box center [1010, 184] width 90 height 35
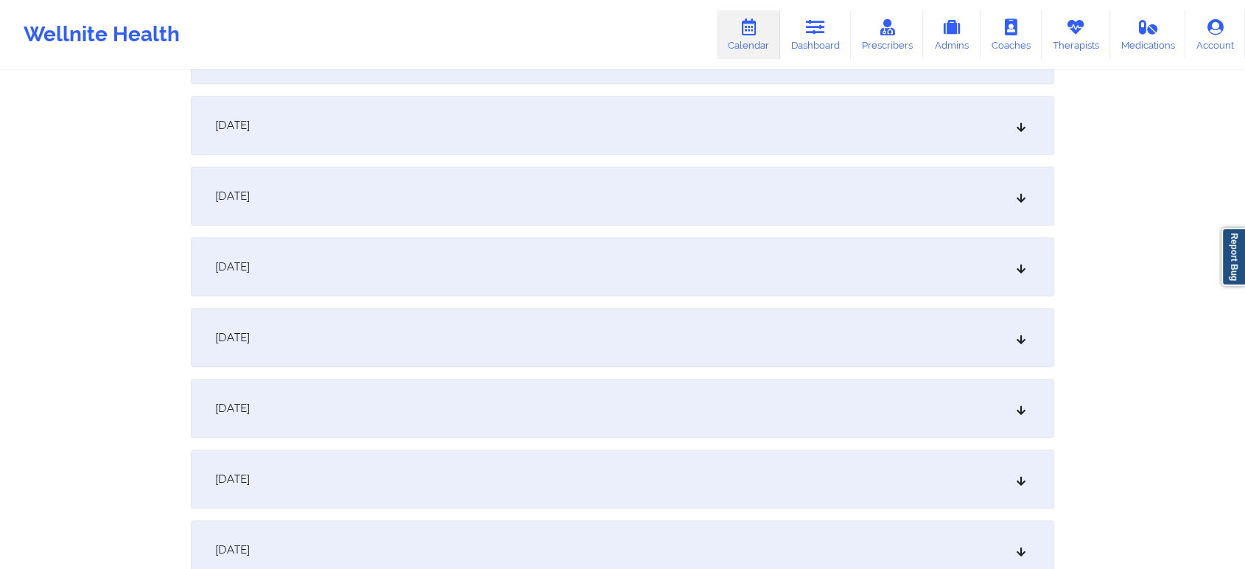
scroll to position [1429, 0]
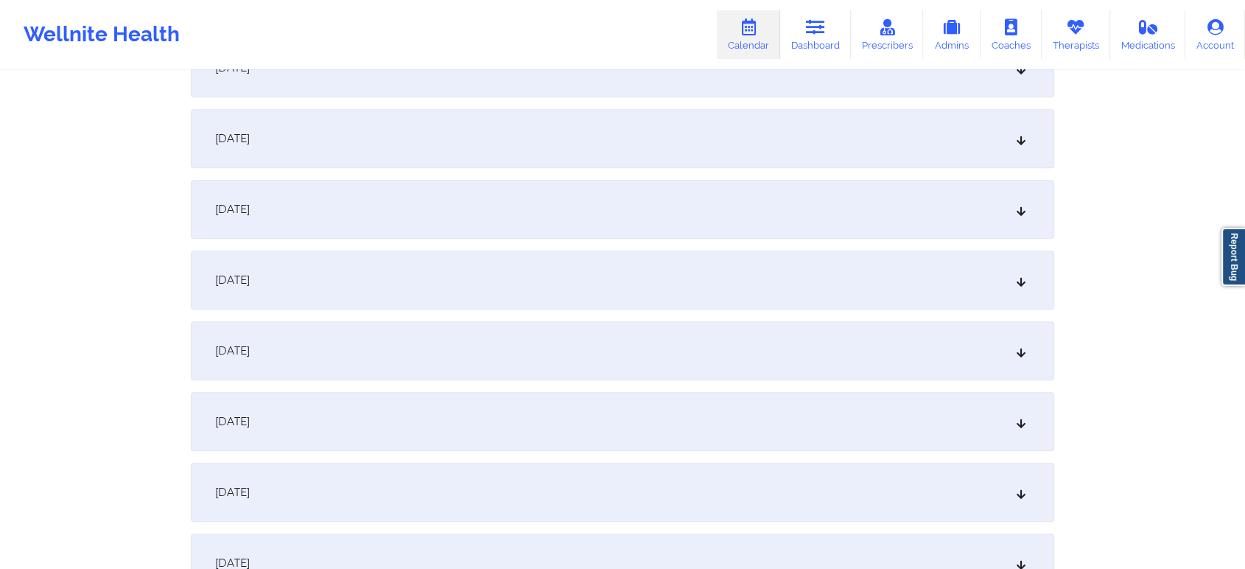
click at [598, 332] on div "[DATE]" at bounding box center [623, 350] width 864 height 59
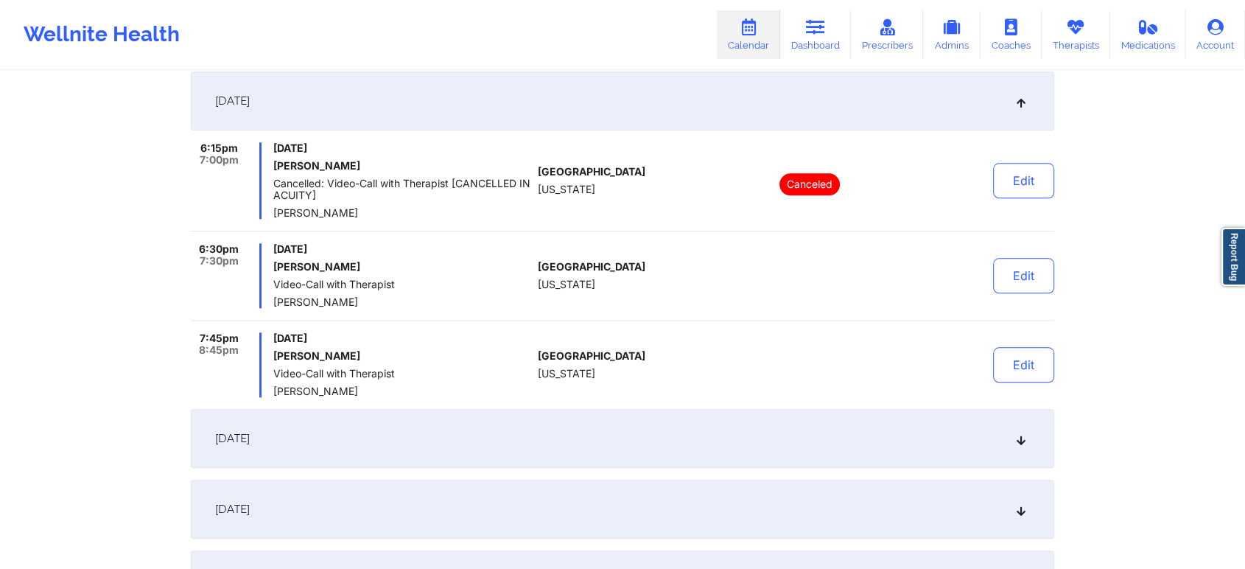
scroll to position [1427, 0]
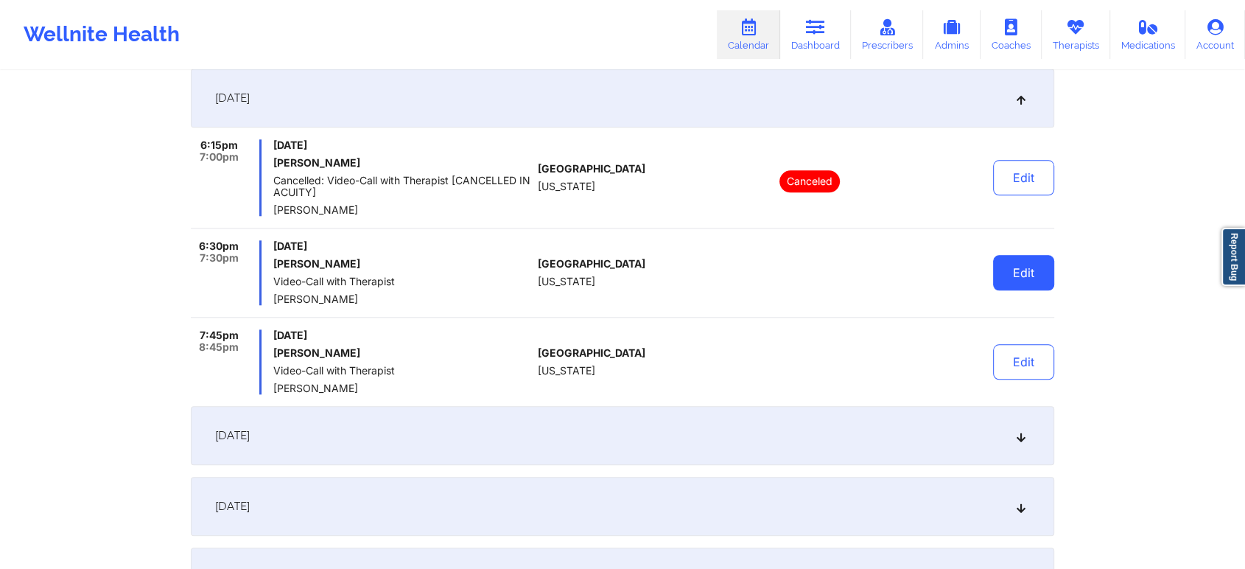
click at [1008, 284] on button "Edit" at bounding box center [1023, 272] width 61 height 35
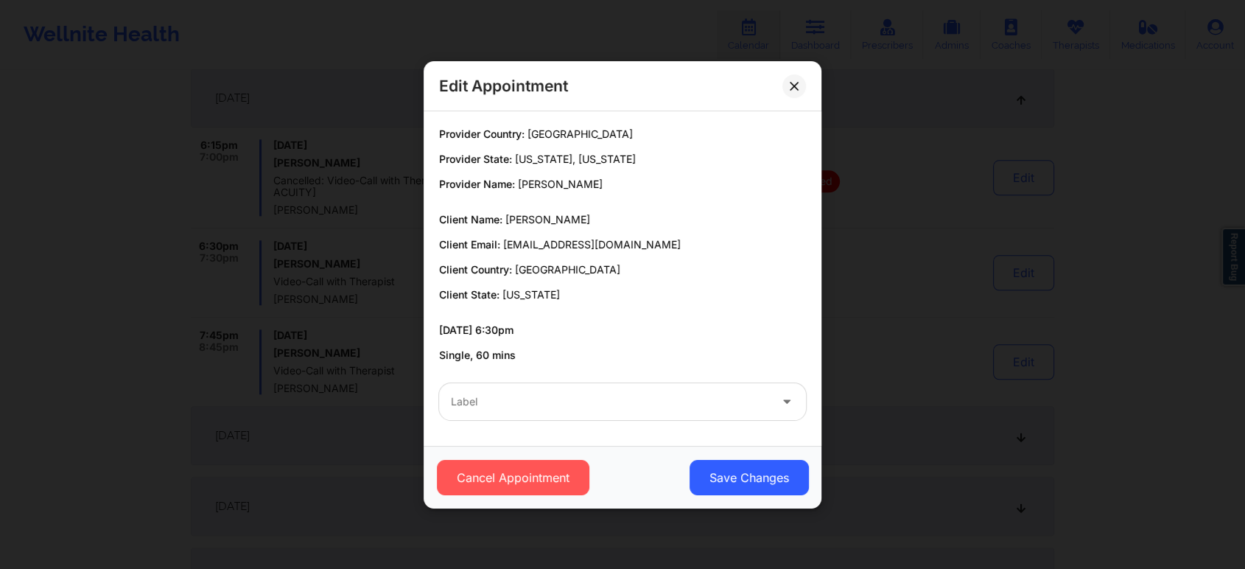
click at [624, 429] on div "Label" at bounding box center [623, 401] width 388 height 57
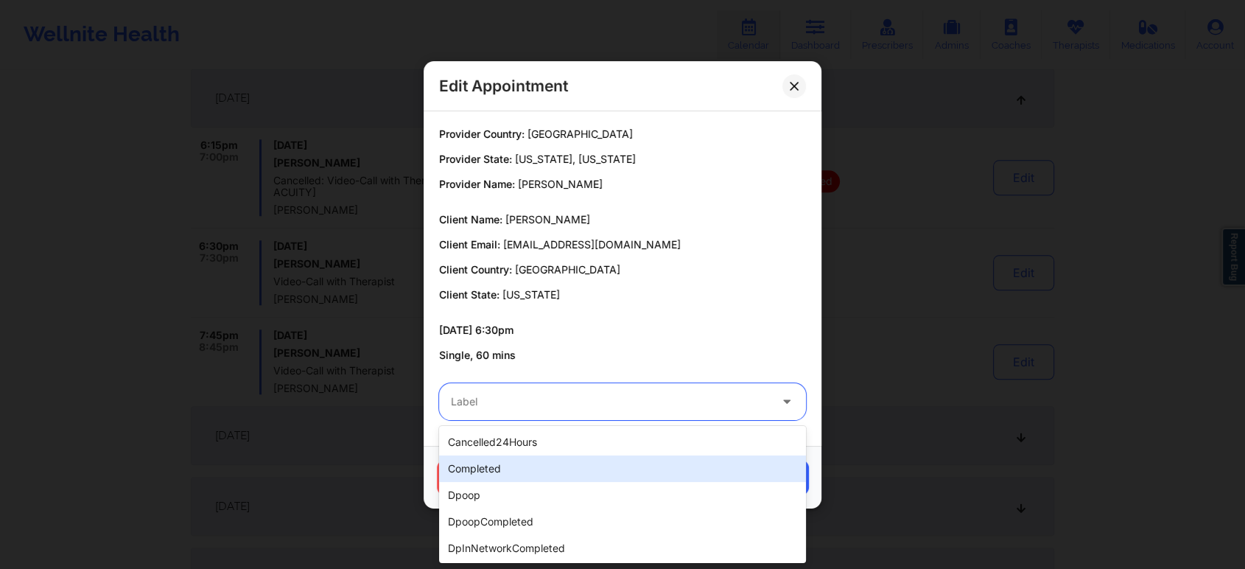
drag, startPoint x: 508, startPoint y: 416, endPoint x: 495, endPoint y: 475, distance: 59.5
click at [495, 475] on div "completed" at bounding box center [622, 468] width 367 height 27
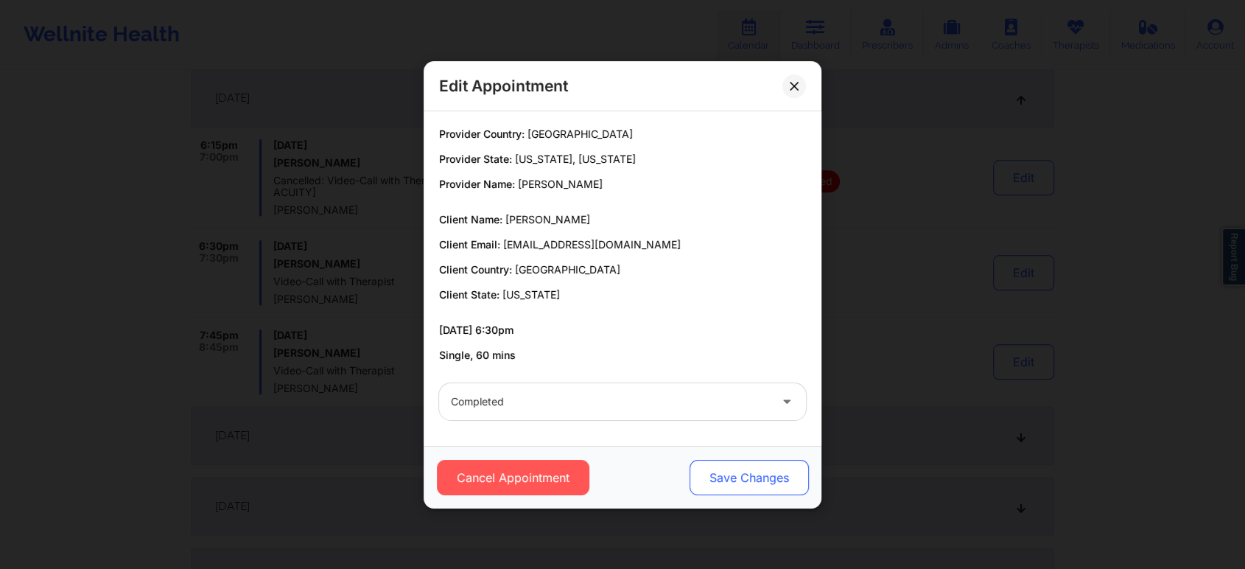
click at [735, 494] on button "Save Changes" at bounding box center [749, 477] width 119 height 35
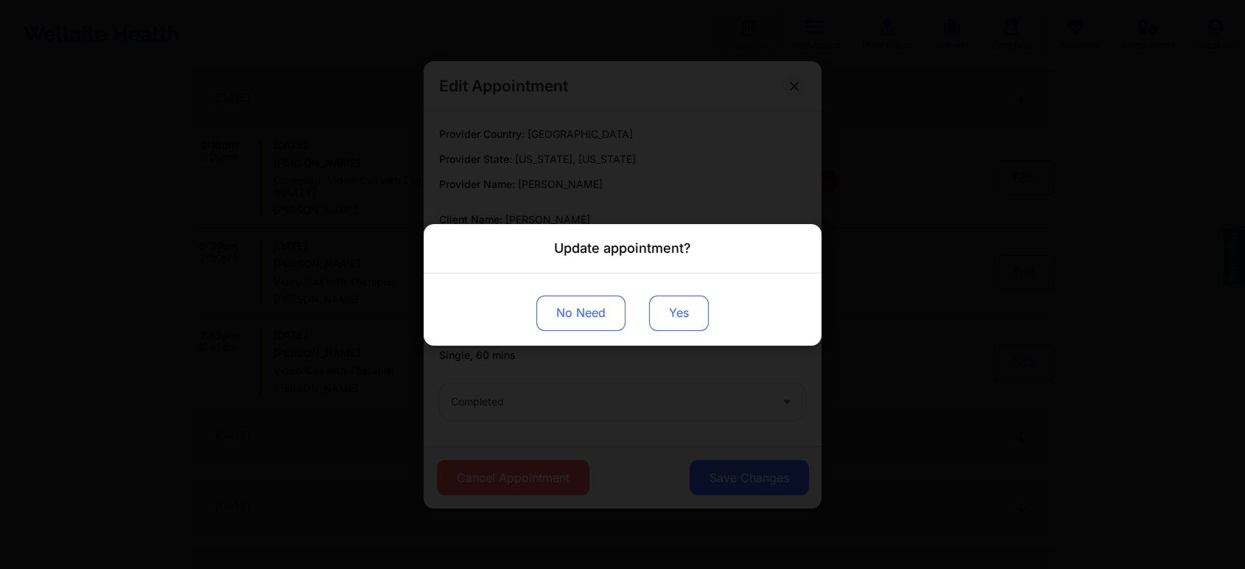
click at [677, 305] on button "Yes" at bounding box center [679, 312] width 60 height 35
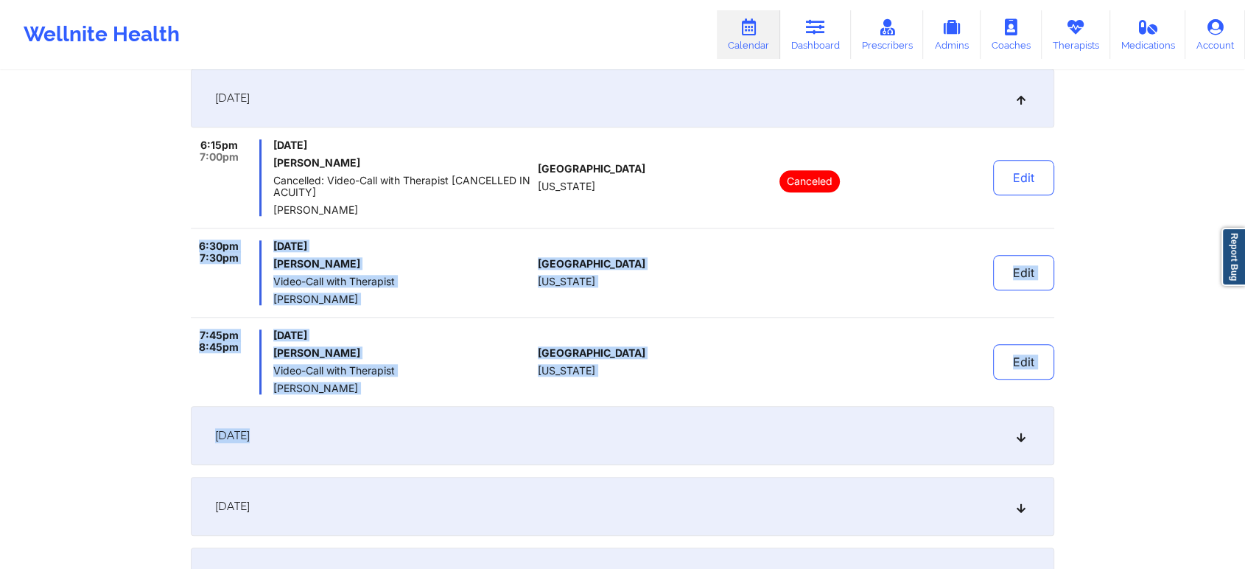
drag, startPoint x: 1214, startPoint y: 205, endPoint x: 1256, endPoint y: 438, distance: 236.7
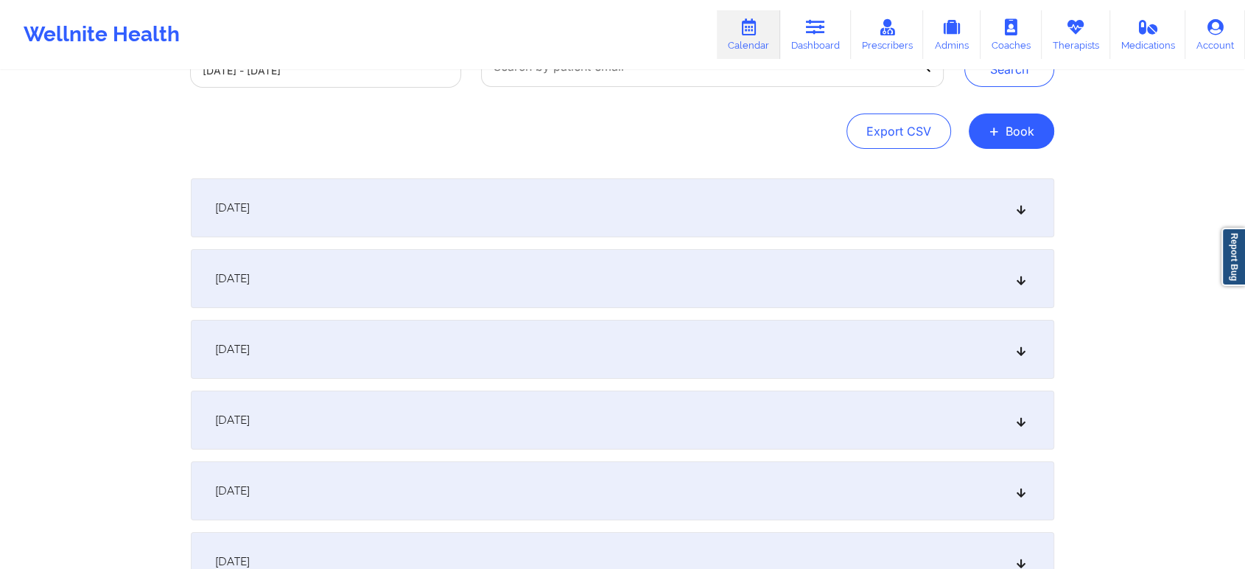
scroll to position [112, 0]
click at [673, 223] on div "[DATE]" at bounding box center [623, 210] width 864 height 59
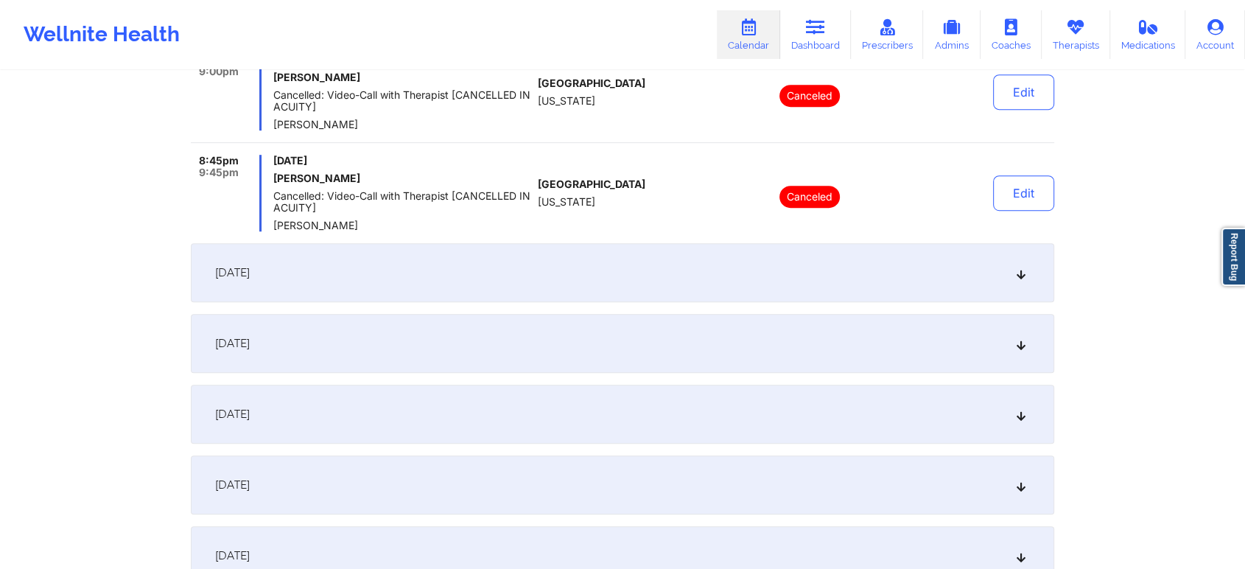
scroll to position [825, 0]
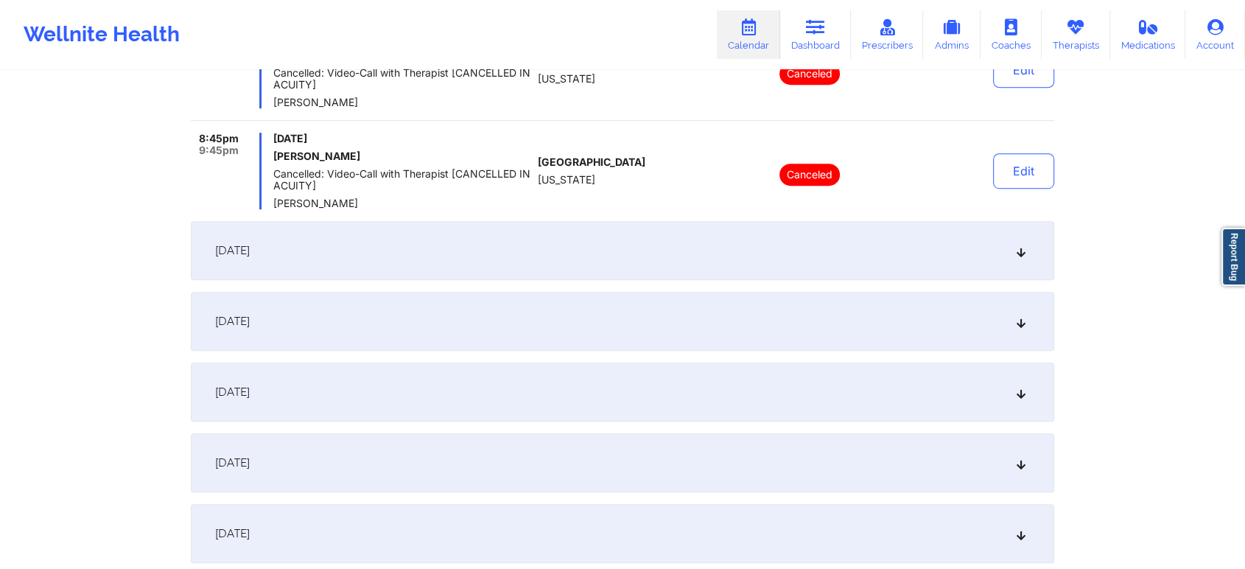
click at [766, 226] on div "[DATE]" at bounding box center [623, 250] width 864 height 59
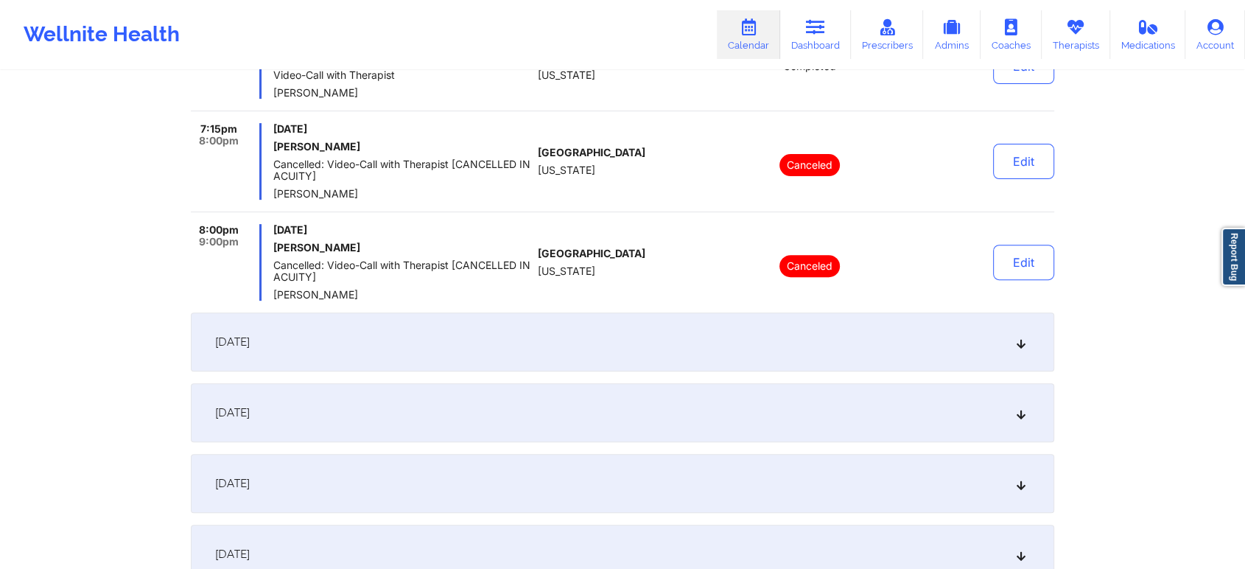
scroll to position [532, 0]
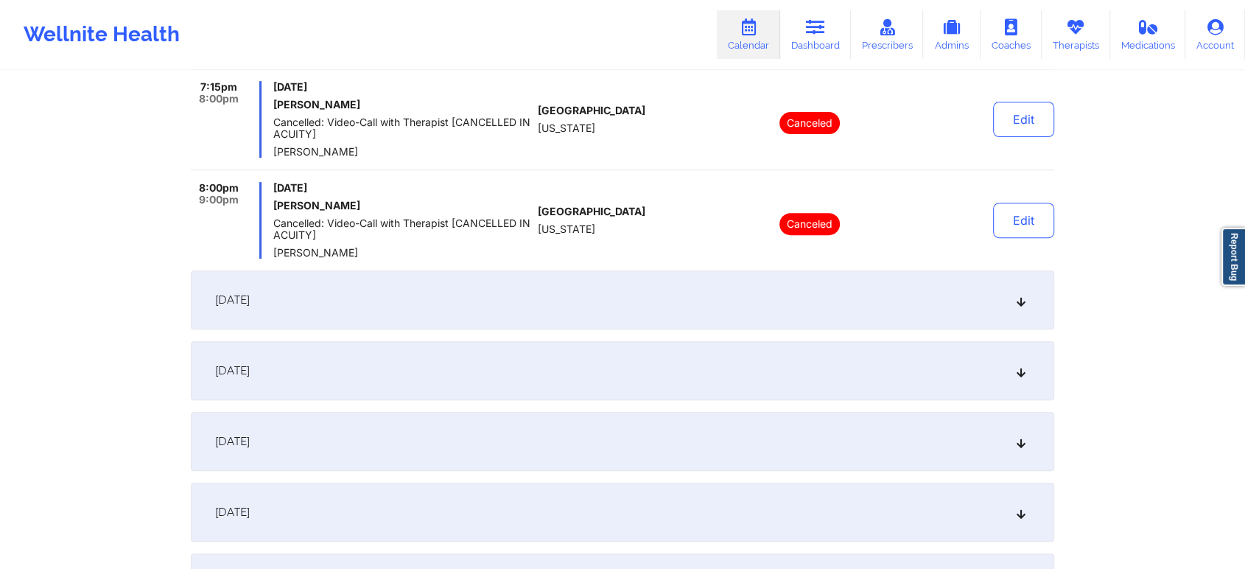
click at [920, 295] on div "[DATE]" at bounding box center [623, 299] width 864 height 59
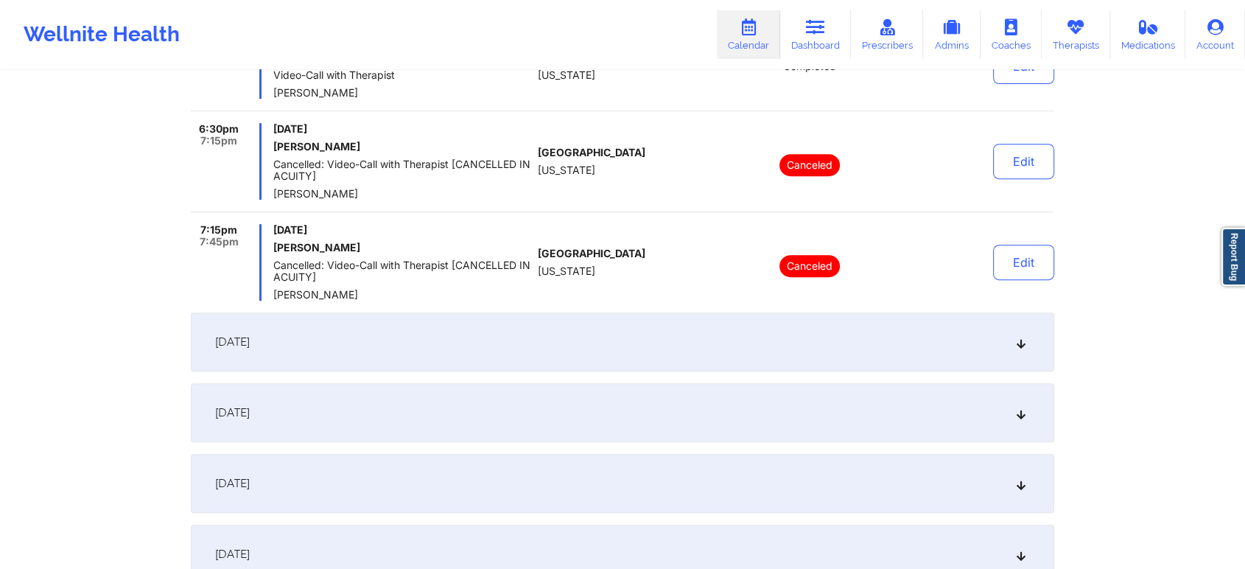
scroll to position [684, 0]
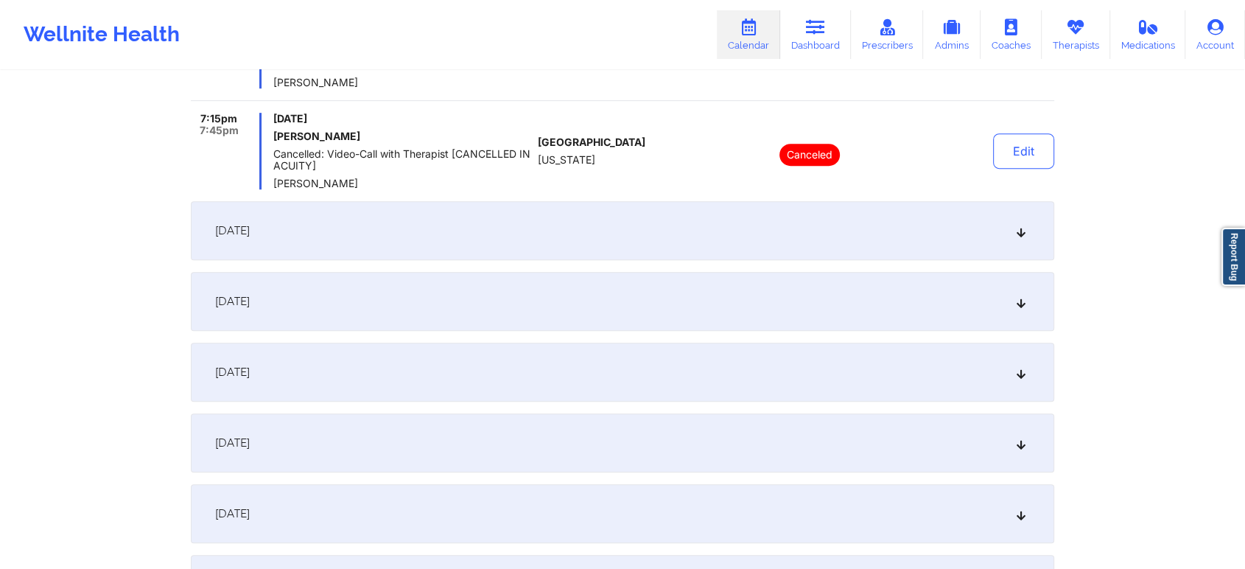
click at [815, 234] on div "[DATE]" at bounding box center [623, 230] width 864 height 59
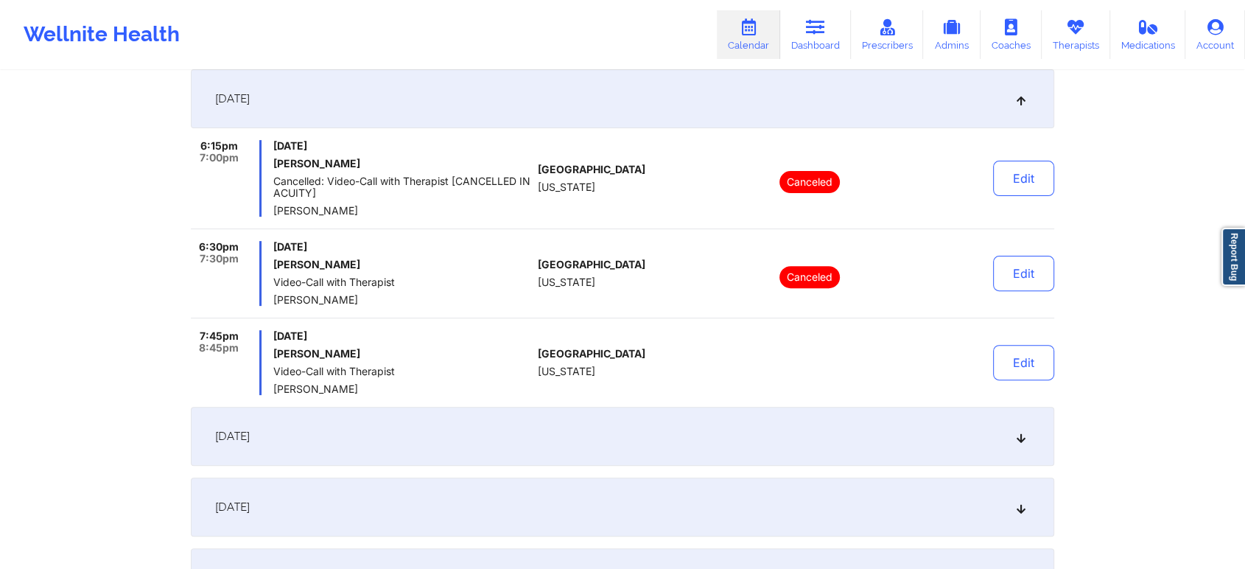
scroll to position [425, 0]
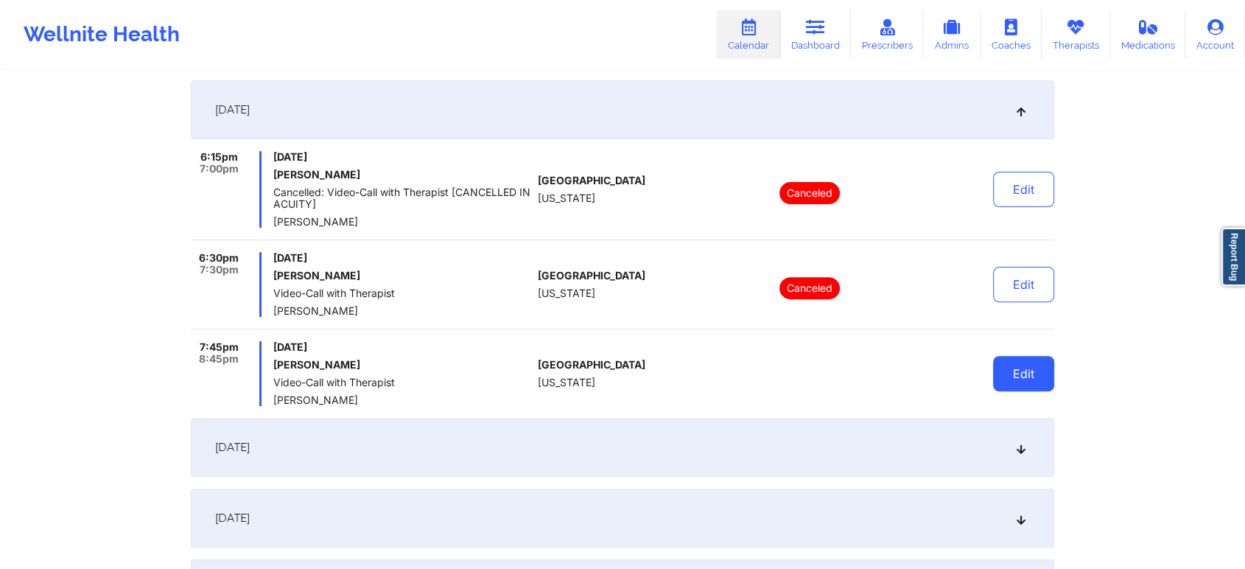
click at [1020, 368] on button "Edit" at bounding box center [1023, 373] width 61 height 35
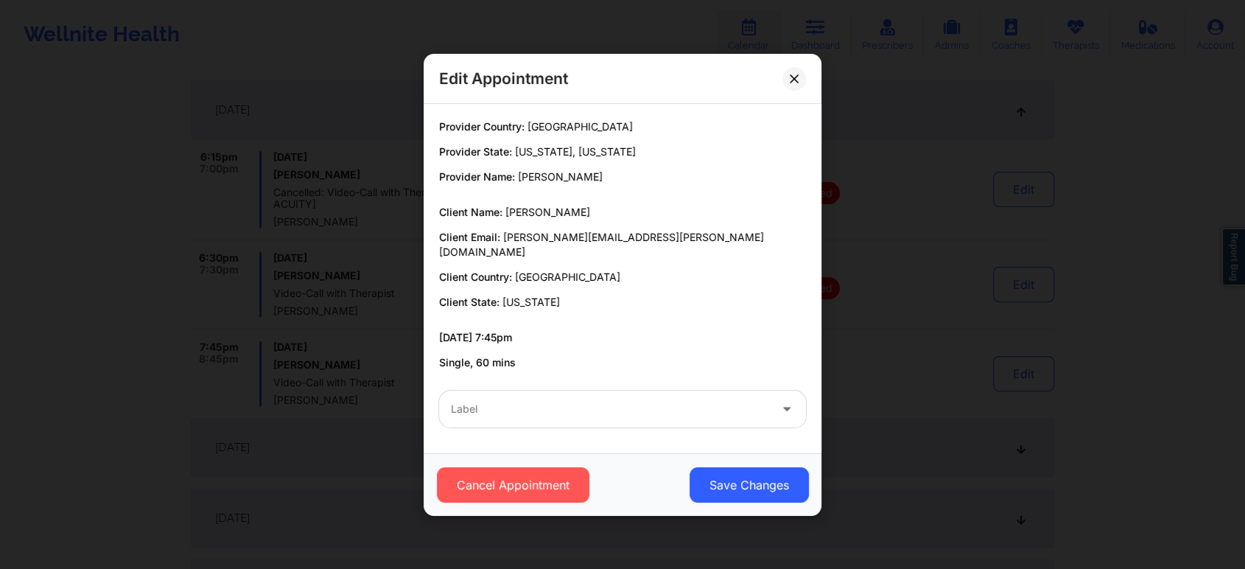
click at [519, 391] on div "Label" at bounding box center [605, 409] width 332 height 37
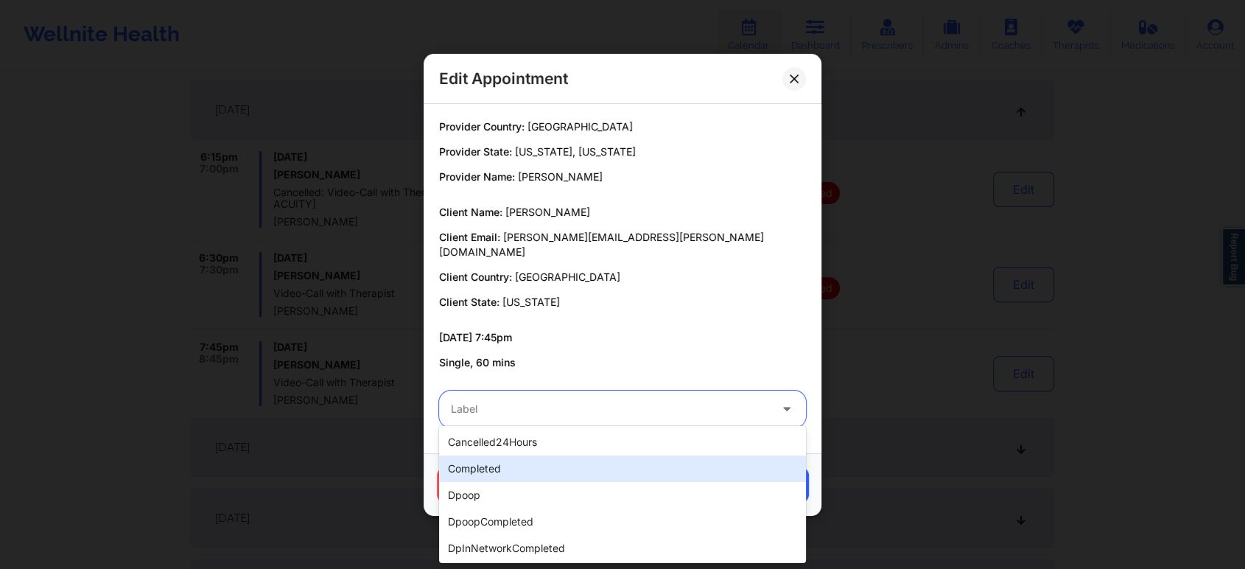
click at [484, 458] on div "completed" at bounding box center [622, 468] width 367 height 27
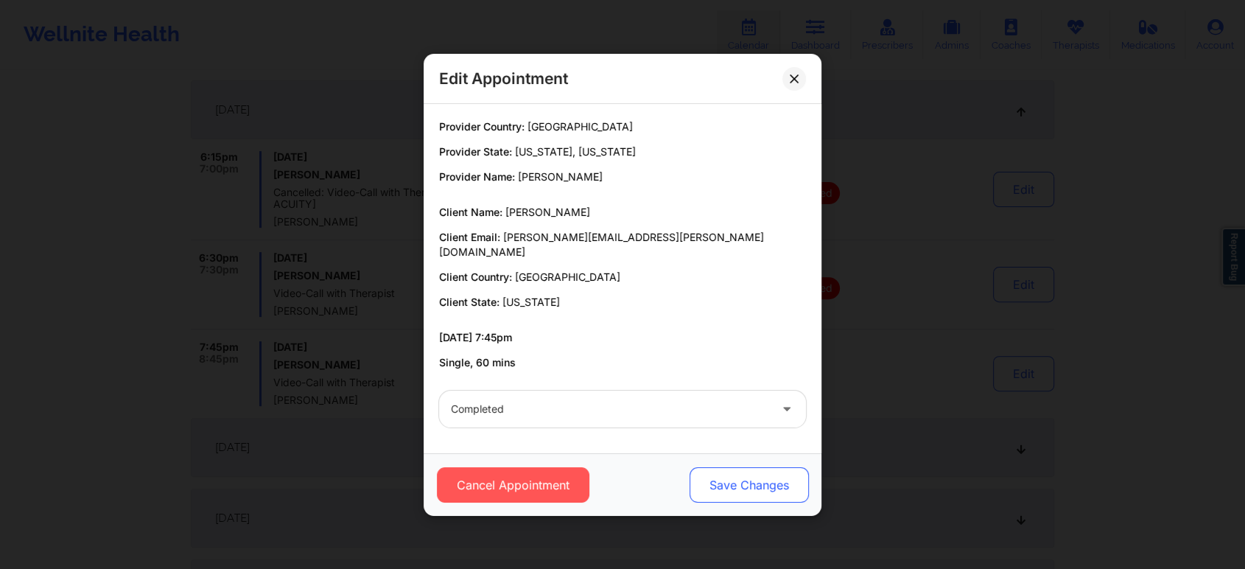
click at [738, 472] on button "Save Changes" at bounding box center [749, 484] width 119 height 35
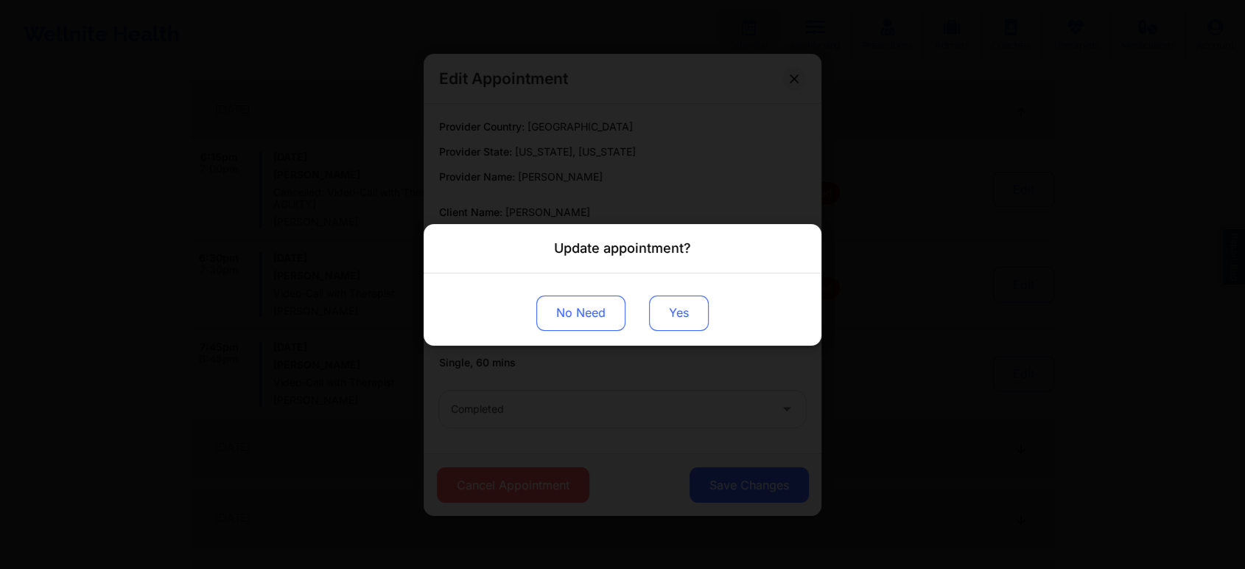
click at [673, 301] on button "Yes" at bounding box center [679, 312] width 60 height 35
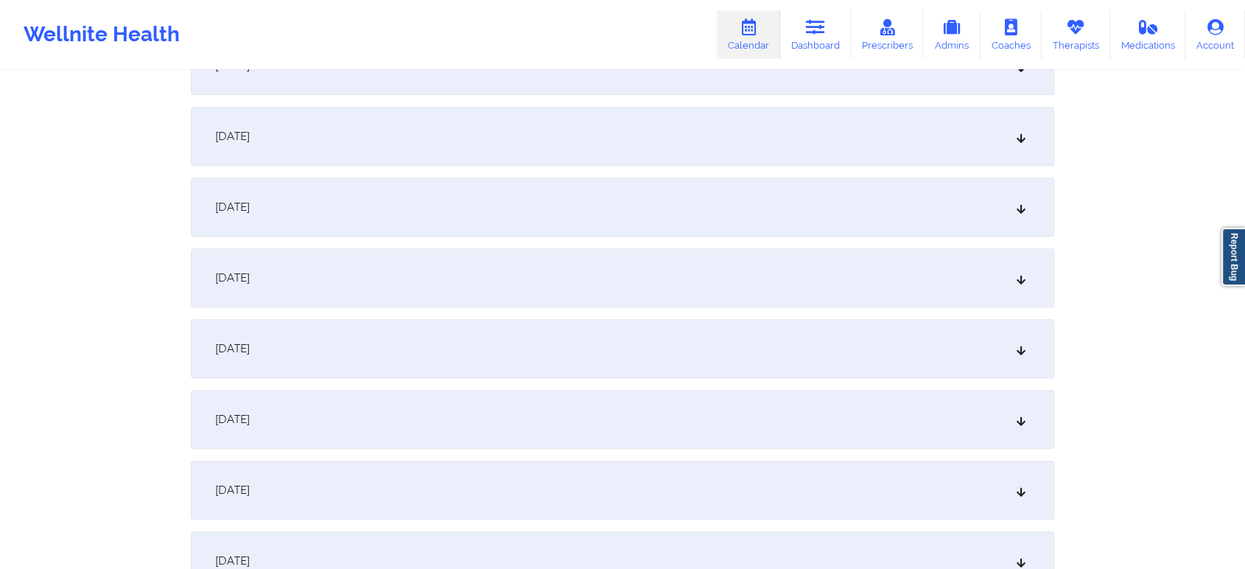
scroll to position [1116, 0]
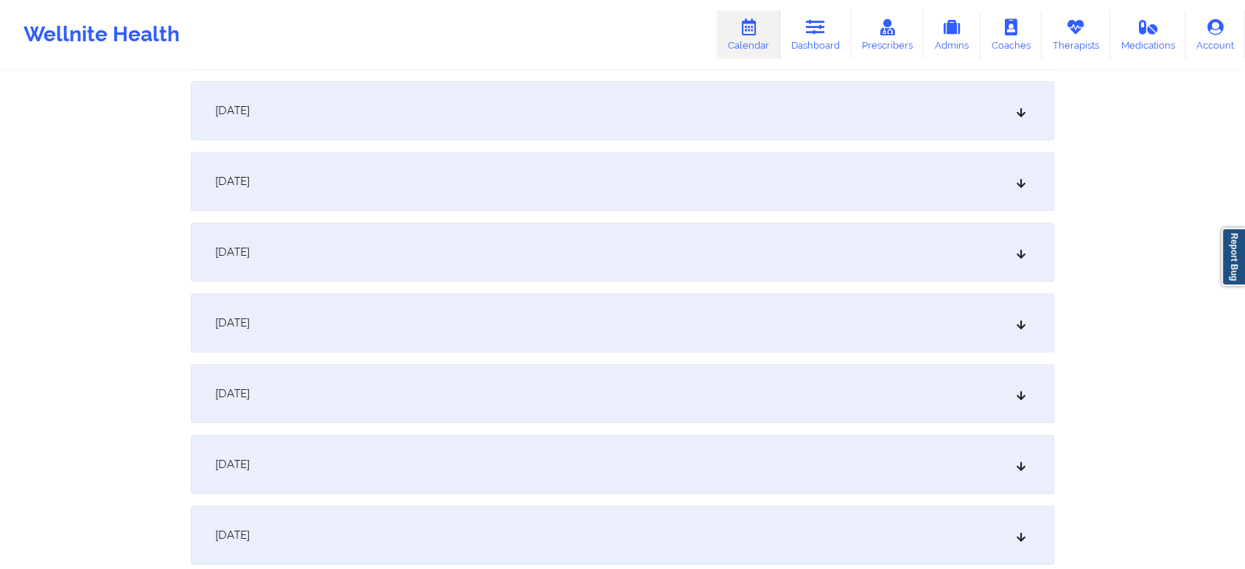
click at [604, 309] on div "[DATE]" at bounding box center [623, 322] width 864 height 59
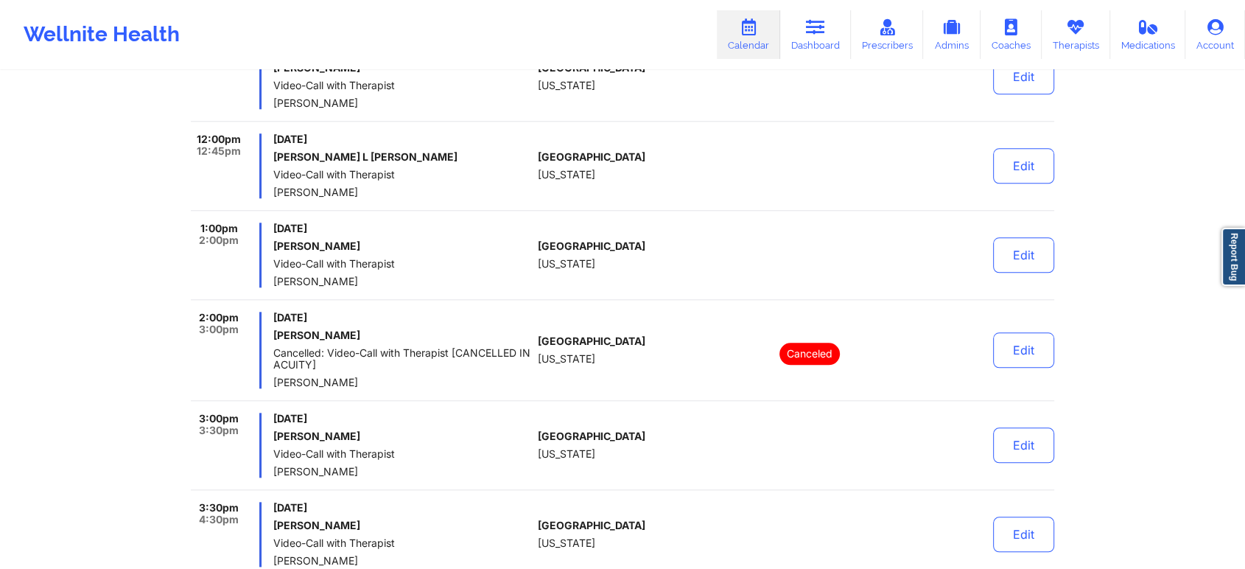
scroll to position [1451, 0]
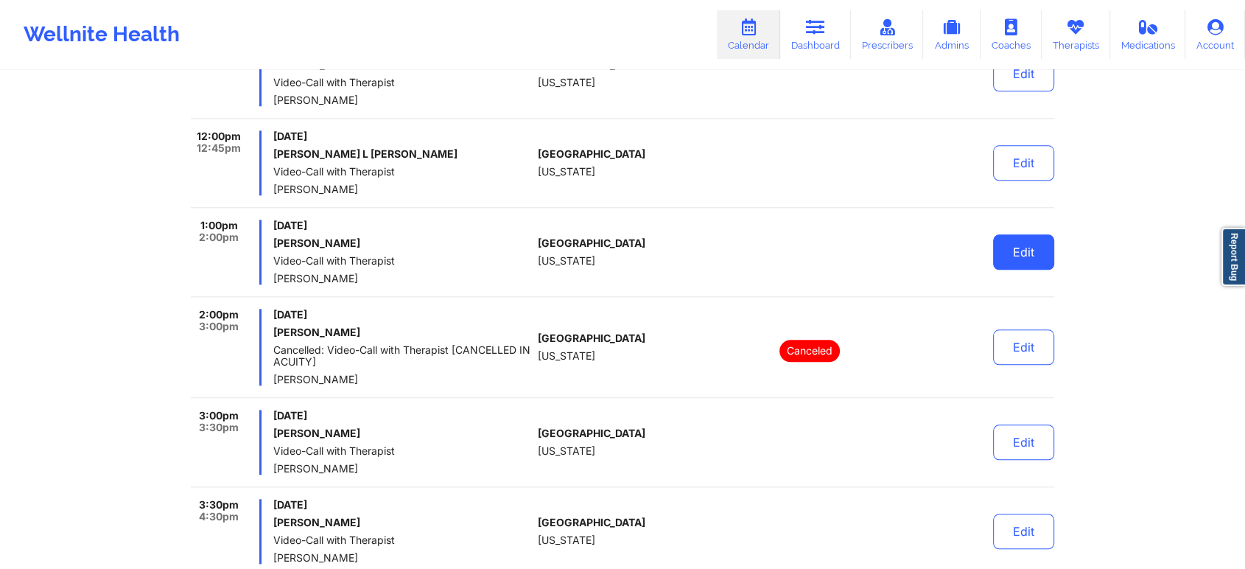
click at [994, 247] on button "Edit" at bounding box center [1023, 251] width 61 height 35
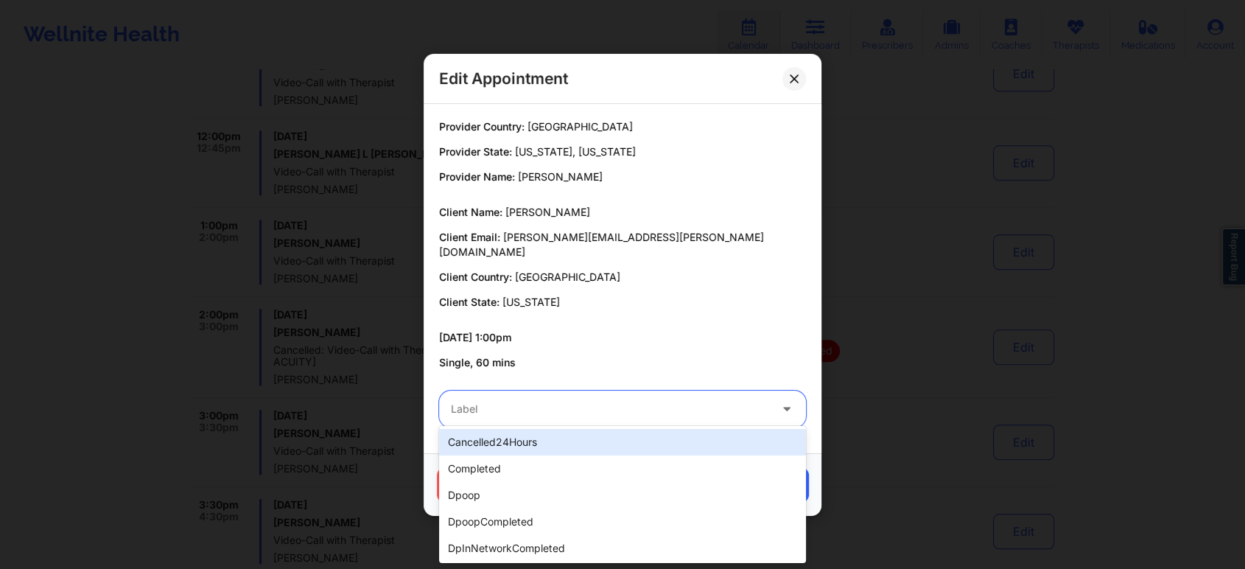
click at [554, 408] on div at bounding box center [610, 409] width 318 height 18
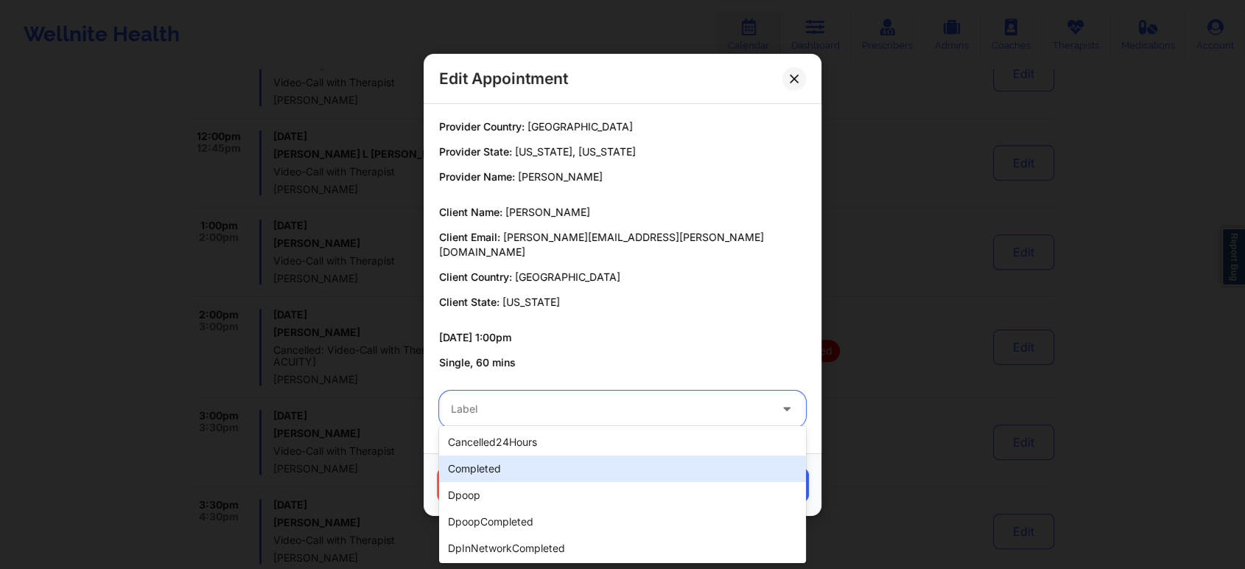
click at [500, 466] on div "completed" at bounding box center [622, 468] width 367 height 27
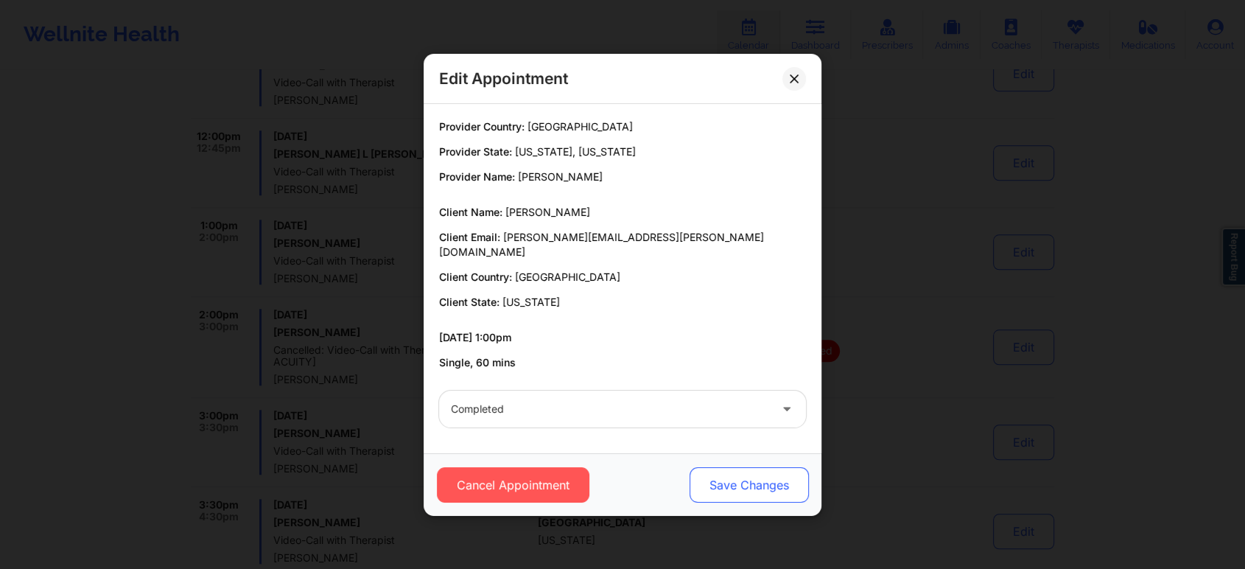
click at [722, 477] on button "Save Changes" at bounding box center [749, 484] width 119 height 35
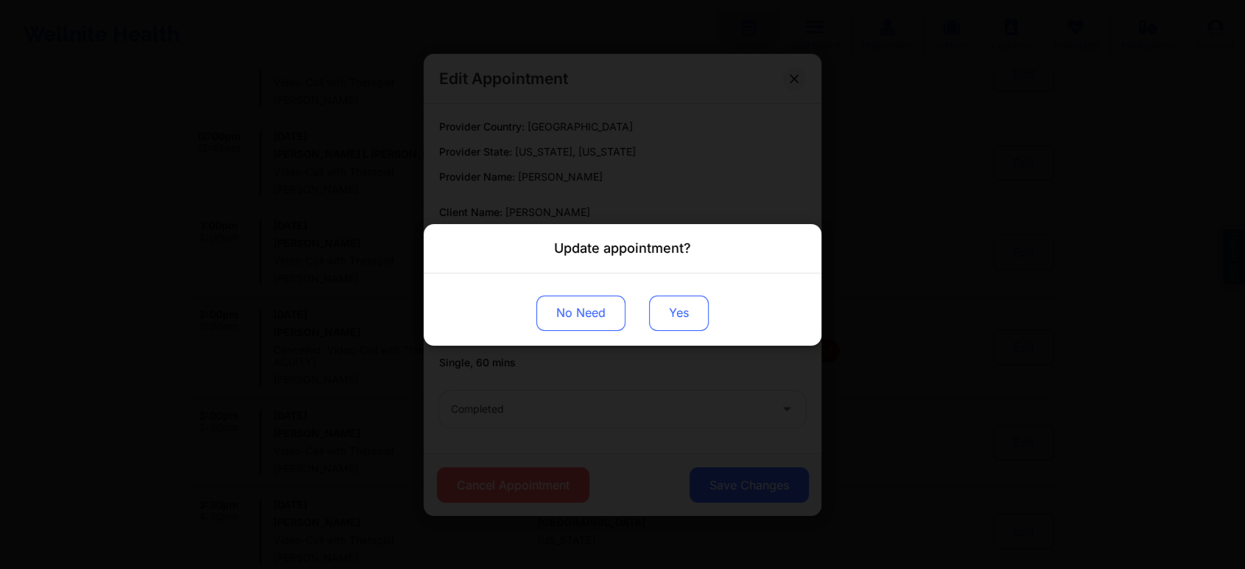
click at [682, 304] on button "Yes" at bounding box center [679, 312] width 60 height 35
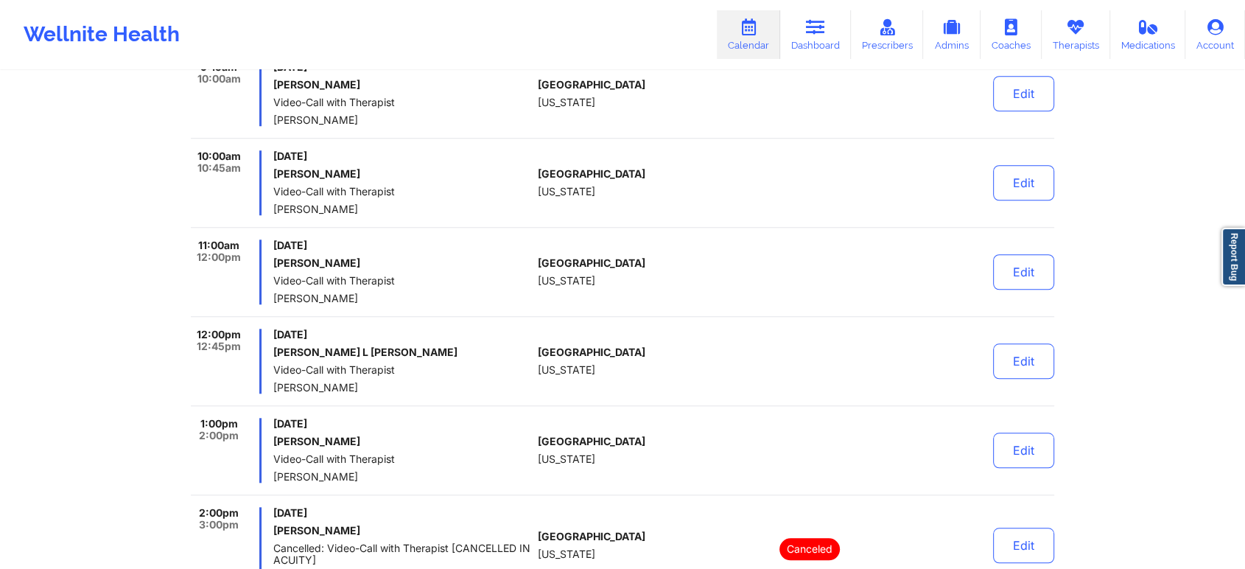
scroll to position [1256, 0]
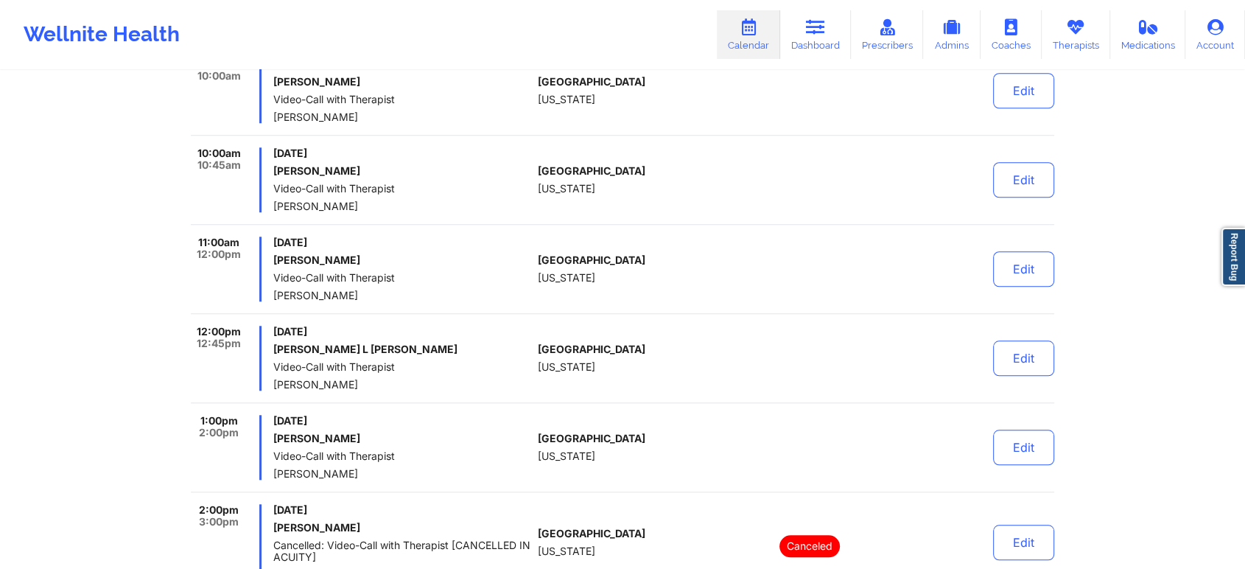
click at [1015, 248] on div "Edit" at bounding box center [986, 269] width 136 height 65
click at [1009, 263] on button "Edit" at bounding box center [1023, 268] width 61 height 35
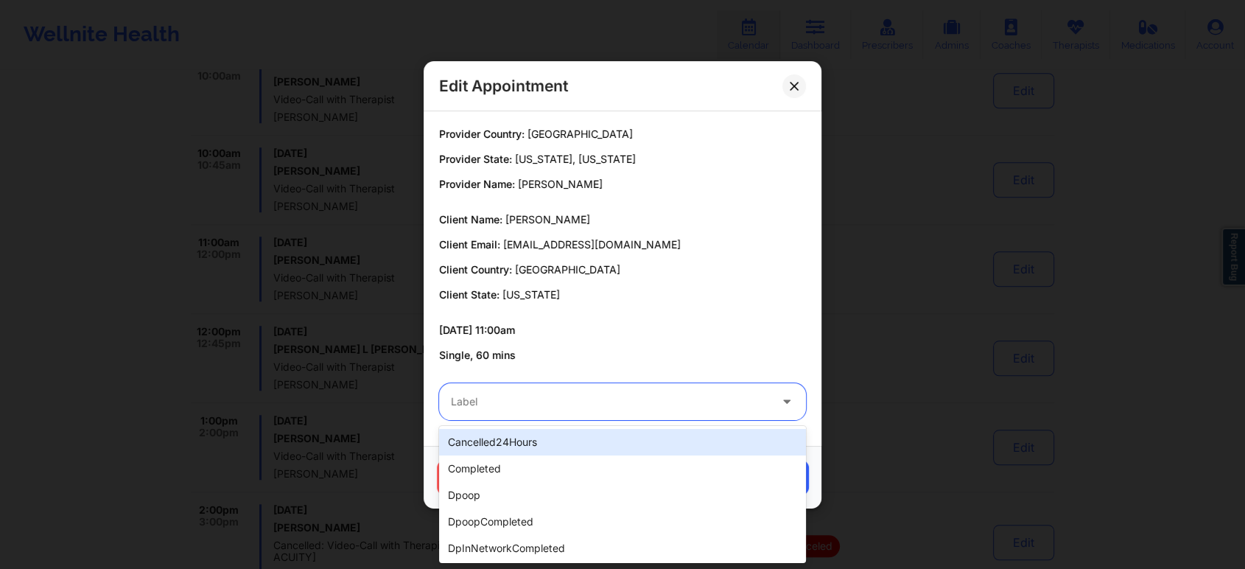
click at [595, 417] on div "Label" at bounding box center [605, 401] width 332 height 37
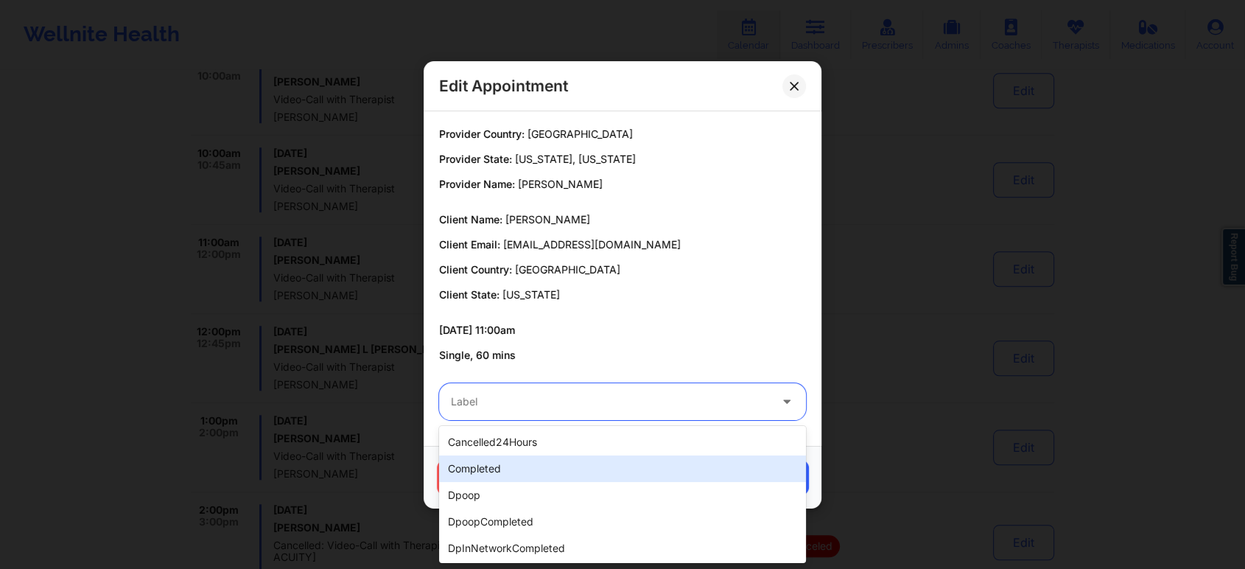
click at [521, 463] on div "completed" at bounding box center [622, 468] width 367 height 27
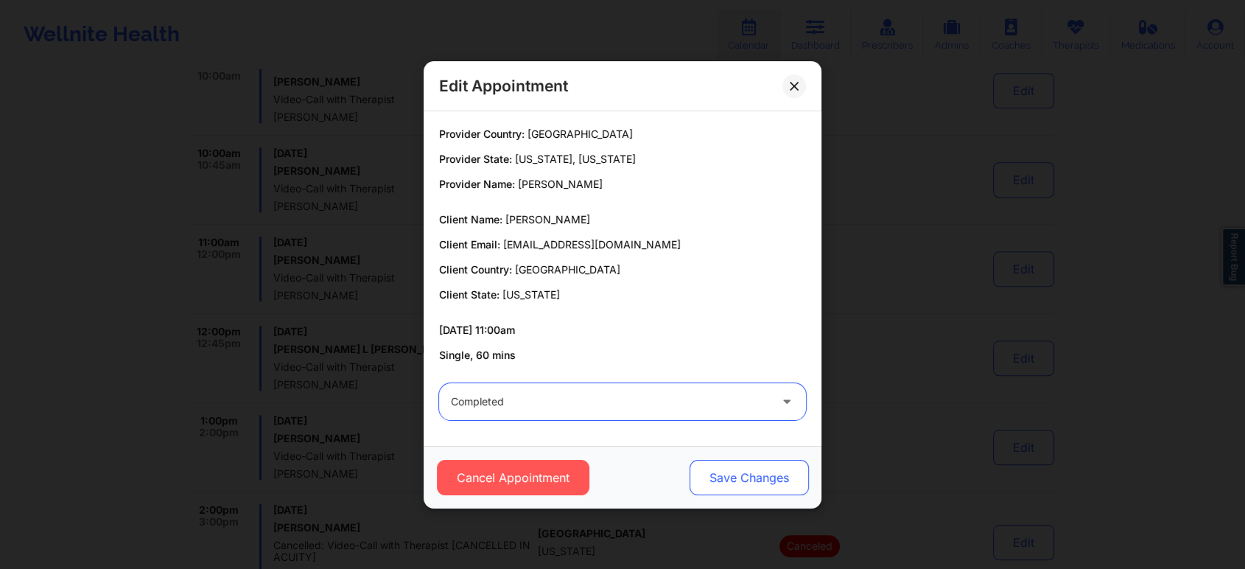
click at [770, 469] on button "Save Changes" at bounding box center [749, 477] width 119 height 35
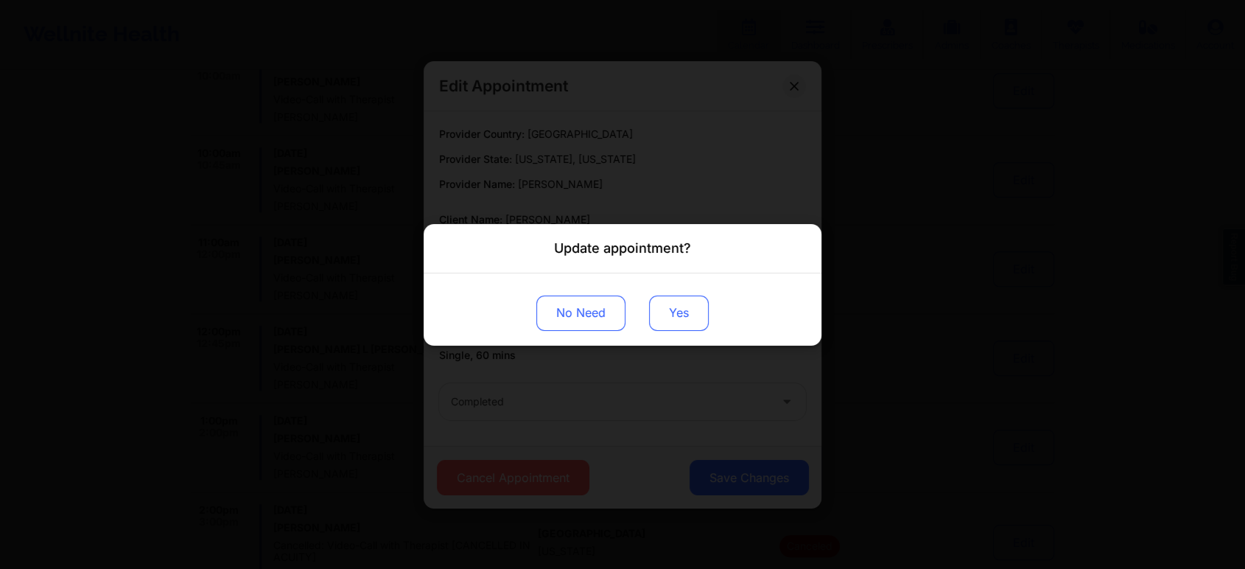
click at [683, 299] on button "Yes" at bounding box center [679, 312] width 60 height 35
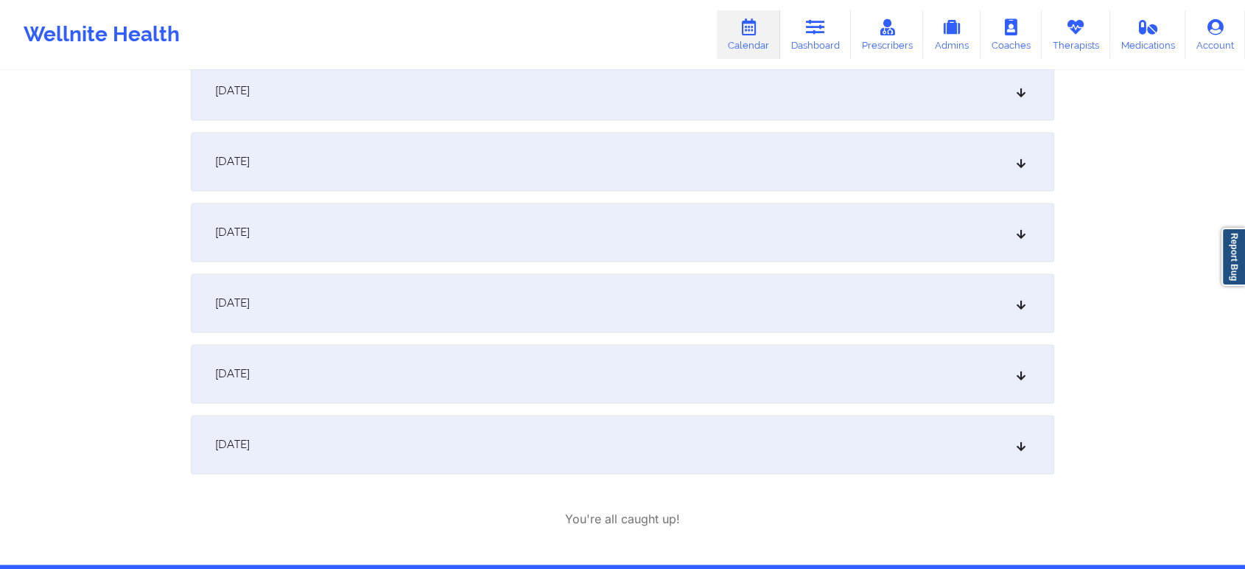
scroll to position [2127, 0]
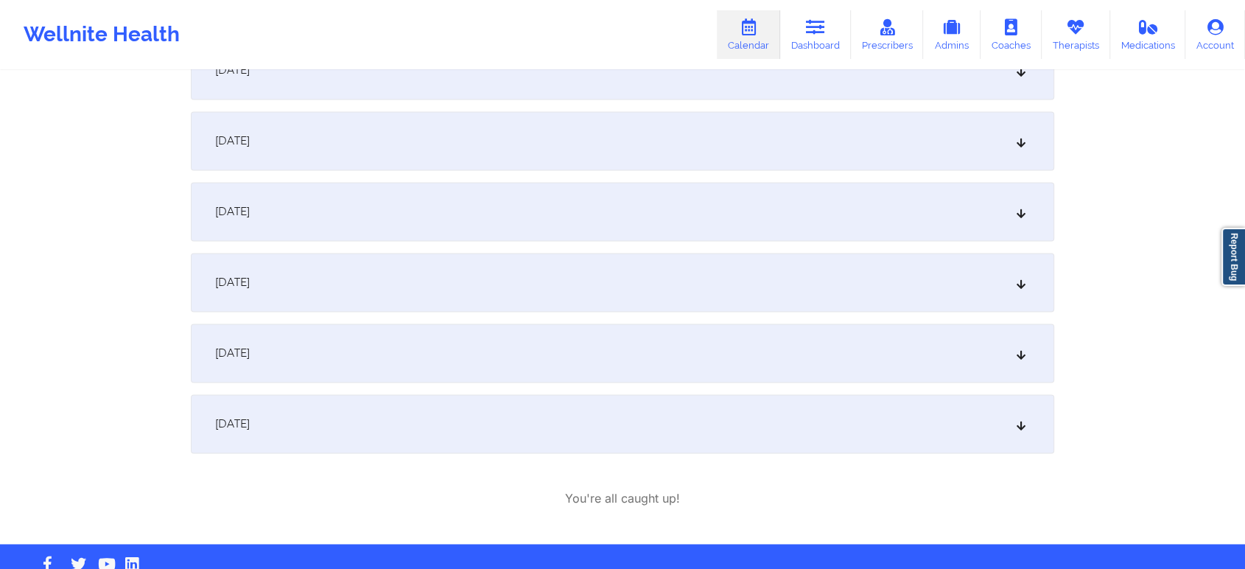
click at [525, 340] on div "[DATE]" at bounding box center [623, 352] width 864 height 59
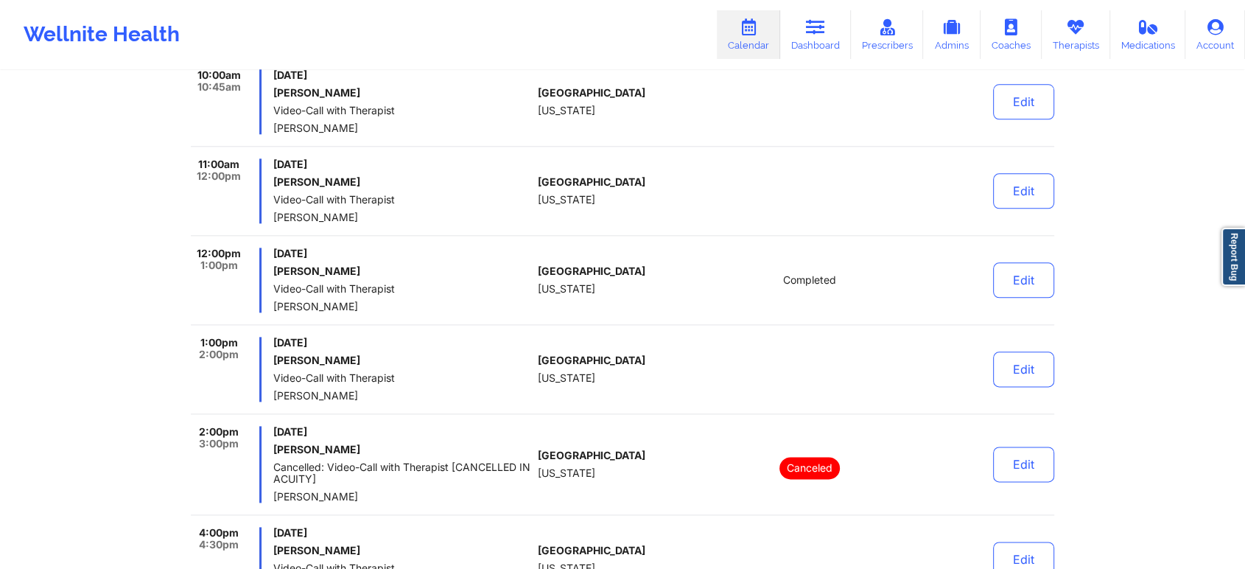
scroll to position [1732, 0]
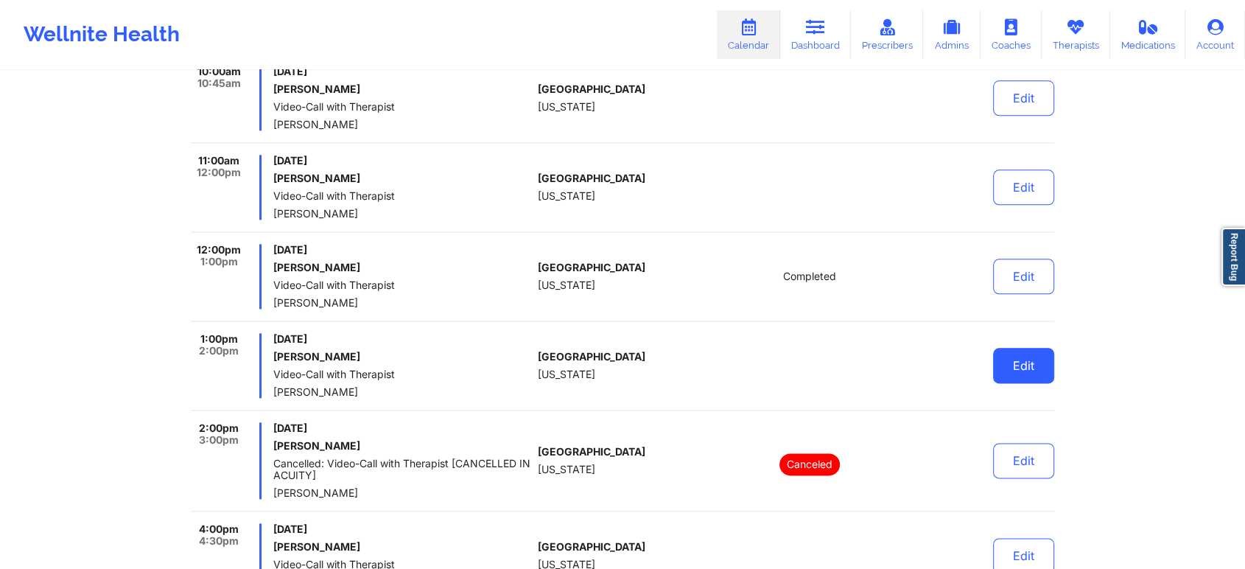
click at [1007, 380] on button "Edit" at bounding box center [1023, 365] width 61 height 35
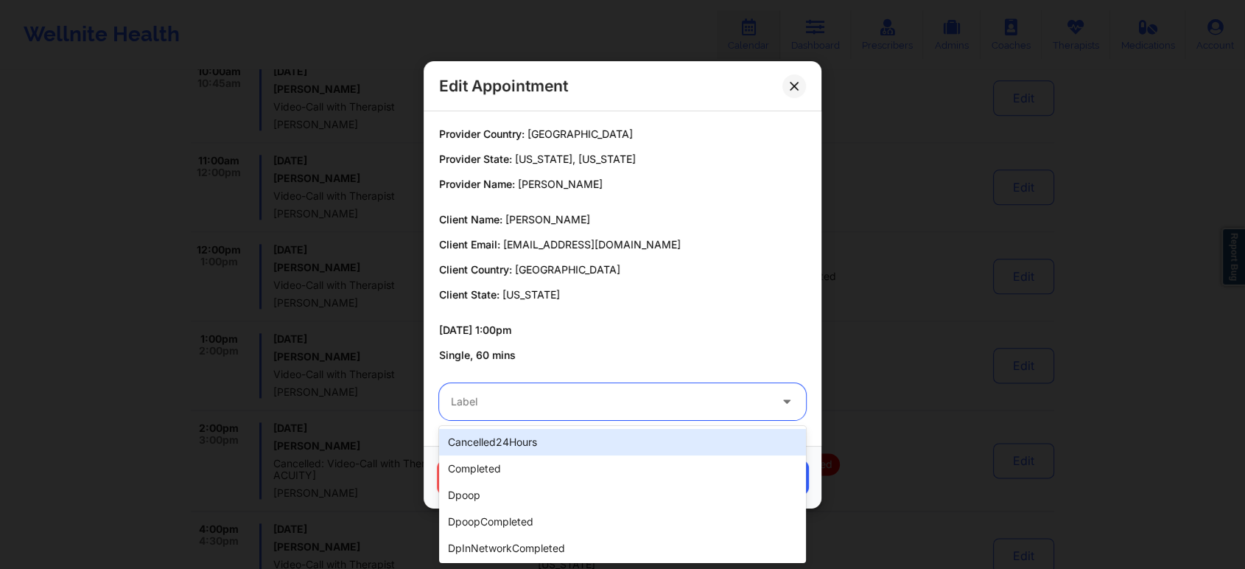
click at [559, 393] on div at bounding box center [610, 402] width 318 height 18
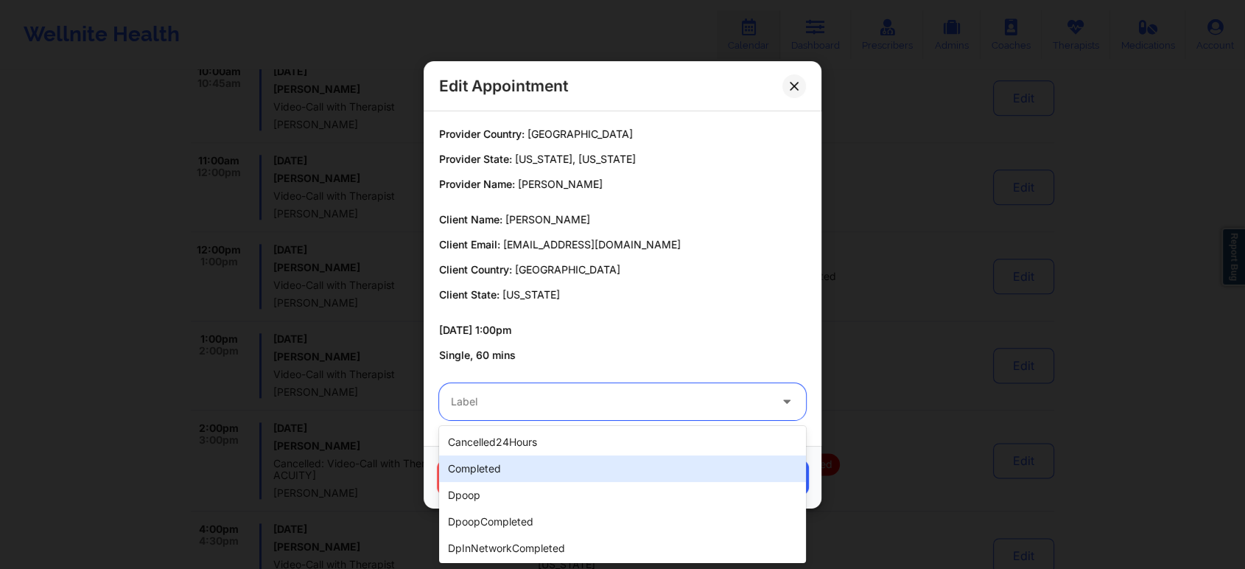
click at [498, 461] on div "completed" at bounding box center [622, 468] width 367 height 27
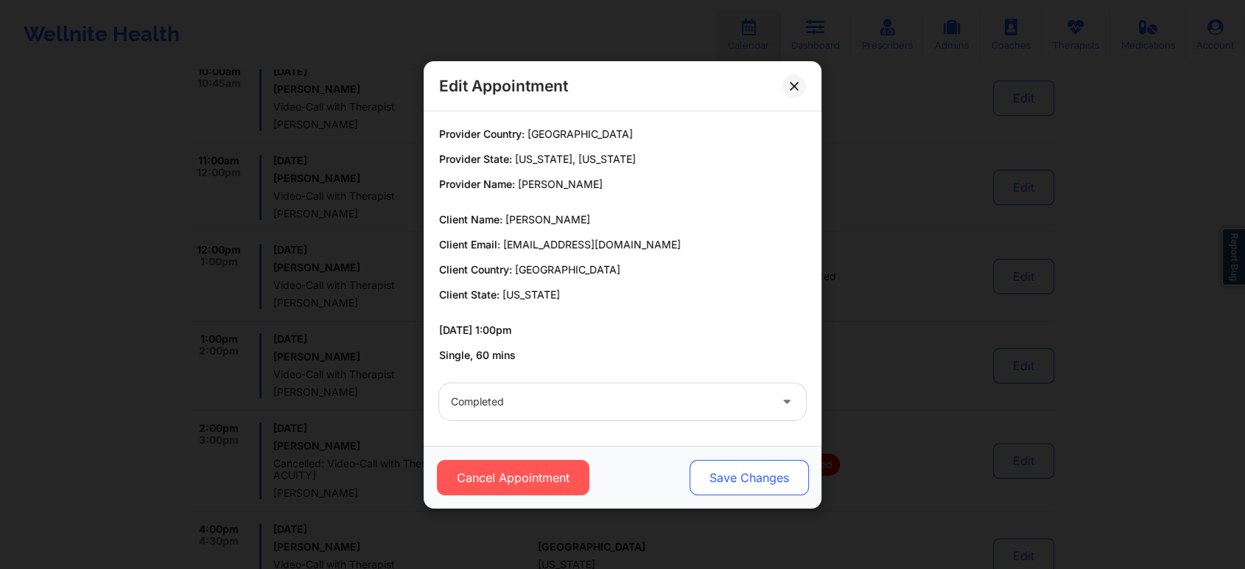
click at [727, 470] on button "Save Changes" at bounding box center [749, 477] width 119 height 35
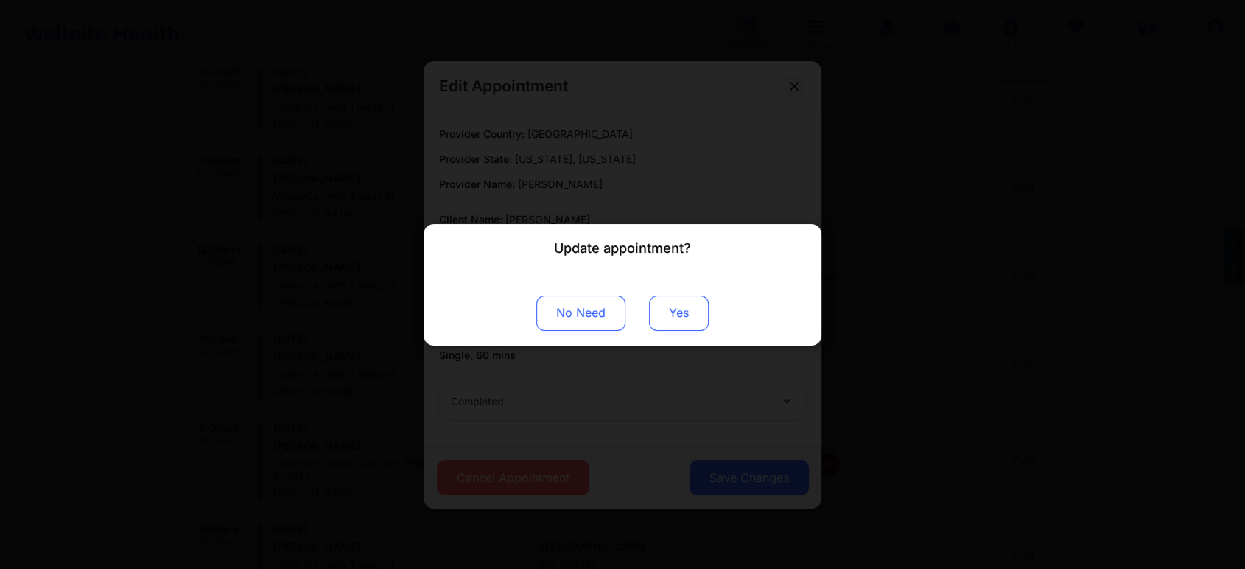
click at [687, 326] on button "Yes" at bounding box center [679, 312] width 60 height 35
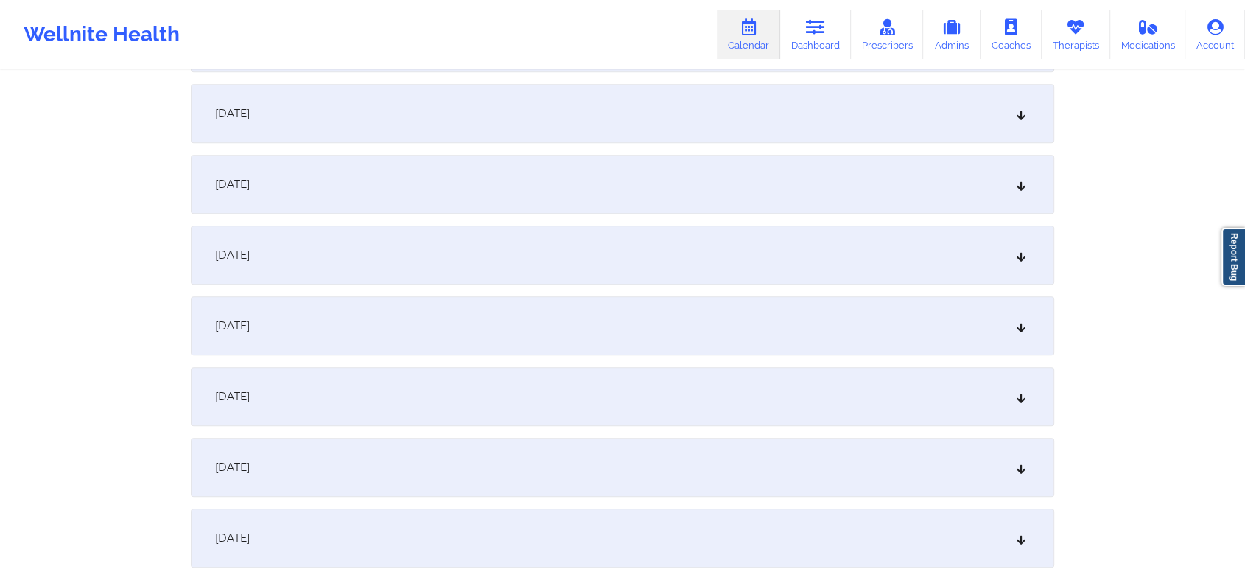
scroll to position [923, 0]
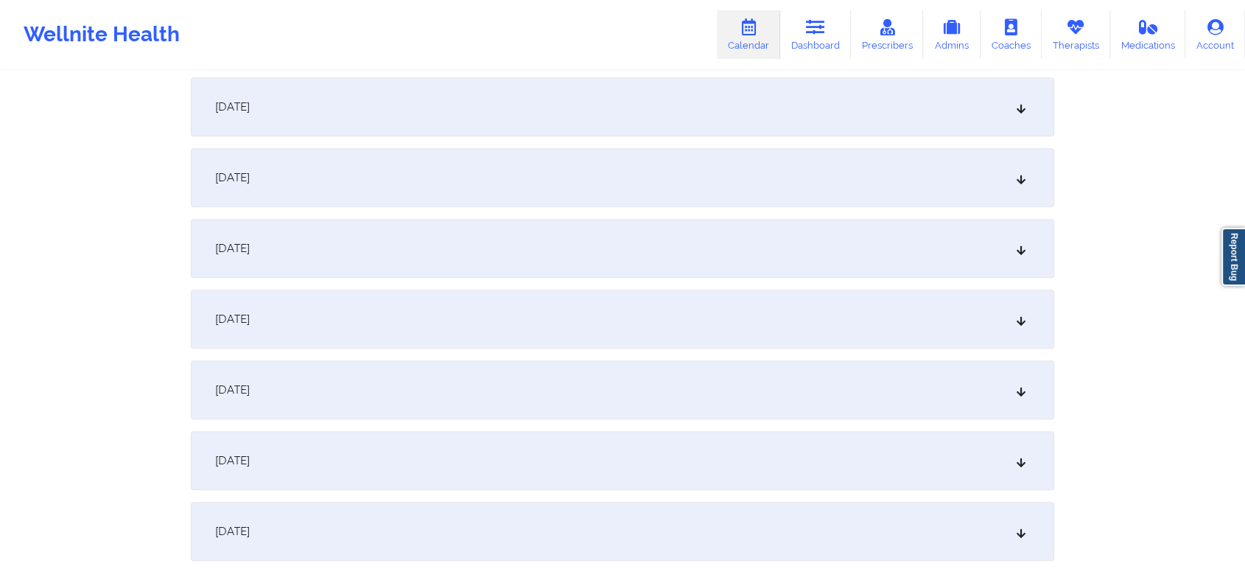
click at [609, 228] on div "[DATE]" at bounding box center [623, 248] width 864 height 59
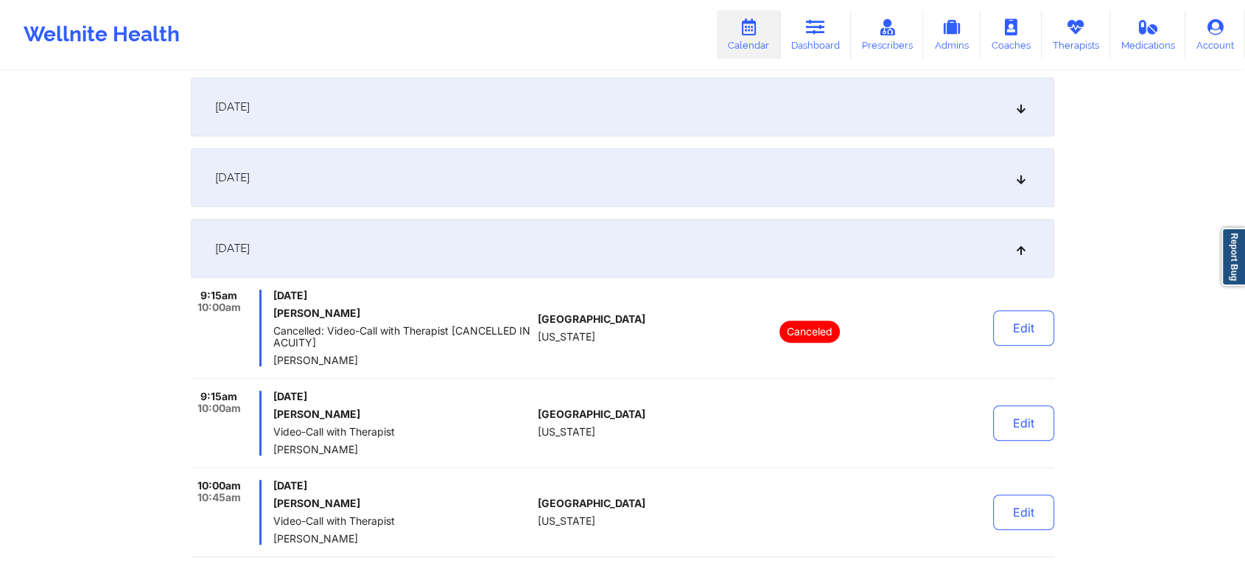
scroll to position [1046, 0]
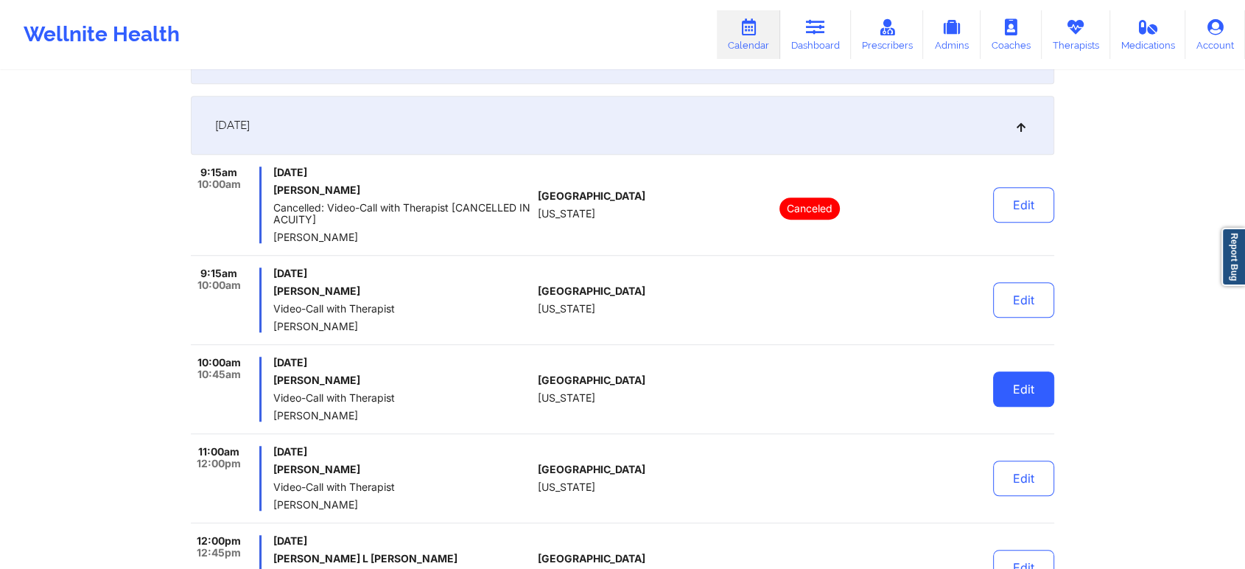
click at [1022, 400] on button "Edit" at bounding box center [1023, 388] width 61 height 35
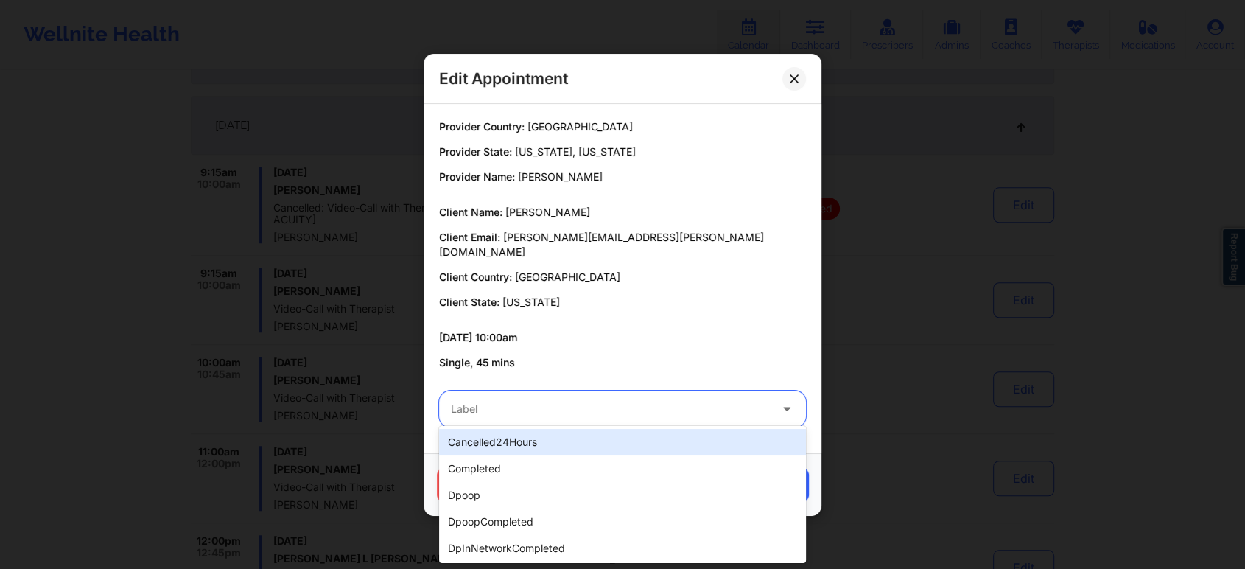
click at [608, 416] on div "Label" at bounding box center [605, 409] width 332 height 37
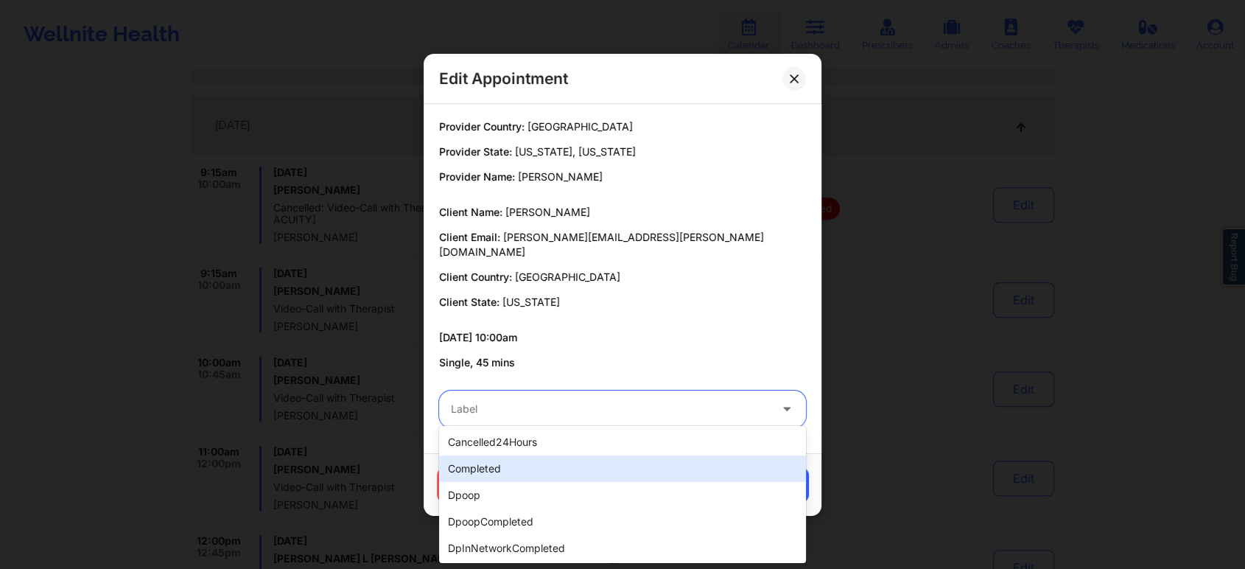
click at [500, 477] on div "completed" at bounding box center [622, 468] width 367 height 27
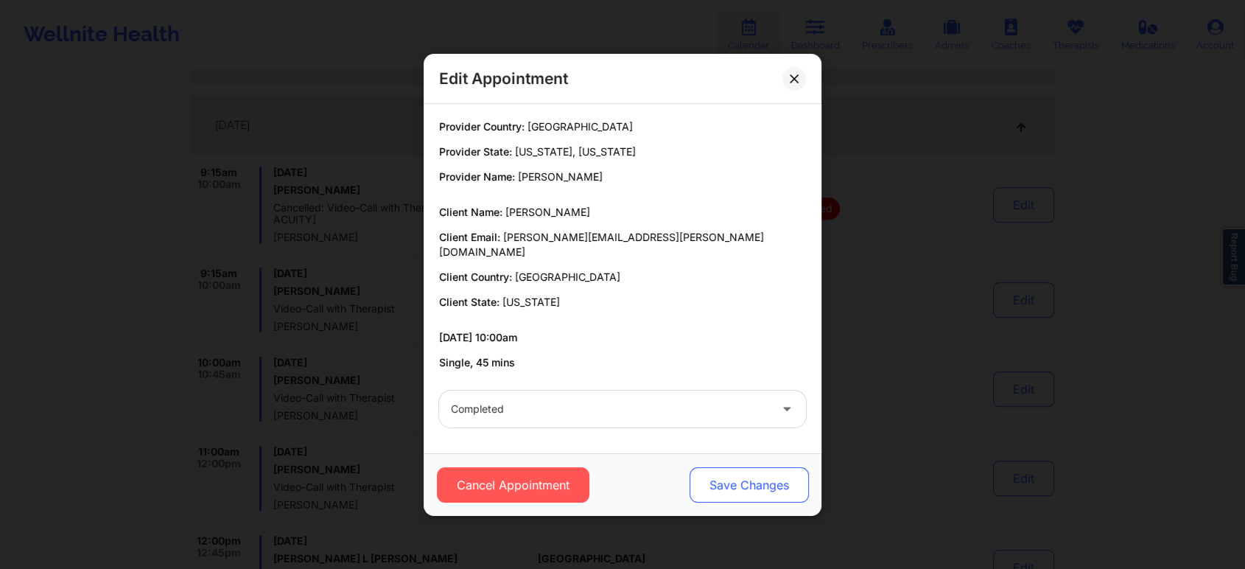
click at [787, 477] on button "Save Changes" at bounding box center [749, 484] width 119 height 35
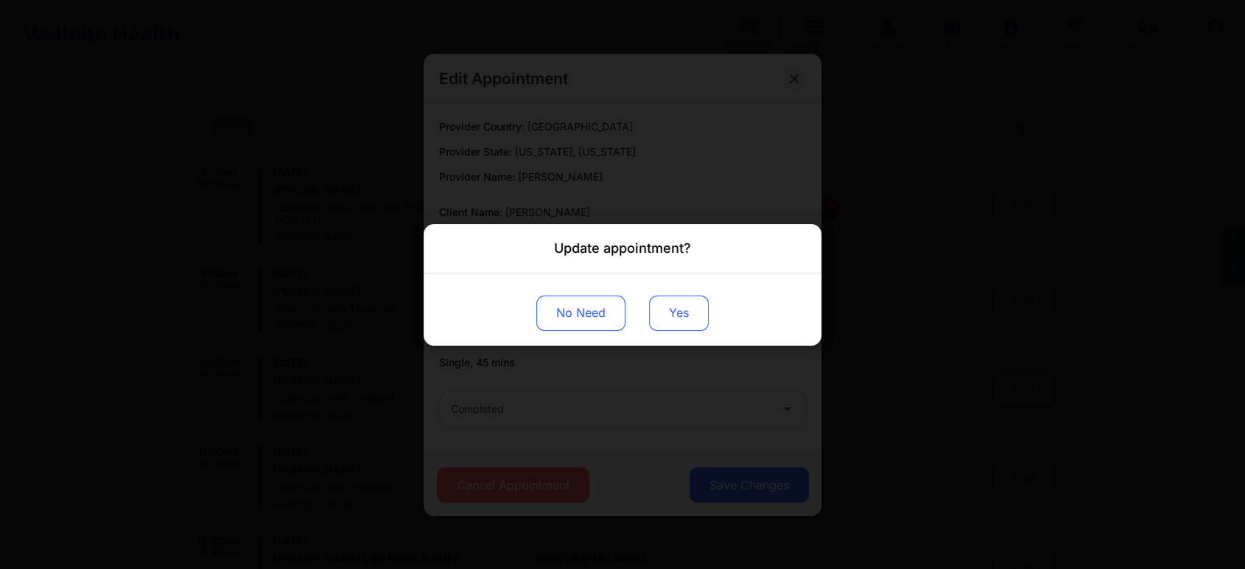
click at [678, 298] on button "Yes" at bounding box center [679, 312] width 60 height 35
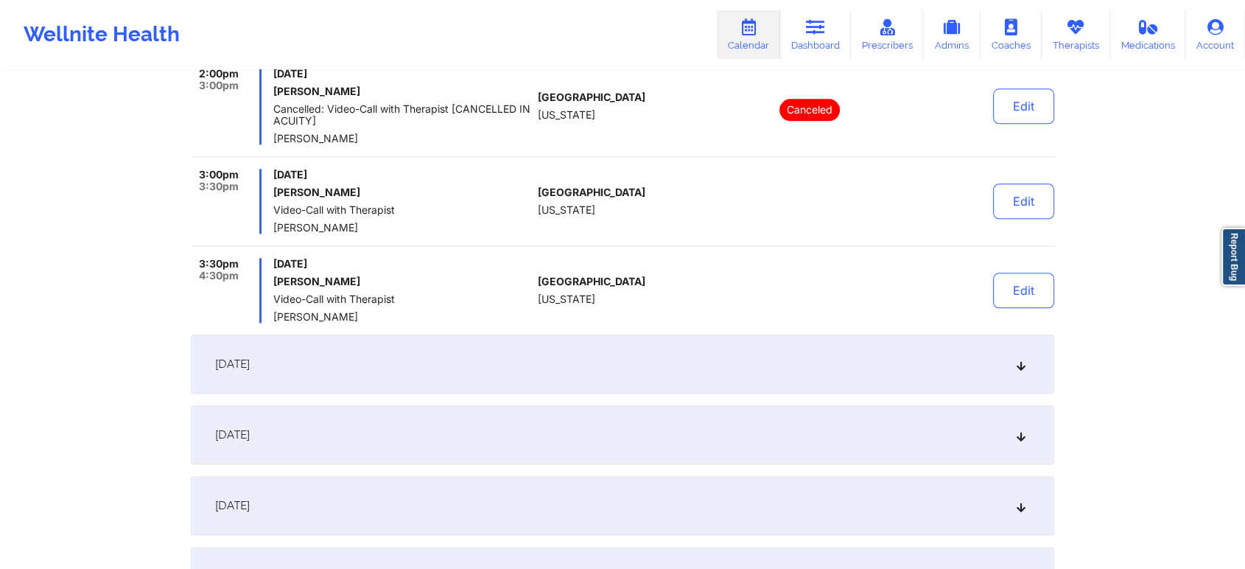
scroll to position [2161, 0]
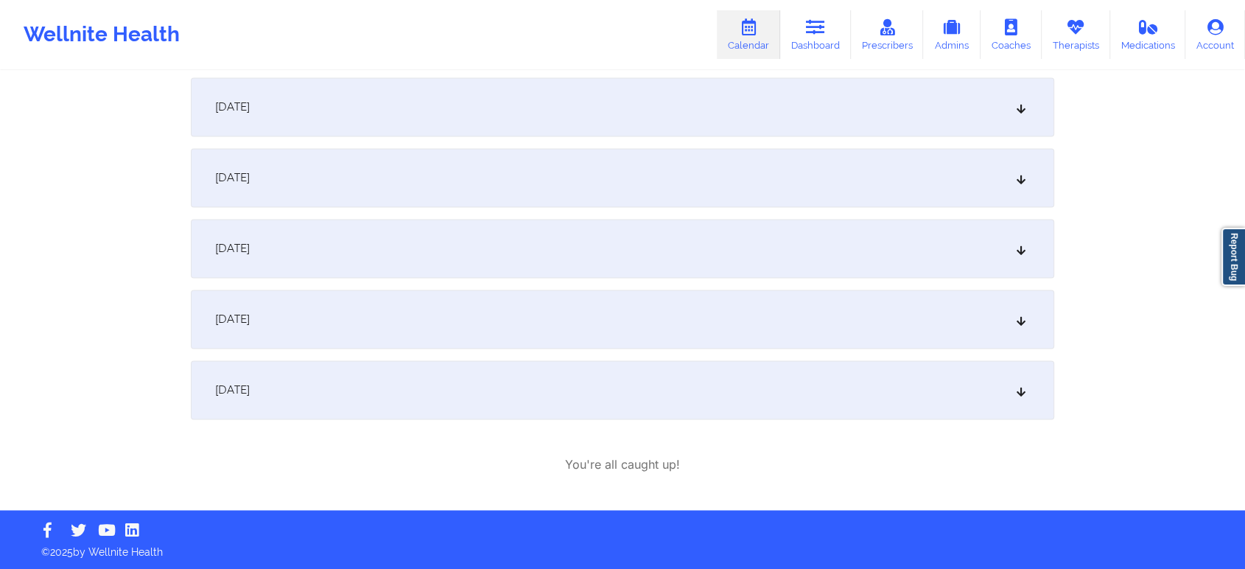
click at [702, 327] on div "[DATE]" at bounding box center [623, 319] width 864 height 59
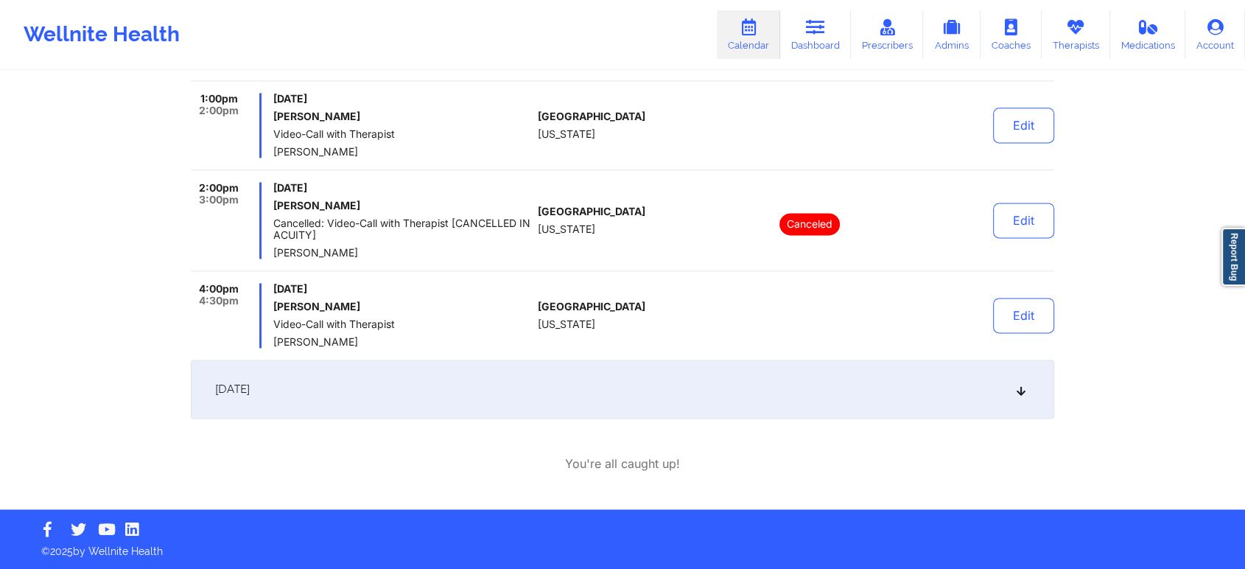
scroll to position [1348, 0]
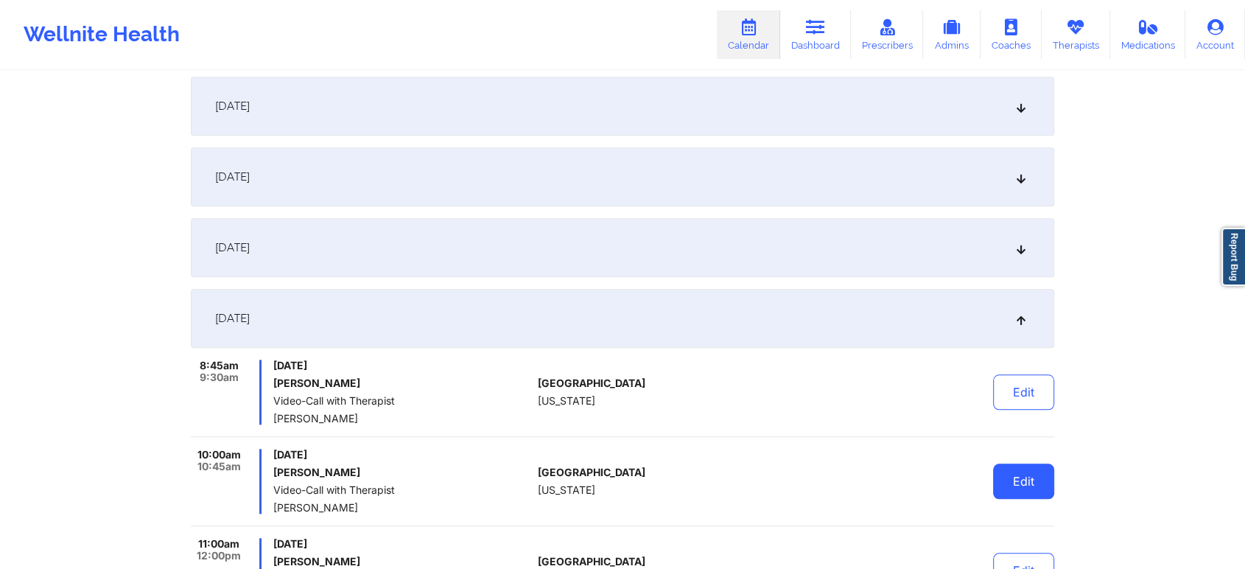
click at [1021, 488] on button "Edit" at bounding box center [1023, 480] width 61 height 35
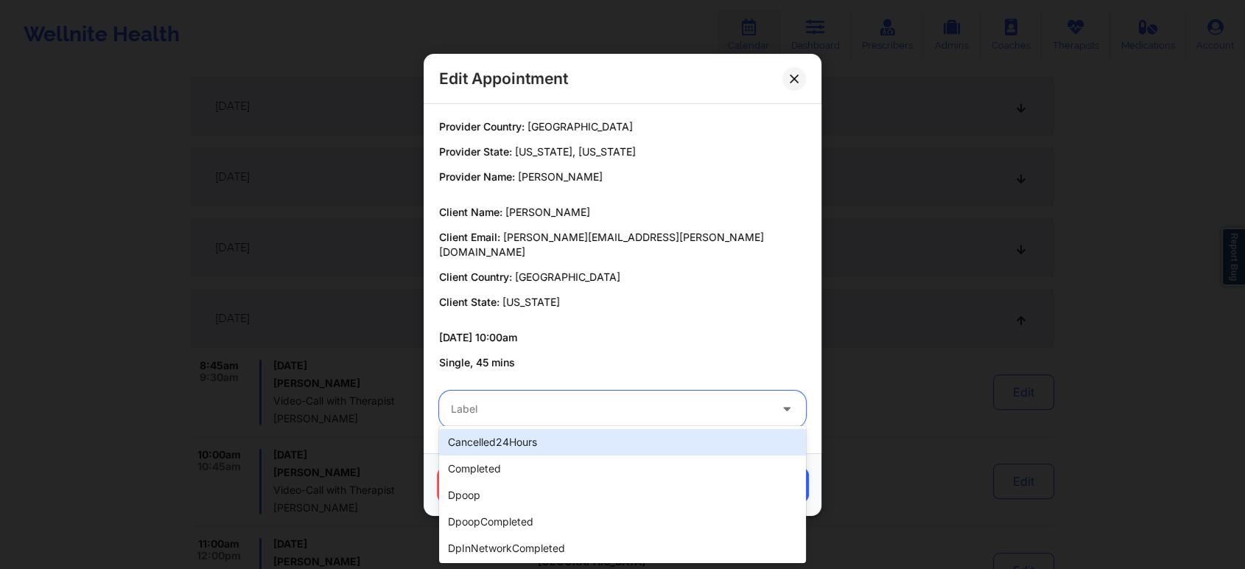
click at [476, 400] on div at bounding box center [610, 409] width 318 height 18
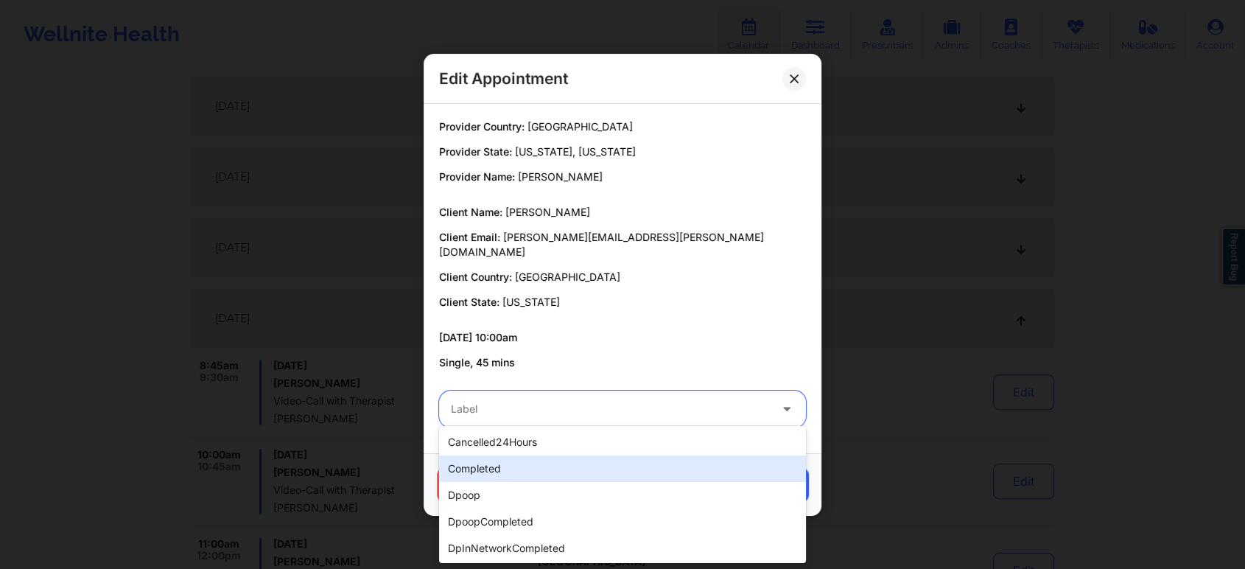
click at [477, 458] on div "completed" at bounding box center [622, 468] width 367 height 27
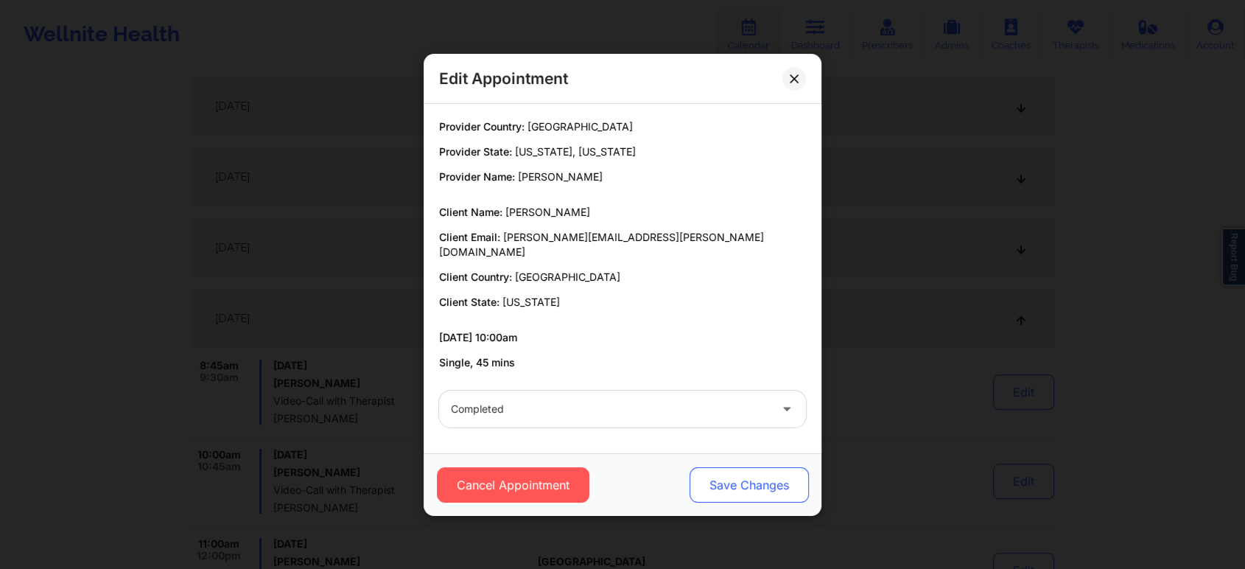
click at [701, 480] on button "Save Changes" at bounding box center [749, 484] width 119 height 35
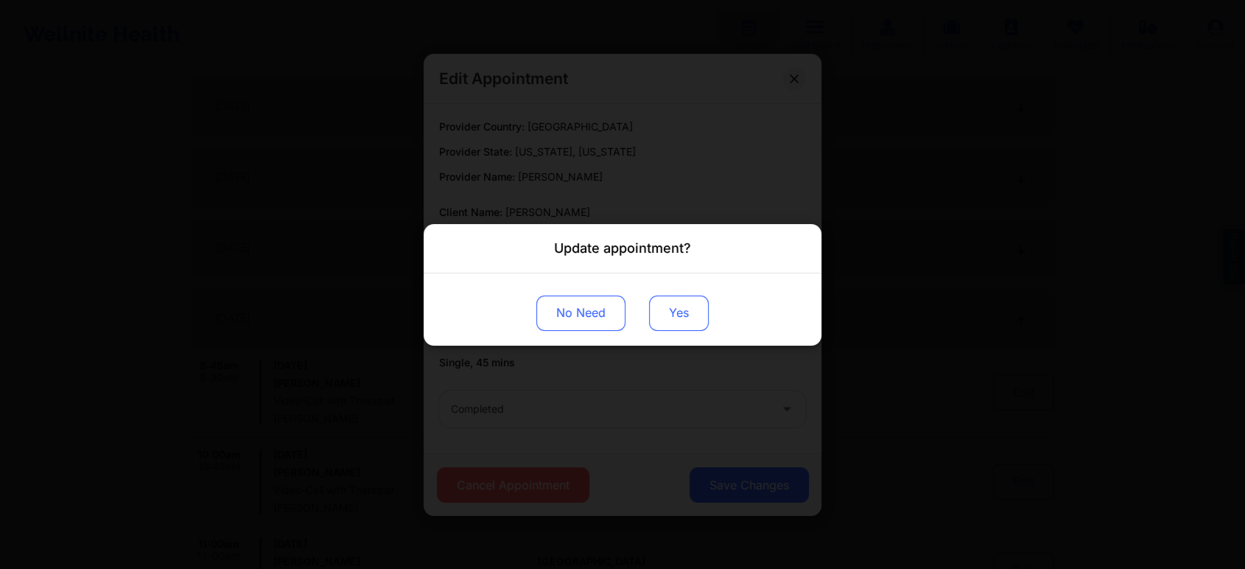
click at [682, 317] on button "Yes" at bounding box center [679, 312] width 60 height 35
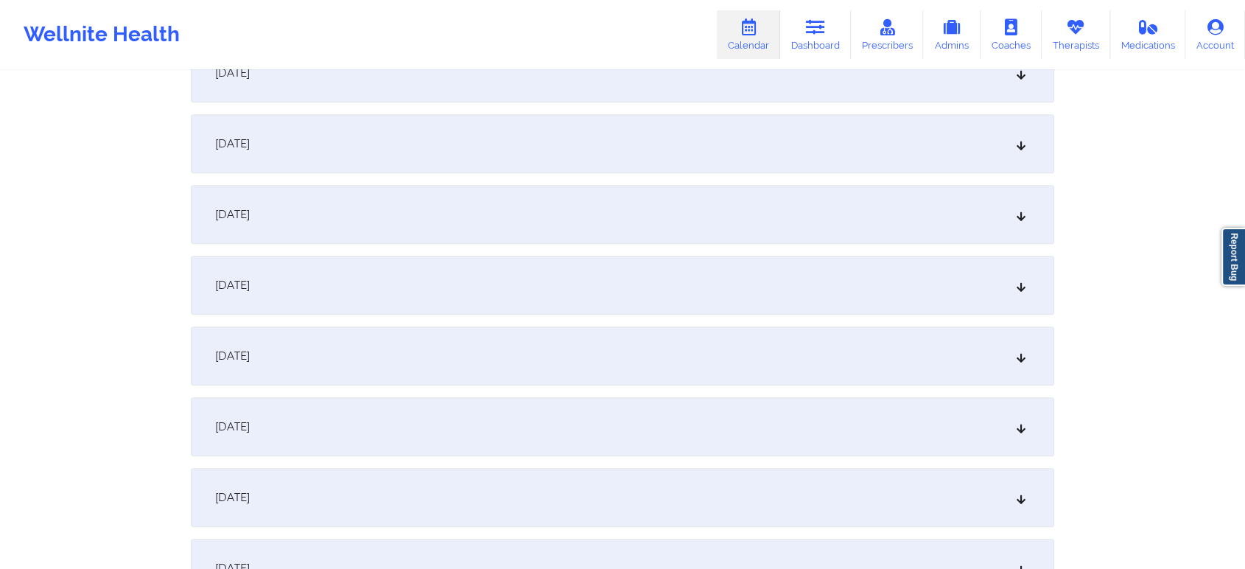
scroll to position [749, 0]
click at [749, 343] on div "[DATE]" at bounding box center [623, 352] width 864 height 59
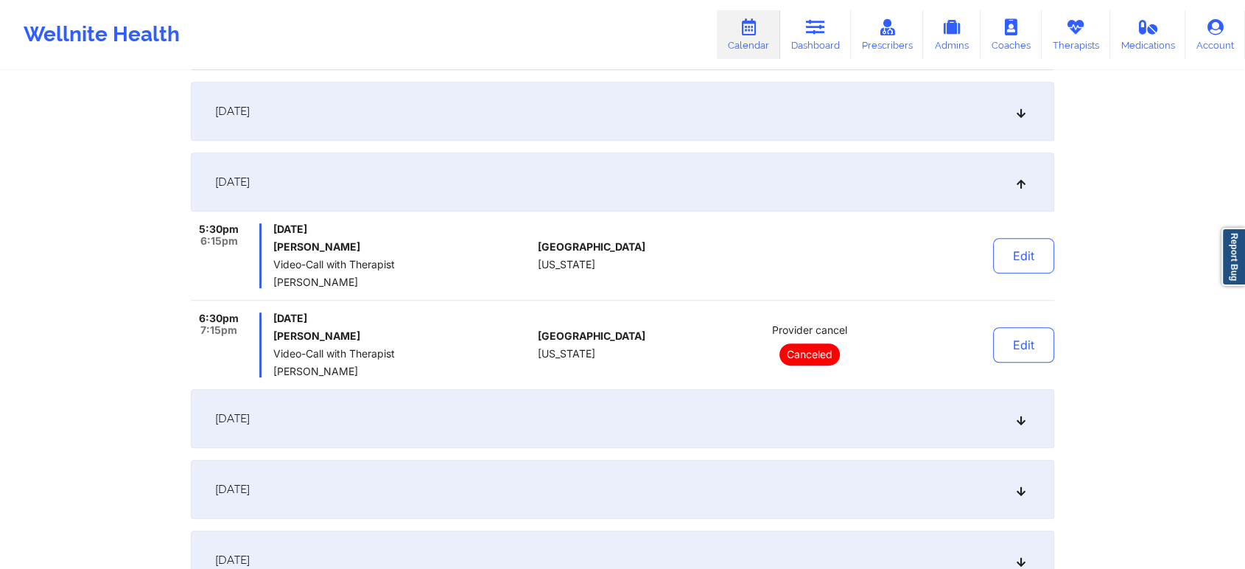
scroll to position [925, 0]
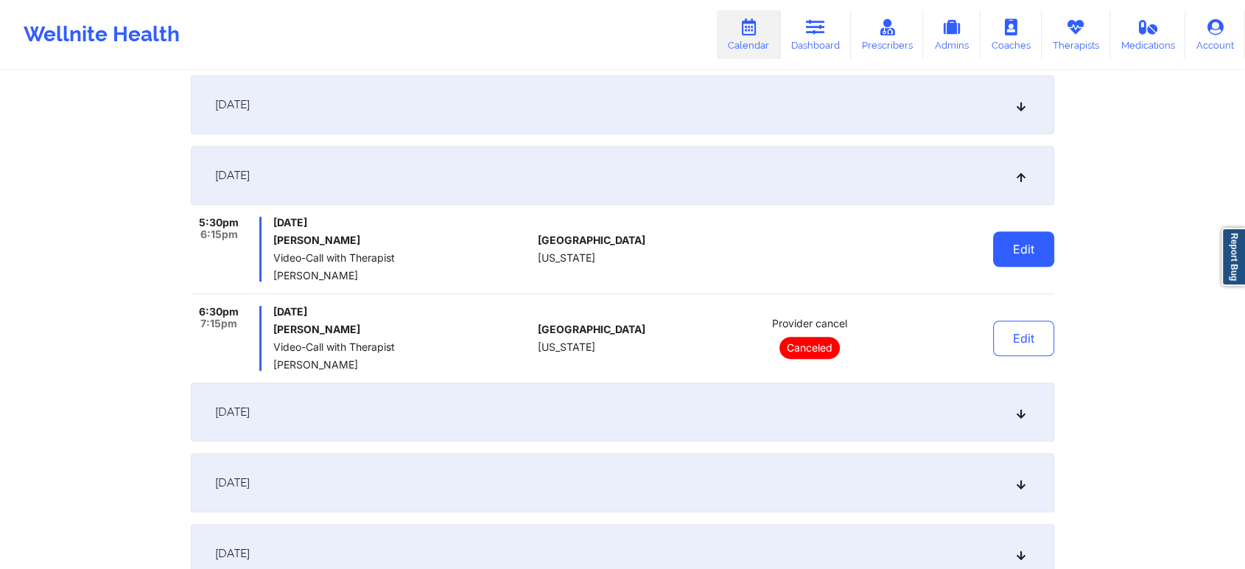
click at [1037, 245] on button "Edit" at bounding box center [1023, 248] width 61 height 35
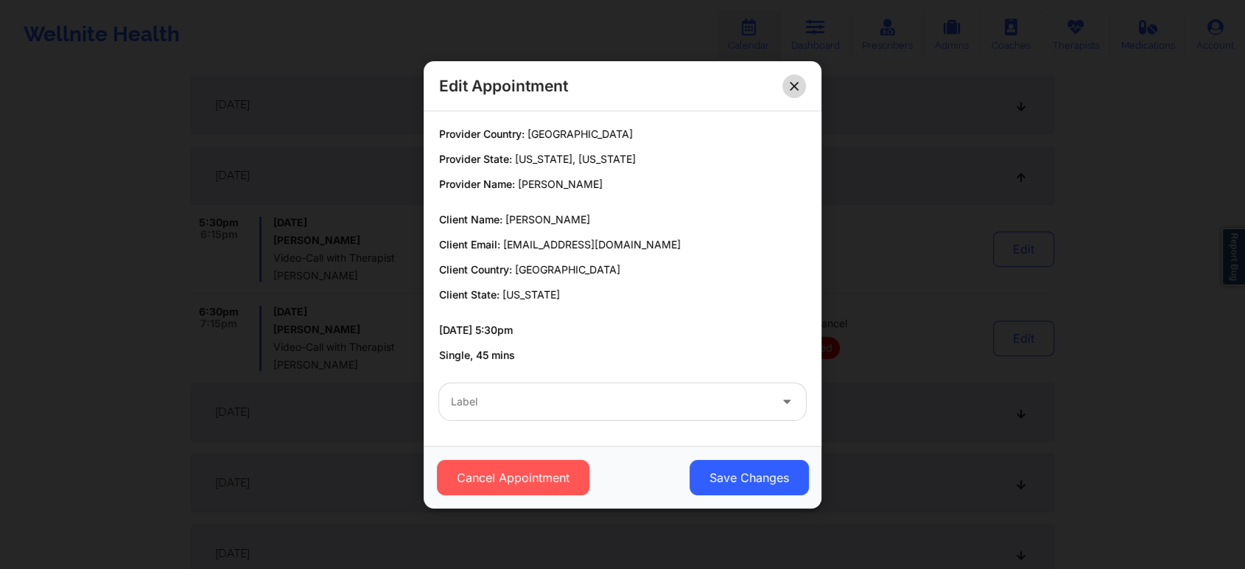
click at [788, 76] on button at bounding box center [795, 86] width 24 height 24
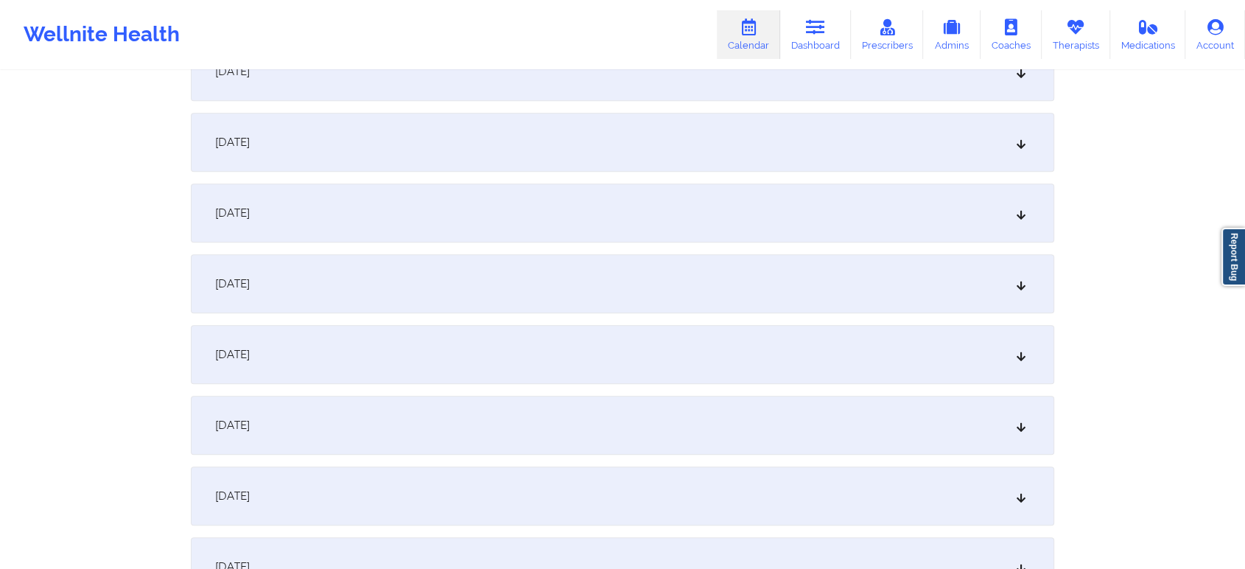
scroll to position [1244, 0]
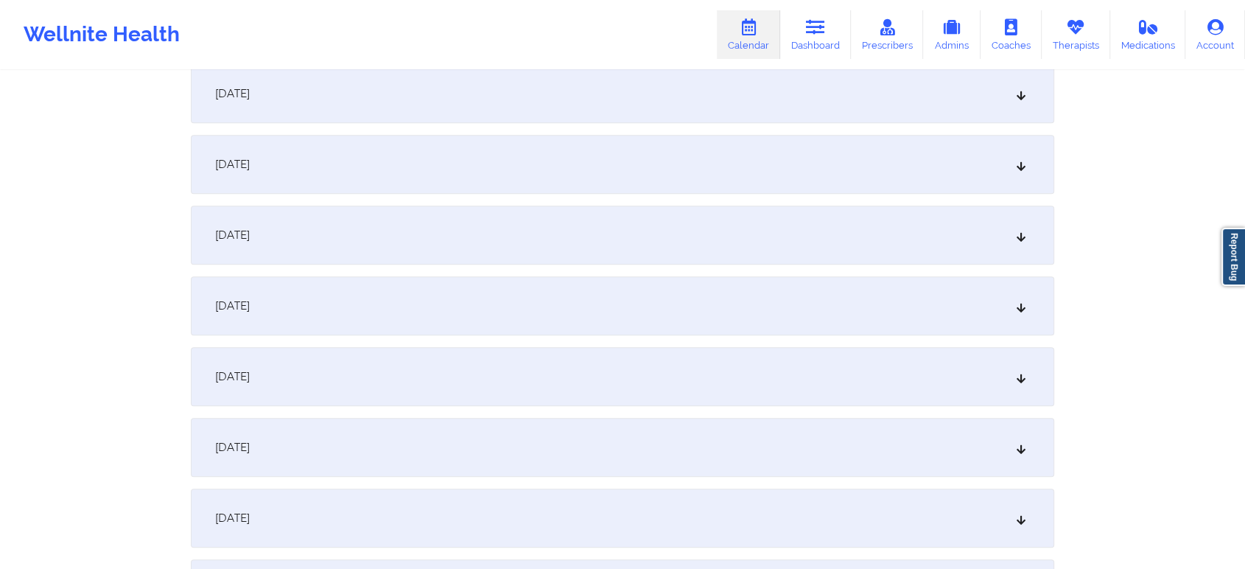
click at [591, 236] on div "[DATE]" at bounding box center [623, 235] width 864 height 59
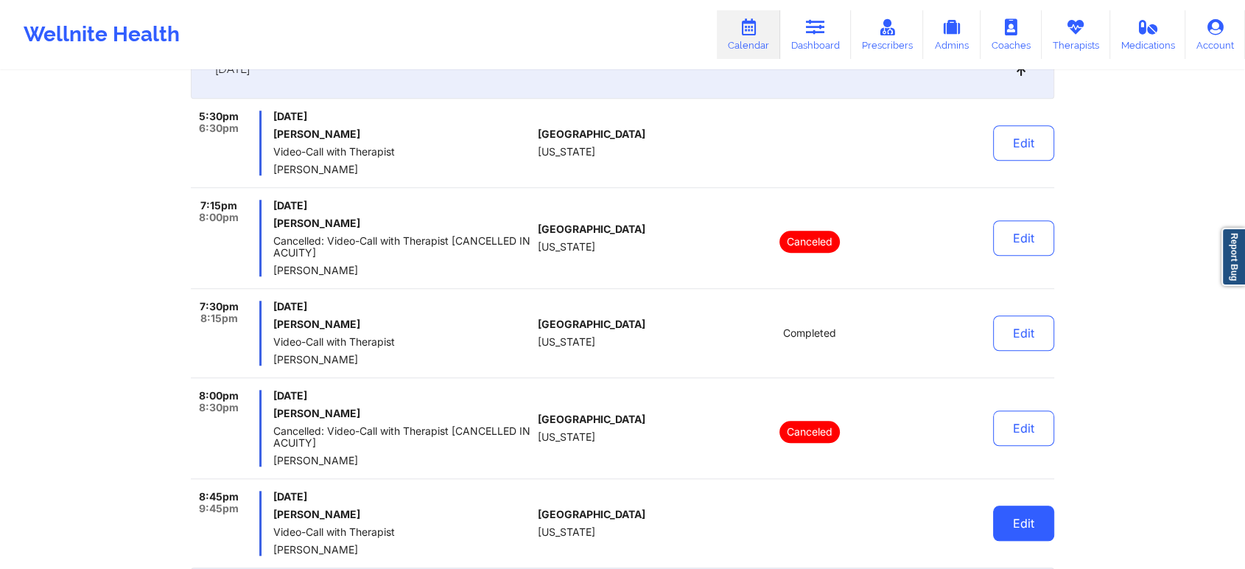
click at [1022, 522] on button "Edit" at bounding box center [1023, 522] width 61 height 35
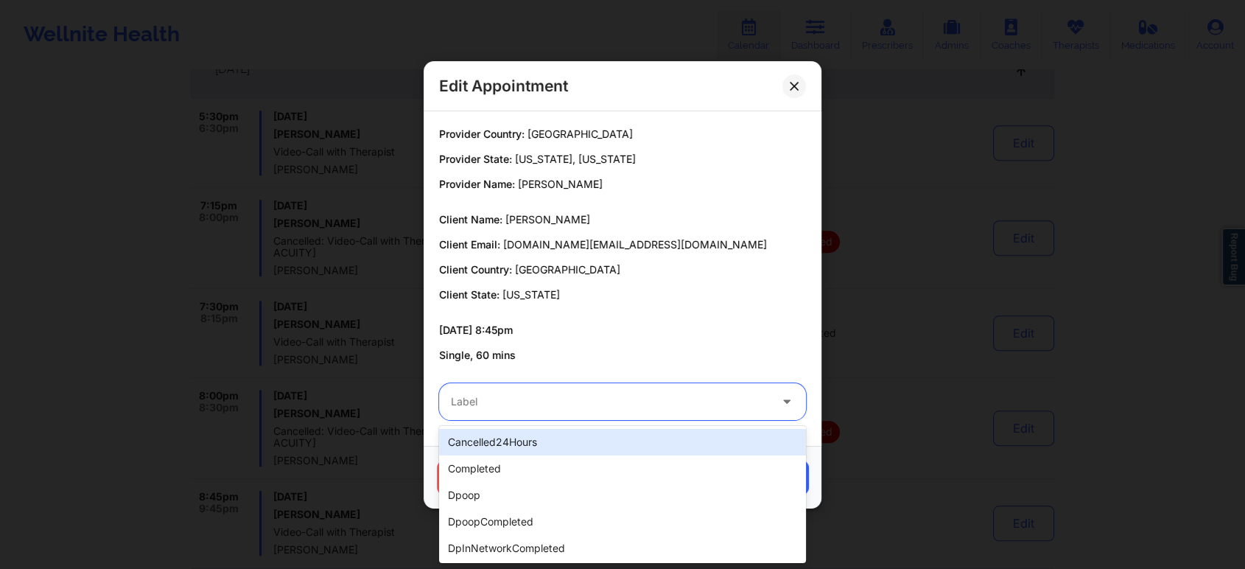
click at [584, 414] on div "Label" at bounding box center [605, 401] width 332 height 37
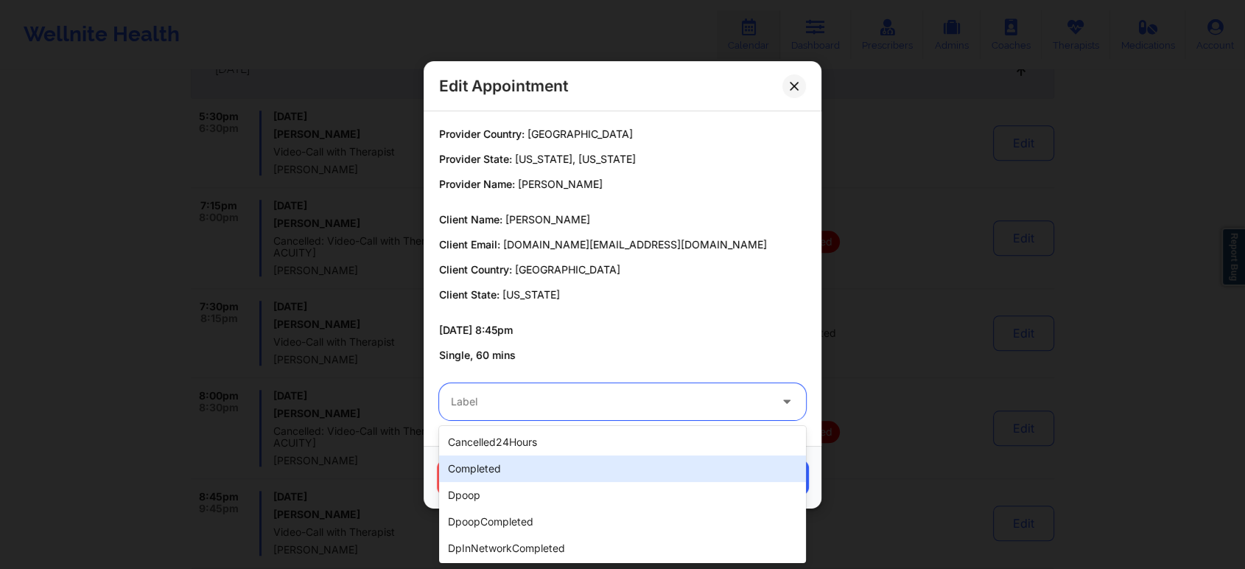
click at [491, 457] on div "completed" at bounding box center [622, 468] width 367 height 27
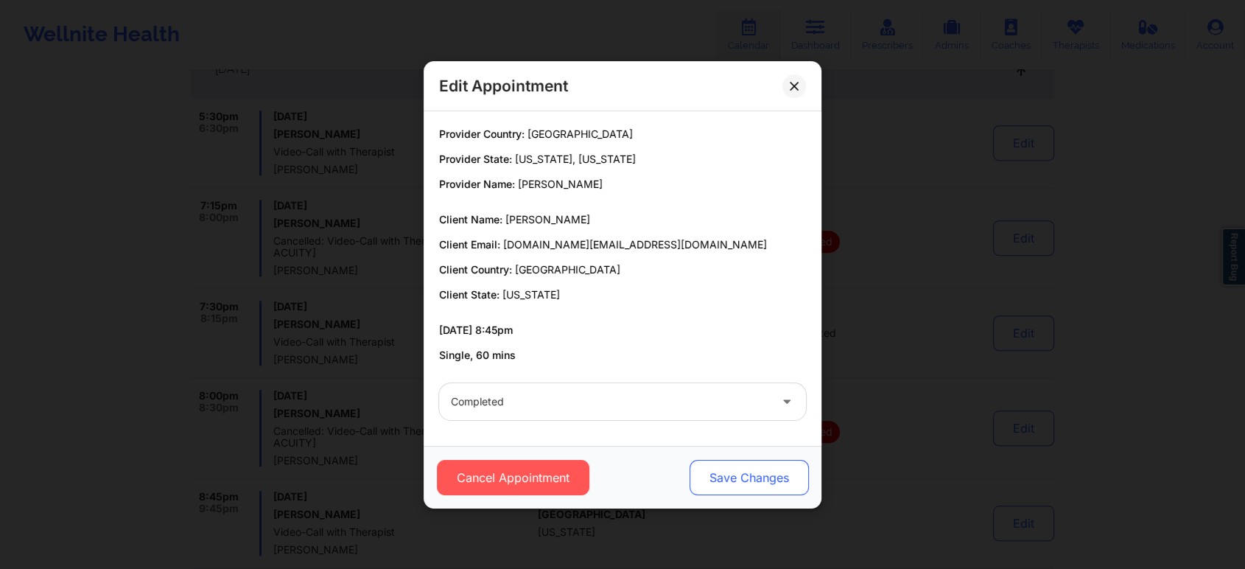
click at [707, 471] on button "Save Changes" at bounding box center [749, 477] width 119 height 35
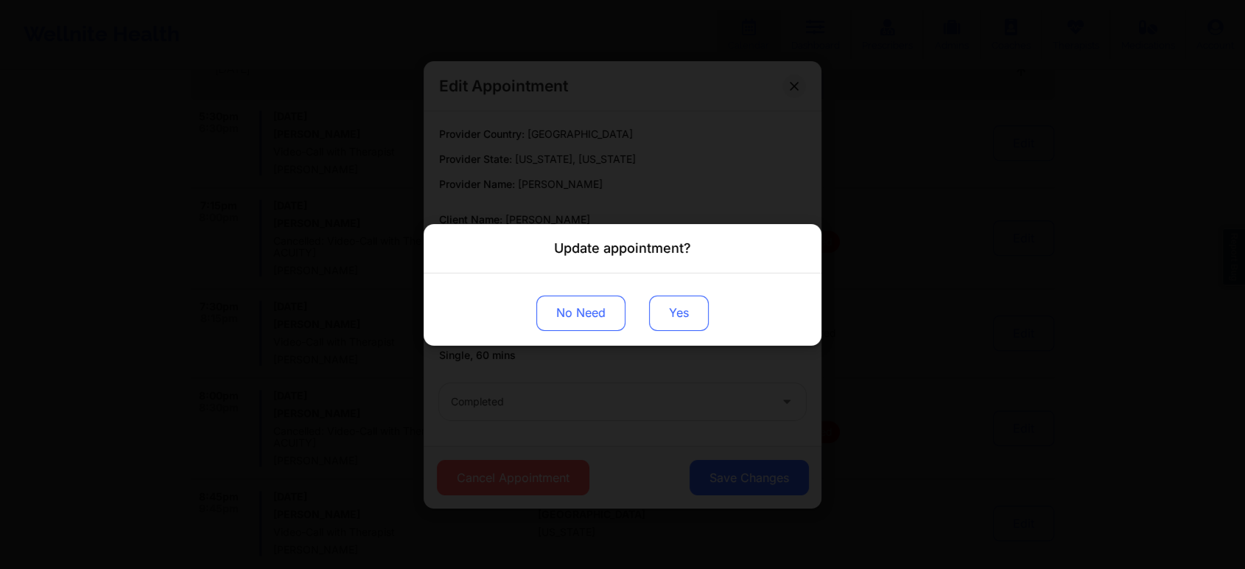
click at [654, 301] on button "Yes" at bounding box center [679, 312] width 60 height 35
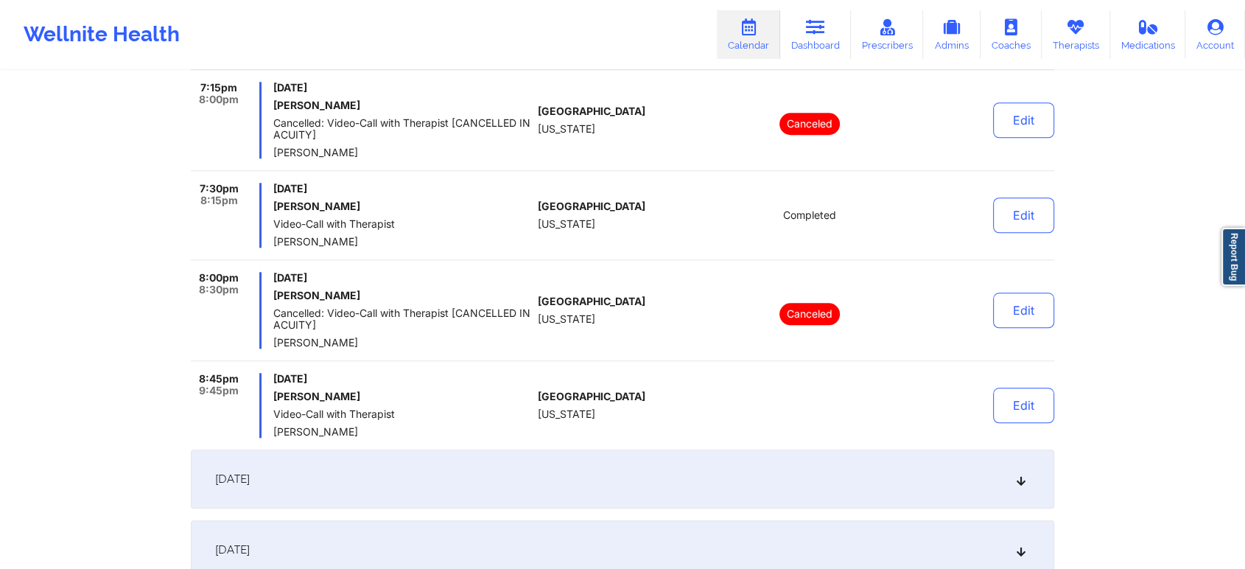
scroll to position [1368, 0]
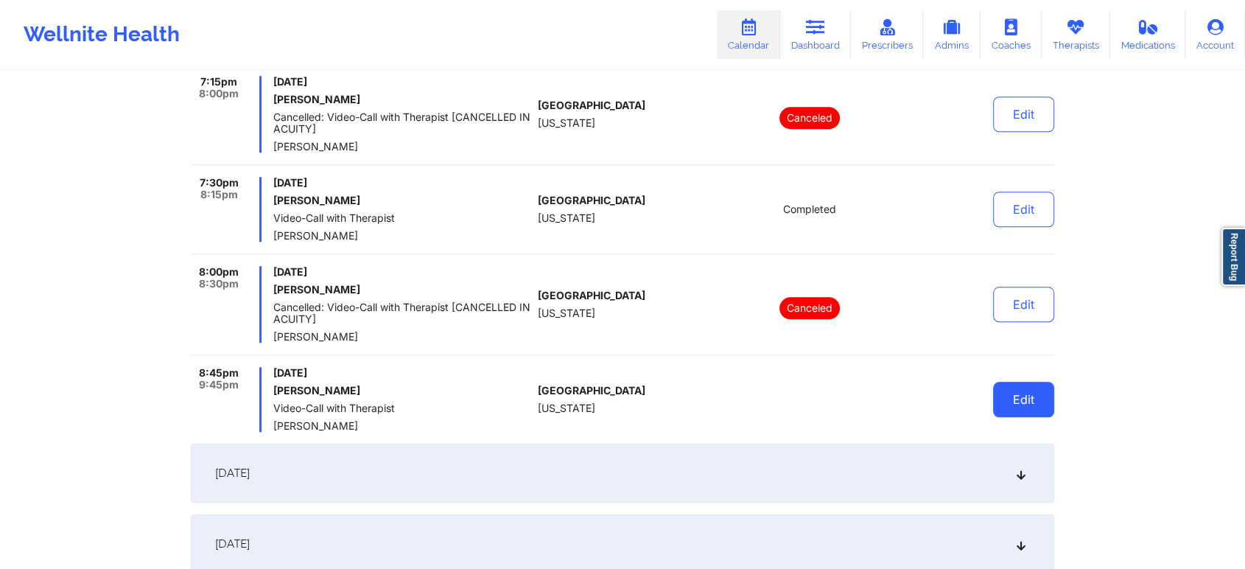
click at [1020, 393] on button "Edit" at bounding box center [1023, 399] width 61 height 35
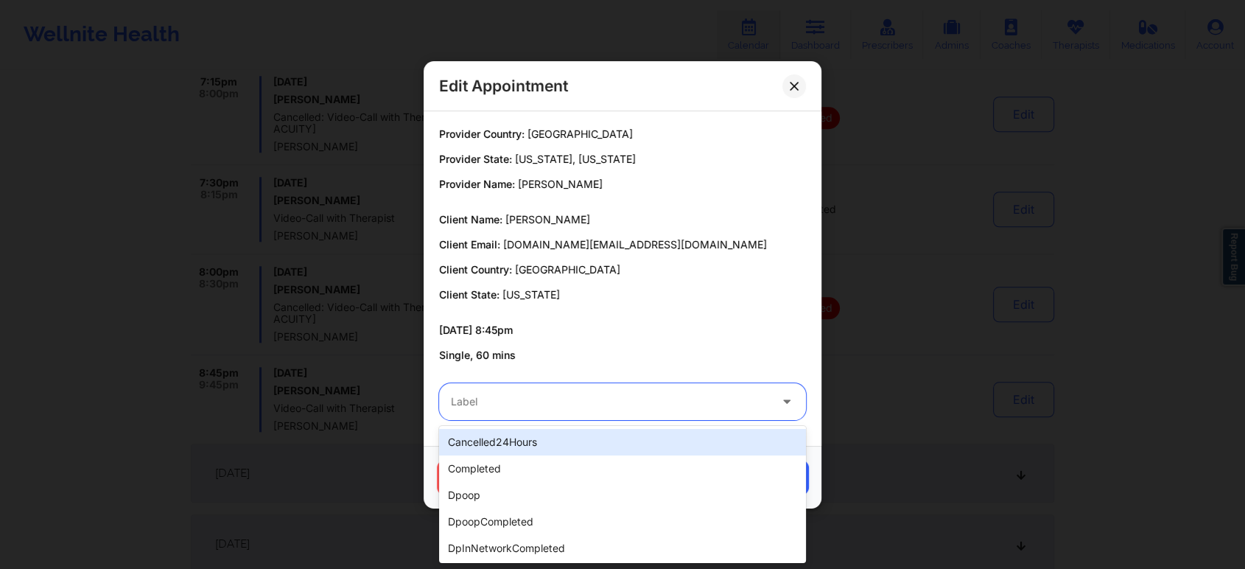
click at [525, 399] on div at bounding box center [610, 402] width 318 height 18
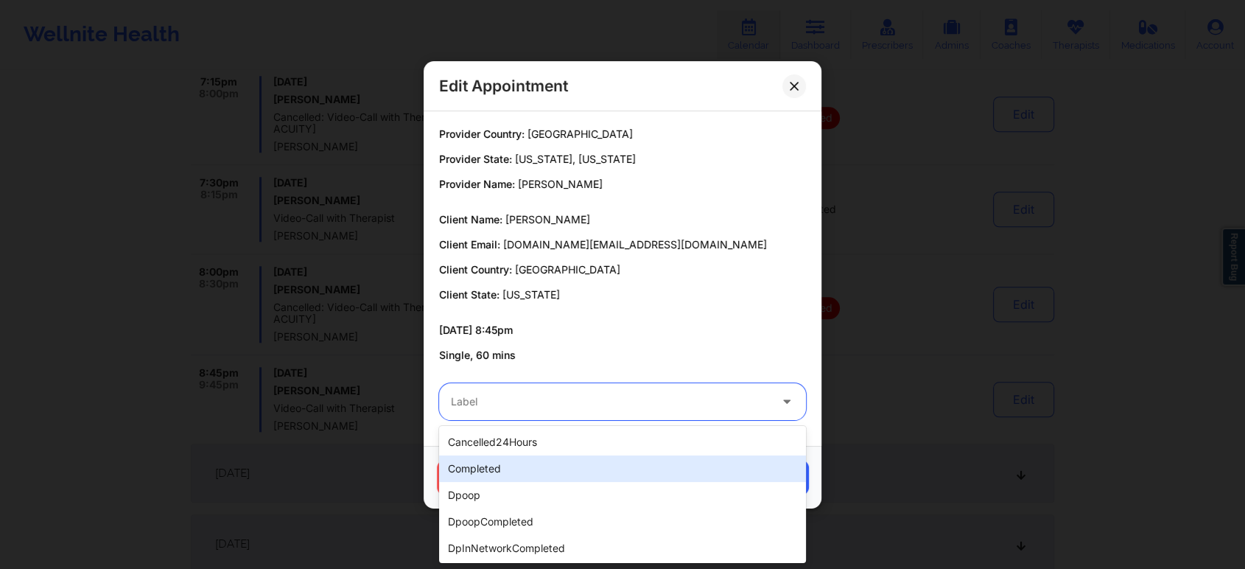
click at [477, 465] on div "completed" at bounding box center [622, 468] width 367 height 27
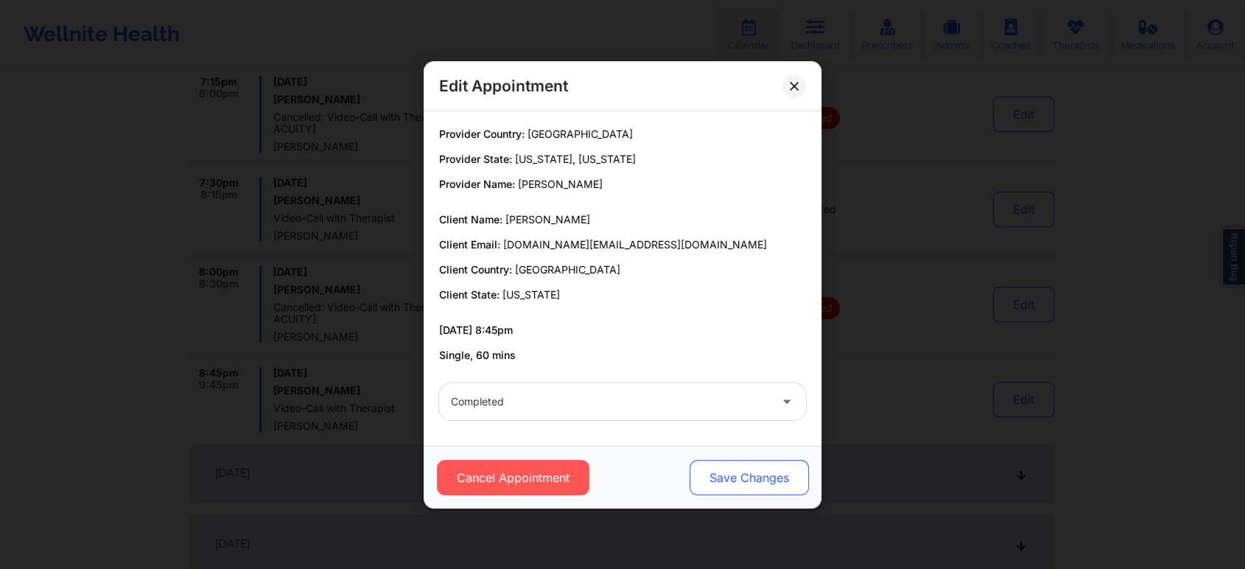
click at [768, 486] on button "Save Changes" at bounding box center [749, 477] width 119 height 35
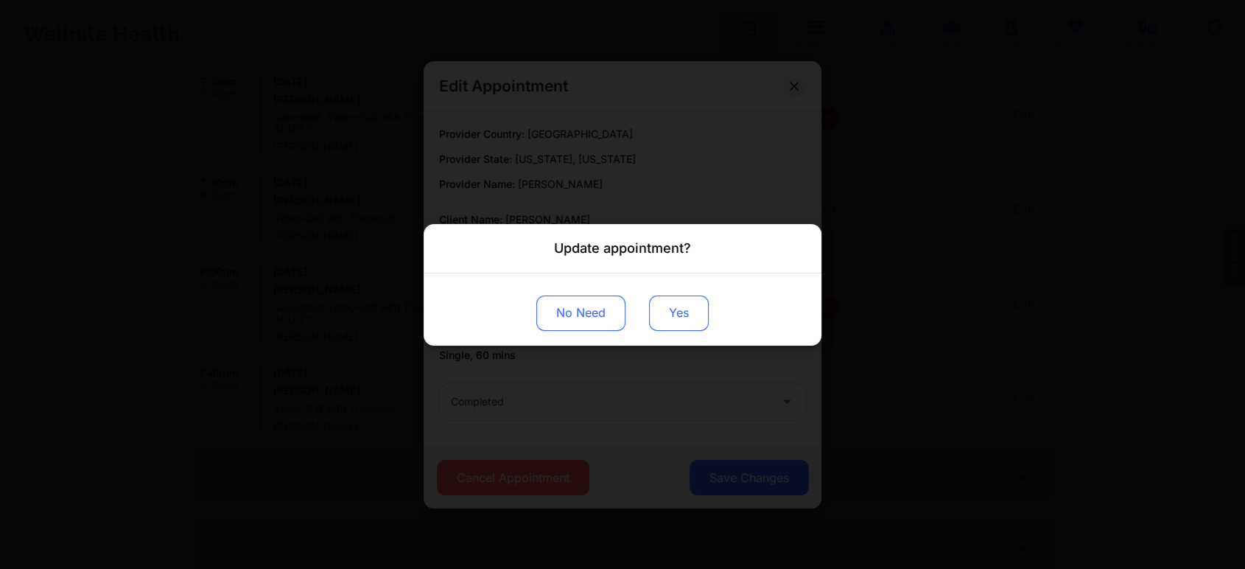
click at [669, 321] on button "Yes" at bounding box center [679, 312] width 60 height 35
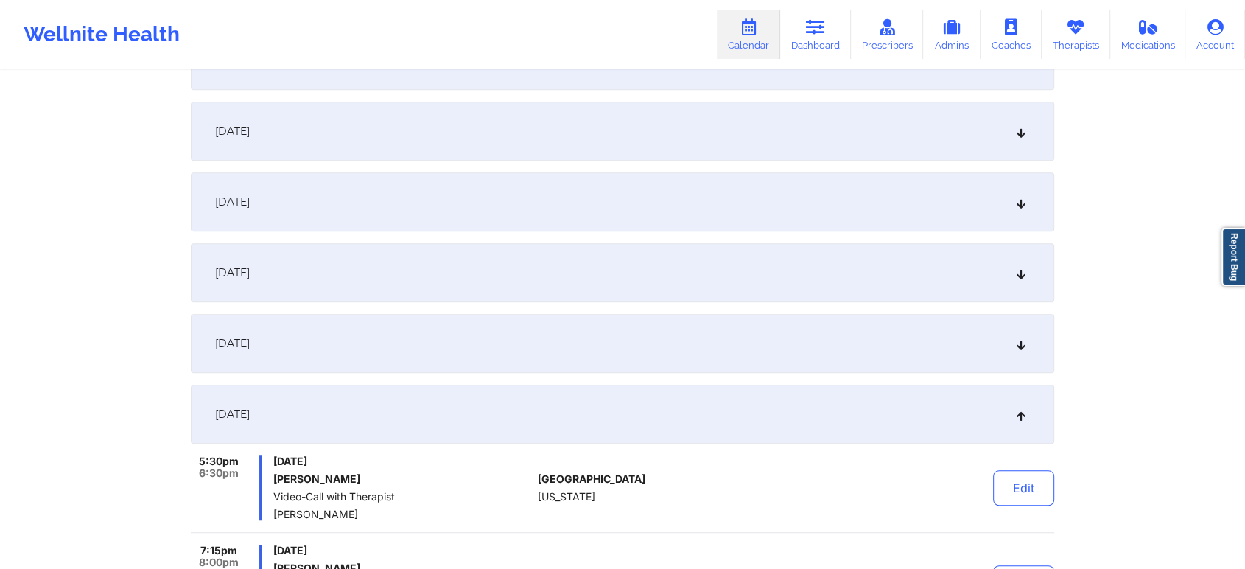
scroll to position [875, 0]
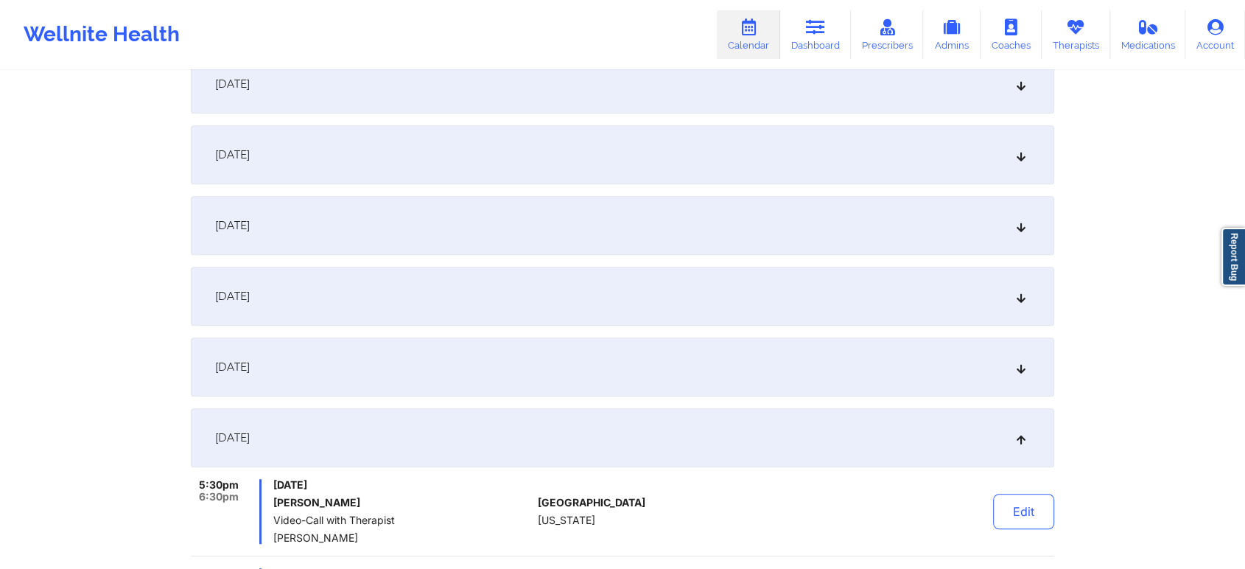
click at [690, 281] on div "[DATE]" at bounding box center [623, 296] width 864 height 59
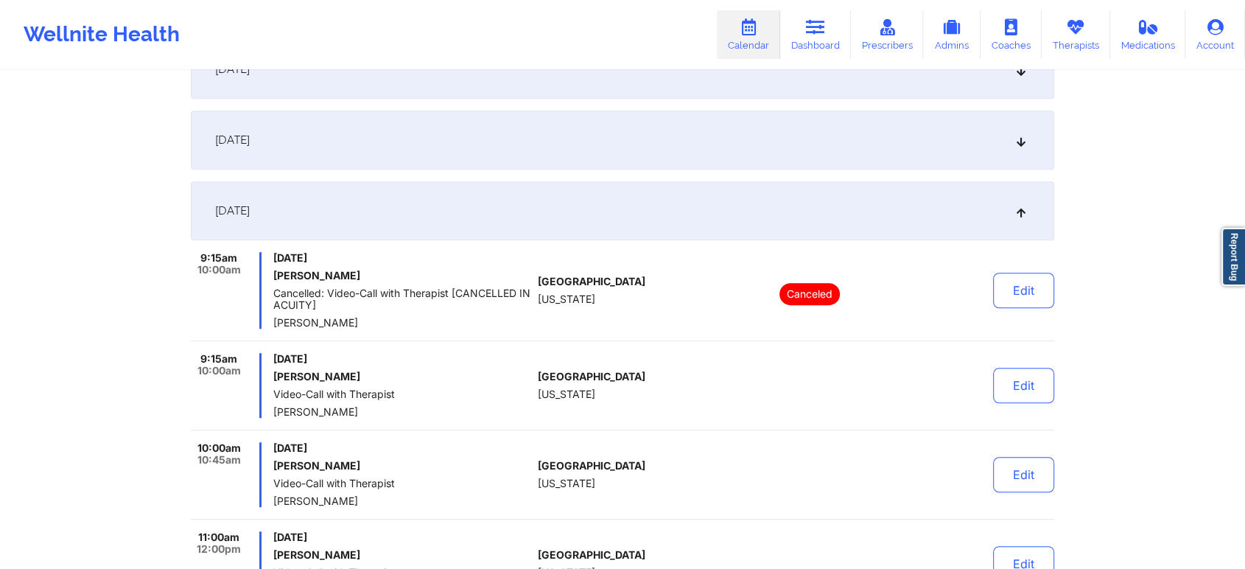
scroll to position [950, 0]
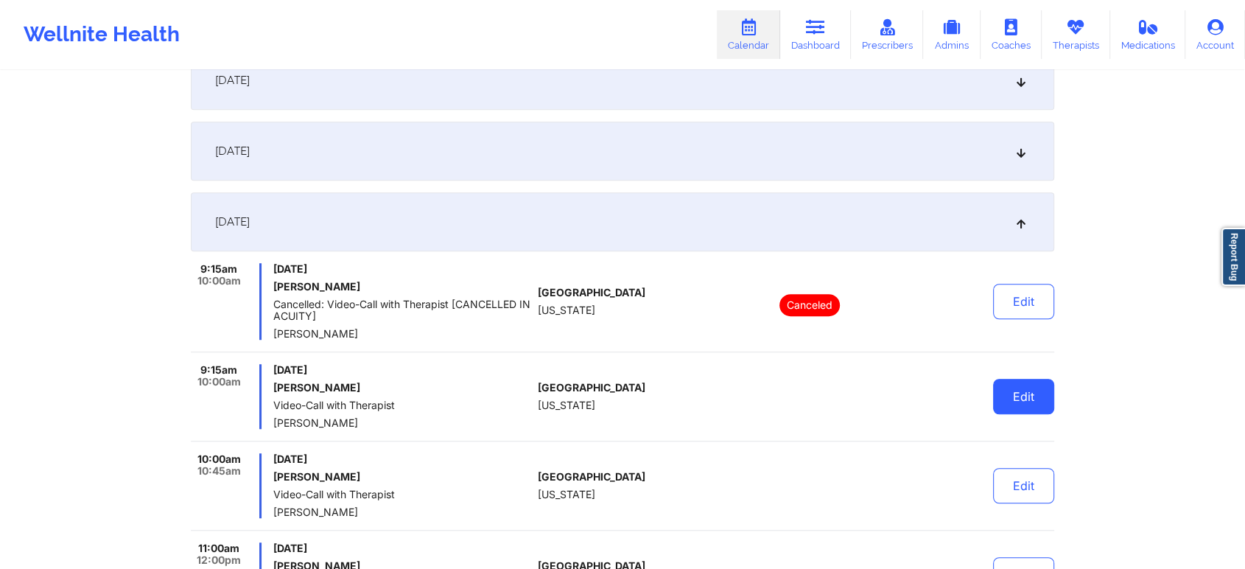
click at [1021, 382] on button "Edit" at bounding box center [1023, 396] width 61 height 35
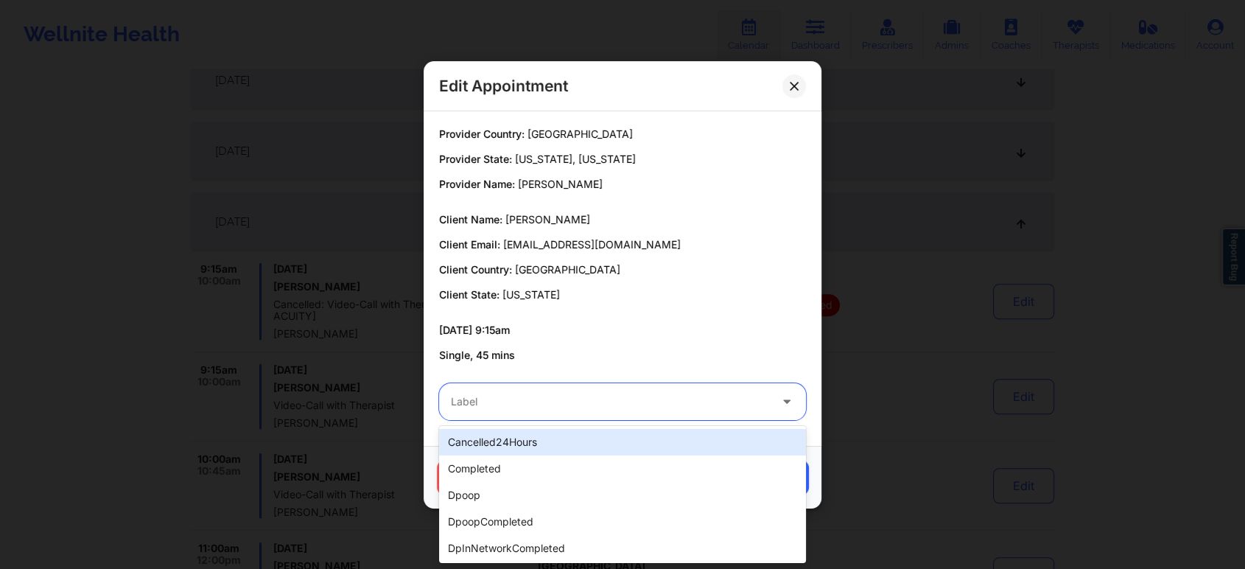
click at [659, 389] on div "Label" at bounding box center [605, 401] width 332 height 37
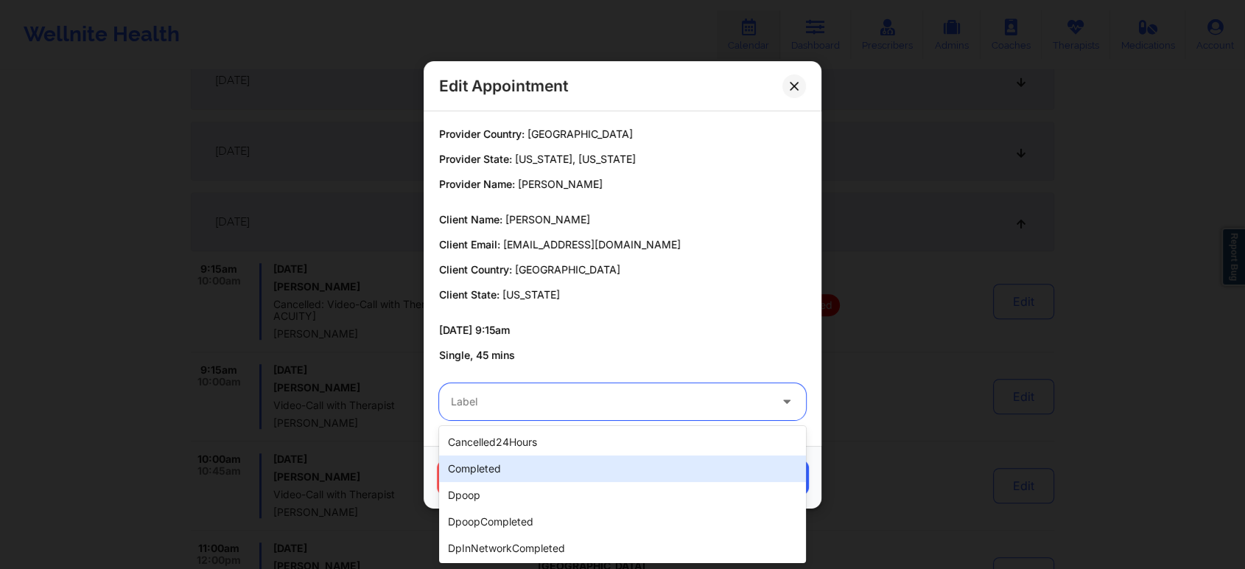
click at [543, 464] on div "completed" at bounding box center [622, 468] width 367 height 27
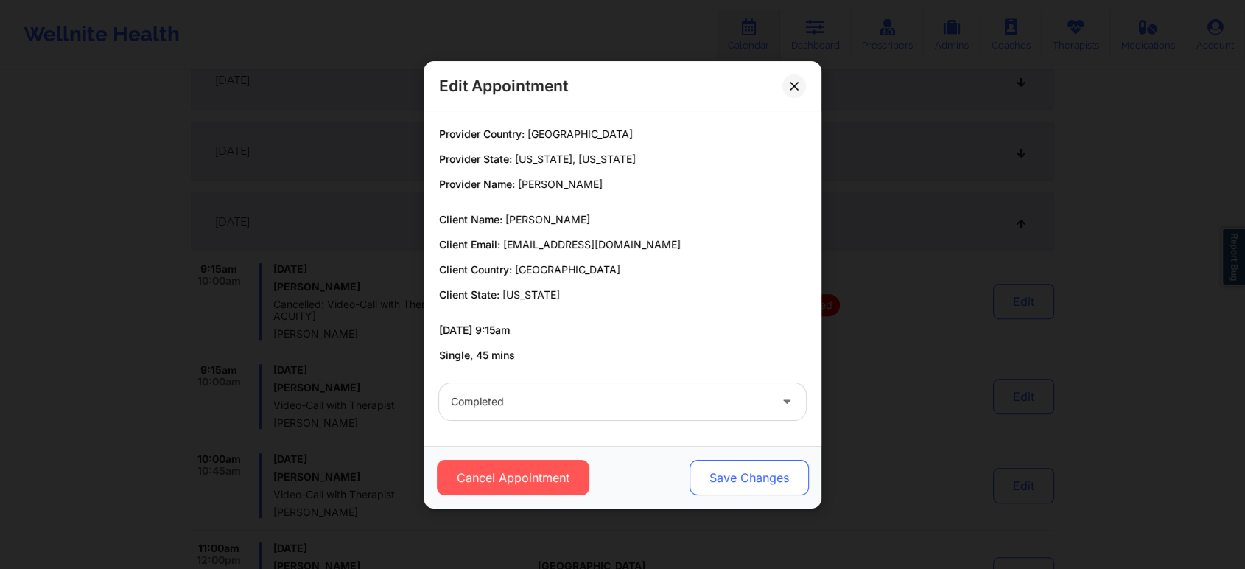
click at [765, 488] on button "Save Changes" at bounding box center [749, 477] width 119 height 35
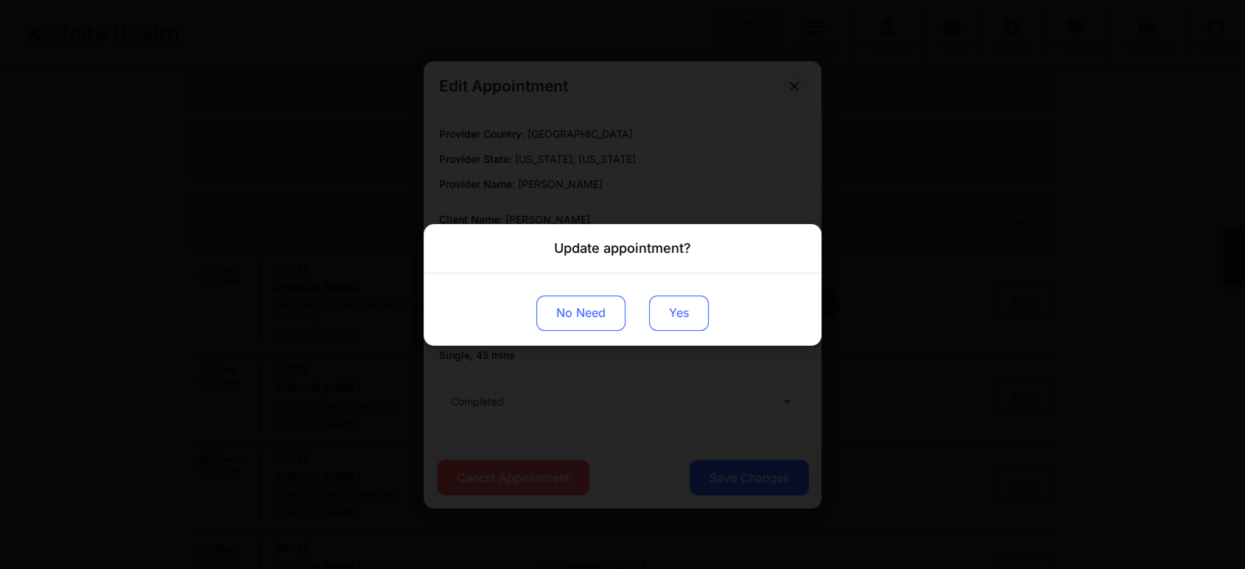
click at [665, 312] on button "Yes" at bounding box center [679, 312] width 60 height 35
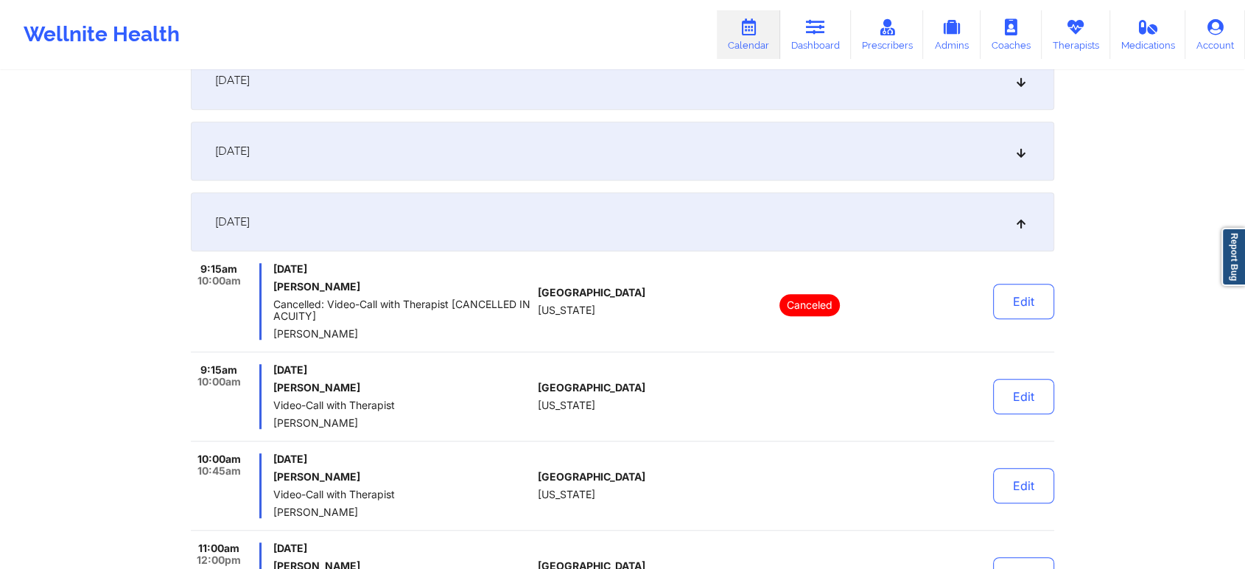
click at [682, 205] on div "[DATE]" at bounding box center [623, 221] width 864 height 59
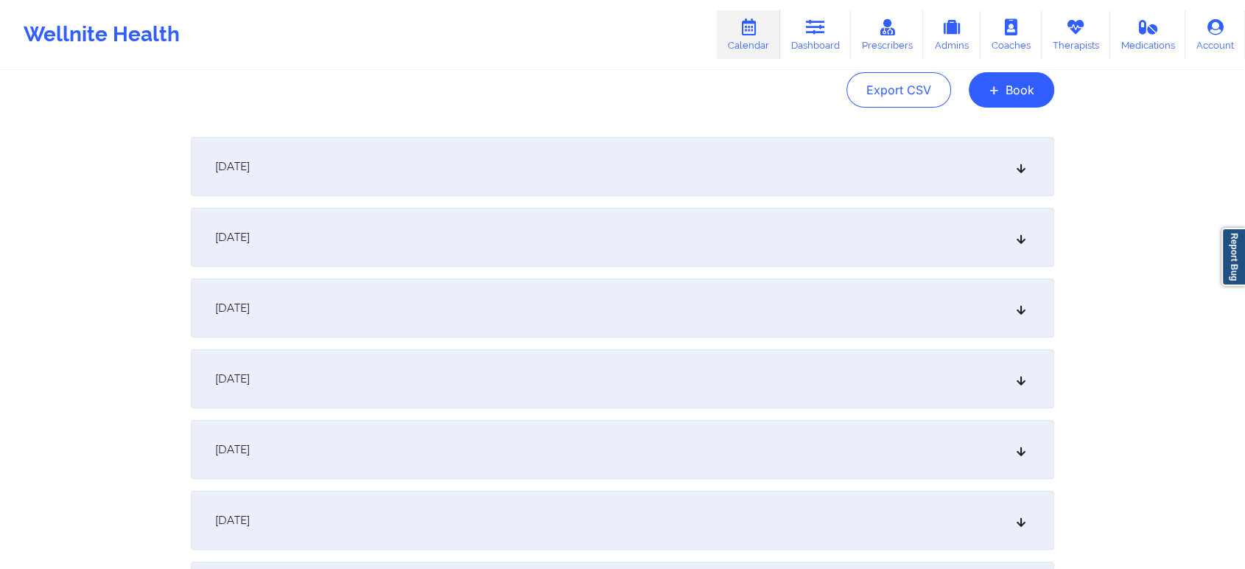
scroll to position [158, 0]
click at [703, 227] on div "[DATE]" at bounding box center [623, 235] width 864 height 59
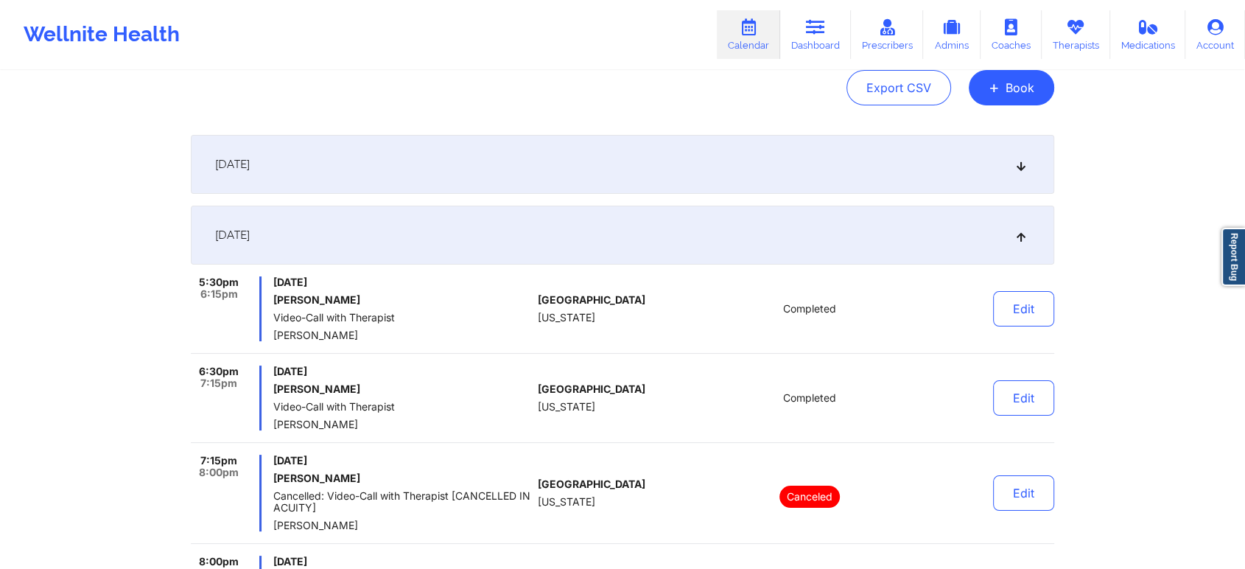
click at [368, 231] on div "[DATE]" at bounding box center [623, 235] width 864 height 59
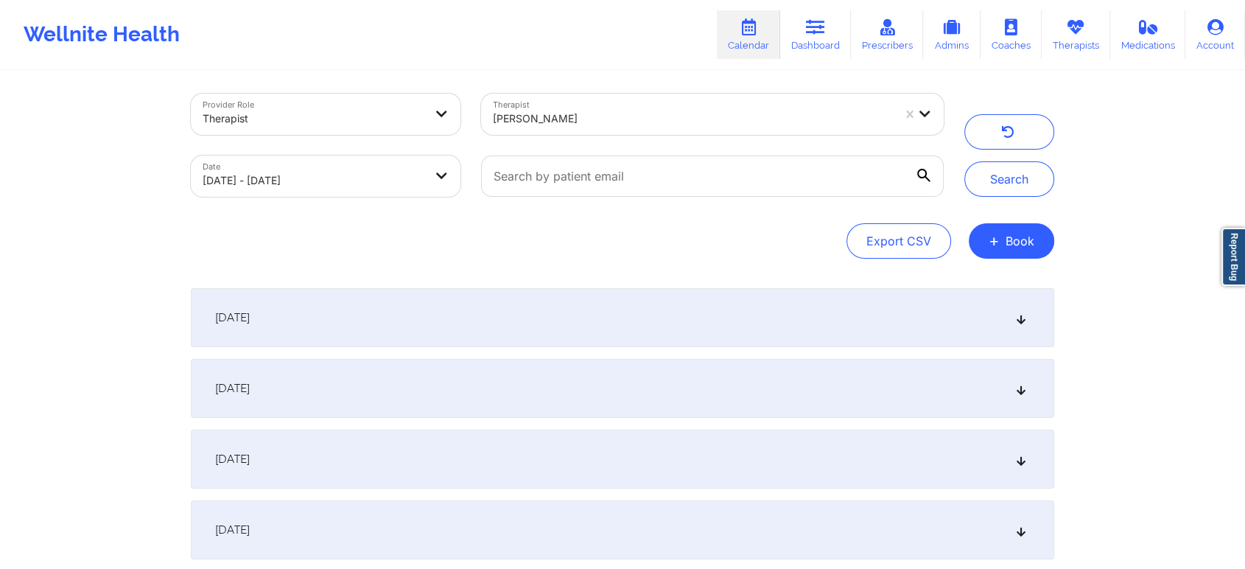
scroll to position [0, 0]
